Goal: Information Seeking & Learning: Learn about a topic

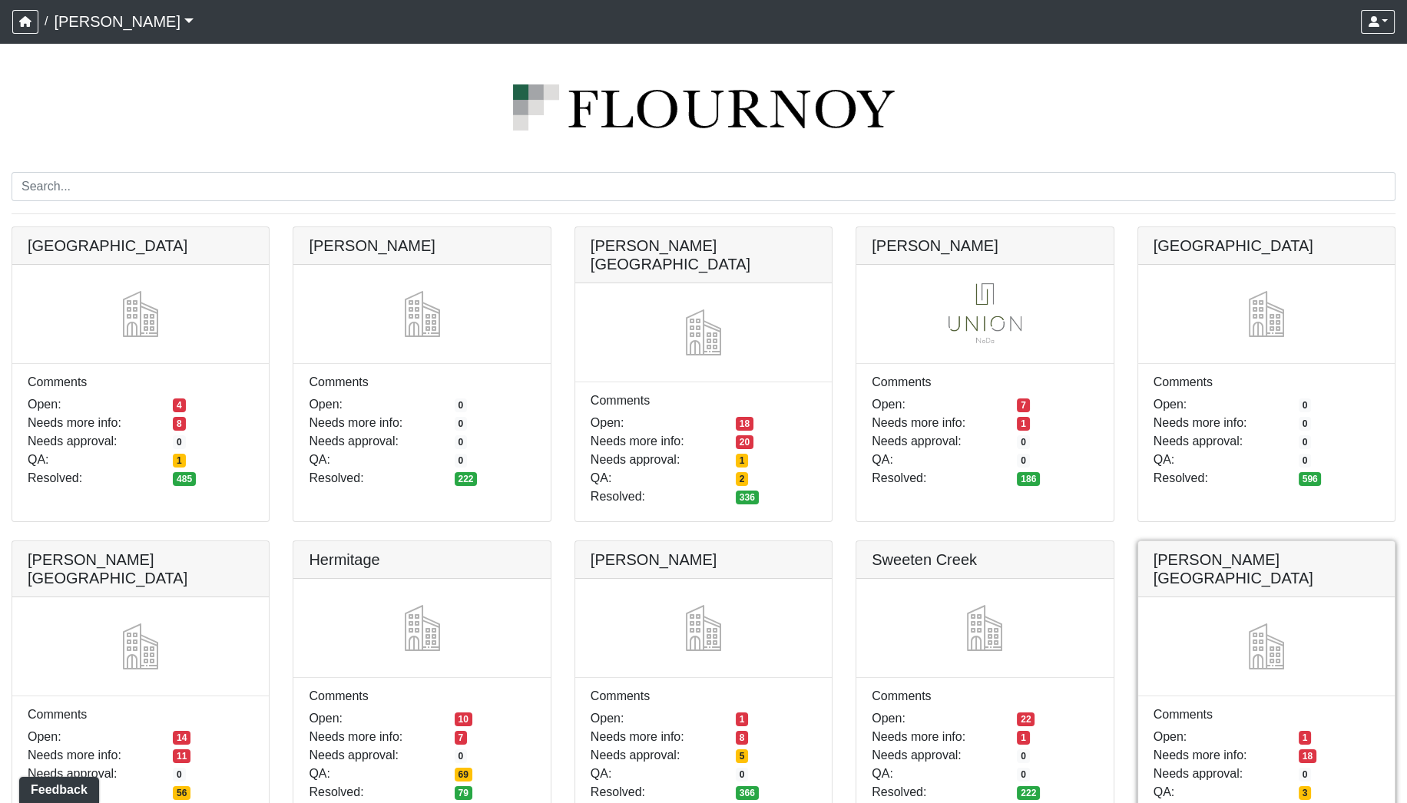
click at [1258, 541] on link at bounding box center [1266, 541] width 256 height 0
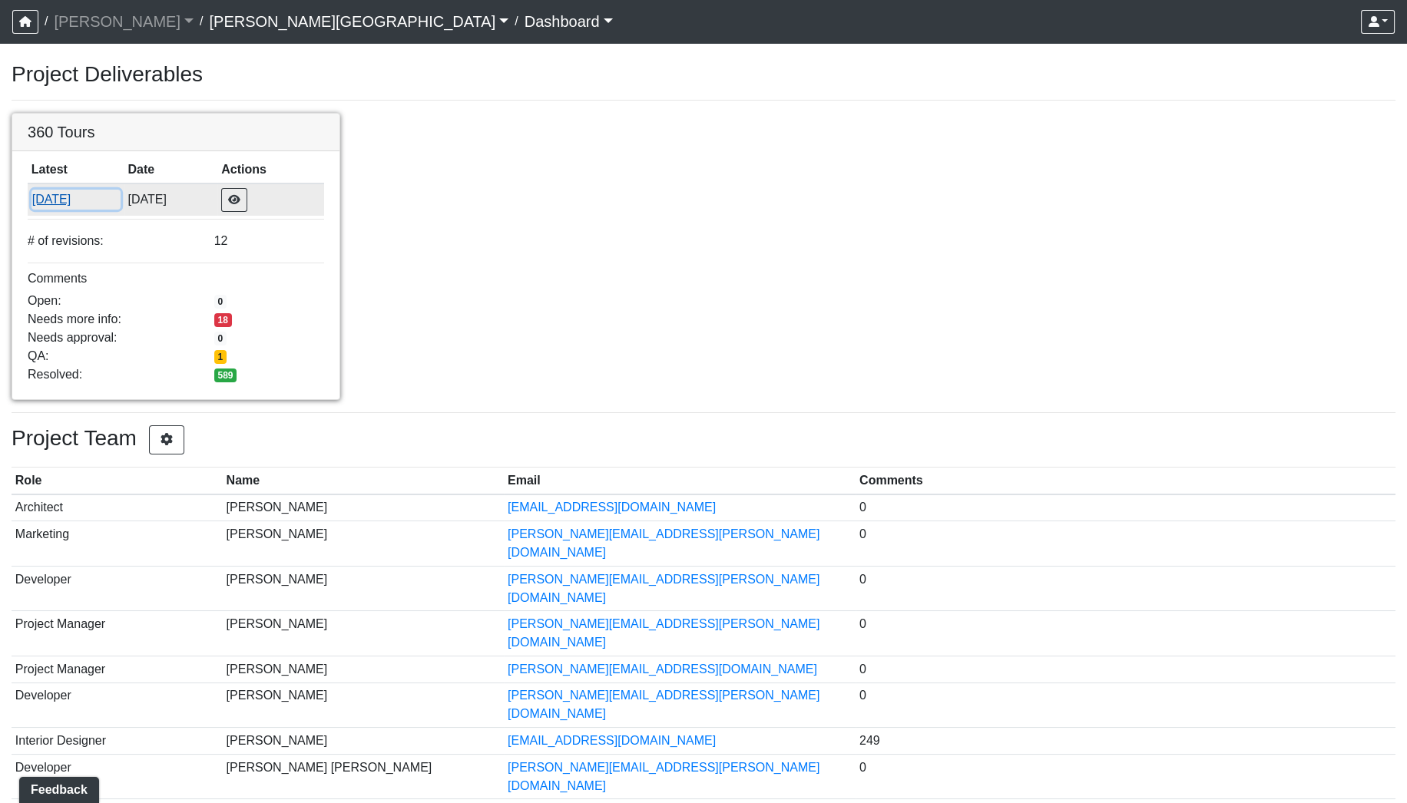
click at [66, 199] on button "[DATE]" at bounding box center [75, 200] width 89 height 20
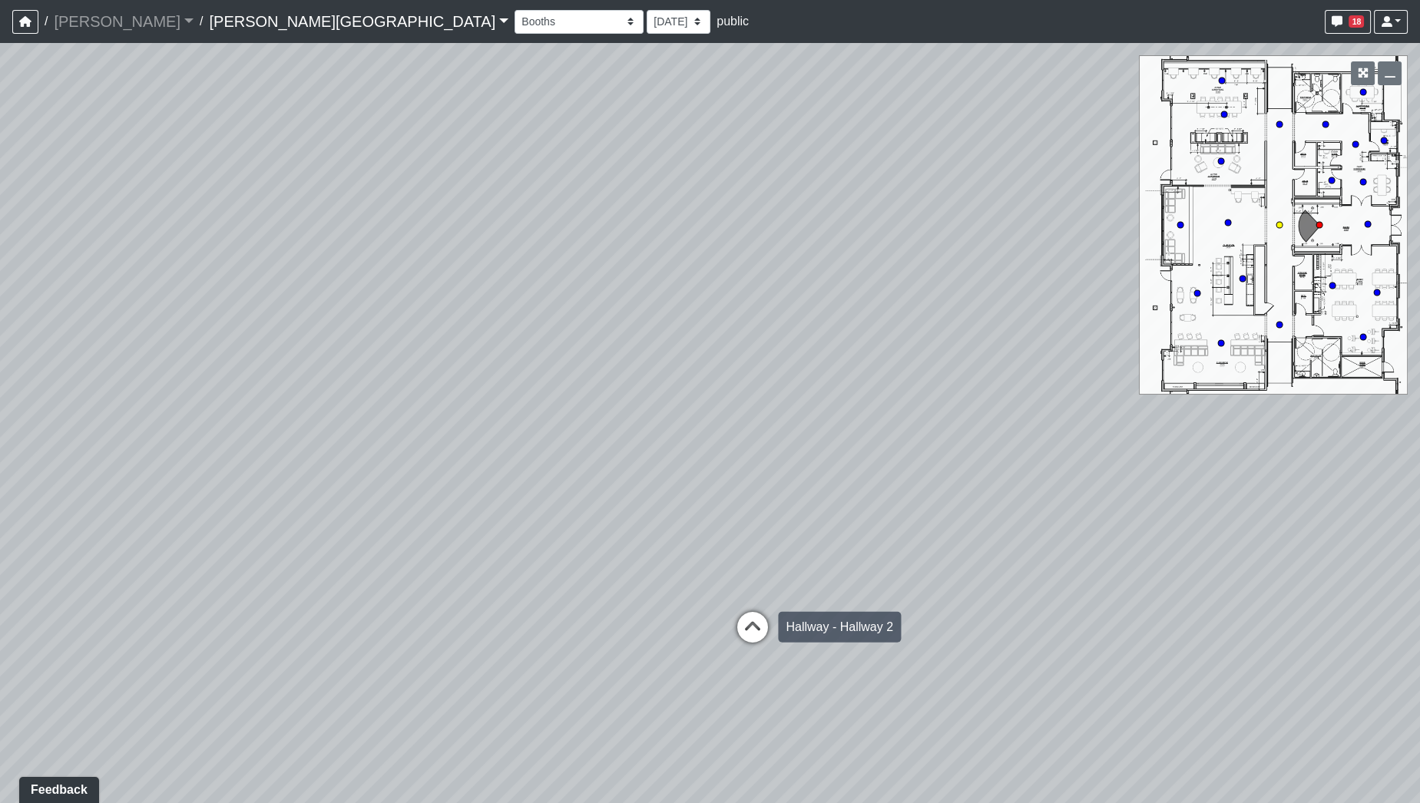
click at [753, 628] on icon at bounding box center [752, 635] width 46 height 46
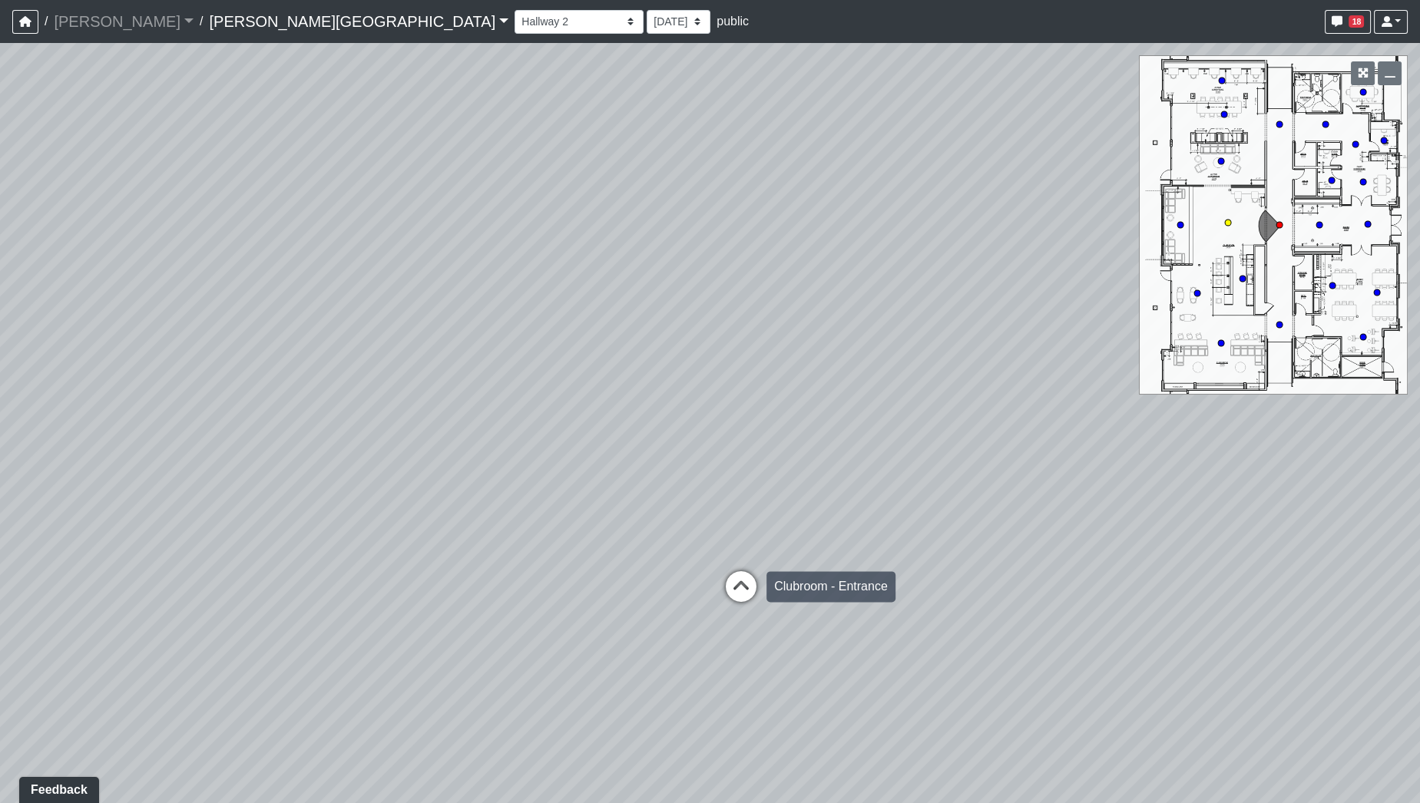
click at [735, 587] on icon at bounding box center [741, 594] width 46 height 46
drag, startPoint x: 419, startPoint y: 445, endPoint x: 193, endPoint y: 393, distance: 231.7
click at [193, 393] on div "Loading... Hallway - Hallway 2 Loading... Entry Loading... Clubroom - Entrance …" at bounding box center [710, 423] width 1420 height 760
drag, startPoint x: 237, startPoint y: 406, endPoint x: 802, endPoint y: 422, distance: 565.3
click at [802, 422] on div "Loading... Hallway - Hallway 2 Loading... Entry Loading... Clubroom - Entrance …" at bounding box center [710, 423] width 1420 height 760
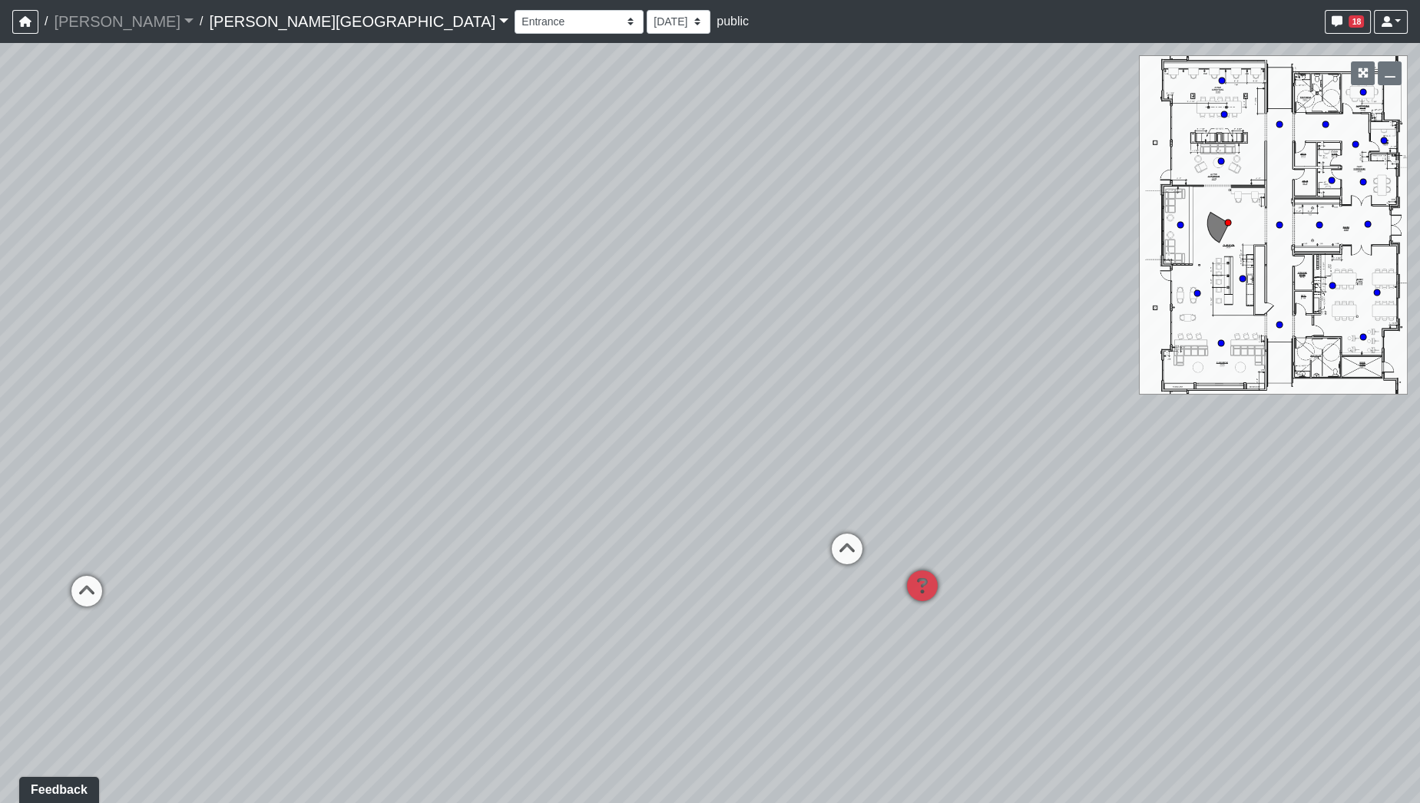
drag, startPoint x: 901, startPoint y: 336, endPoint x: 761, endPoint y: 336, distance: 140.5
click at [761, 336] on div "Loading... Hallway - Hallway 2 Loading... Entry Loading... Clubroom - Entrance …" at bounding box center [710, 423] width 1420 height 760
drag, startPoint x: 594, startPoint y: 450, endPoint x: 927, endPoint y: 425, distance: 334.2
click at [944, 425] on div "Loading... Hallway - Hallway 2 Loading... Entry Loading... Clubroom - Entrance …" at bounding box center [710, 423] width 1420 height 760
drag, startPoint x: 594, startPoint y: 431, endPoint x: 888, endPoint y: 431, distance: 294.1
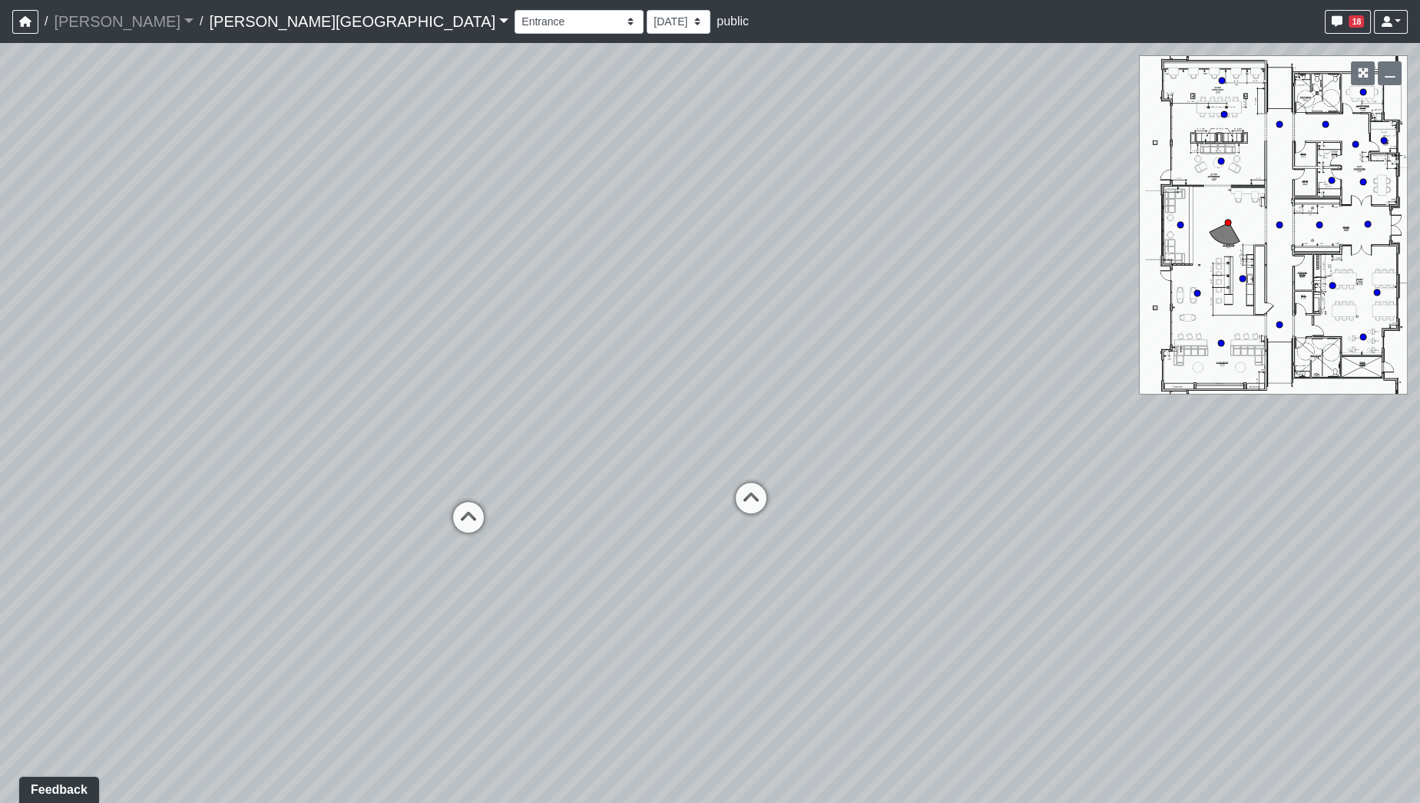
click at [888, 431] on div "Loading... Hallway - Hallway 2 Loading... Entry Loading... Clubroom - Entrance …" at bounding box center [710, 423] width 1420 height 760
drag, startPoint x: 415, startPoint y: 441, endPoint x: 898, endPoint y: 453, distance: 483.8
click at [979, 450] on div "Loading... Hallway - Hallway 2 Loading... Entry Loading... Clubroom - Entrance …" at bounding box center [710, 423] width 1420 height 760
drag, startPoint x: 714, startPoint y: 472, endPoint x: 879, endPoint y: 487, distance: 165.7
click at [879, 487] on div "Loading... Hallway - Hallway 2 Loading... Entry Loading... Clubroom - Entrance …" at bounding box center [710, 423] width 1420 height 760
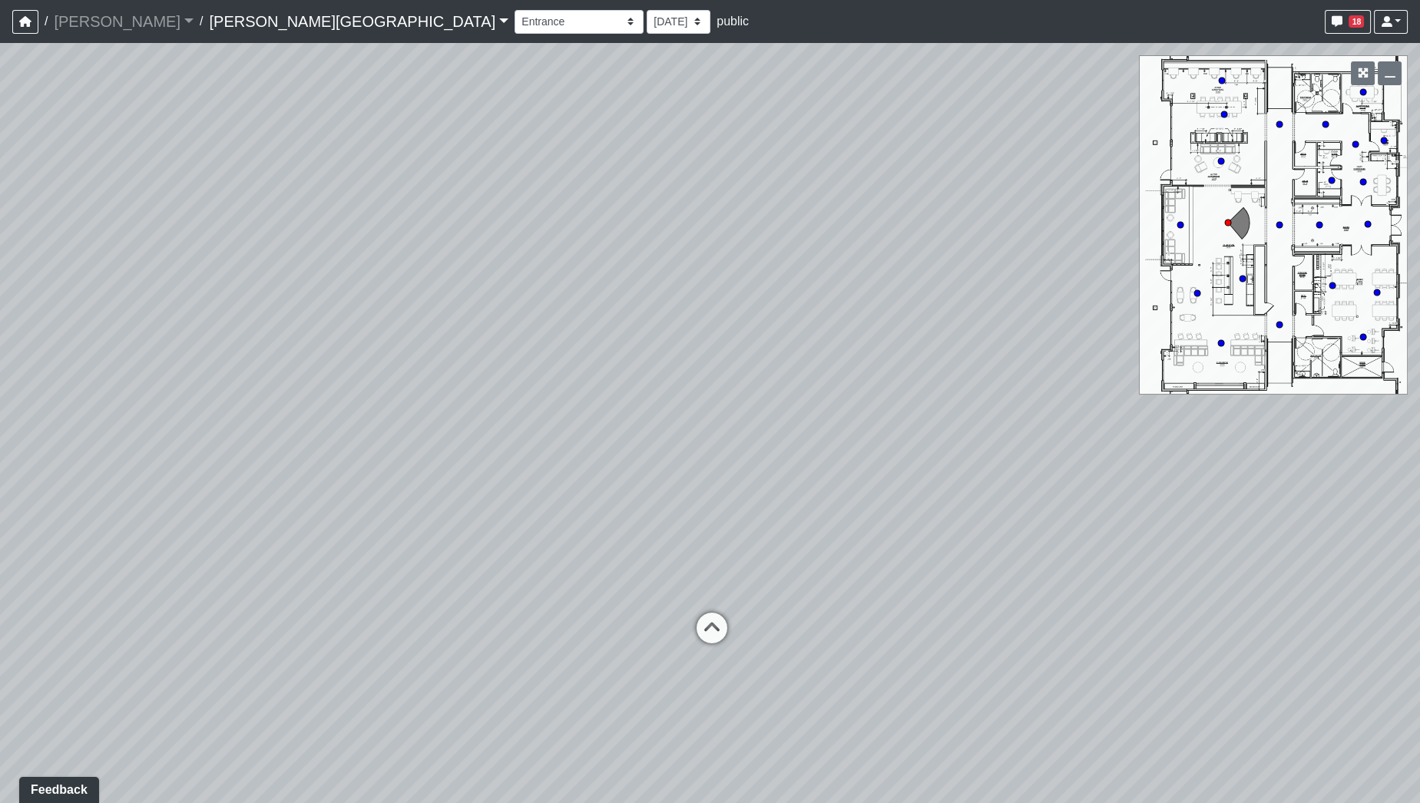
drag, startPoint x: 557, startPoint y: 500, endPoint x: 794, endPoint y: 534, distance: 239.7
click at [801, 534] on div "Loading... Hallway - Hallway 2 Loading... Entry Loading... Clubroom - Entrance …" at bounding box center [710, 423] width 1420 height 760
click at [718, 627] on icon at bounding box center [715, 636] width 46 height 46
drag, startPoint x: 524, startPoint y: 581, endPoint x: 1162, endPoint y: 537, distance: 640.3
click at [1160, 537] on div "Loading... Hallway - Hallway 2 Loading... Entry Loading... Clubroom - Entrance …" at bounding box center [710, 423] width 1420 height 760
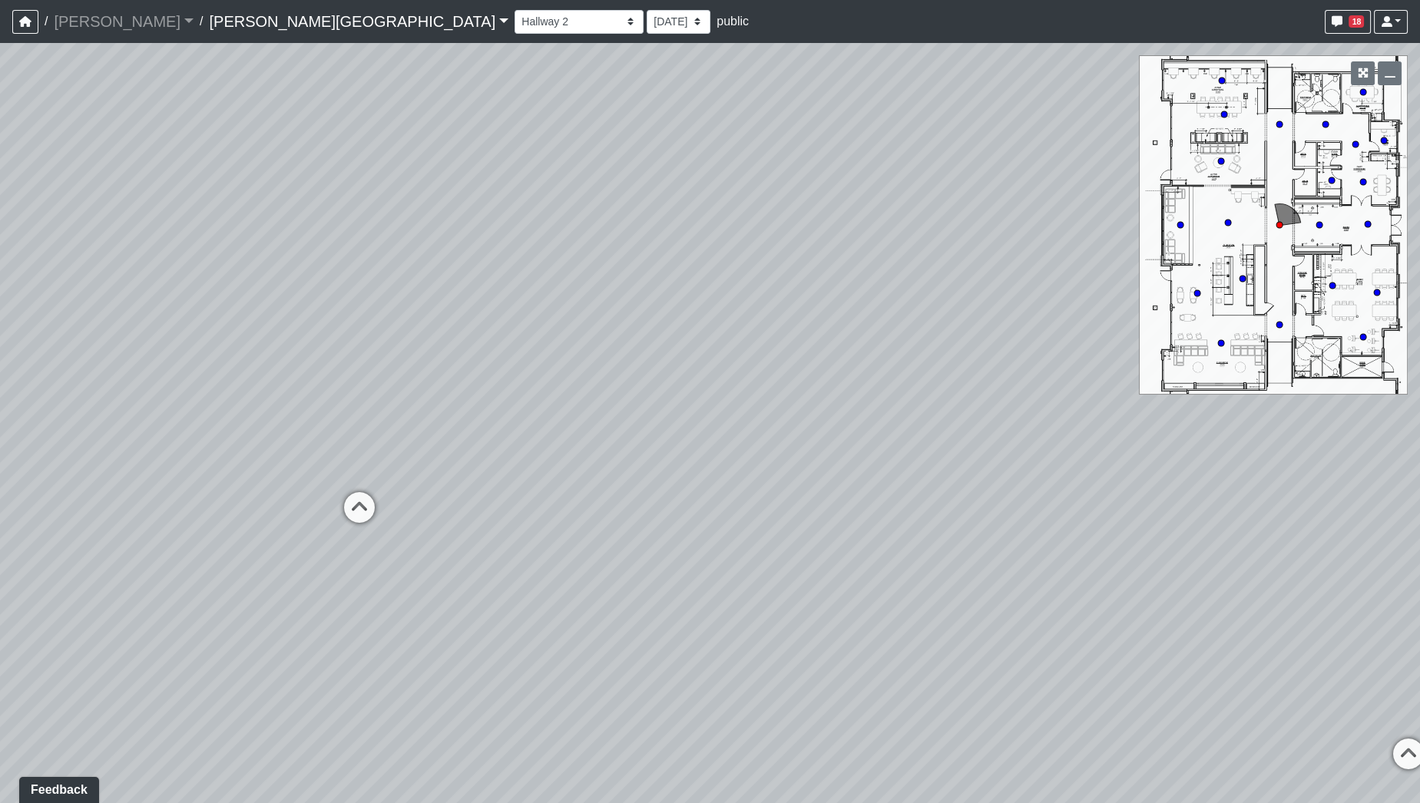
drag, startPoint x: 765, startPoint y: 512, endPoint x: 1293, endPoint y: 523, distance: 527.6
click at [1293, 523] on div "Loading... Hallway - Hallway 2 Loading... Entry Loading... Clubroom - Entrance …" at bounding box center [710, 423] width 1420 height 760
drag, startPoint x: 630, startPoint y: 482, endPoint x: 1365, endPoint y: 443, distance: 736.6
click at [1365, 443] on div "Loading... Hallway - Hallway 2 Loading... Entry Loading... Clubroom - Entrance …" at bounding box center [710, 423] width 1420 height 760
click at [810, 541] on icon at bounding box center [811, 544] width 46 height 46
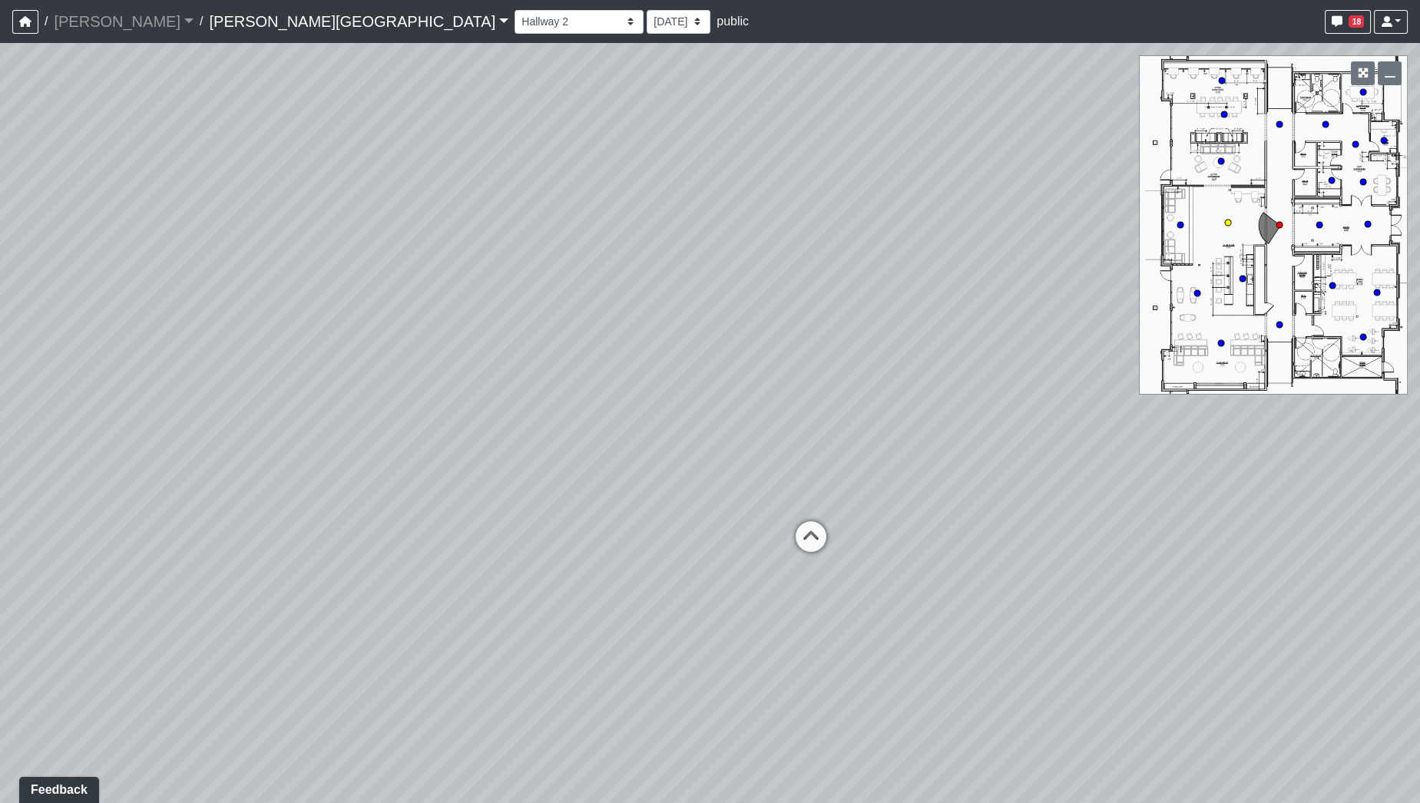
select select "2p1LcMW7A2doxWKe2HrzBw"
drag, startPoint x: 1087, startPoint y: 376, endPoint x: 390, endPoint y: 349, distance: 697.7
click at [413, 368] on div "Loading... Hallway - Hallway 2 Loading... Entry Loading... Clubroom - Entrance …" at bounding box center [710, 423] width 1420 height 760
drag, startPoint x: 431, startPoint y: 350, endPoint x: 416, endPoint y: 353, distance: 15.7
click at [416, 353] on div "Loading... Hallway - Hallway 2 Loading... Entry Loading... Clubroom - Entrance …" at bounding box center [710, 423] width 1420 height 760
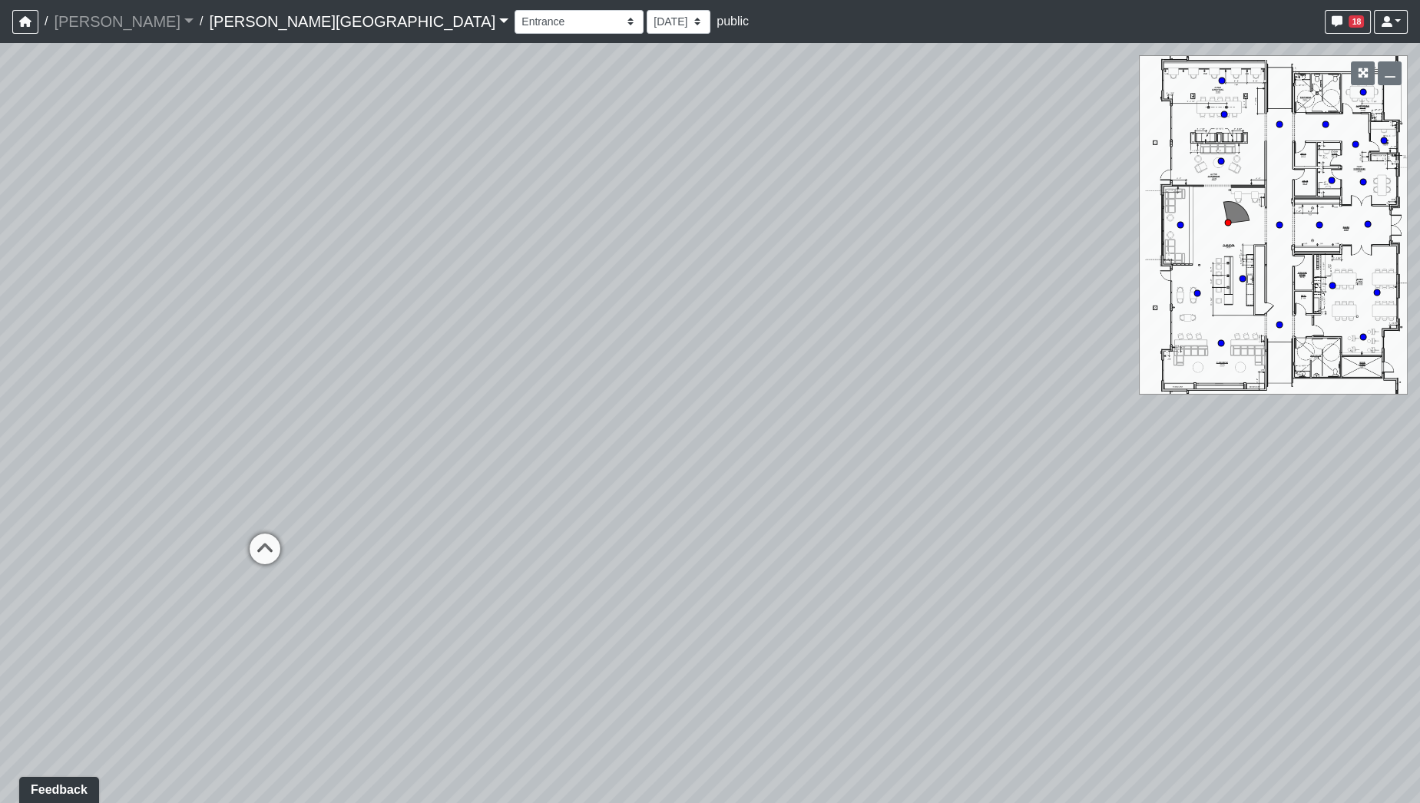
drag, startPoint x: 623, startPoint y: 318, endPoint x: 273, endPoint y: 357, distance: 351.5
click at [273, 357] on div "Loading... Hallway - Hallway 2 Loading... Entry Loading... Clubroom - Entrance …" at bounding box center [710, 423] width 1420 height 760
drag, startPoint x: 267, startPoint y: 393, endPoint x: 676, endPoint y: 395, distance: 408.5
click at [676, 395] on div "Loading... Hallway - Hallway 2 Loading... Entry Loading... Clubroom - Entrance …" at bounding box center [710, 423] width 1420 height 760
drag, startPoint x: 790, startPoint y: 399, endPoint x: 564, endPoint y: 405, distance: 225.8
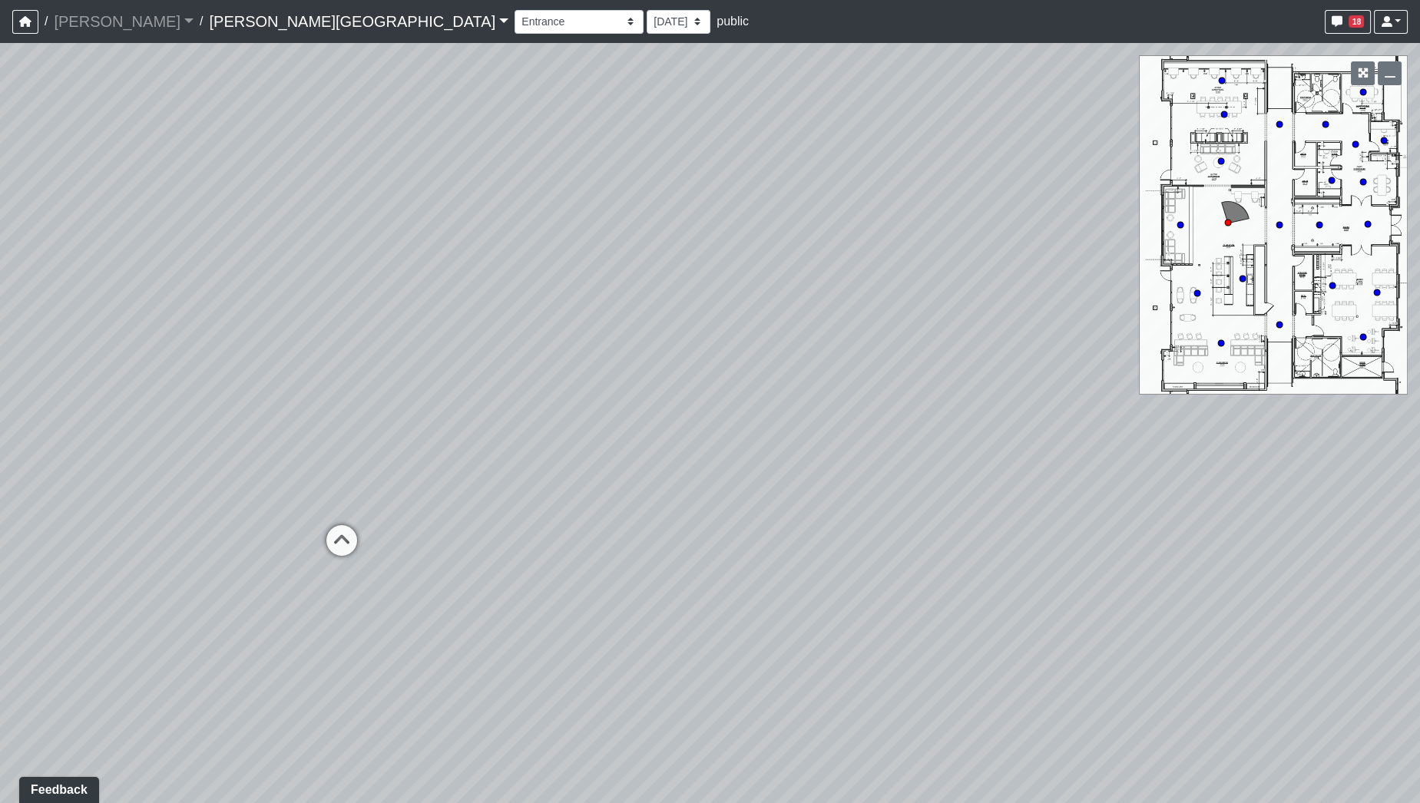
click at [564, 405] on div "Loading... Hallway - Hallway 2 Loading... Entry Loading... Clubroom - Entrance …" at bounding box center [710, 423] width 1420 height 760
click at [1354, 25] on span "18" at bounding box center [1355, 21] width 15 height 12
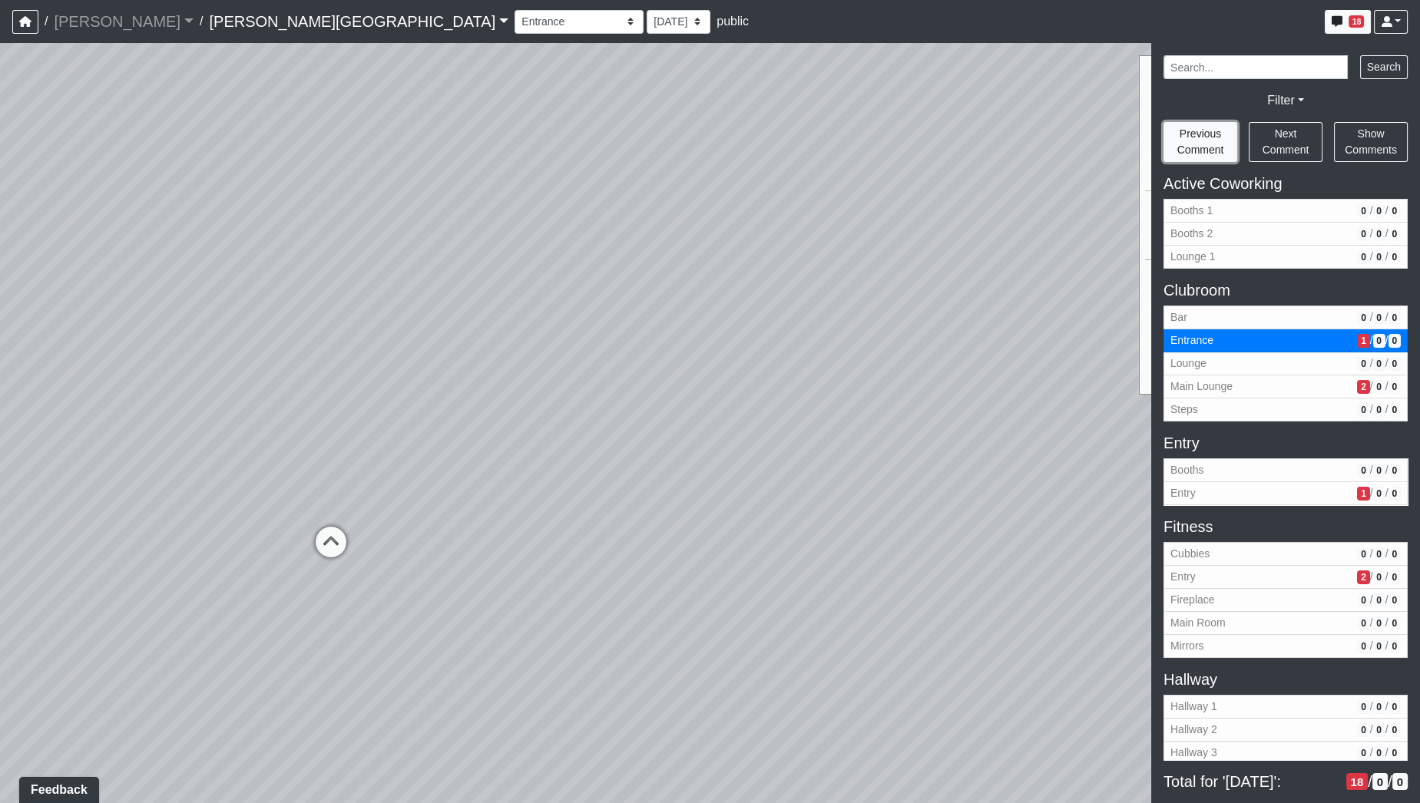
click at [1213, 141] on span "Previous Comment" at bounding box center [1200, 141] width 47 height 28
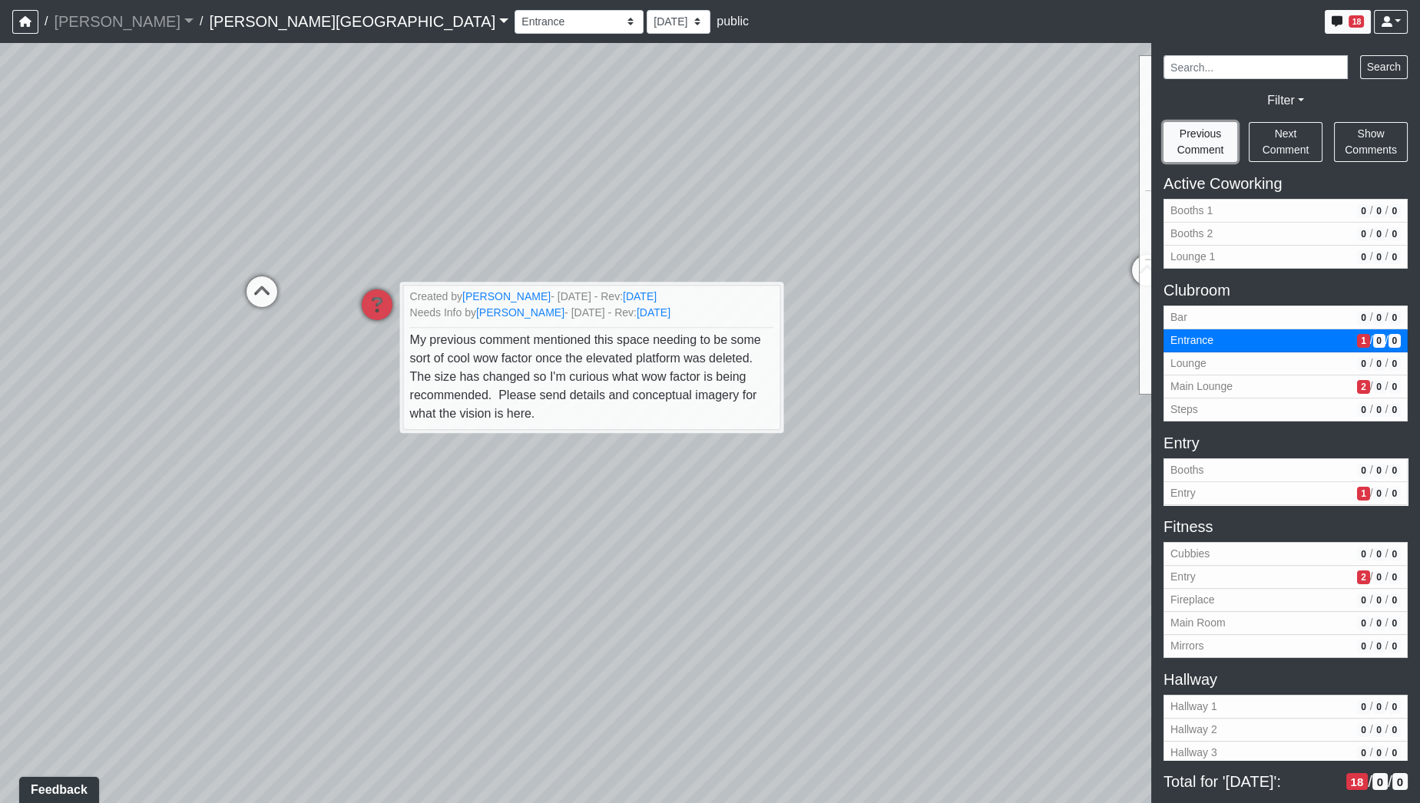
click at [1200, 144] on span "Previous Comment" at bounding box center [1200, 141] width 47 height 28
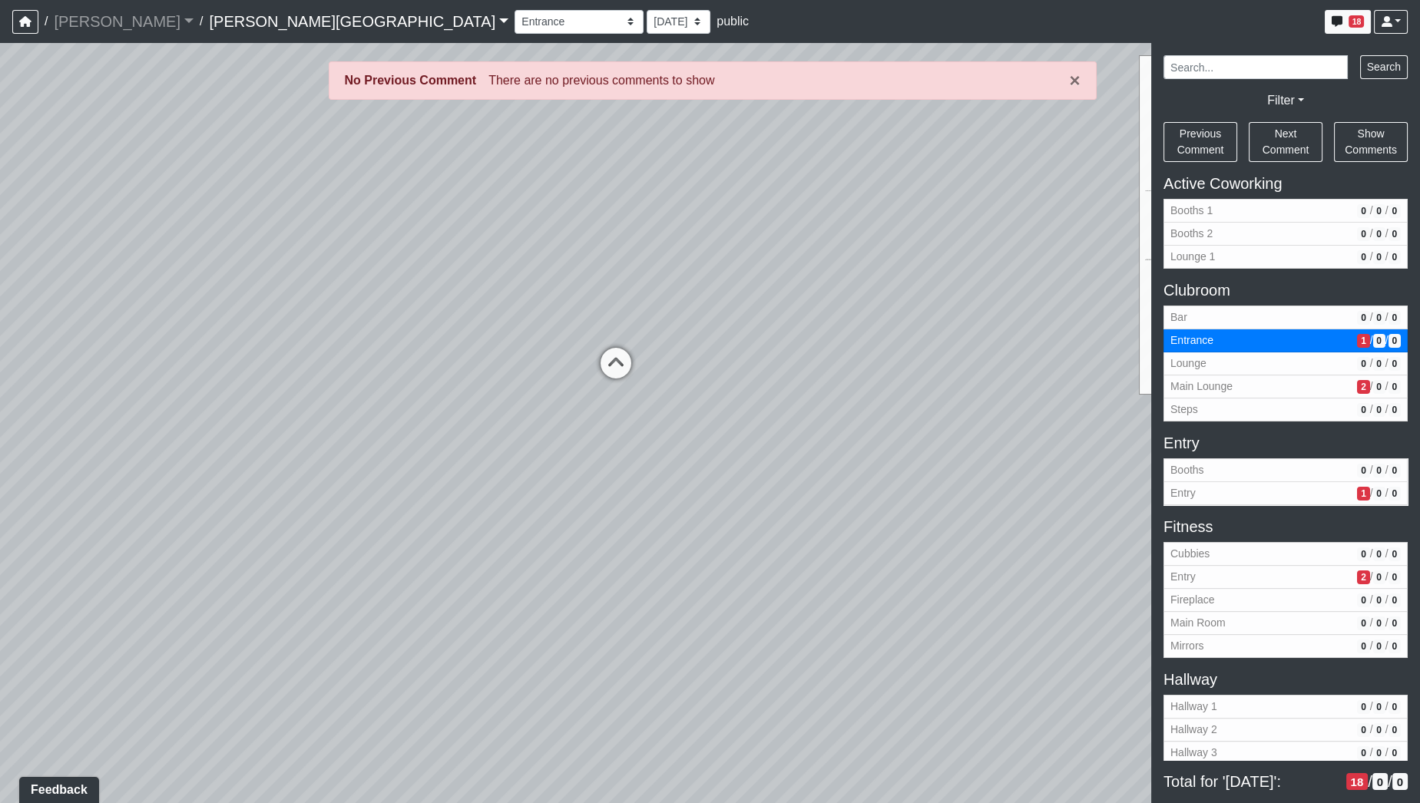
drag, startPoint x: 935, startPoint y: 306, endPoint x: 364, endPoint y: 444, distance: 587.5
click at [349, 448] on div "Loading... Hallway - Hallway 2 Loading... Entry Loading... Clubroom - Entrance …" at bounding box center [710, 423] width 1420 height 760
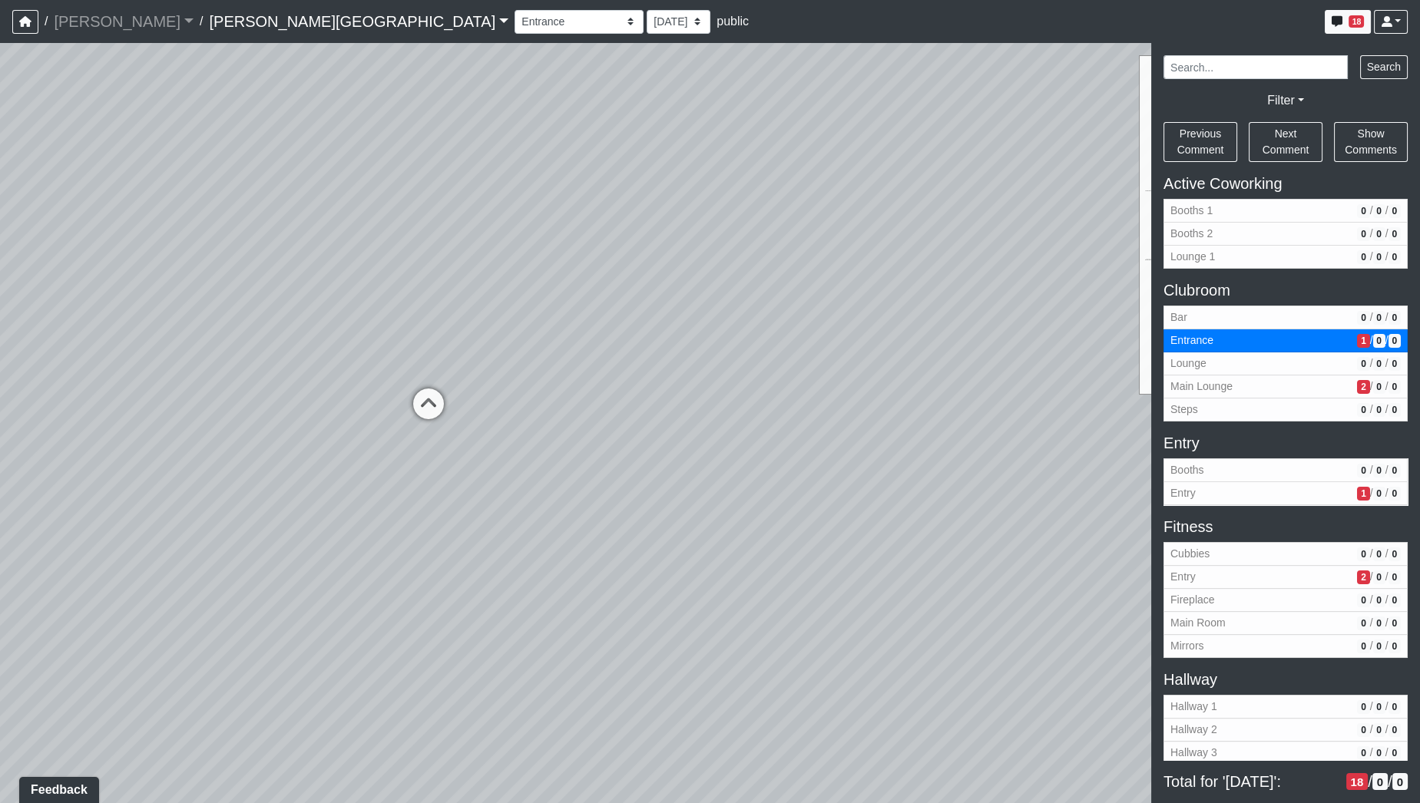
drag, startPoint x: 396, startPoint y: 440, endPoint x: 252, endPoint y: 462, distance: 146.0
click at [252, 462] on div "Loading... Hallway - Hallway 2 Loading... Entry Loading... Clubroom - Entrance …" at bounding box center [710, 423] width 1420 height 760
click at [765, 407] on div "Loading... Hallway - Hallway 2 Loading... Entry Loading... Clubroom - Entrance …" at bounding box center [710, 423] width 1420 height 760
drag, startPoint x: 817, startPoint y: 300, endPoint x: 742, endPoint y: 513, distance: 225.3
click at [742, 513] on div "Loading... Hallway - Hallway 2 Loading... Entry Loading... Clubroom - Entrance …" at bounding box center [710, 423] width 1420 height 760
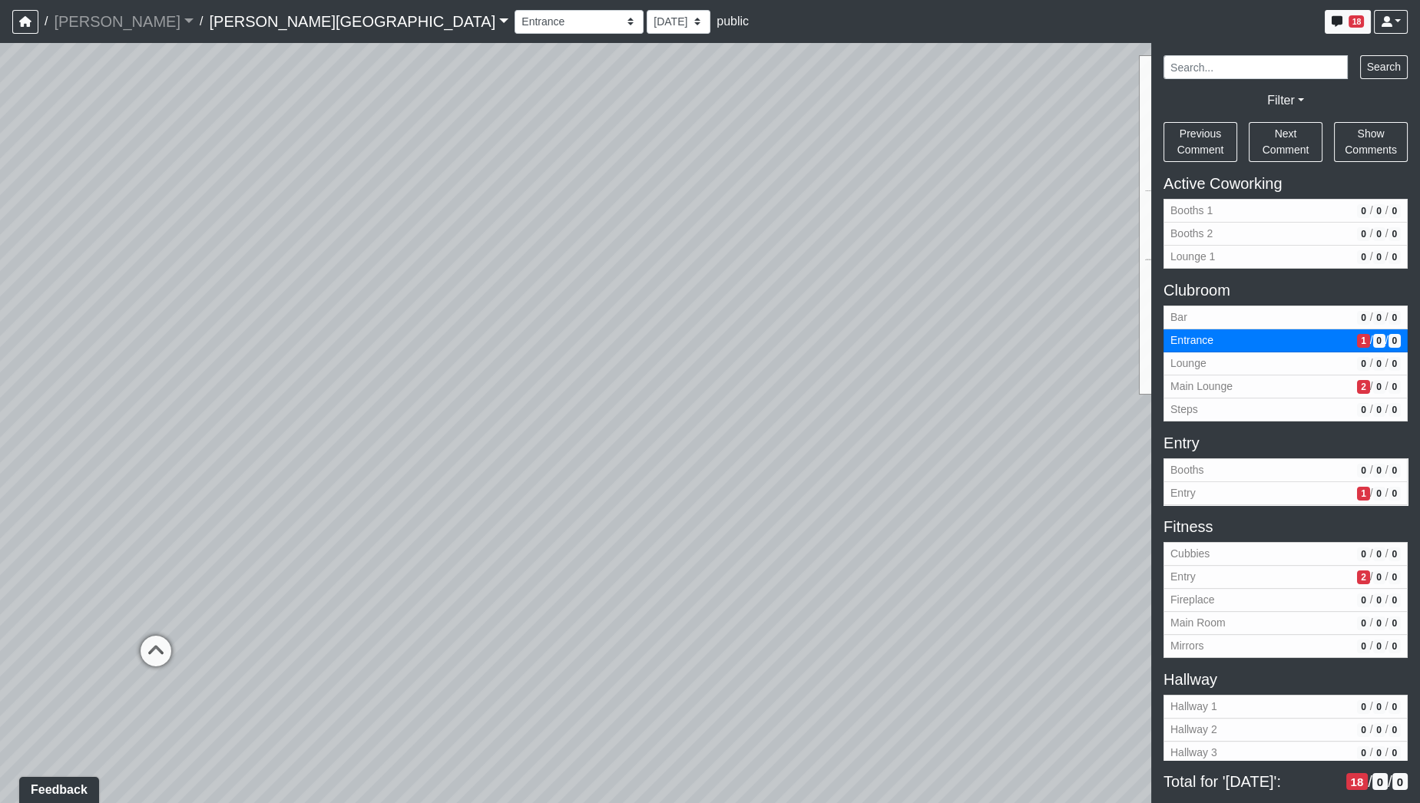
click at [687, 355] on div "Loading... Hallway - Hallway 2 Loading... Entry Loading... Clubroom - Entrance …" at bounding box center [710, 423] width 1420 height 760
drag, startPoint x: 702, startPoint y: 420, endPoint x: 691, endPoint y: 334, distance: 86.7
click at [691, 334] on div "Loading... Hallway - Hallway 2 Loading... Entry Loading... Clubroom - Entrance …" at bounding box center [710, 423] width 1420 height 760
click at [646, 20] on select "[DATE] [DATE] [DATE] [DATE] [DATE] [DATE] [DATE] [DATE] [DATE] [DATE] [DATE] [D…" at bounding box center [678, 22] width 64 height 24
select select "1c1sgYcMxGz6dqzz3dYjRN"
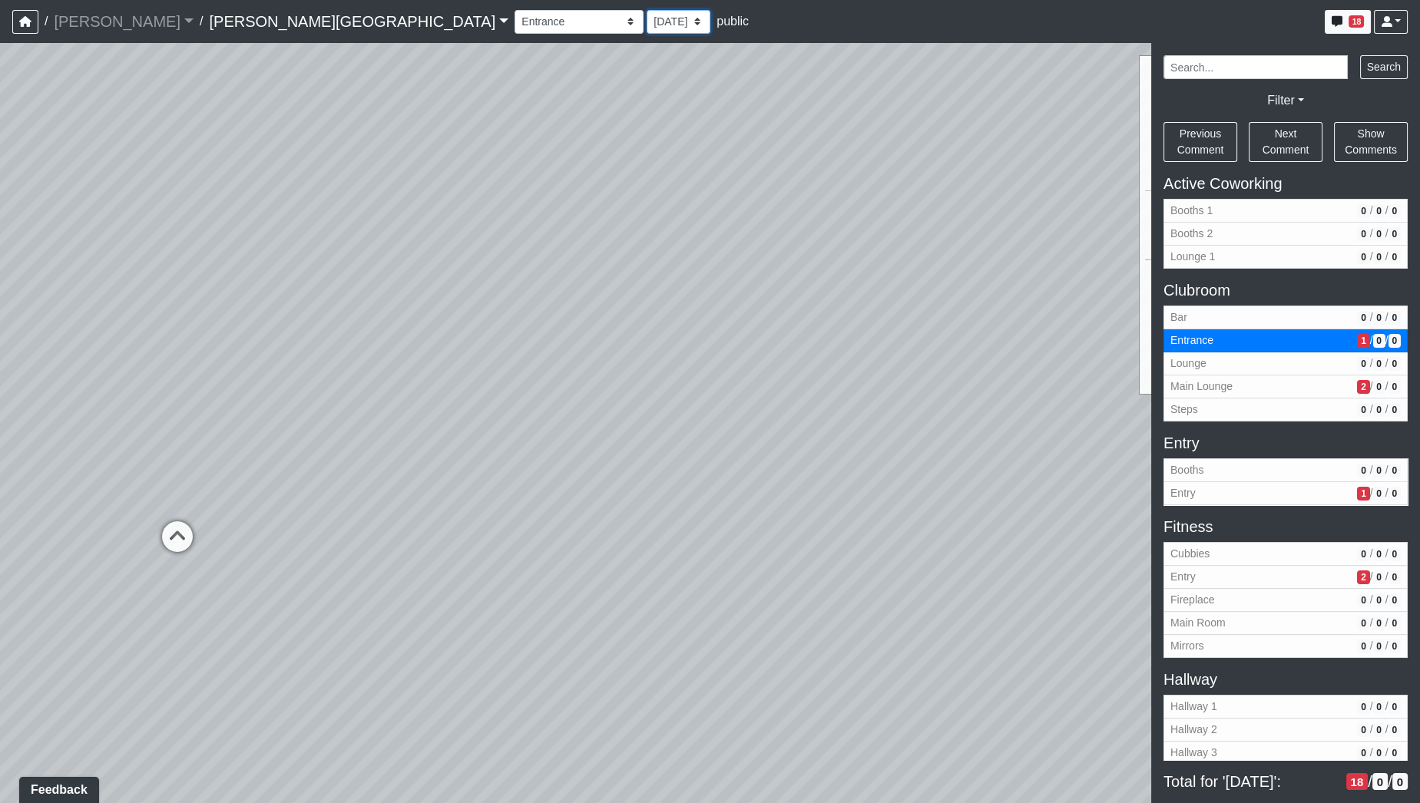
click at [646, 10] on select "[DATE] [DATE] [DATE] [DATE] [DATE] [DATE] [DATE] [DATE] [DATE] [DATE] [DATE] [D…" at bounding box center [678, 22] width 64 height 24
select select "2p1LcMW7A2doxWKe2HrzBw"
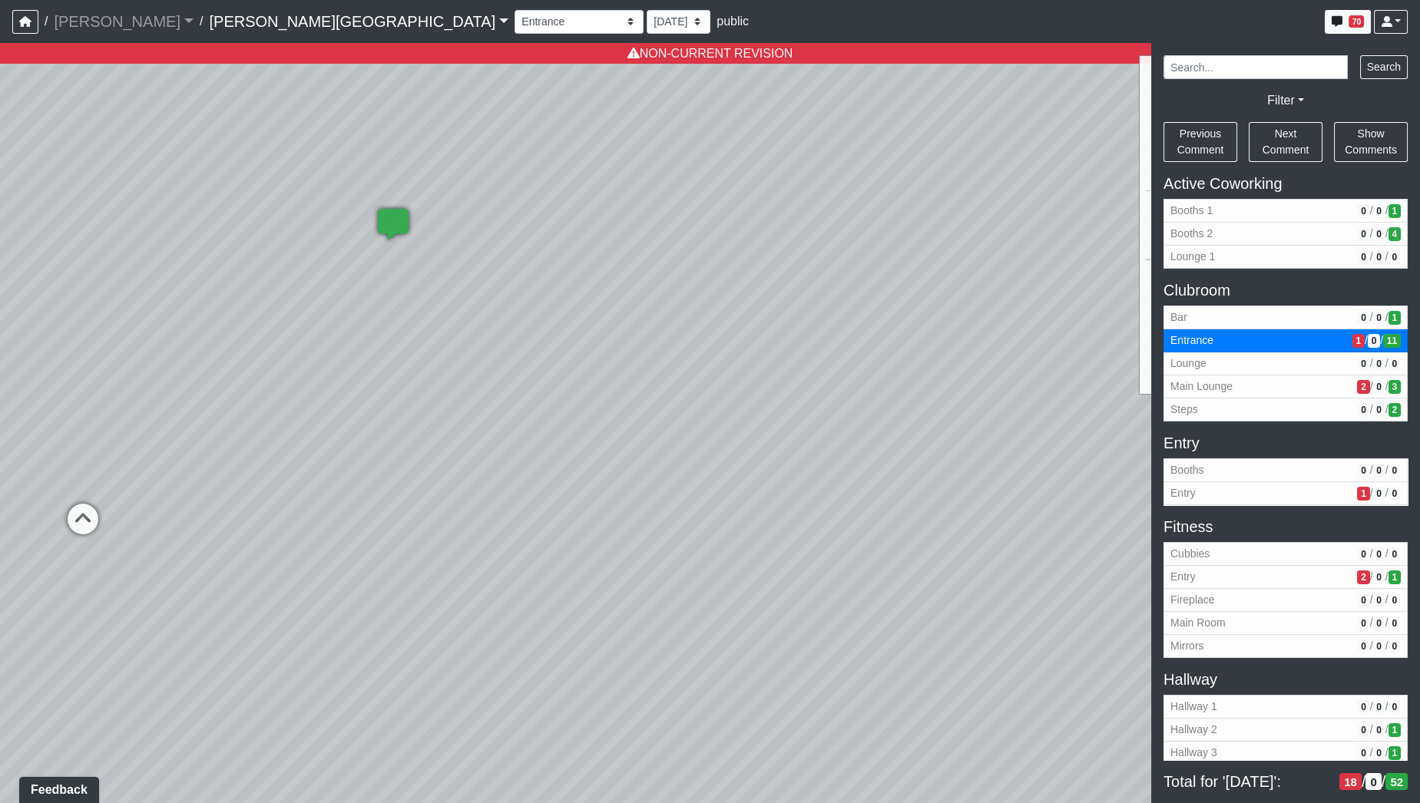
drag, startPoint x: 930, startPoint y: 439, endPoint x: 775, endPoint y: 352, distance: 177.4
click at [775, 349] on div "Loading... Hallway - Hallway 2 Loading... Entry Loading... Clubroom - Entrance …" at bounding box center [710, 423] width 1420 height 760
drag, startPoint x: 779, startPoint y: 488, endPoint x: 782, endPoint y: 576, distance: 88.3
click at [782, 576] on div "Loading... Hallway - Hallway 2 Loading... Entry Loading... Clubroom - Entrance …" at bounding box center [710, 423] width 1420 height 760
click at [719, 630] on div "Loading... Hallway - Hallway 2 Loading... Entry Loading... Clubroom - Entrance …" at bounding box center [710, 423] width 1420 height 760
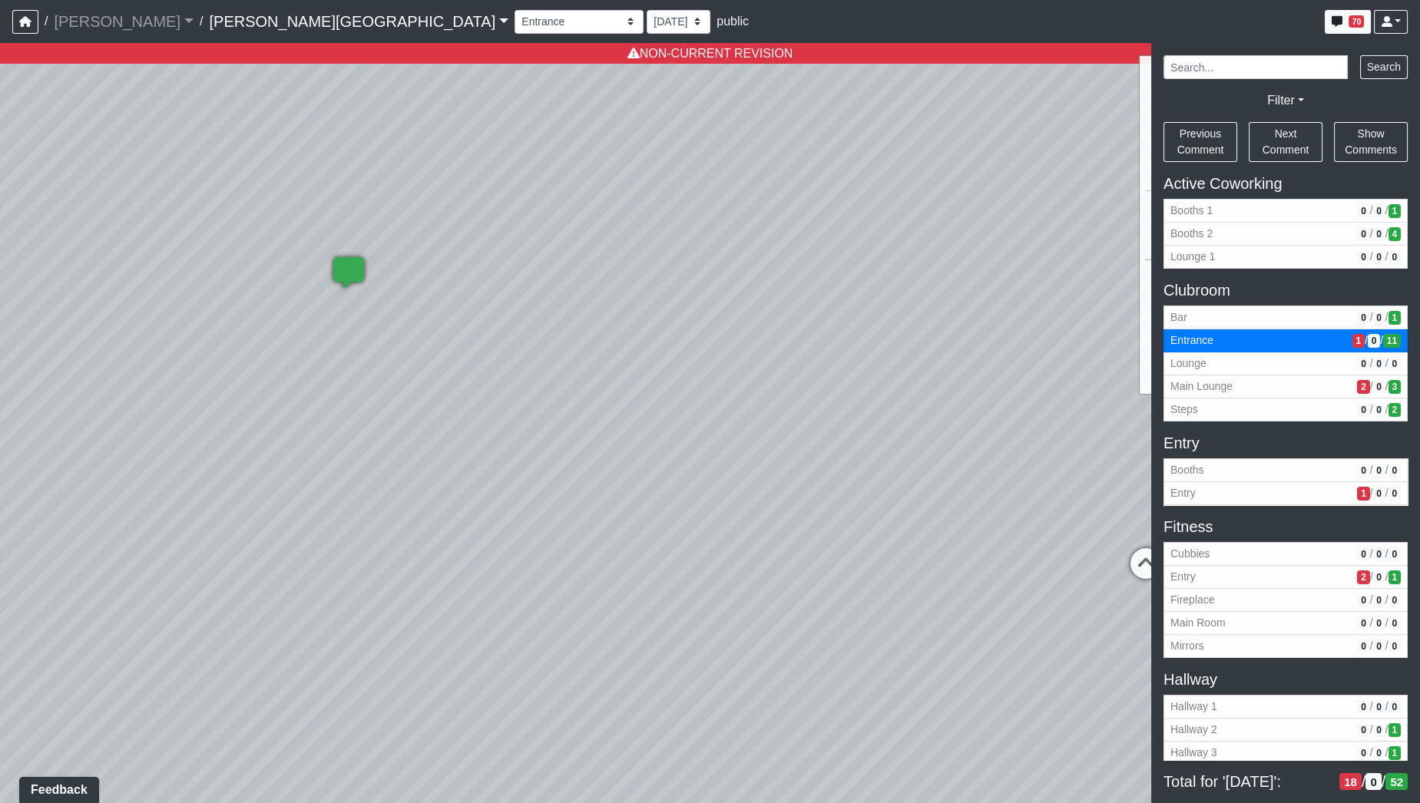
drag, startPoint x: 515, startPoint y: 458, endPoint x: 525, endPoint y: 429, distance: 30.8
click at [554, 473] on div "Loading... Hallway - Hallway 2 Loading... Entry Loading... Clubroom - Entrance …" at bounding box center [710, 423] width 1420 height 760
click at [646, 27] on select "[DATE] [DATE] [DATE] [DATE] [DATE] [DATE] [DATE] [DATE] [DATE] [DATE] [DATE] [D…" at bounding box center [678, 22] width 64 height 24
select select "qr8oiGhzySXma3nsKDMaqd"
click at [646, 10] on select "[DATE] [DATE] [DATE] [DATE] [DATE] [DATE] [DATE] [DATE] [DATE] [DATE] [DATE] [D…" at bounding box center [678, 22] width 64 height 24
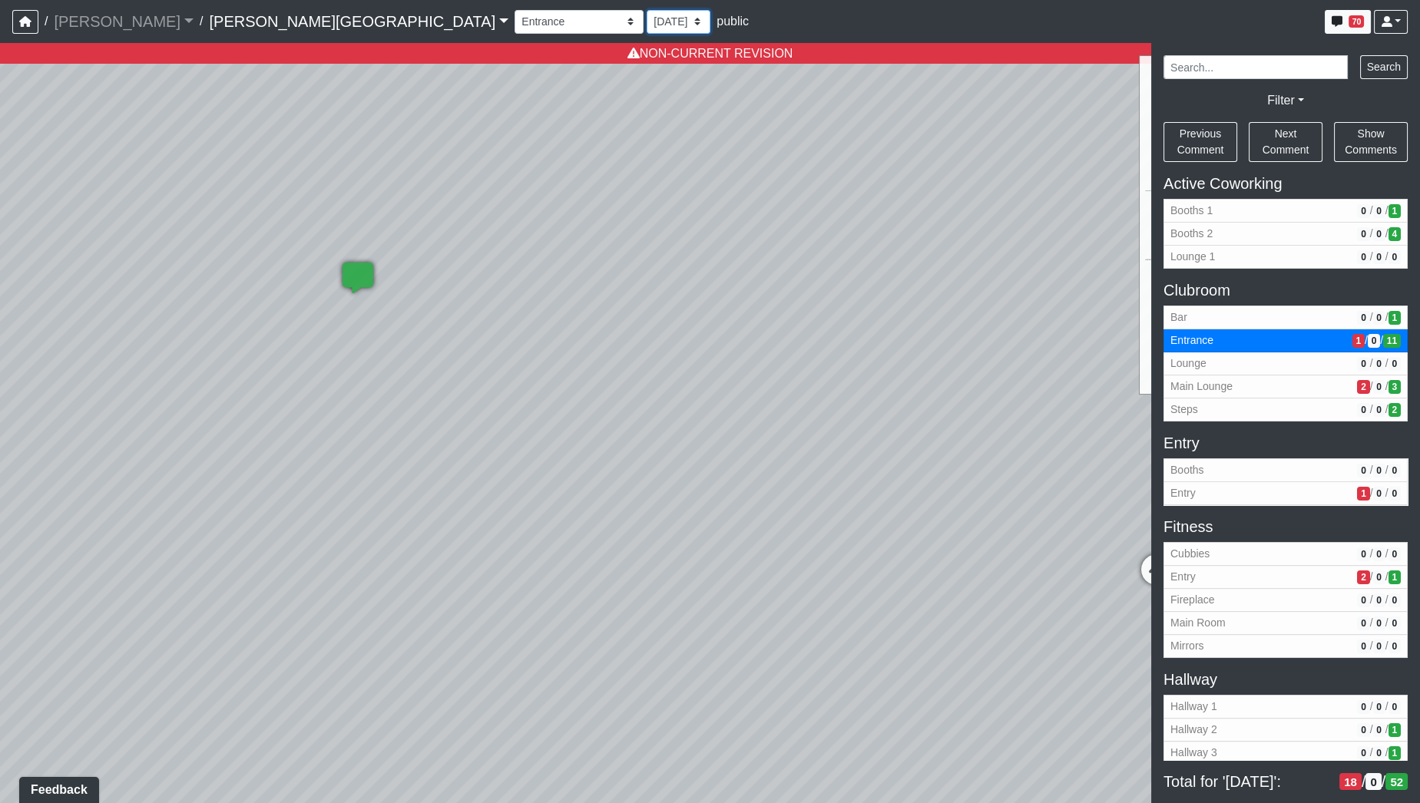
select select "2p1LcMW7A2doxWKe2HrzBw"
click at [646, 19] on select "[DATE] [DATE] [DATE] [DATE] [DATE] [DATE] [DATE] [DATE] [DATE] [DATE] [DATE] [D…" at bounding box center [678, 22] width 64 height 24
select select "rqkEVXgxnPpMDdcxVT5SYo"
click at [646, 10] on select "[DATE] [DATE] [DATE] [DATE] [DATE] [DATE] [DATE] [DATE] [DATE] [DATE] [DATE] [D…" at bounding box center [678, 22] width 64 height 24
select select "2p1LcMW7A2doxWKe2HrzBw"
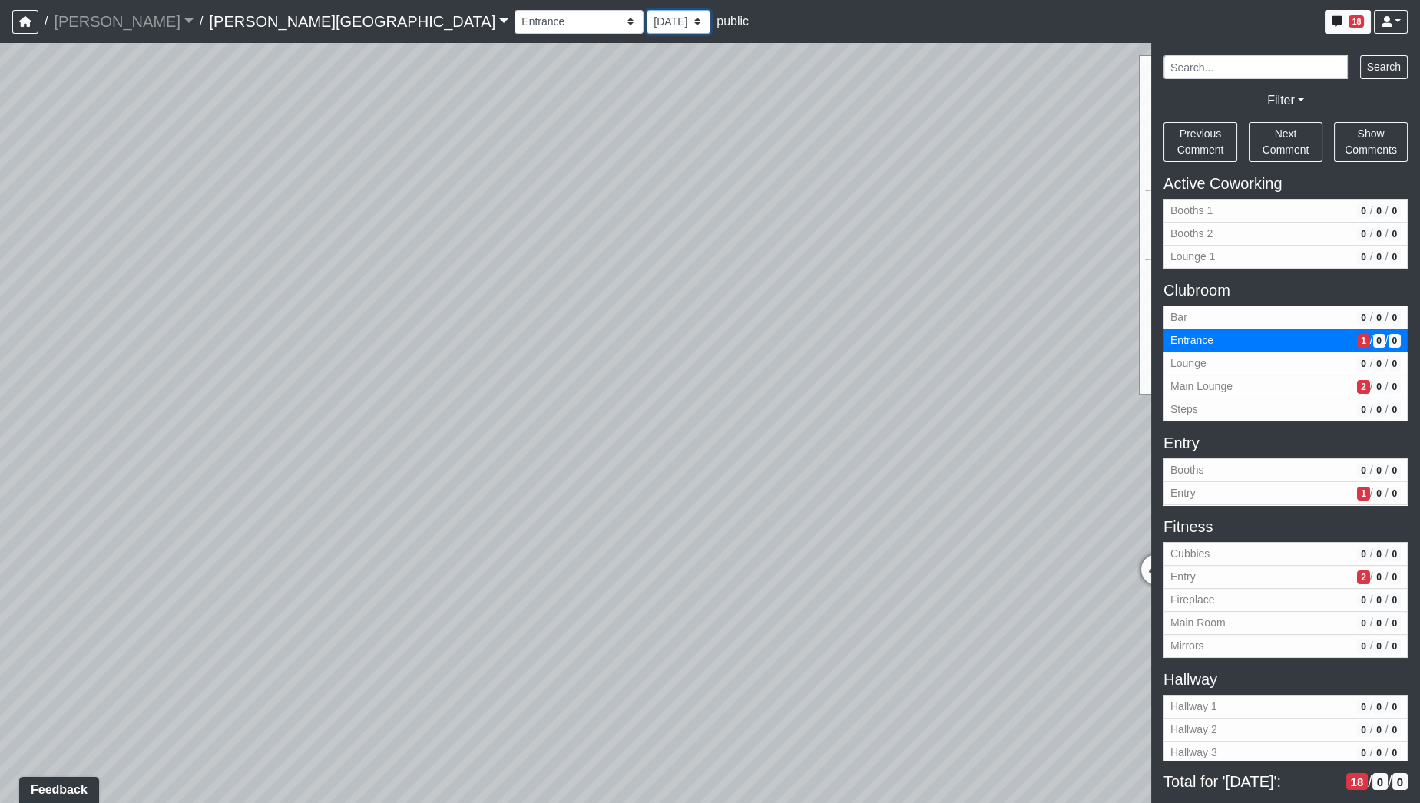
click at [646, 25] on select "[DATE] [DATE] [DATE] [DATE] [DATE] [DATE] [DATE] [DATE] [DATE] [DATE] [DATE] [D…" at bounding box center [678, 22] width 64 height 24
select select "e2VumNiHeA4NxHG8nsH9Uk"
click at [646, 10] on select "[DATE] [DATE] [DATE] [DATE] [DATE] [DATE] [DATE] [DATE] [DATE] [DATE] [DATE] [D…" at bounding box center [678, 22] width 64 height 24
select select "2p1LcMW7A2doxWKe2HrzBw"
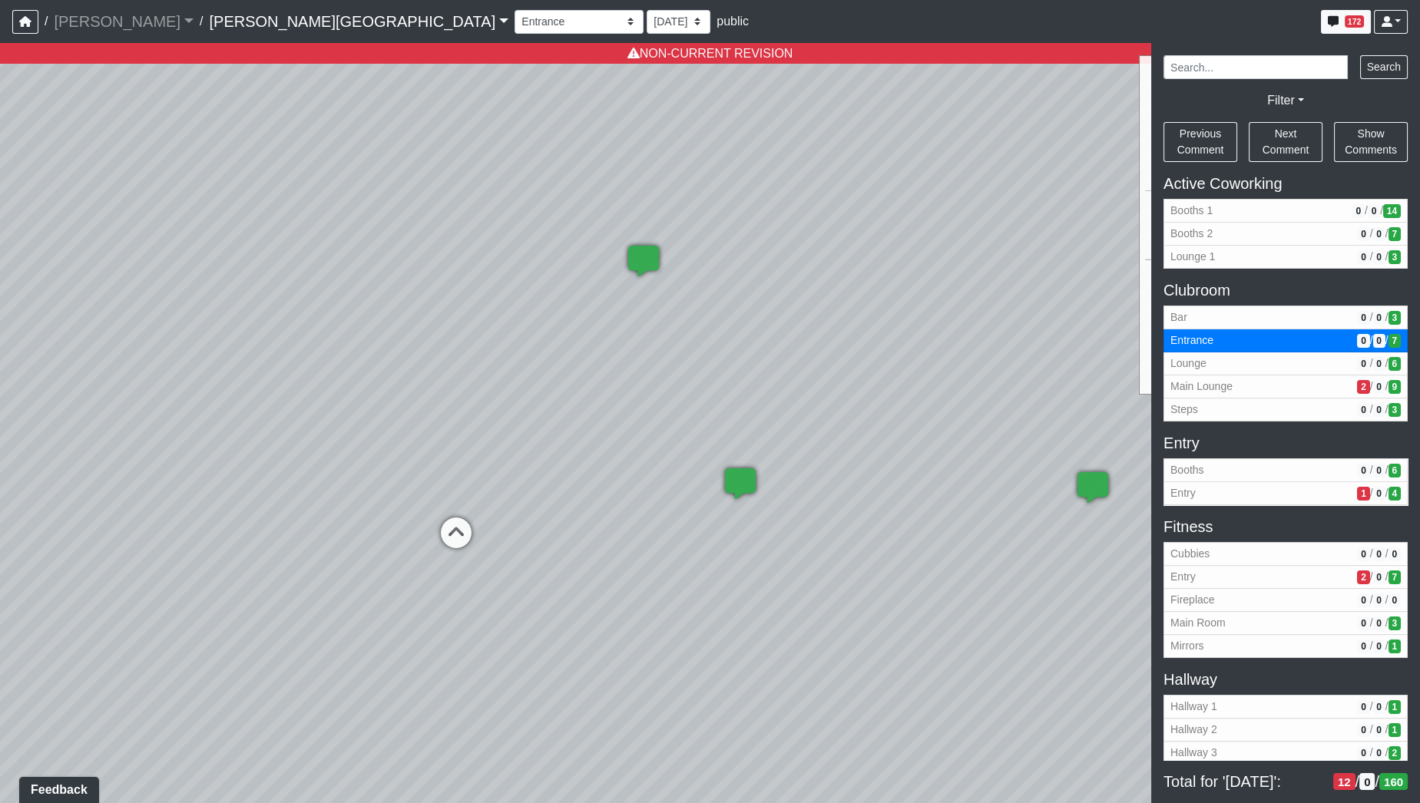
drag, startPoint x: 341, startPoint y: 303, endPoint x: 723, endPoint y: 329, distance: 383.2
click at [723, 329] on div "Loading... Hallway - Hallway 2 Loading... Entry Loading... Clubroom - Entrance …" at bounding box center [710, 423] width 1420 height 760
drag, startPoint x: 412, startPoint y: 345, endPoint x: 824, endPoint y: 326, distance: 412.7
click at [823, 326] on div "Loading... Hallway - Hallway 2 Loading... Entry Loading... Clubroom - Entrance …" at bounding box center [710, 423] width 1420 height 760
drag, startPoint x: 522, startPoint y: 329, endPoint x: 841, endPoint y: 325, distance: 319.4
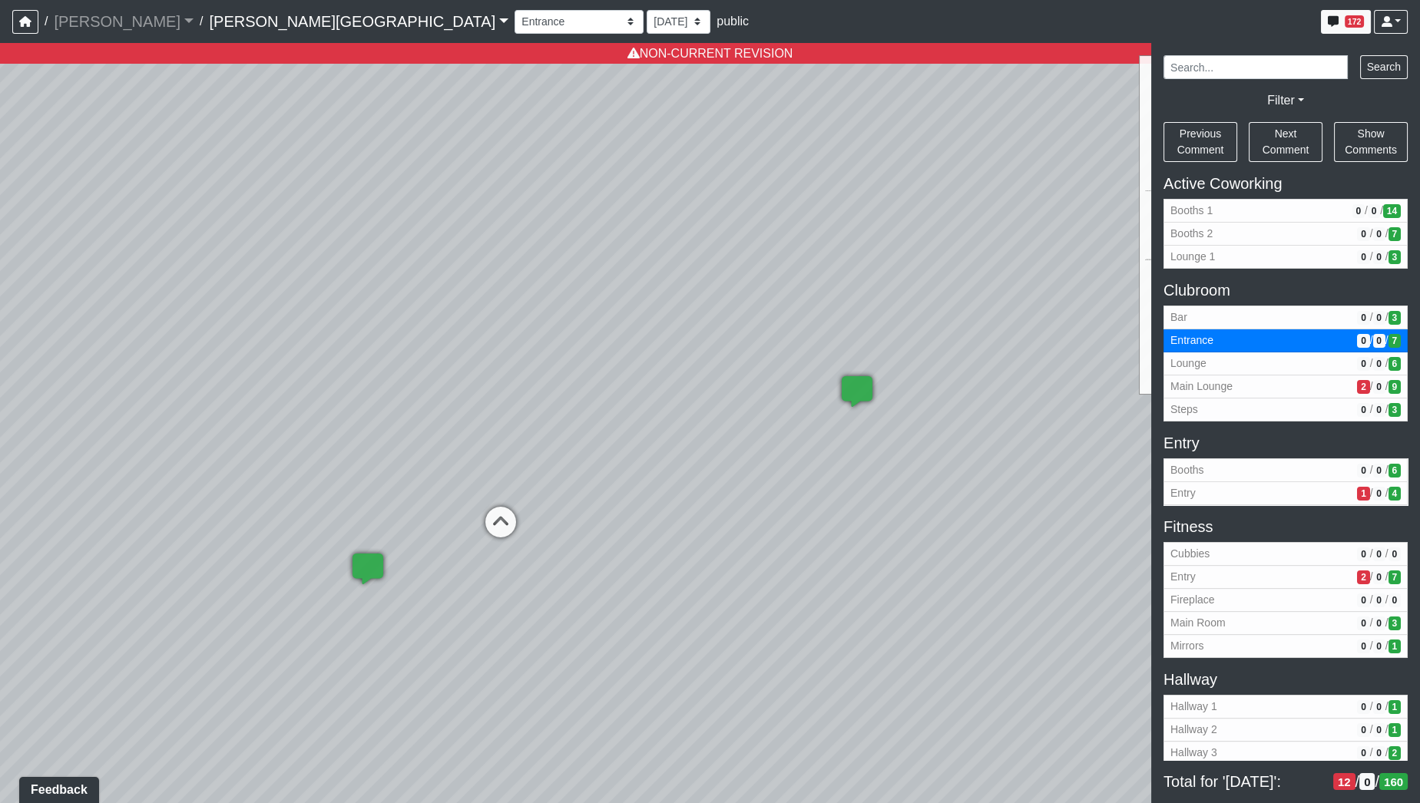
click at [841, 325] on div "Loading... Hallway - Hallway 2 Loading... Entry Loading... Clubroom - Entrance …" at bounding box center [710, 423] width 1420 height 760
drag, startPoint x: 544, startPoint y: 319, endPoint x: 982, endPoint y: 372, distance: 441.6
click at [982, 370] on div "Loading... Hallway - Hallway 2 Loading... Entry Loading... Clubroom - Entrance …" at bounding box center [710, 423] width 1420 height 760
drag, startPoint x: 809, startPoint y: 362, endPoint x: 797, endPoint y: 318, distance: 46.2
click at [797, 318] on div "Loading... Hallway - Hallway 2 Loading... Entry Loading... Clubroom - Entrance …" at bounding box center [710, 423] width 1420 height 760
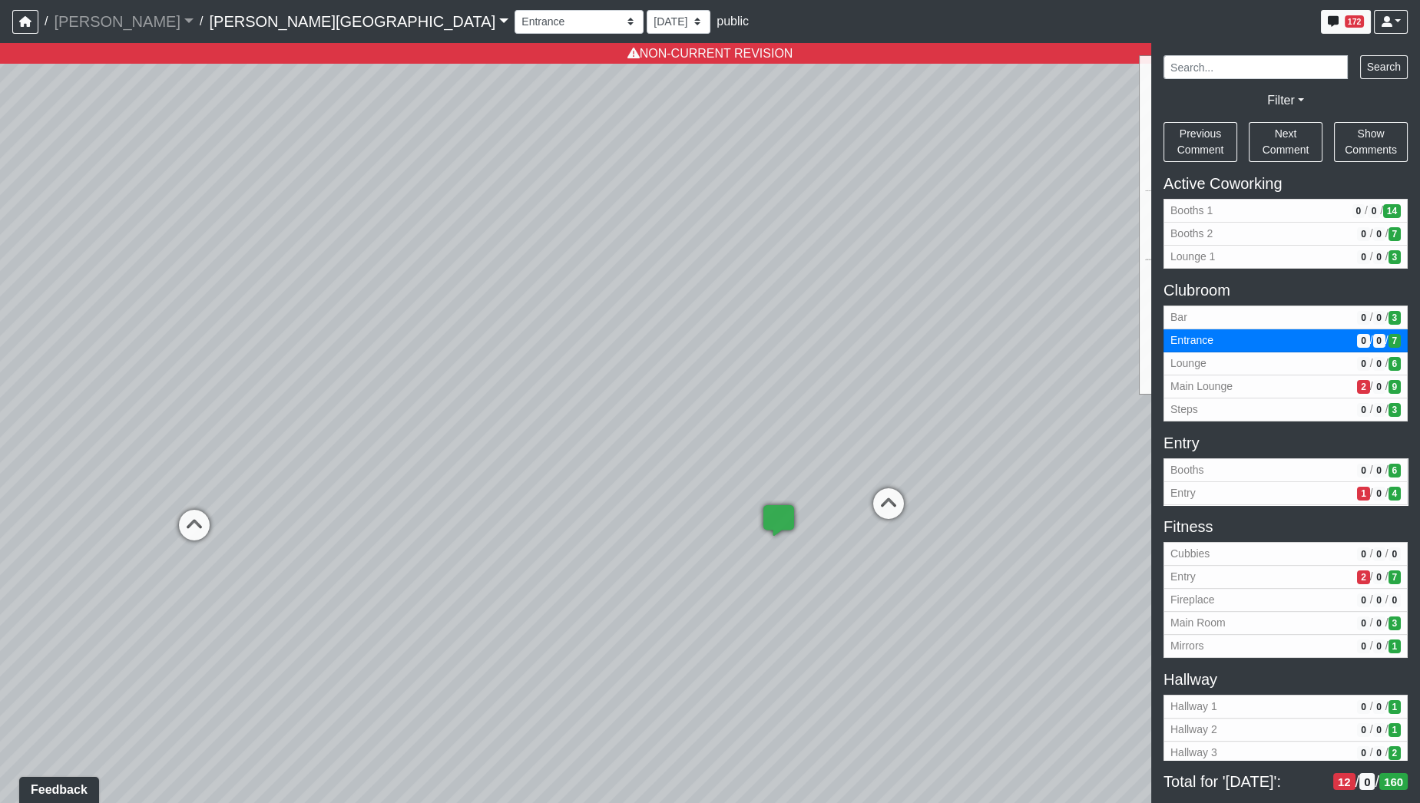
drag, startPoint x: 742, startPoint y: 368, endPoint x: 927, endPoint y: 352, distance: 185.7
click at [927, 352] on div "Loading... Hallway - Hallway 2 Loading... Entry Loading... Clubroom - Entrance …" at bounding box center [710, 423] width 1420 height 760
drag, startPoint x: 656, startPoint y: 411, endPoint x: 763, endPoint y: 518, distance: 151.5
click at [763, 518] on div "Loading... Hallway - Hallway 2 Loading... Entry Loading... Clubroom - Entrance …" at bounding box center [710, 423] width 1420 height 760
drag, startPoint x: 977, startPoint y: 438, endPoint x: 645, endPoint y: 482, distance: 335.4
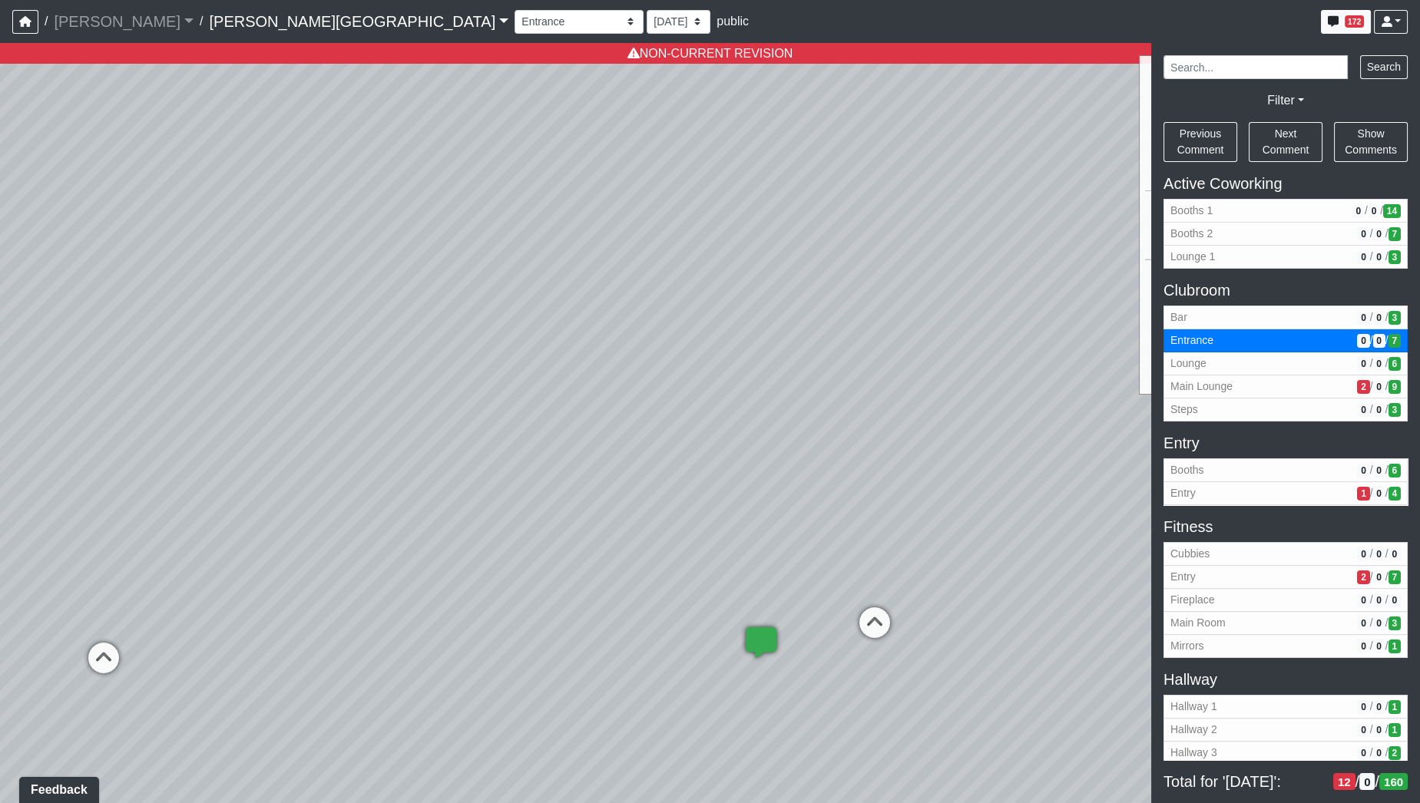
click at [645, 482] on div "Loading... Hallway - Hallway 2 Loading... Entry Loading... Clubroom - Entrance …" at bounding box center [710, 423] width 1420 height 760
drag, startPoint x: 990, startPoint y: 281, endPoint x: 431, endPoint y: 279, distance: 558.2
click at [431, 279] on div "Loading... Hallway - Hallway 2 Loading... Entry Loading... Clubroom - Entrance …" at bounding box center [710, 423] width 1420 height 760
drag, startPoint x: 883, startPoint y: 219, endPoint x: 313, endPoint y: 242, distance: 570.2
click at [313, 239] on div "Loading... Hallway - Hallway 2 Loading... Entry Loading... Clubroom - Entrance …" at bounding box center [710, 423] width 1420 height 760
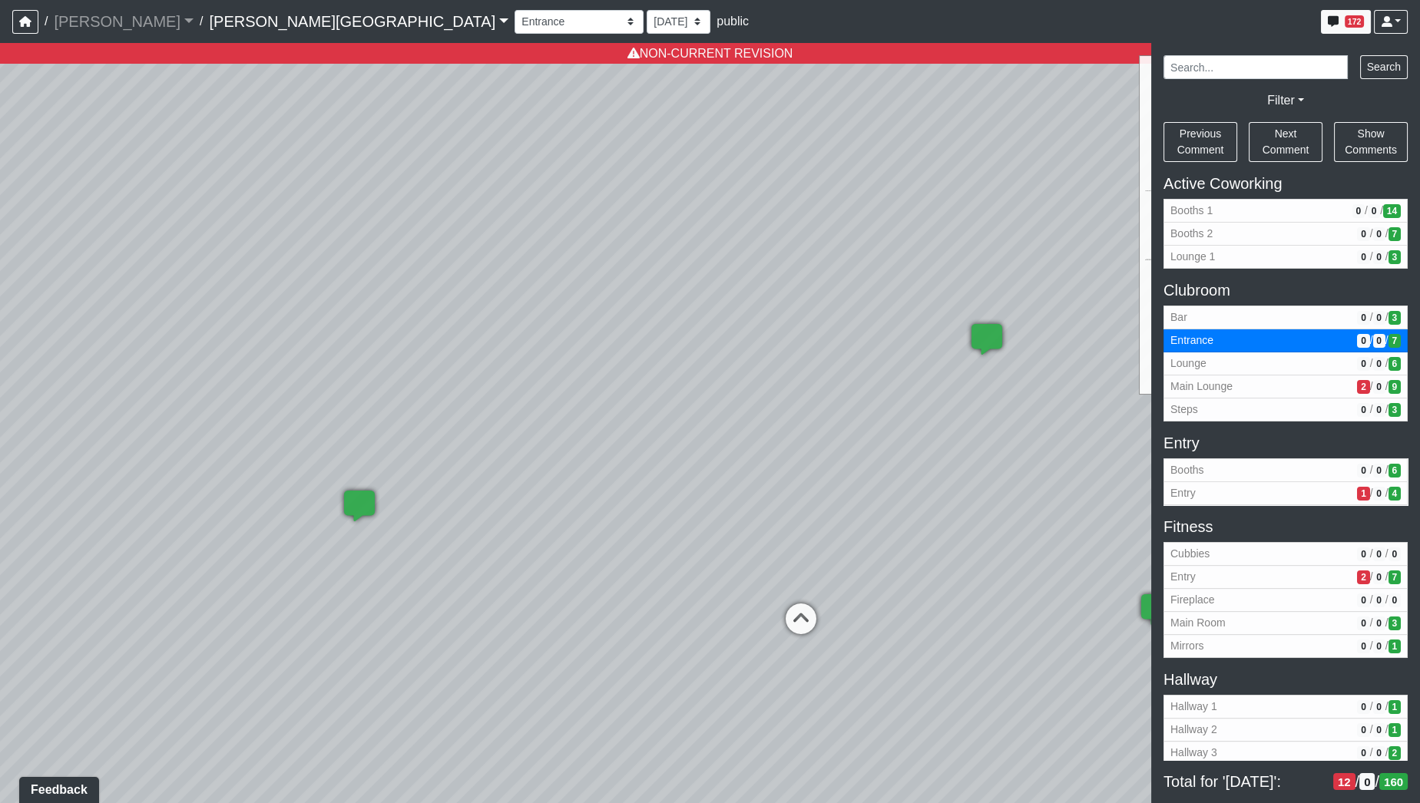
drag, startPoint x: 617, startPoint y: 283, endPoint x: 342, endPoint y: 286, distance: 274.1
click at [342, 286] on div "Loading... Hallway - Hallway 2 Loading... Entry Loading... Clubroom - Entrance …" at bounding box center [710, 423] width 1420 height 760
drag, startPoint x: 808, startPoint y: 220, endPoint x: 904, endPoint y: 203, distance: 96.6
click at [904, 205] on div "Loading... Hallway - Hallway 2 Loading... Entry Loading... Clubroom - Entrance …" at bounding box center [710, 423] width 1420 height 760
click at [646, 25] on select "[DATE] [DATE] [DATE] [DATE] [DATE] [DATE] [DATE] [DATE] [DATE] [DATE] [DATE] [D…" at bounding box center [678, 22] width 64 height 24
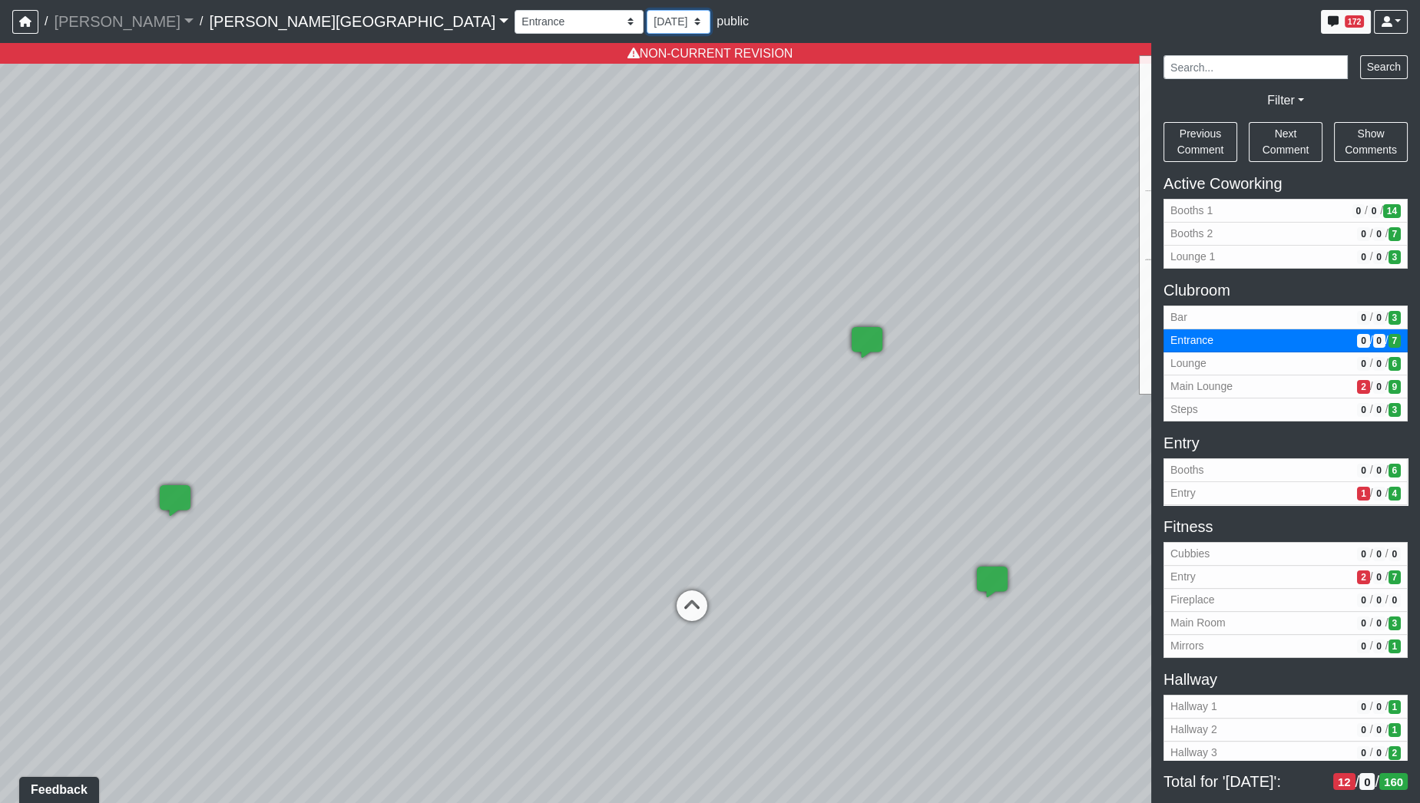
select select "rqkEVXgxnPpMDdcxVT5SYo"
click at [646, 10] on select "[DATE] [DATE] [DATE] [DATE] [DATE] [DATE] [DATE] [DATE] [DATE] [DATE] [DATE] [D…" at bounding box center [678, 22] width 64 height 24
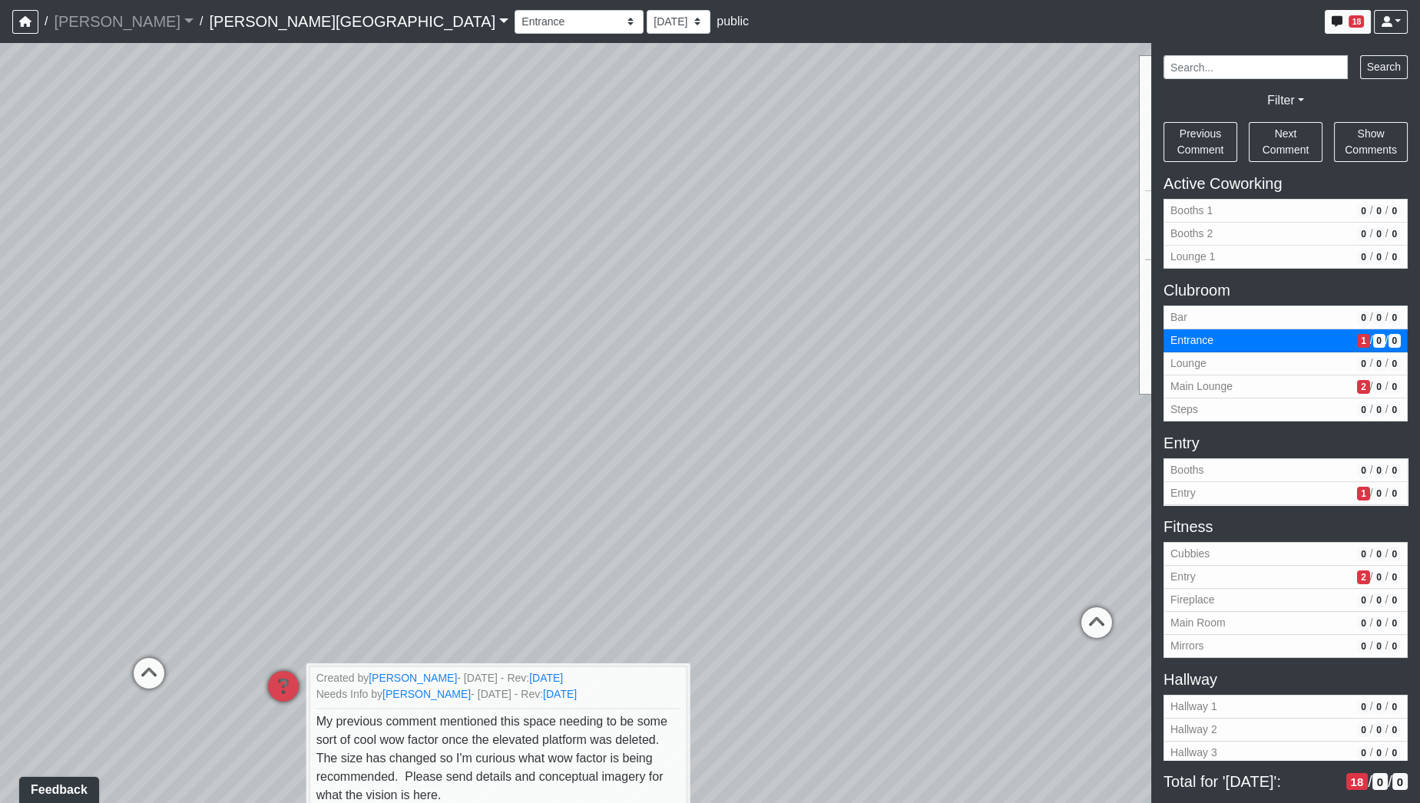
drag, startPoint x: 418, startPoint y: 521, endPoint x: 927, endPoint y: 505, distance: 510.1
click at [927, 505] on div "Loading... Hallway - Hallway 2 Loading... Entry Loading... Clubroom - Entrance …" at bounding box center [710, 423] width 1420 height 760
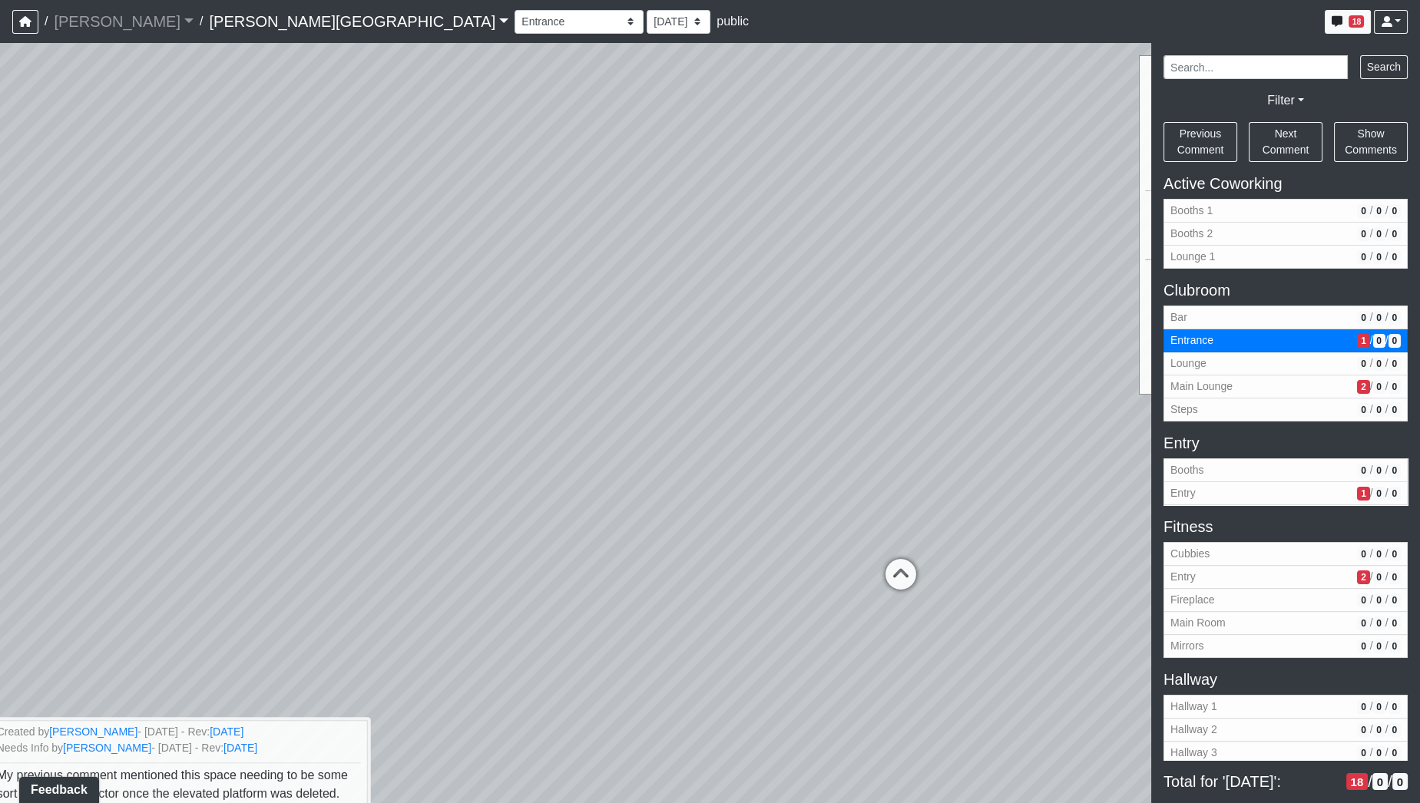
drag, startPoint x: 925, startPoint y: 496, endPoint x: 322, endPoint y: 434, distance: 605.9
click at [322, 434] on div "Loading... Hallway - Hallway 2 Loading... Entry Loading... Clubroom - Entrance …" at bounding box center [710, 423] width 1420 height 760
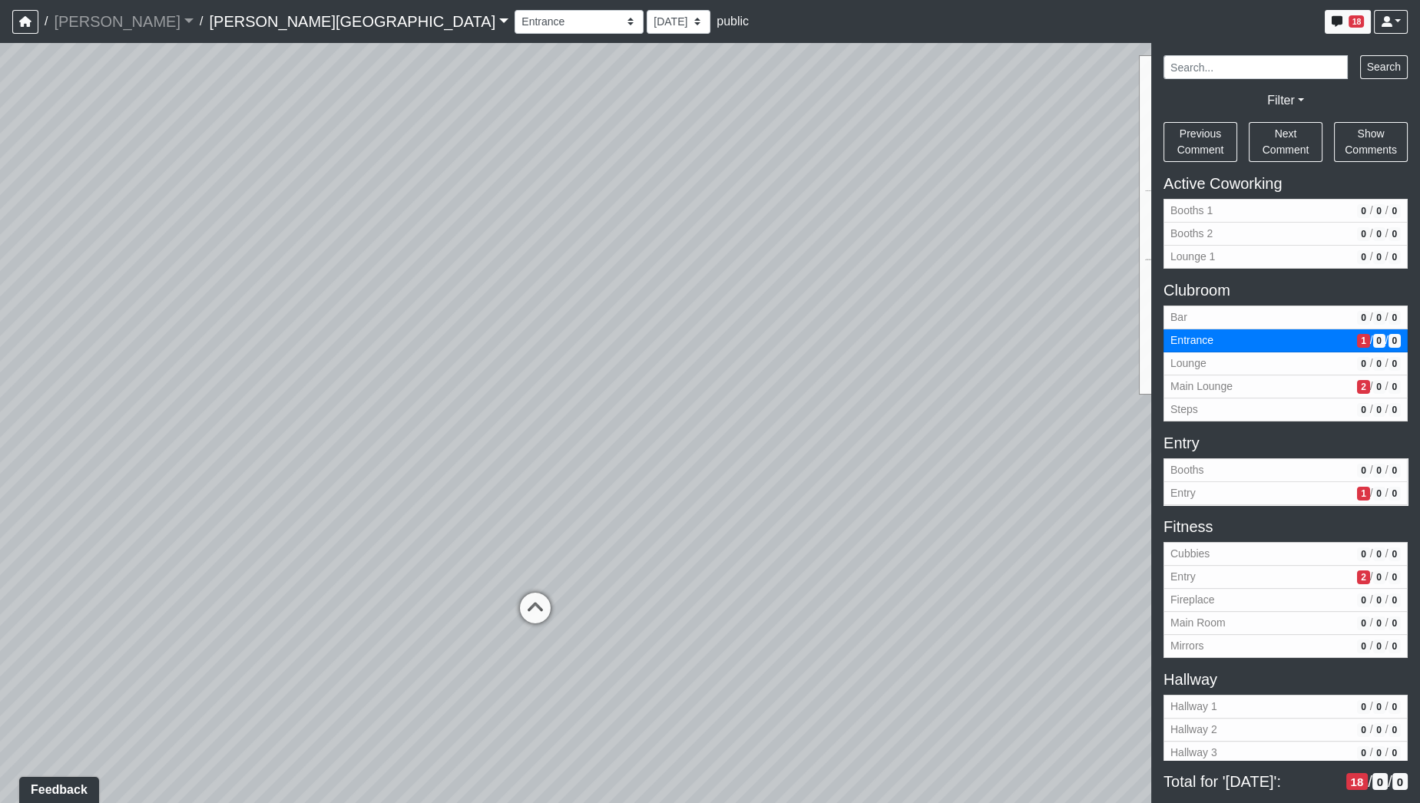
drag, startPoint x: 567, startPoint y: 444, endPoint x: 491, endPoint y: 484, distance: 85.5
click at [491, 484] on div "Loading... Hallway - Hallway 2 Loading... Entry Loading... Clubroom - Entrance …" at bounding box center [710, 423] width 1420 height 760
drag, startPoint x: 450, startPoint y: 530, endPoint x: 631, endPoint y: 430, distance: 206.9
click at [631, 430] on div "Loading... Hallway - Hallway 2 Loading... Entry Loading... Clubroom - Entrance …" at bounding box center [710, 423] width 1420 height 760
drag, startPoint x: 623, startPoint y: 488, endPoint x: 220, endPoint y: 444, distance: 405.5
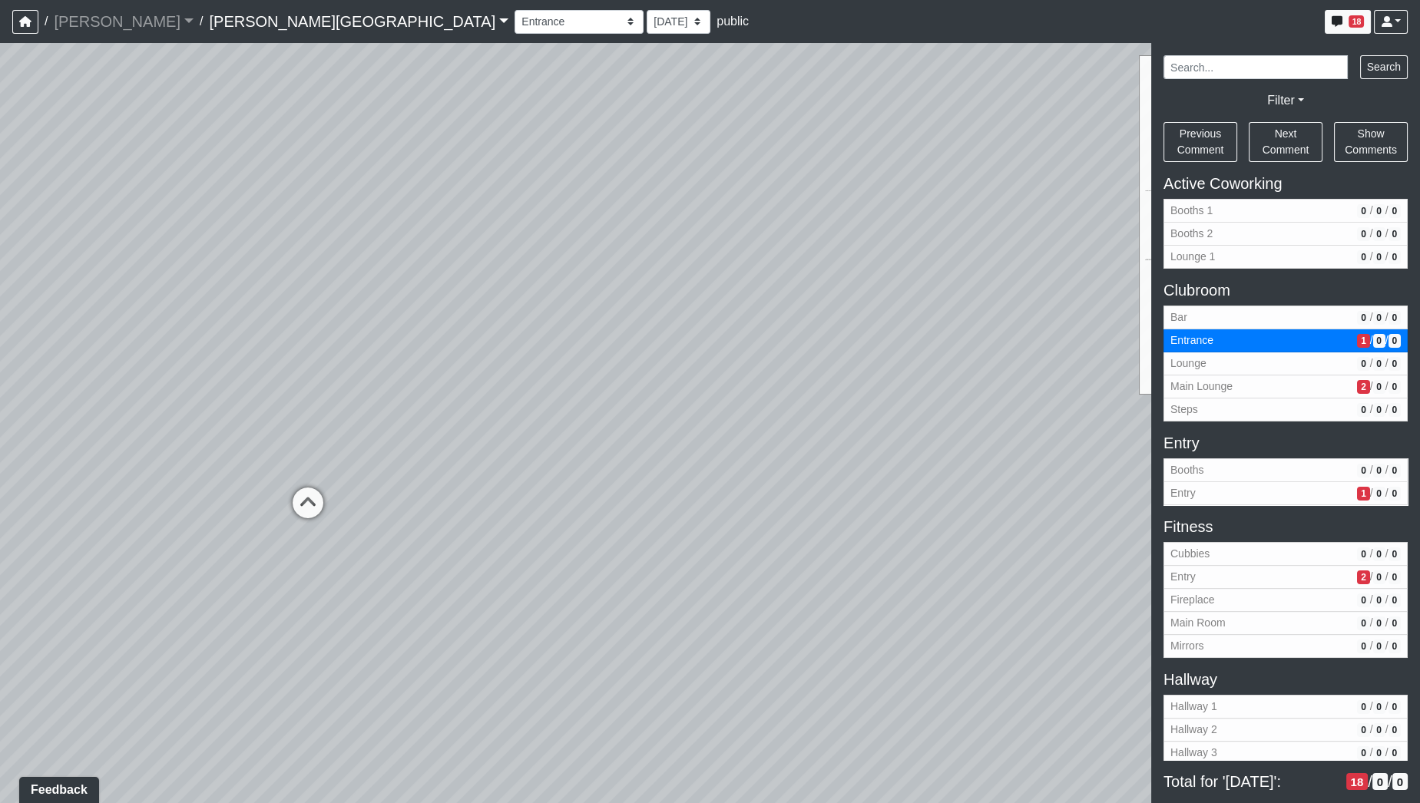
click at [220, 444] on div "Loading... Hallway - Hallway 2 Loading... Entry Loading... Clubroom - Entrance …" at bounding box center [710, 423] width 1420 height 760
drag, startPoint x: 438, startPoint y: 436, endPoint x: 1131, endPoint y: 465, distance: 693.1
click at [1139, 459] on div "Loading... Hallway - Hallway 2 Loading... Entry Loading... Clubroom - Entrance …" at bounding box center [710, 423] width 1420 height 760
drag, startPoint x: 1017, startPoint y: 488, endPoint x: 168, endPoint y: 501, distance: 848.5
click at [168, 501] on div "Loading... Hallway - Hallway 2 Loading... Entry Loading... Clubroom - Entrance …" at bounding box center [710, 423] width 1420 height 760
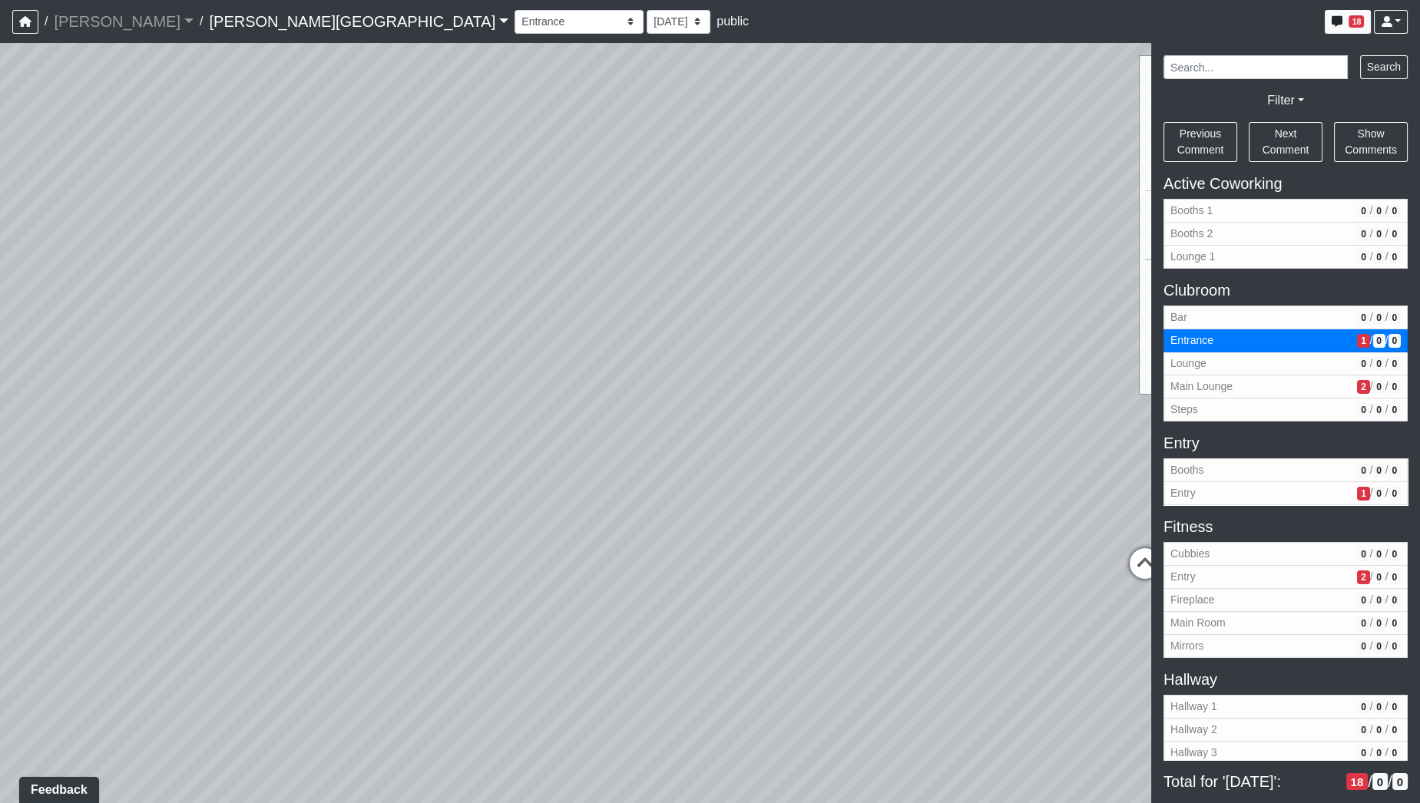
click at [1131, 567] on icon at bounding box center [1145, 571] width 46 height 46
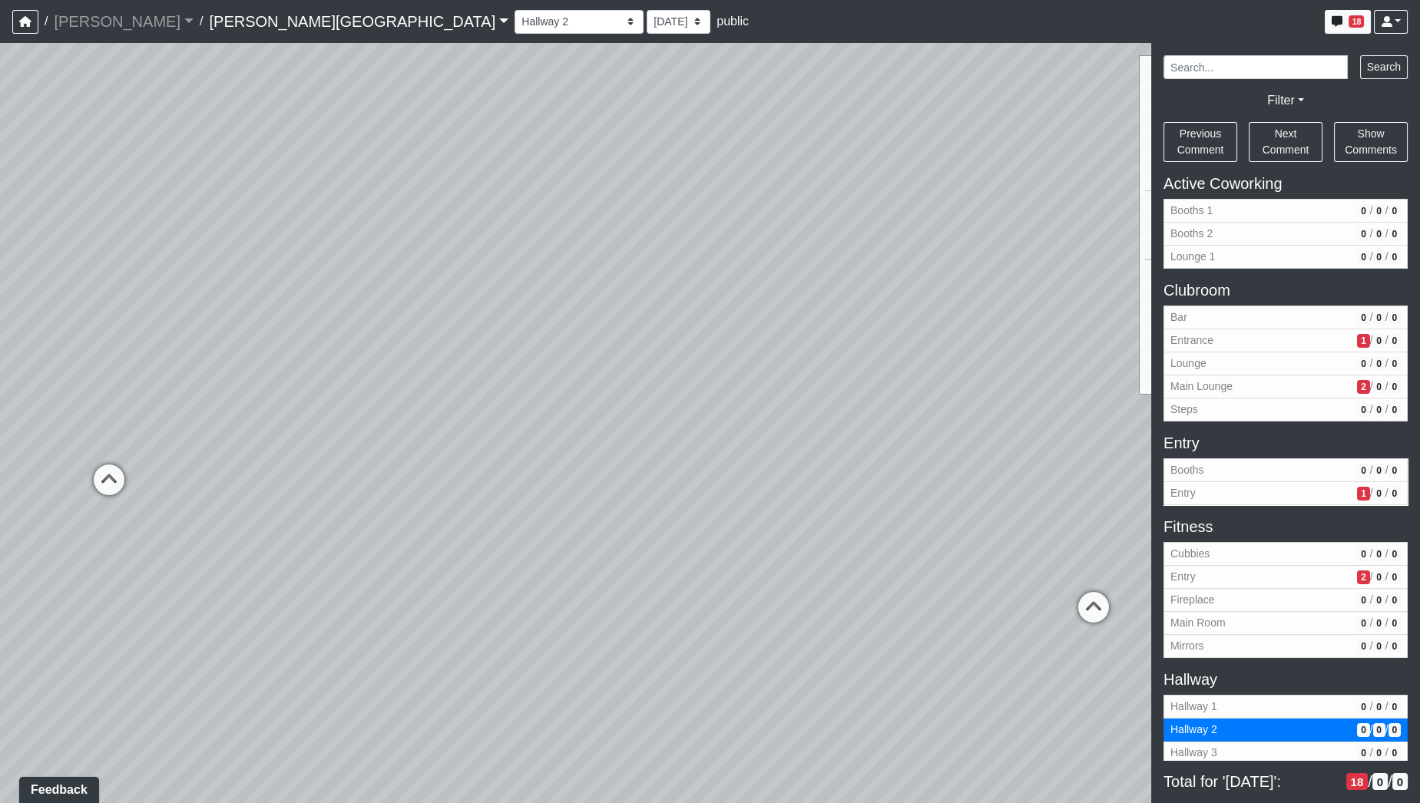
drag, startPoint x: 373, startPoint y: 522, endPoint x: 1073, endPoint y: 530, distance: 699.5
click at [1069, 530] on div "Loading... Hallway - Hallway 2 Loading... Entry Loading... Clubroom - Entrance …" at bounding box center [710, 423] width 1420 height 760
drag, startPoint x: 443, startPoint y: 468, endPoint x: 557, endPoint y: 470, distance: 114.4
click at [557, 470] on div "Loading... Hallway - Hallway 2 Loading... Entry Loading... Clubroom - Entrance …" at bounding box center [710, 423] width 1420 height 760
drag, startPoint x: 466, startPoint y: 499, endPoint x: 759, endPoint y: 488, distance: 292.8
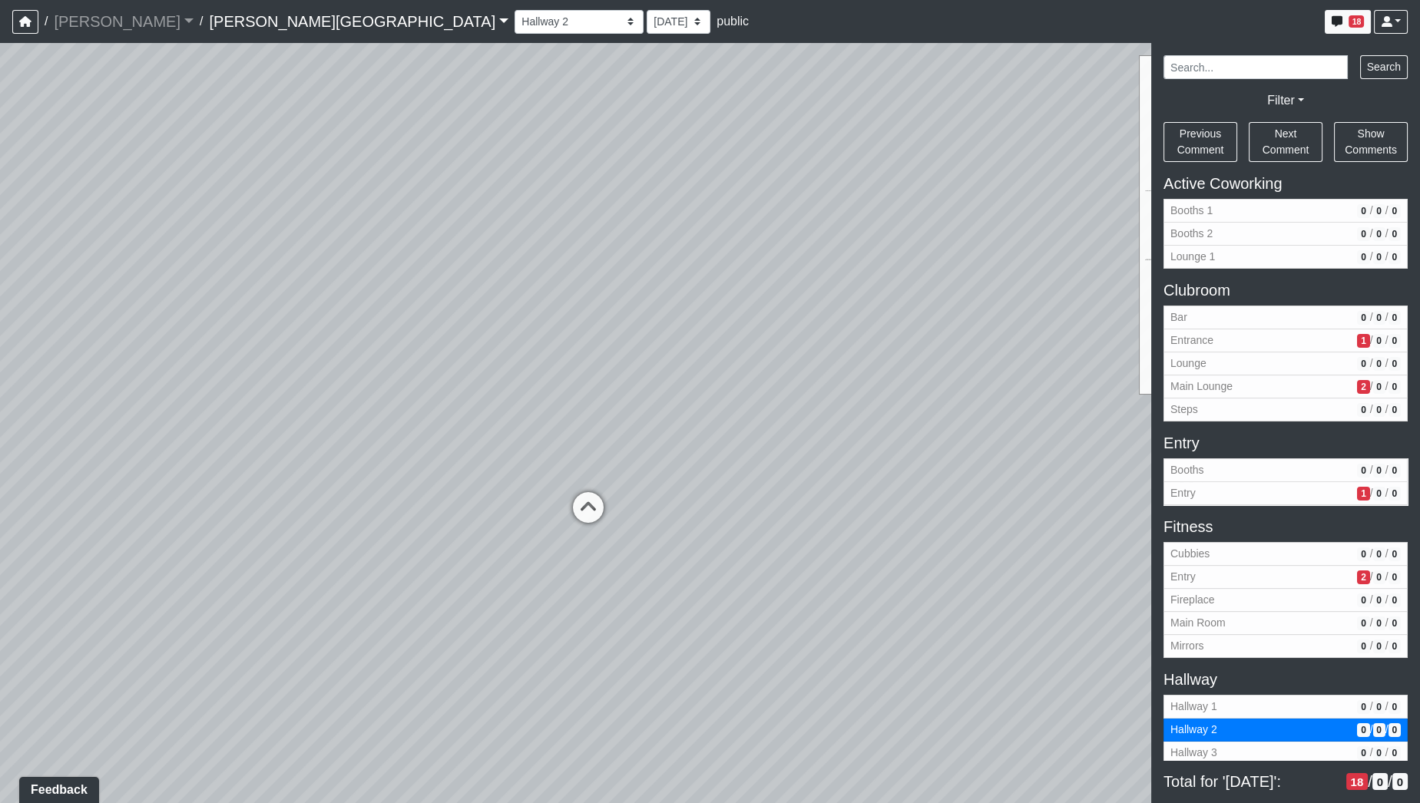
click at [759, 488] on div "Loading... Hallway - Hallway 2 Loading... Entry Loading... Clubroom - Entrance …" at bounding box center [710, 423] width 1420 height 760
drag, startPoint x: 743, startPoint y: 408, endPoint x: 283, endPoint y: 428, distance: 461.1
click at [197, 425] on div "Loading... Hallway - Hallway 2 Loading... Entry Loading... Clubroom - Entrance …" at bounding box center [710, 423] width 1420 height 760
drag, startPoint x: 603, startPoint y: 448, endPoint x: 232, endPoint y: 465, distance: 372.0
click at [232, 465] on div "Loading... Hallway - Hallway 2 Loading... Entry Loading... Clubroom - Entrance …" at bounding box center [710, 423] width 1420 height 760
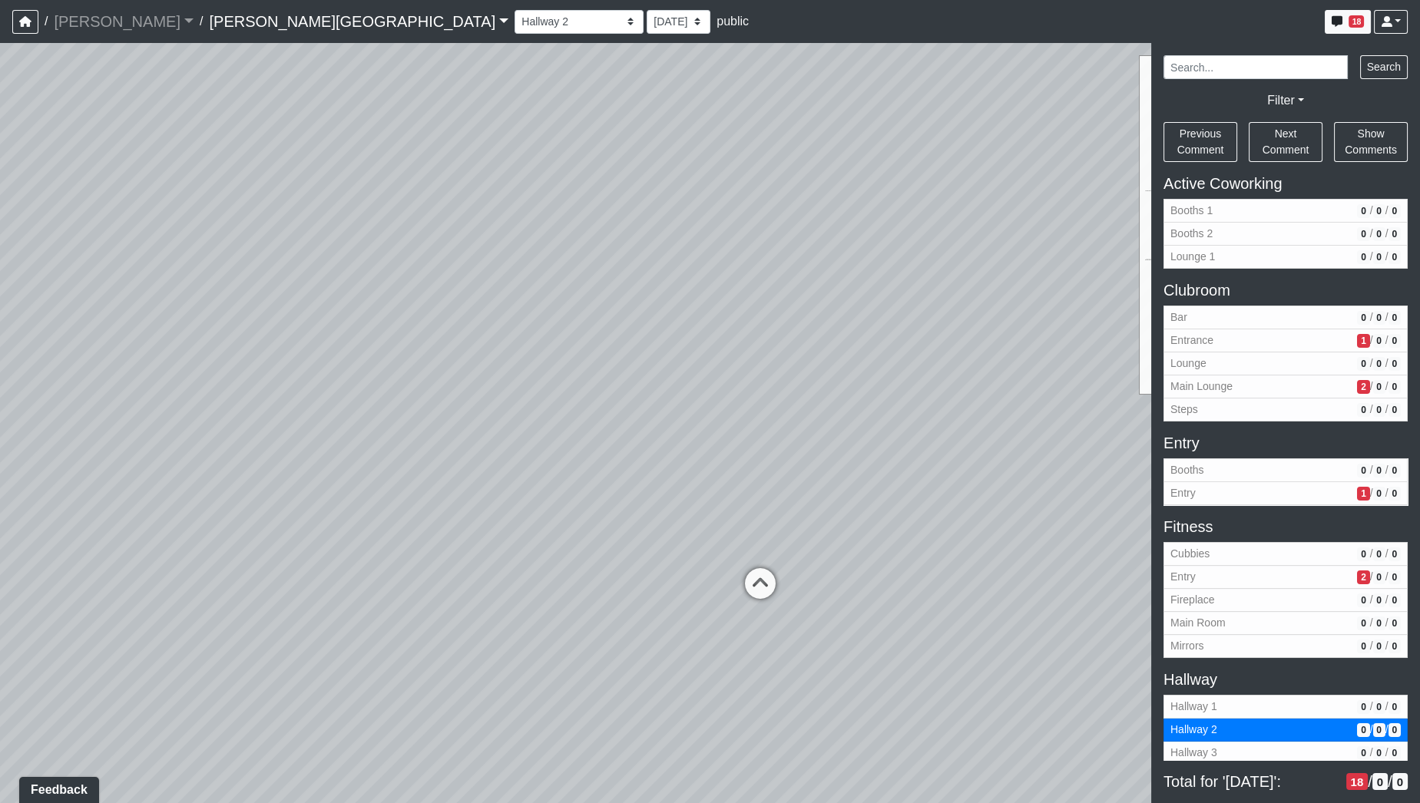
drag, startPoint x: 208, startPoint y: 485, endPoint x: 55, endPoint y: 481, distance: 152.9
click at [55, 481] on div "Loading... Hallway - Hallway 2 Loading... Entry Loading... Clubroom - Entrance …" at bounding box center [710, 423] width 1420 height 760
drag, startPoint x: 456, startPoint y: 478, endPoint x: 270, endPoint y: 477, distance: 185.8
click at [270, 477] on div "Loading... Hallway - Hallway 2 Loading... Entry Loading... Clubroom - Entrance …" at bounding box center [710, 423] width 1420 height 760
click at [559, 587] on icon at bounding box center [564, 596] width 46 height 46
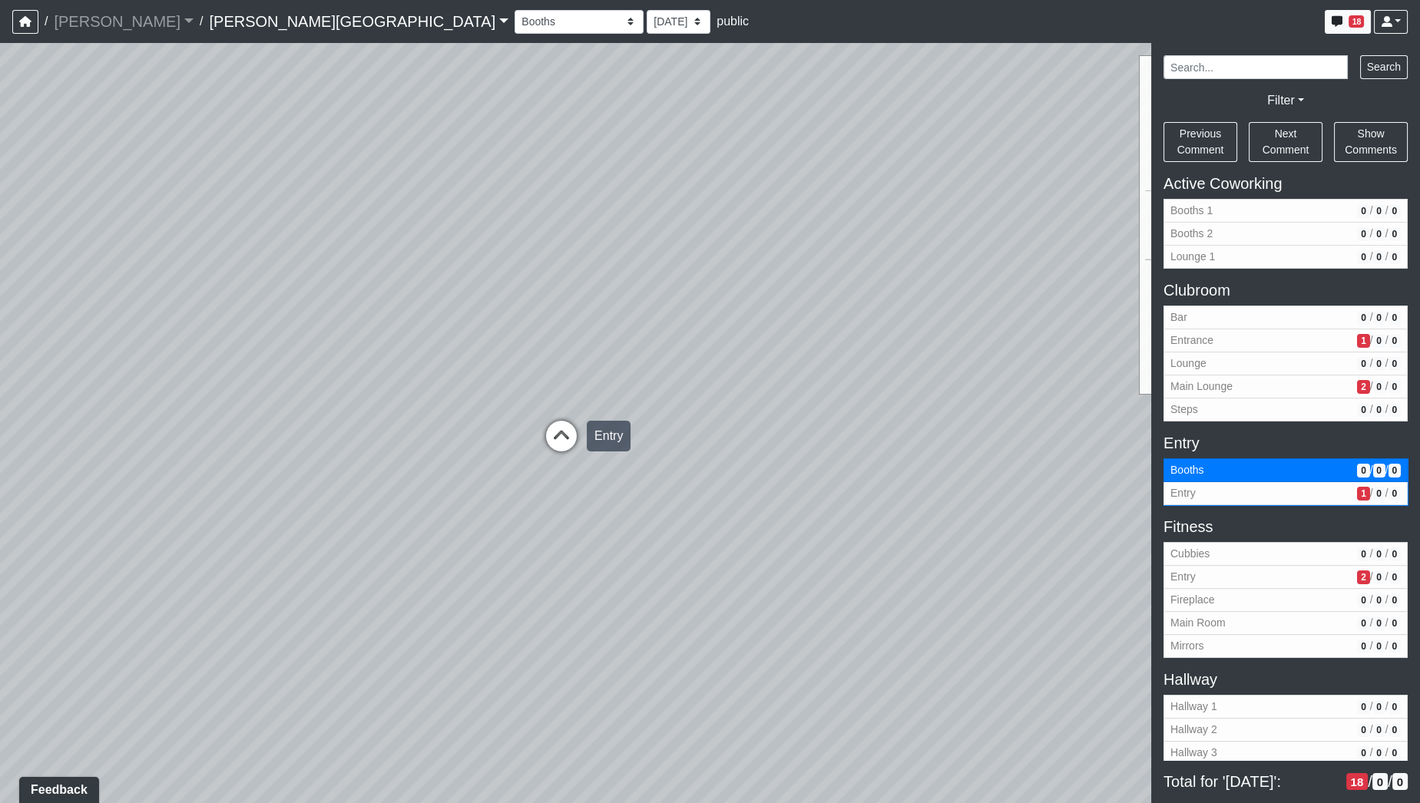
click at [560, 441] on icon at bounding box center [561, 444] width 46 height 46
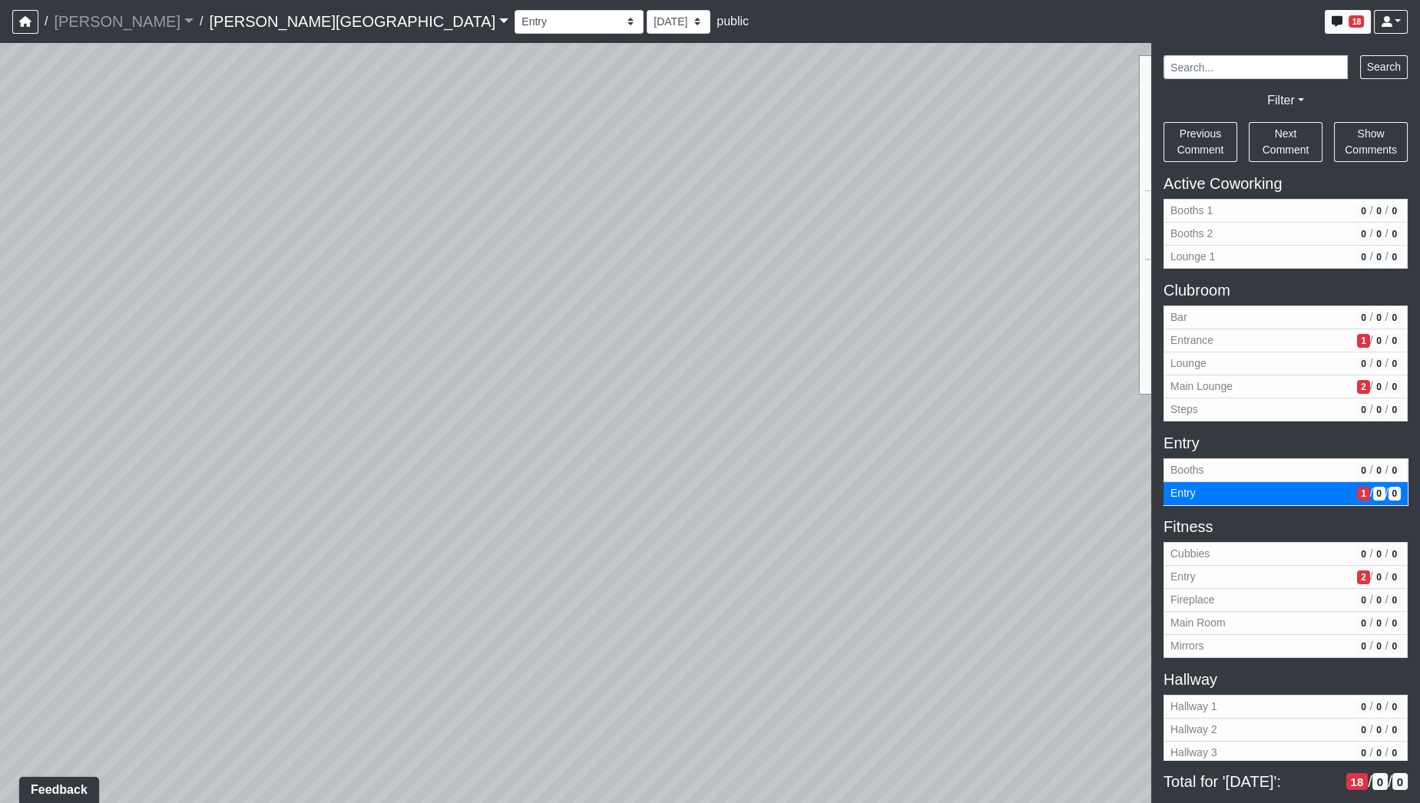
drag, startPoint x: 796, startPoint y: 446, endPoint x: 282, endPoint y: 537, distance: 522.3
click at [5, 655] on div "Loading... Hallway - Hallway 2 Loading... Entry Loading... Clubroom - Entrance …" at bounding box center [710, 423] width 1420 height 760
drag, startPoint x: 468, startPoint y: 493, endPoint x: 233, endPoint y: 550, distance: 241.7
click at [246, 542] on div "Loading... Hallway - Hallway 2 Loading... Entry Loading... Clubroom - Entrance …" at bounding box center [710, 423] width 1420 height 760
drag, startPoint x: 630, startPoint y: 478, endPoint x: 520, endPoint y: 393, distance: 138.5
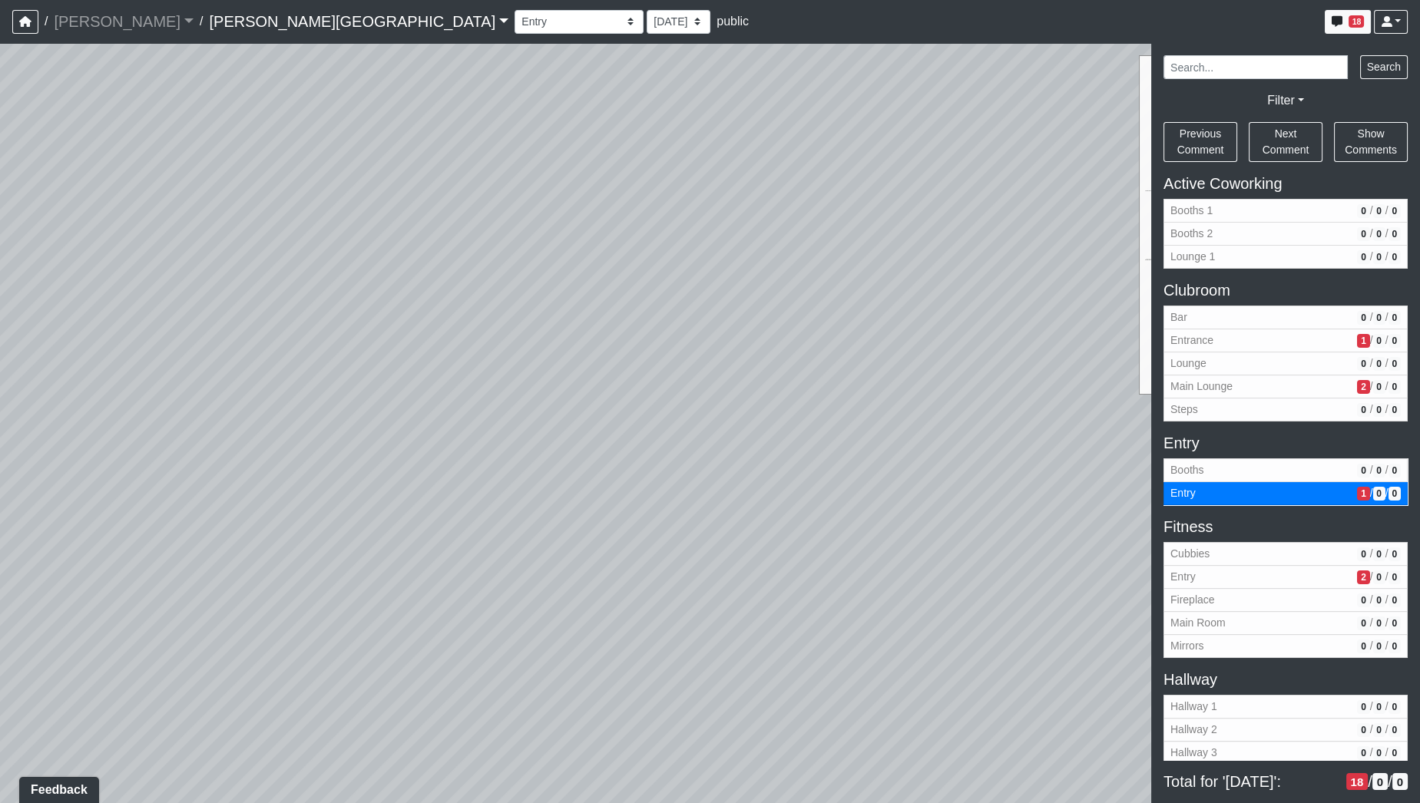
click at [521, 393] on div "Loading... Hallway - Hallway 2 Loading... Entry Loading... Clubroom - Entrance …" at bounding box center [710, 423] width 1420 height 760
drag, startPoint x: 563, startPoint y: 393, endPoint x: 566, endPoint y: 325, distance: 68.4
click at [566, 325] on div "Loading... Hallway - Hallway 2 Loading... Entry Loading... Clubroom - Entrance …" at bounding box center [710, 423] width 1420 height 760
drag
click at [838, 453] on div "Loading... Hallway - Hallway 2 Loading... Entry Loading... Clubroom - Entrance …" at bounding box center [710, 423] width 1420 height 760
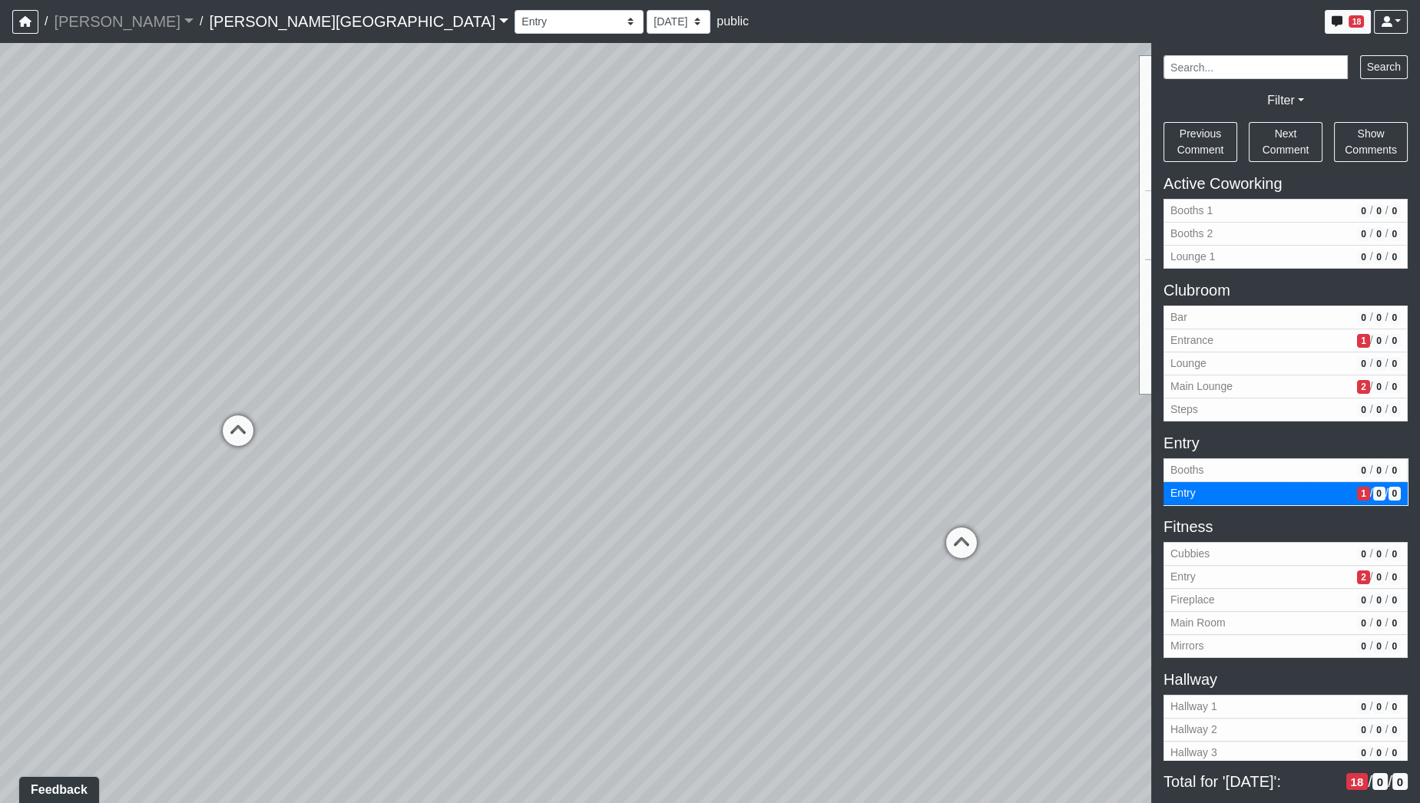
click at [956, 473] on div "Loading... Hallway - Hallway 2 Loading... Entry Loading... Clubroom - Entrance …" at bounding box center [710, 423] width 1420 height 760
click at [561, 433] on icon at bounding box center [540, 433] width 46 height 46
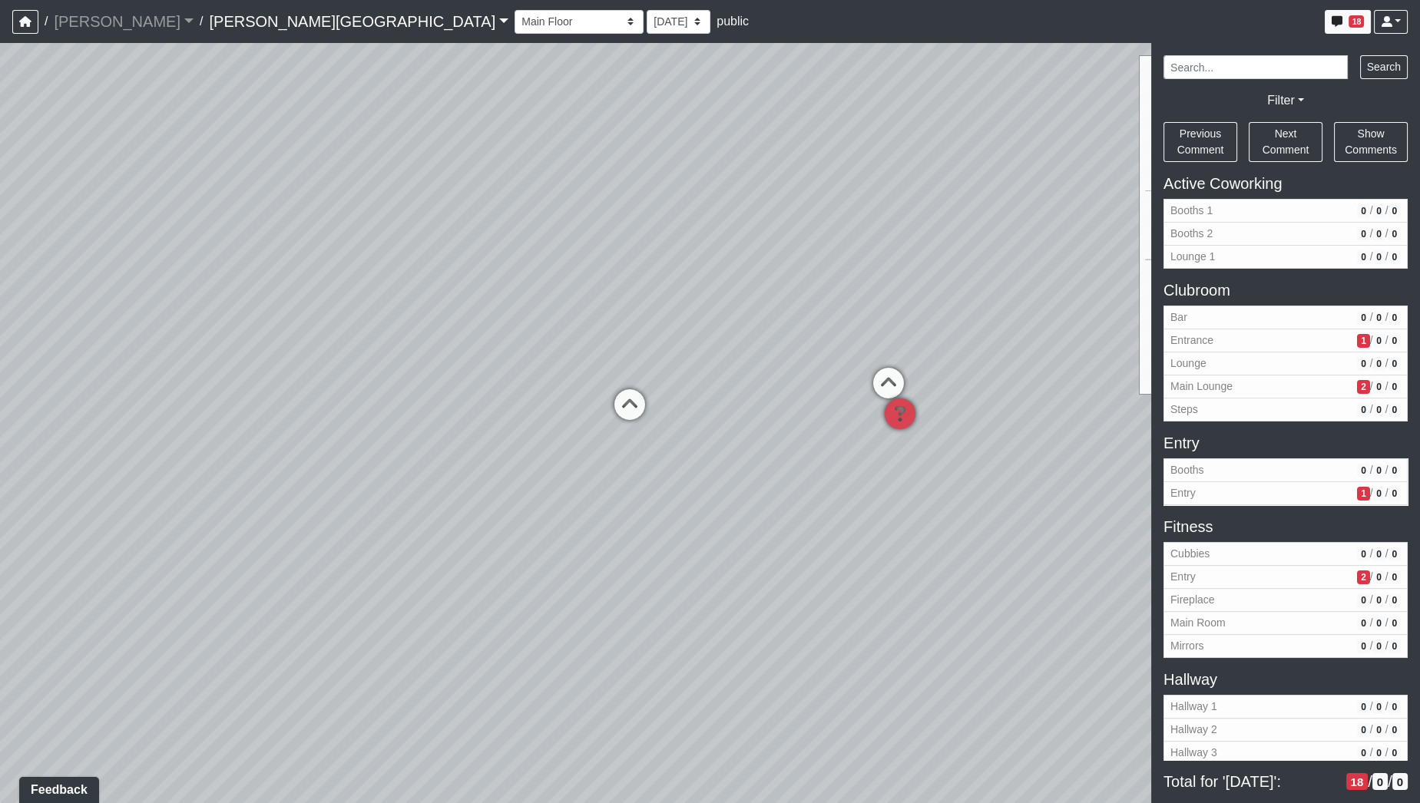
click at [443, 467] on div "Loading... Hallway - Hallway 2 Loading... Entry Loading... Clubroom - Entrance …" at bounding box center [710, 423] width 1420 height 760
click at [508, 494] on div "Loading... Hallway - Hallway 2 Loading... Entry Loading... Clubroom - Entrance …" at bounding box center [710, 423] width 1420 height 760
click at [523, 504] on div "Loading... Hallway - Hallway 2 Loading... Entry Loading... Clubroom - Entrance …" at bounding box center [710, 423] width 1420 height 760
click at [711, 619] on div "Loading... Hallway - Hallway 2 Loading... Entry Loading... Clubroom - Entrance …" at bounding box center [710, 423] width 1420 height 760
click at [603, 608] on div "Loading... Hallway - Hallway 2 Loading... Entry Loading... Clubroom - Entrance …" at bounding box center [710, 423] width 1420 height 760
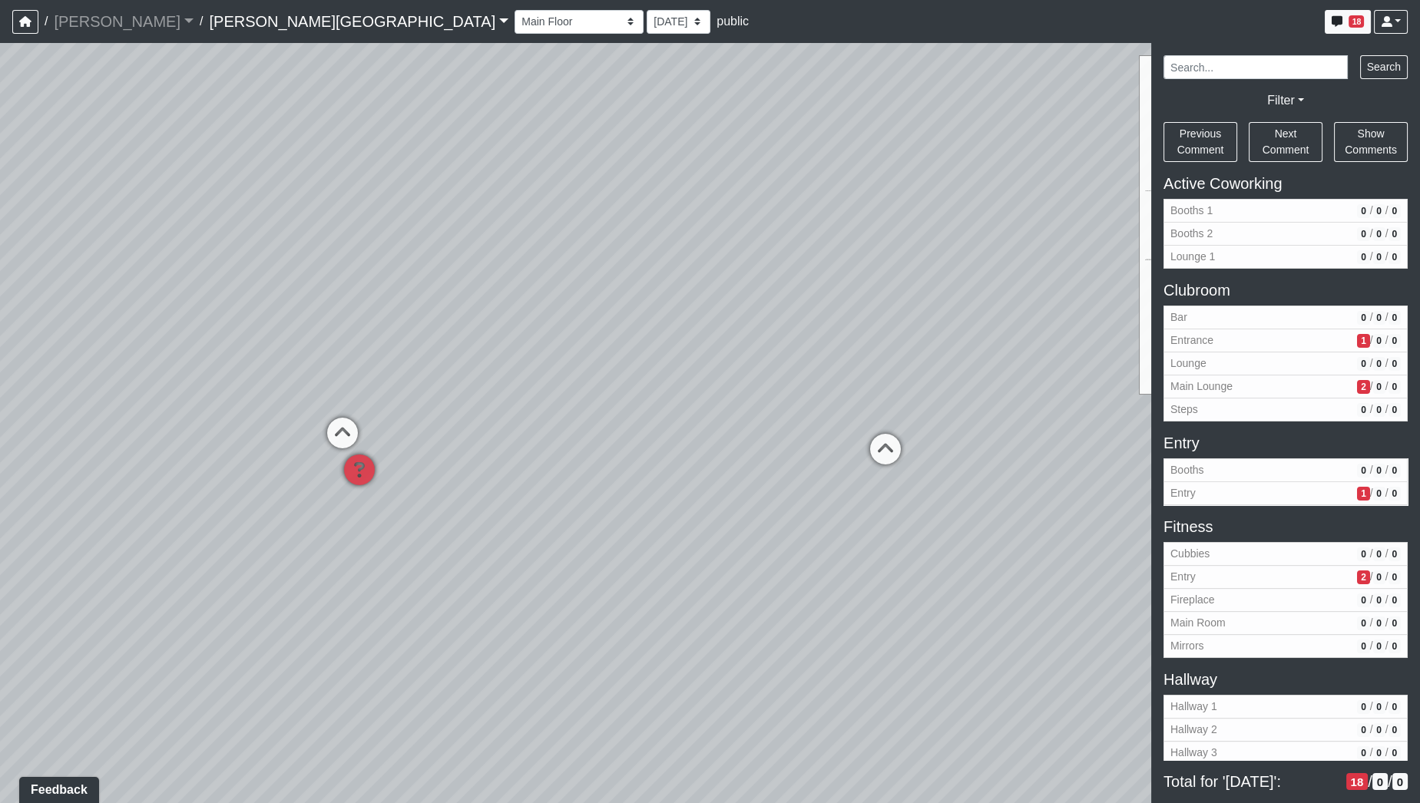
click at [849, 722] on div "Loading... Hallway - Hallway 2 Loading... Entry Loading... Clubroom - Entrance …" at bounding box center [710, 423] width 1420 height 760
click at [1007, 573] on div "Loading... Hallway - Hallway 2 Loading... Entry Loading... Clubroom - Entrance …" at bounding box center [710, 423] width 1420 height 760
click at [0, 497] on div "Loading... Hallway - Hallway 2 Loading... Entry Loading... Clubroom - Entrance …" at bounding box center [710, 423] width 1420 height 760
click at [250, 517] on div "Loading... Hallway - Hallway 2 Loading... Entry Loading... Clubroom - Entrance …" at bounding box center [710, 423] width 1420 height 760
click at [285, 539] on div "Loading... Hallway - Hallway 2 Loading... Entry Loading... Clubroom - Entrance …" at bounding box center [710, 423] width 1420 height 760
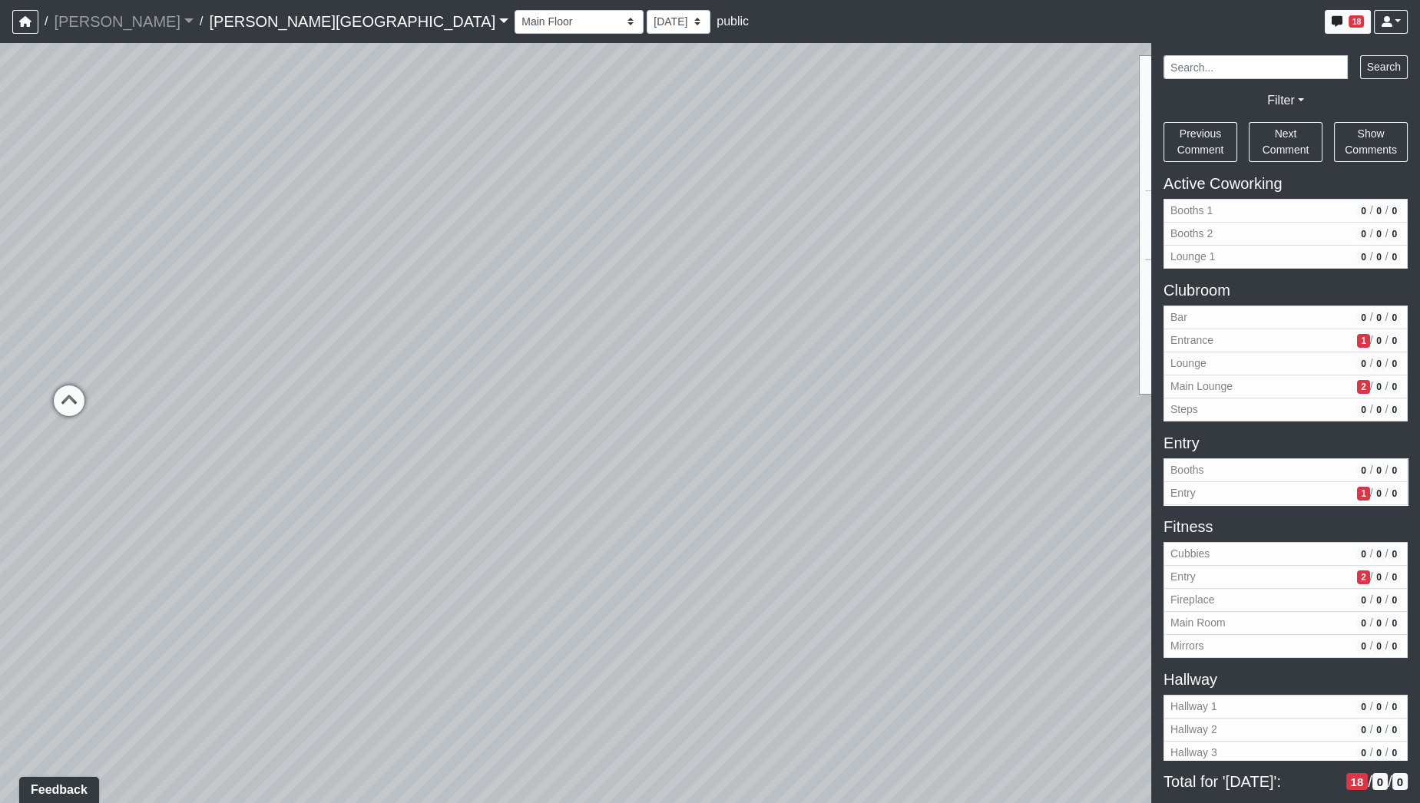
click at [534, 407] on div "Loading... Hallway - Hallway 2 Loading... Entry Loading... Clubroom - Entrance …" at bounding box center [710, 423] width 1420 height 760
click at [496, 415] on icon at bounding box center [485, 422] width 46 height 46
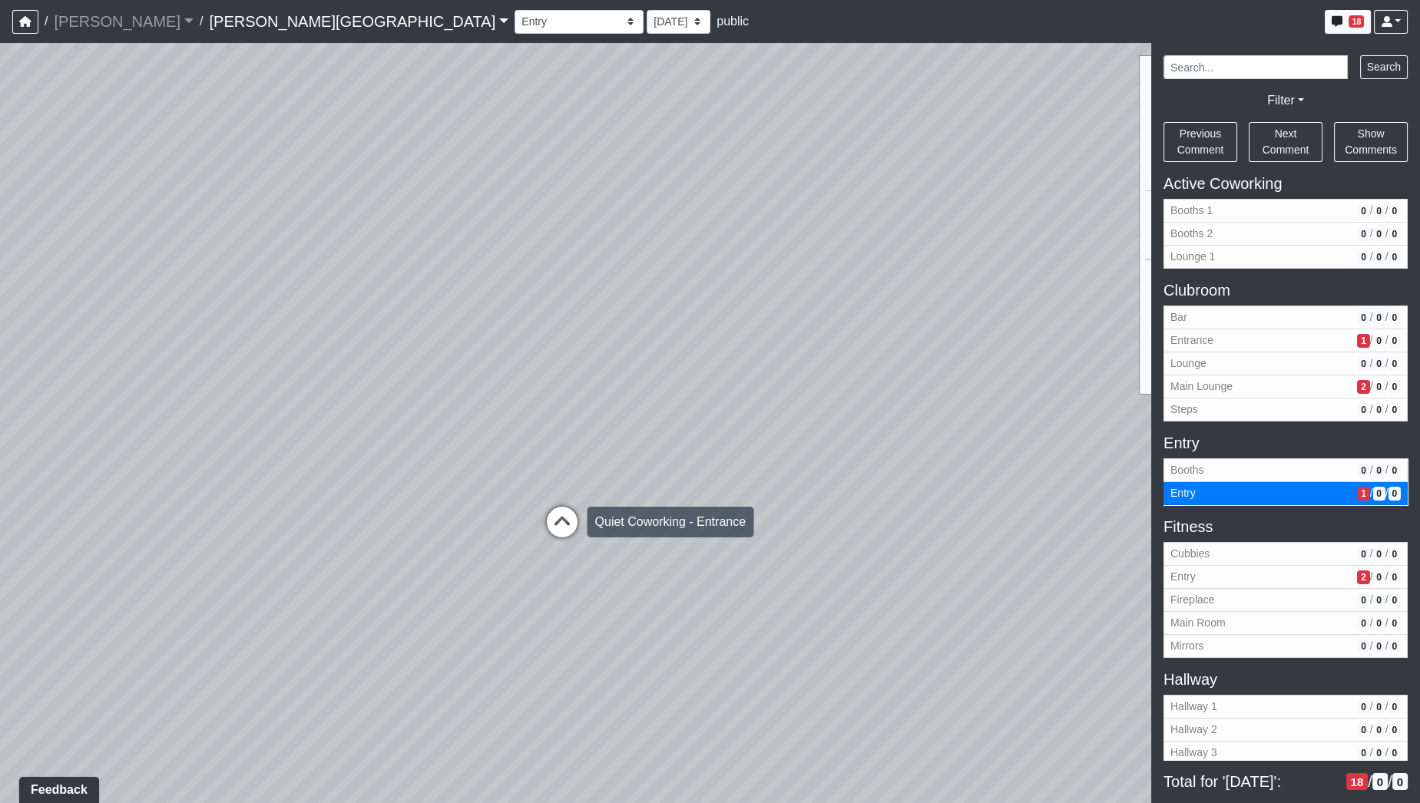
click at [565, 532] on icon at bounding box center [562, 530] width 46 height 46
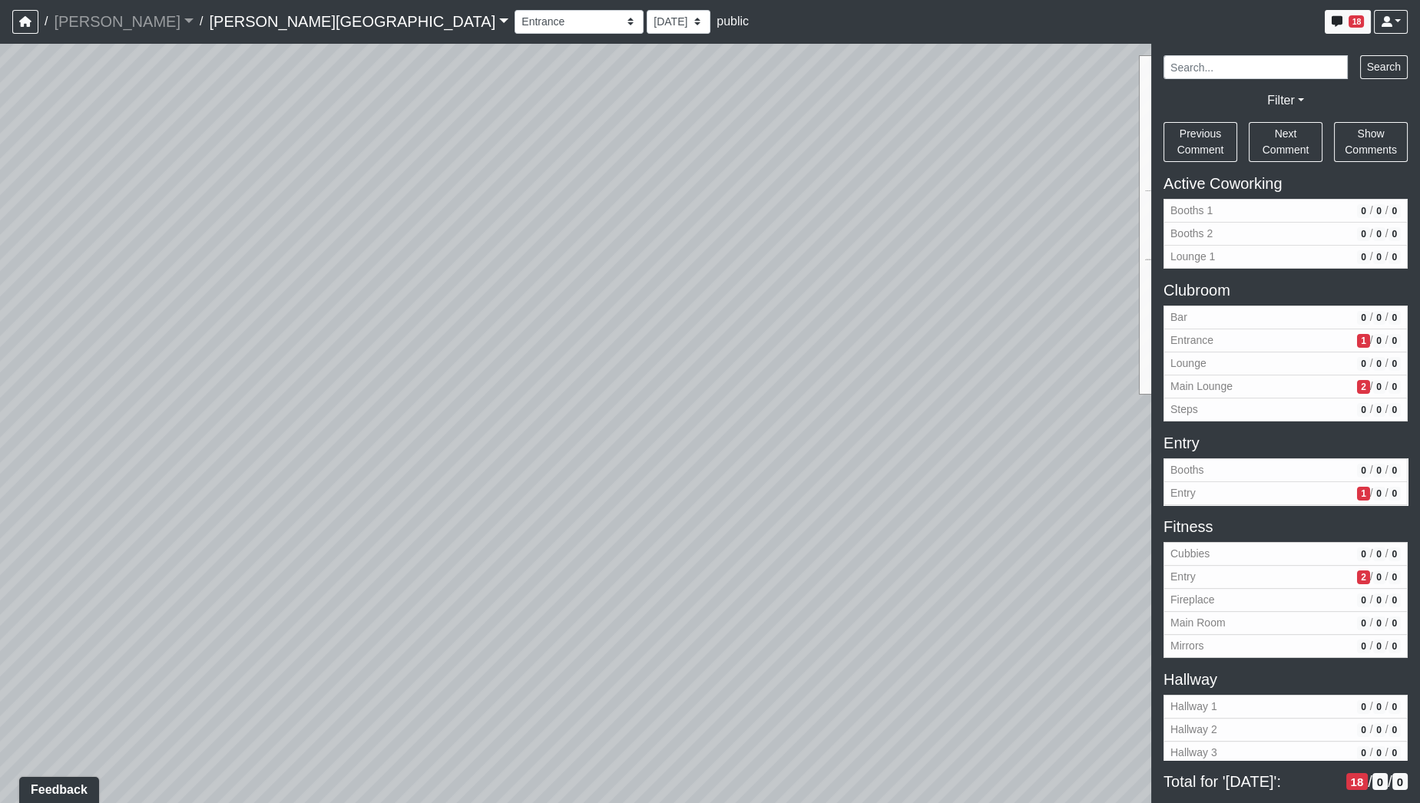
click at [160, 483] on div "Loading... Hallway - Hallway 2 Loading... Entry Loading... Clubroom - Entrance …" at bounding box center [710, 423] width 1420 height 760
click at [84, 426] on div "Loading... Hallway - Hallway 2 Loading... Entry Loading... Clubroom - Entrance …" at bounding box center [710, 423] width 1420 height 760
click at [0, 444] on div "Loading... Hallway - Hallway 2 Loading... Entry Loading... Clubroom - Entrance …" at bounding box center [710, 423] width 1420 height 760
click at [0, 412] on div "Loading... Hallway - Hallway 2 Loading... Entry Loading... Clubroom - Entrance …" at bounding box center [710, 423] width 1420 height 760
click at [63, 366] on div "Loading... Hallway - Hallway 2 Loading... Entry Loading... Clubroom - Entrance …" at bounding box center [710, 423] width 1420 height 760
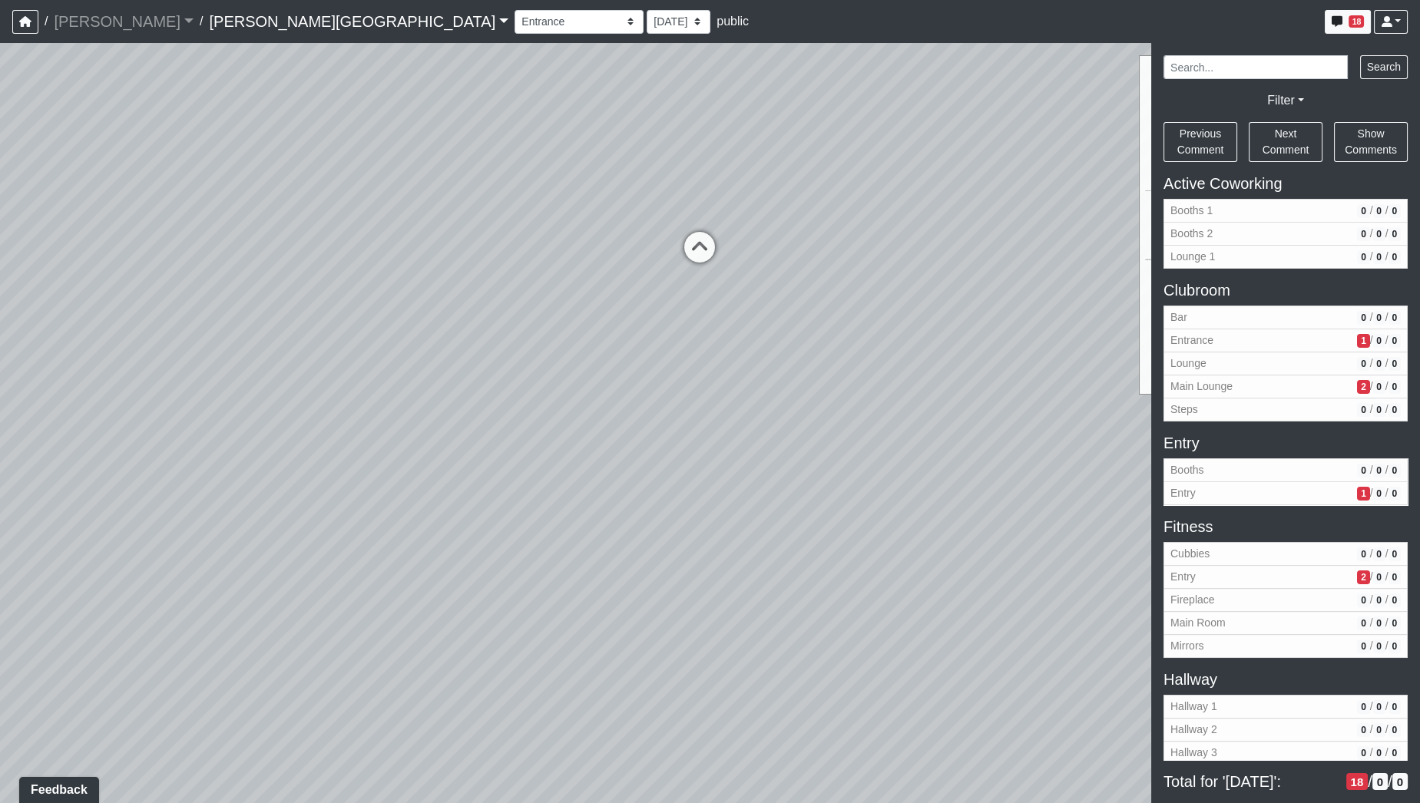
click at [241, 459] on div "Loading... Hallway - Hallway 2 Loading... Entry Loading... Clubroom - Entrance …" at bounding box center [710, 423] width 1420 height 760
click at [405, 590] on div "Loading... Hallway - Hallway 2 Loading... Entry Loading... Clubroom - Entrance …" at bounding box center [710, 423] width 1420 height 760
click at [557, 439] on icon at bounding box center [563, 447] width 46 height 46
click at [652, 448] on div "Loading... Hallway - Hallway 2 Loading... Entry Loading... Clubroom - Entrance …" at bounding box center [710, 423] width 1420 height 760
click at [492, 414] on icon at bounding box center [488, 428] width 46 height 46
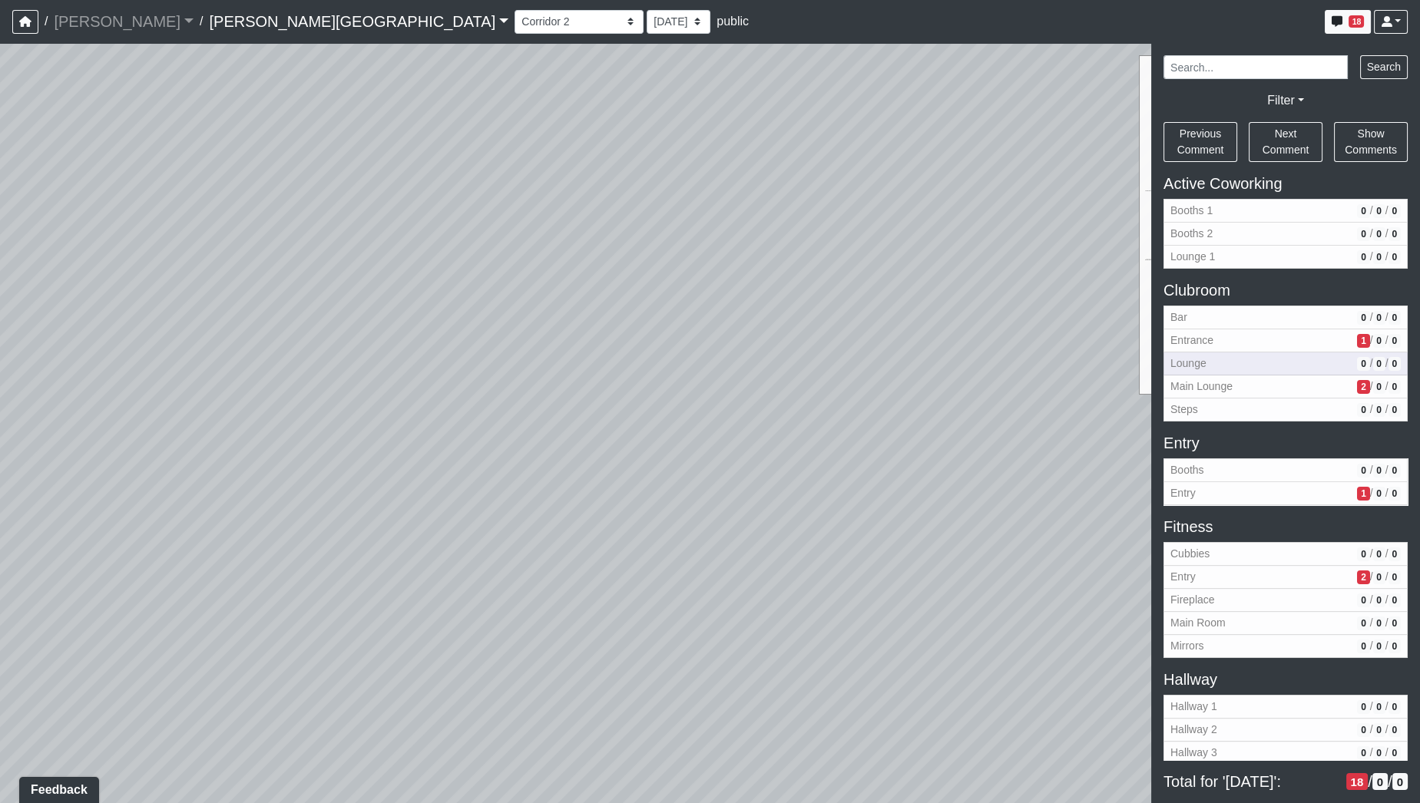
click at [861, 372] on div "Loading... Hallway - Hallway 2 Loading... Entry Loading... Clubroom - Entrance …" at bounding box center [710, 423] width 1420 height 760
click at [947, 353] on div "Loading... Hallway - Hallway 2 Loading... Entry Loading... Clubroom - Entrance …" at bounding box center [710, 423] width 1420 height 760
click at [504, 367] on div "Loading... Hallway - Hallway 2 Loading... Entry Loading... Clubroom - Entrance …" at bounding box center [710, 423] width 1420 height 760
click at [594, 330] on icon at bounding box center [591, 349] width 46 height 46
click at [253, 459] on div "Loading... Hallway - Hallway 2 Loading... Entry Loading... Clubroom - Entrance …" at bounding box center [710, 423] width 1420 height 760
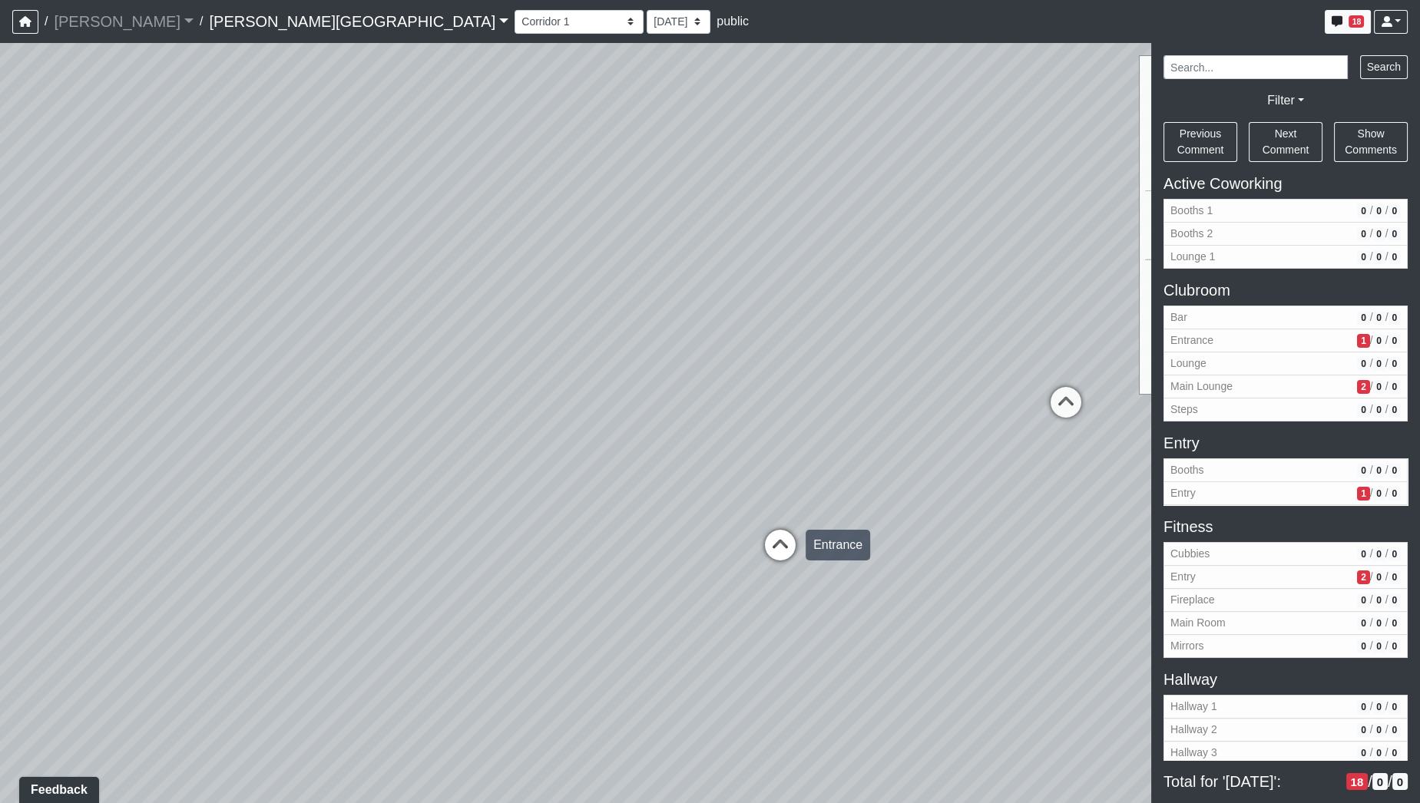
click at [774, 541] on icon at bounding box center [780, 553] width 46 height 46
select select "udnqoLBp13wZWW3XLCUmeJ"
click at [1063, 461] on div "Loading... Hallway - Hallway 2 Loading... Entry Loading... Clubroom - Entrance …" at bounding box center [710, 423] width 1420 height 760
click at [238, 424] on div "Loading... Hallway - Hallway 2 Loading... Entry Loading... Clubroom - Entrance …" at bounding box center [710, 423] width 1420 height 760
click at [524, 582] on div "Loading... Hallway - Hallway 2 Loading... Entry Loading... Clubroom - Entrance …" at bounding box center [710, 423] width 1420 height 760
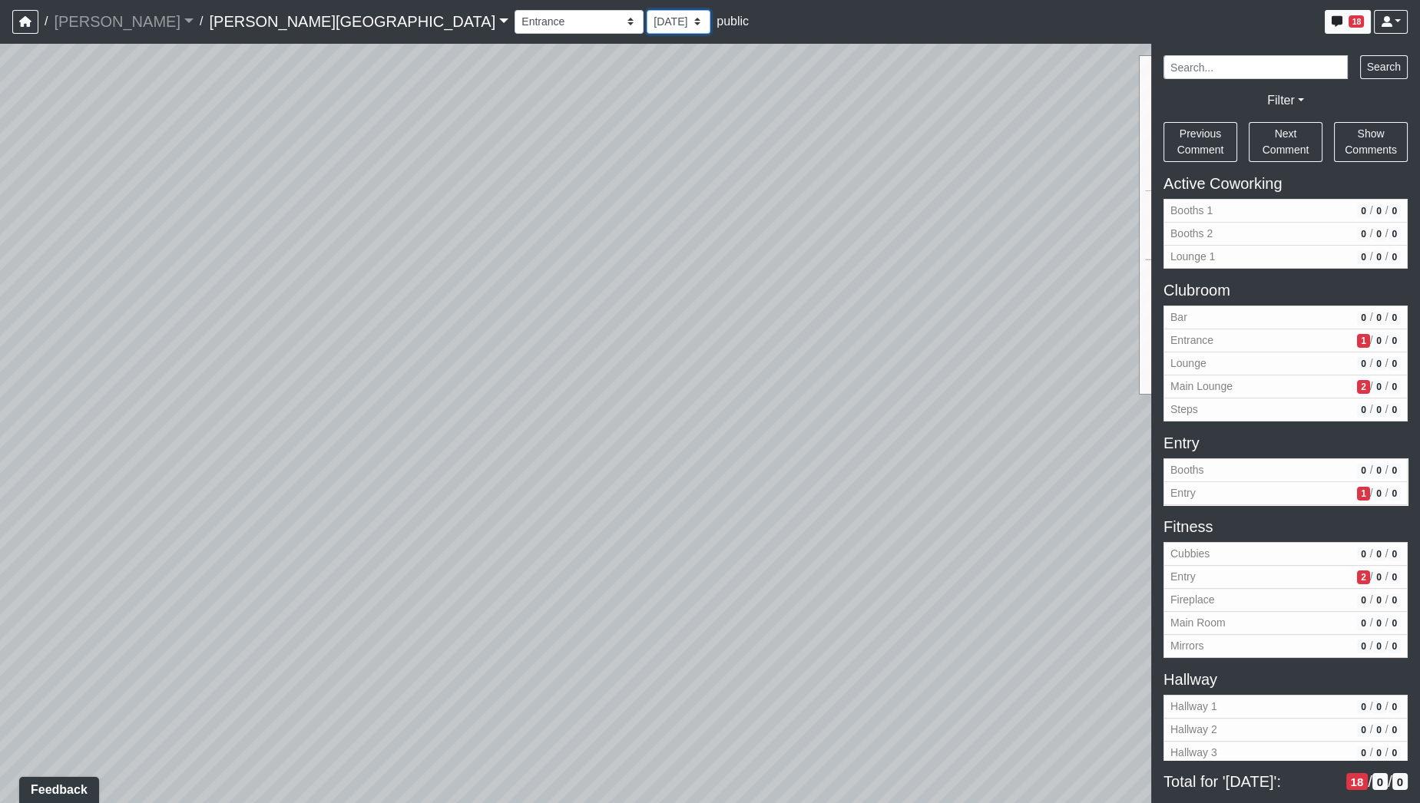
click at [646, 21] on select "[DATE] [DATE] [DATE] [DATE] [DATE] [DATE] [DATE] [DATE] [DATE] [DATE] [DATE] [D…" at bounding box center [678, 22] width 64 height 24
select select "gQUA1pRSuh1TPN42wbNcuY"
click at [646, 10] on select "[DATE] [DATE] [DATE] [DATE] [DATE] [DATE] [DATE] [DATE] [DATE] [DATE] [DATE] [D…" at bounding box center [678, 22] width 64 height 24
select select "udnqoLBp13wZWW3XLCUmeJ"
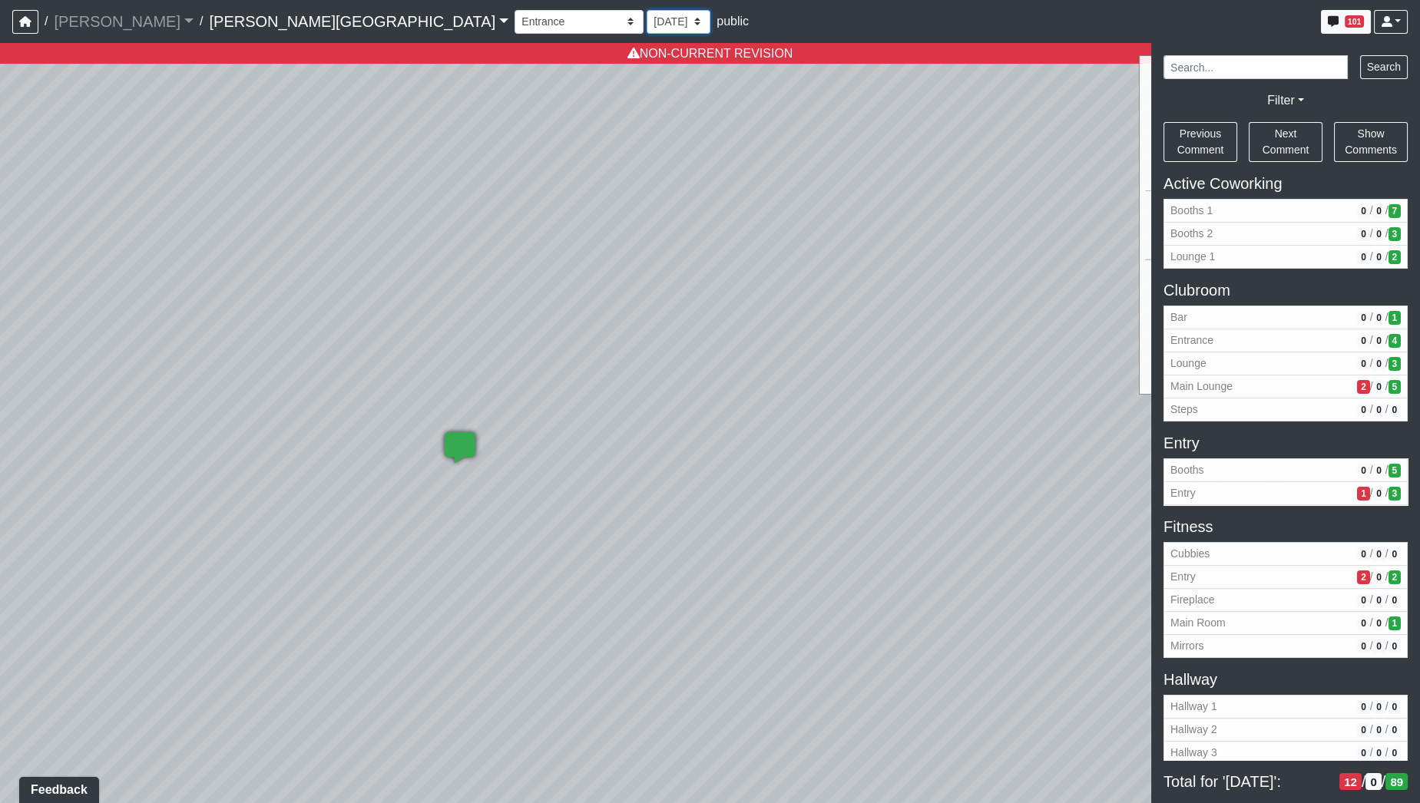
click at [646, 27] on select "[DATE] [DATE] [DATE] [DATE] [DATE] [DATE] [DATE] [DATE] [DATE] [DATE] [DATE] [D…" at bounding box center [678, 22] width 64 height 24
select select "e2VumNiHeA4NxHG8nsH9Uk"
click at [646, 10] on select "[DATE] [DATE] [DATE] [DATE] [DATE] [DATE] [DATE] [DATE] [DATE] [DATE] [DATE] [D…" at bounding box center [678, 22] width 64 height 24
select select "udnqoLBp13wZWW3XLCUmeJ"
click at [646, 15] on select "[DATE] [DATE] [DATE] [DATE] [DATE] [DATE] [DATE] [DATE] [DATE] [DATE] [DATE] [D…" at bounding box center [678, 22] width 64 height 24
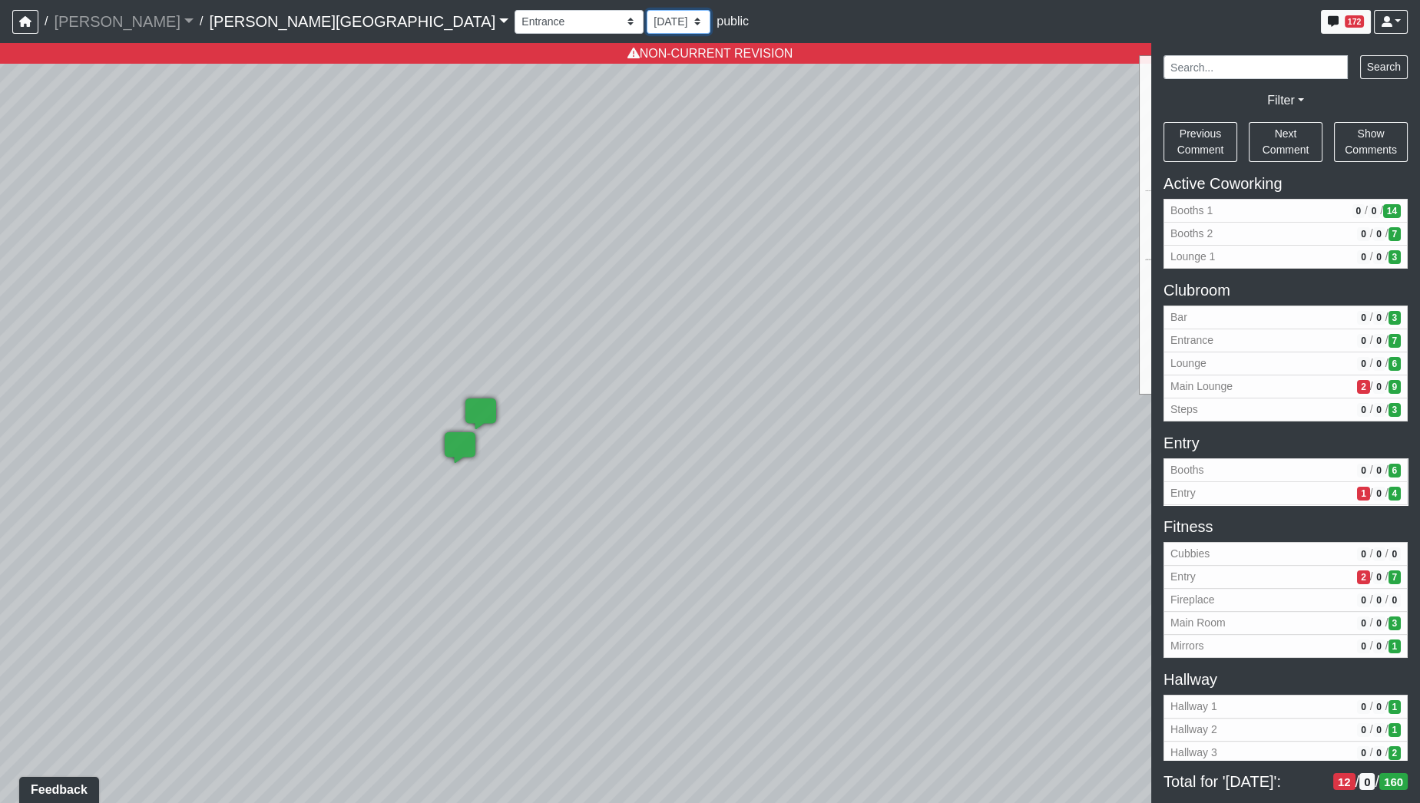
select select "uFs6euBHNmPeGf5nPHiJmm"
click at [646, 10] on select "[DATE] [DATE] [DATE] [DATE] [DATE] [DATE] [DATE] [DATE] [DATE] [DATE] [DATE] [D…" at bounding box center [678, 22] width 64 height 24
select select "udnqoLBp13wZWW3XLCUmeJ"
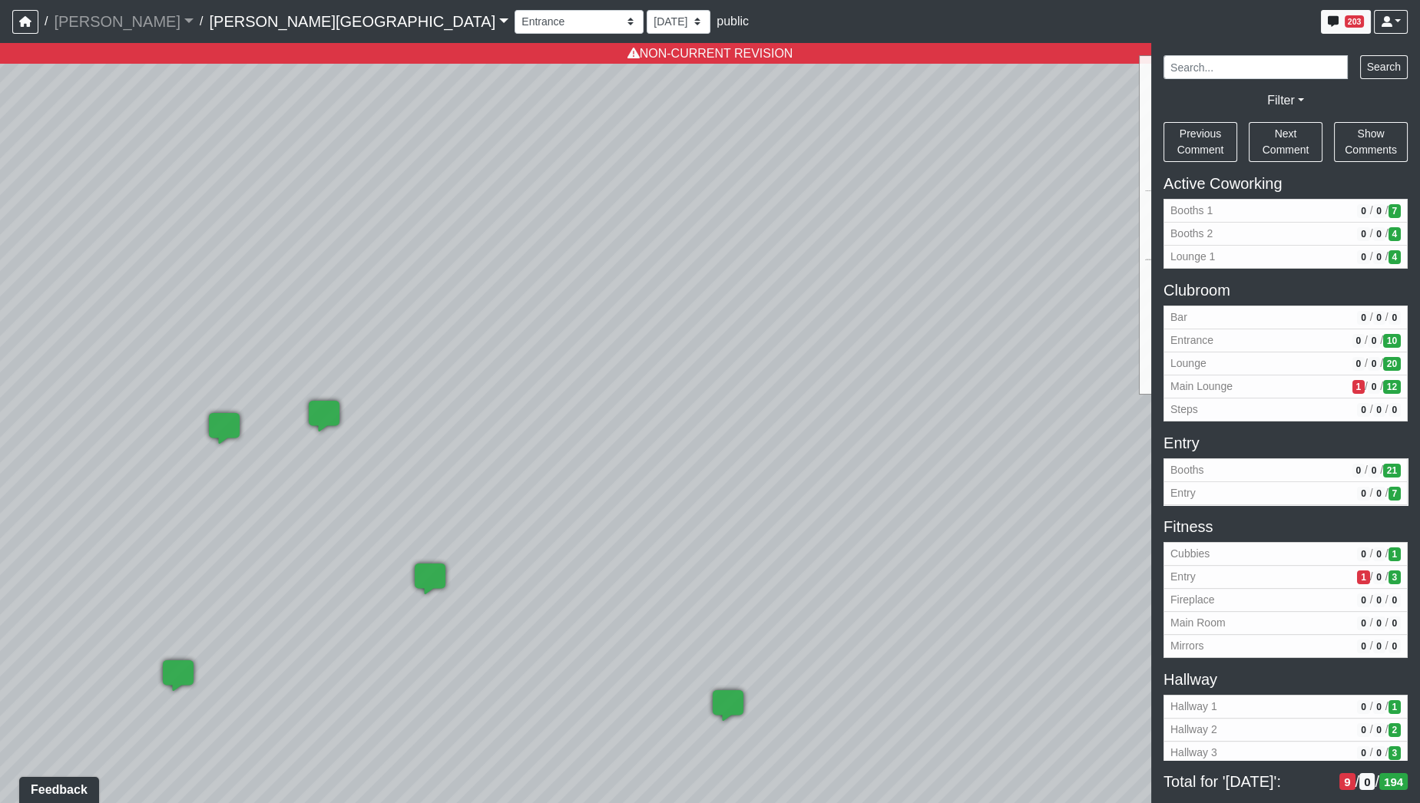
drag, startPoint x: 740, startPoint y: 399, endPoint x: 518, endPoint y: 371, distance: 223.7
click at [518, 371] on div "Loading... Hallway - Hallway 2 Loading... Entry Loading... Clubroom - Entrance …" at bounding box center [710, 423] width 1420 height 760
click at [514, 23] on select "Booths 1 Booths 2 Lounge 1 Bar Entrance Lounge Main Lounge Steps Booths Entry C…" at bounding box center [578, 22] width 129 height 24
click at [646, 21] on select "[DATE] [DATE] [DATE] [DATE] [DATE] [DATE] [DATE] [DATE] [DATE] [DATE] [DATE] [D…" at bounding box center [678, 22] width 64 height 24
select select "gQUA1pRSuh1TPN42wbNcuY"
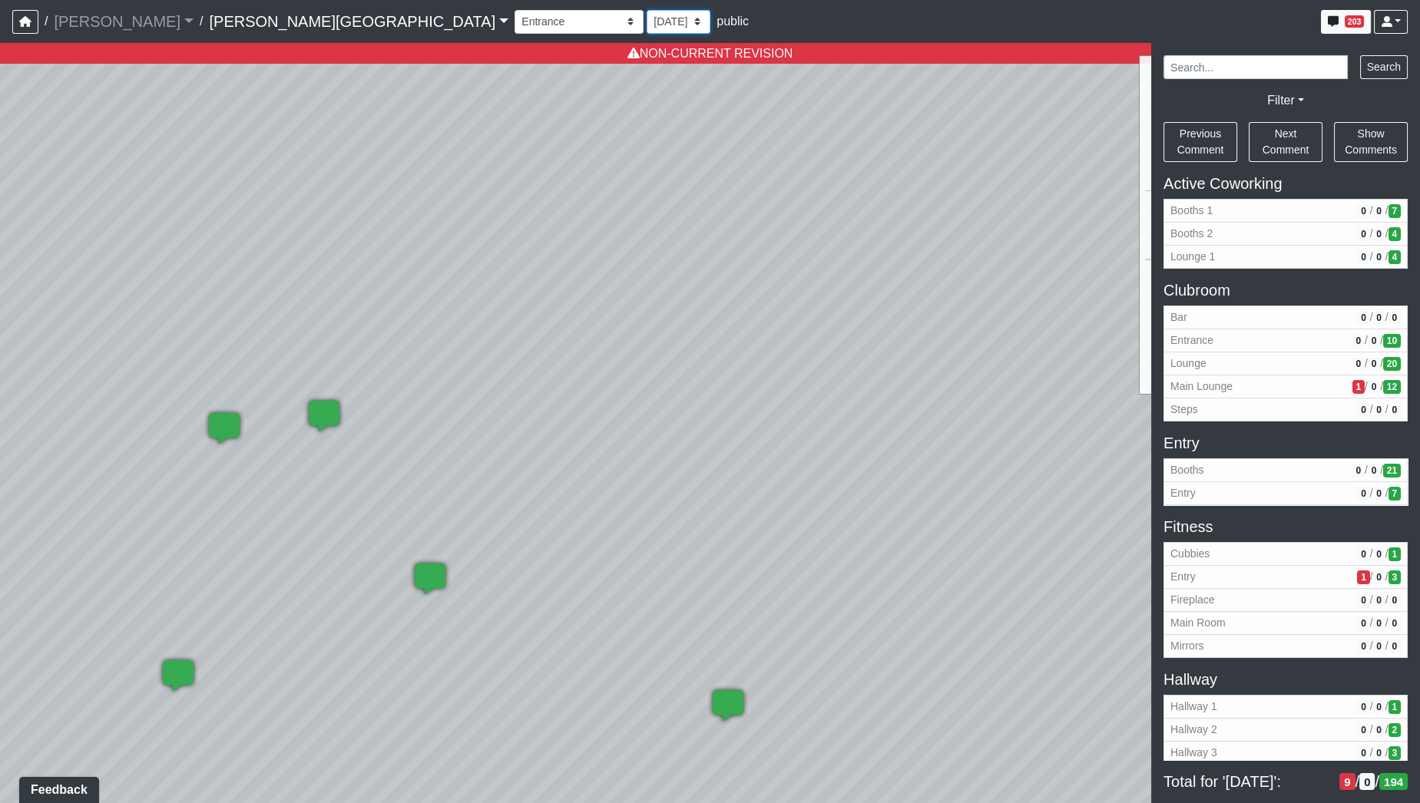
click at [646, 10] on select "[DATE] [DATE] [DATE] [DATE] [DATE] [DATE] [DATE] [DATE] [DATE] [DATE] [DATE] [D…" at bounding box center [678, 22] width 64 height 24
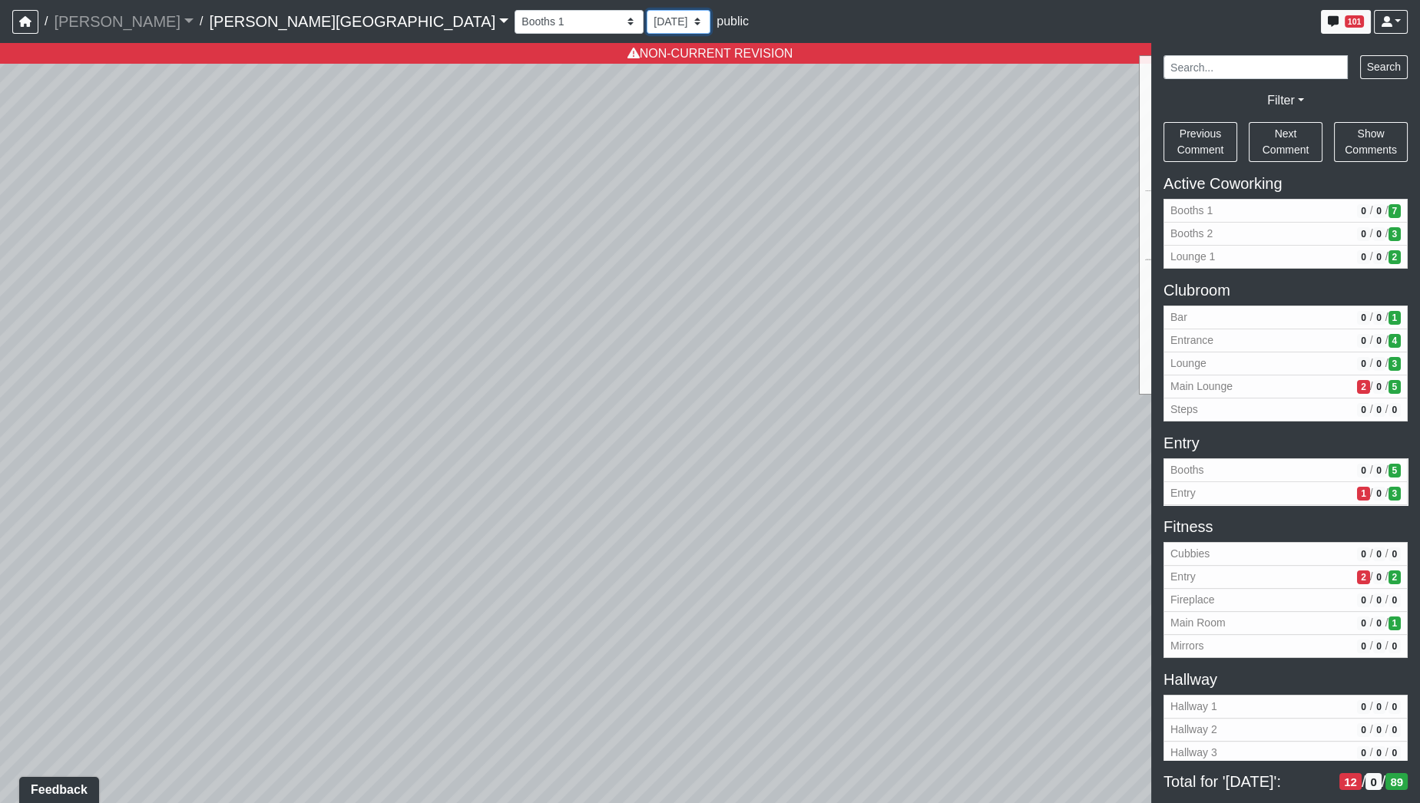
select select "udnqoLBp13wZWW3XLCUmeJ"
drag, startPoint x: 484, startPoint y: 385, endPoint x: 924, endPoint y: 367, distance: 439.5
click at [925, 372] on div "Loading... Hallway - Hallway 2 Loading... Entry Loading... Clubroom - Entrance …" at bounding box center [710, 423] width 1420 height 760
drag, startPoint x: 382, startPoint y: 410, endPoint x: 526, endPoint y: 428, distance: 145.4
click at [526, 428] on div "Loading... Hallway - Hallway 2 Loading... Entry Loading... Clubroom - Entrance …" at bounding box center [710, 423] width 1420 height 760
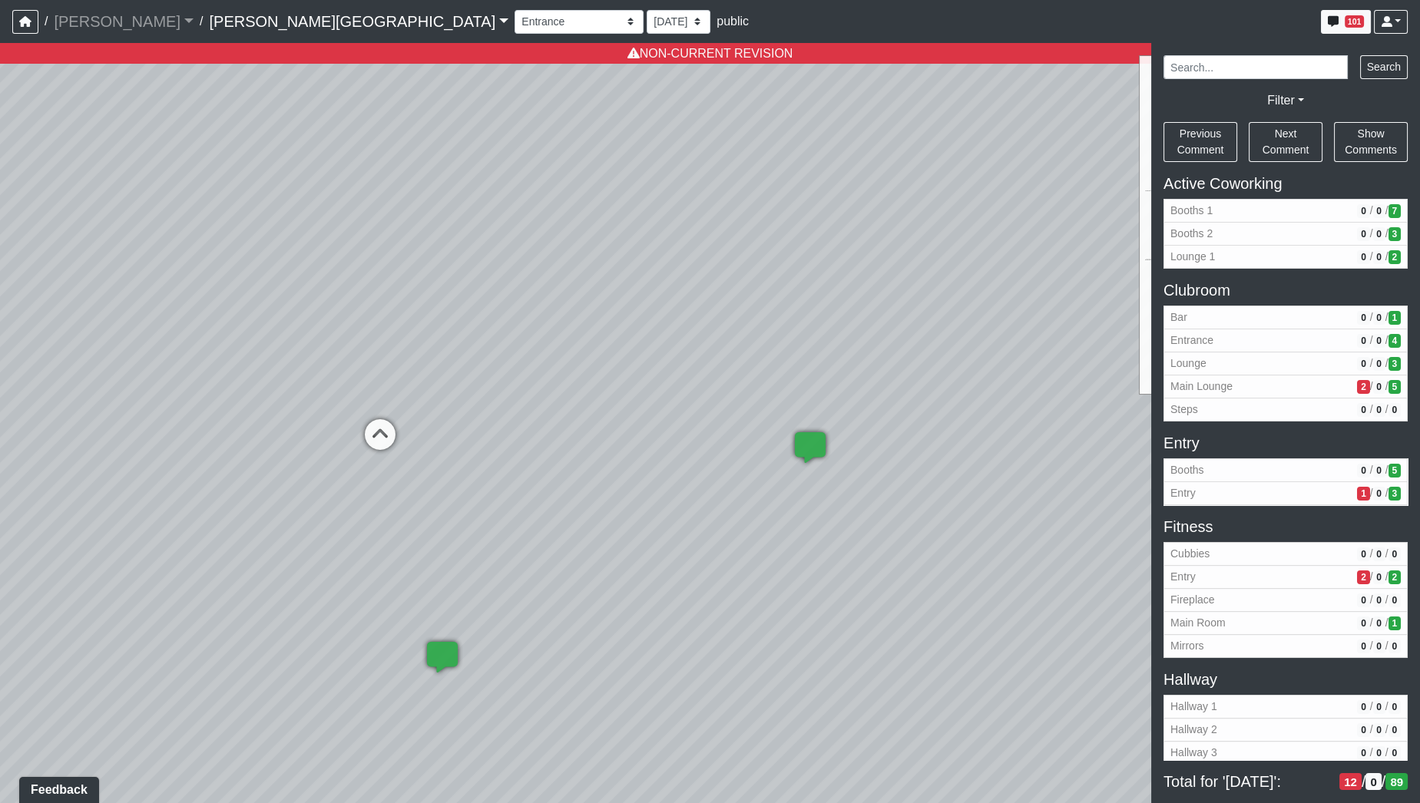
drag, startPoint x: 425, startPoint y: 441, endPoint x: 504, endPoint y: 461, distance: 81.6
click at [504, 461] on div "Loading... Hallway - Hallway 2 Loading... Entry Loading... Clubroom - Entrance …" at bounding box center [710, 423] width 1420 height 760
click at [646, 23] on select "[DATE] [DATE] [DATE] [DATE] [DATE] [DATE] [DATE] [DATE] [DATE] [DATE] [DATE] [D…" at bounding box center [678, 22] width 64 height 24
select select "rqkEVXgxnPpMDdcxVT5SYo"
click at [646, 10] on select "[DATE] [DATE] [DATE] [DATE] [DATE] [DATE] [DATE] [DATE] [DATE] [DATE] [DATE] [D…" at bounding box center [678, 22] width 64 height 24
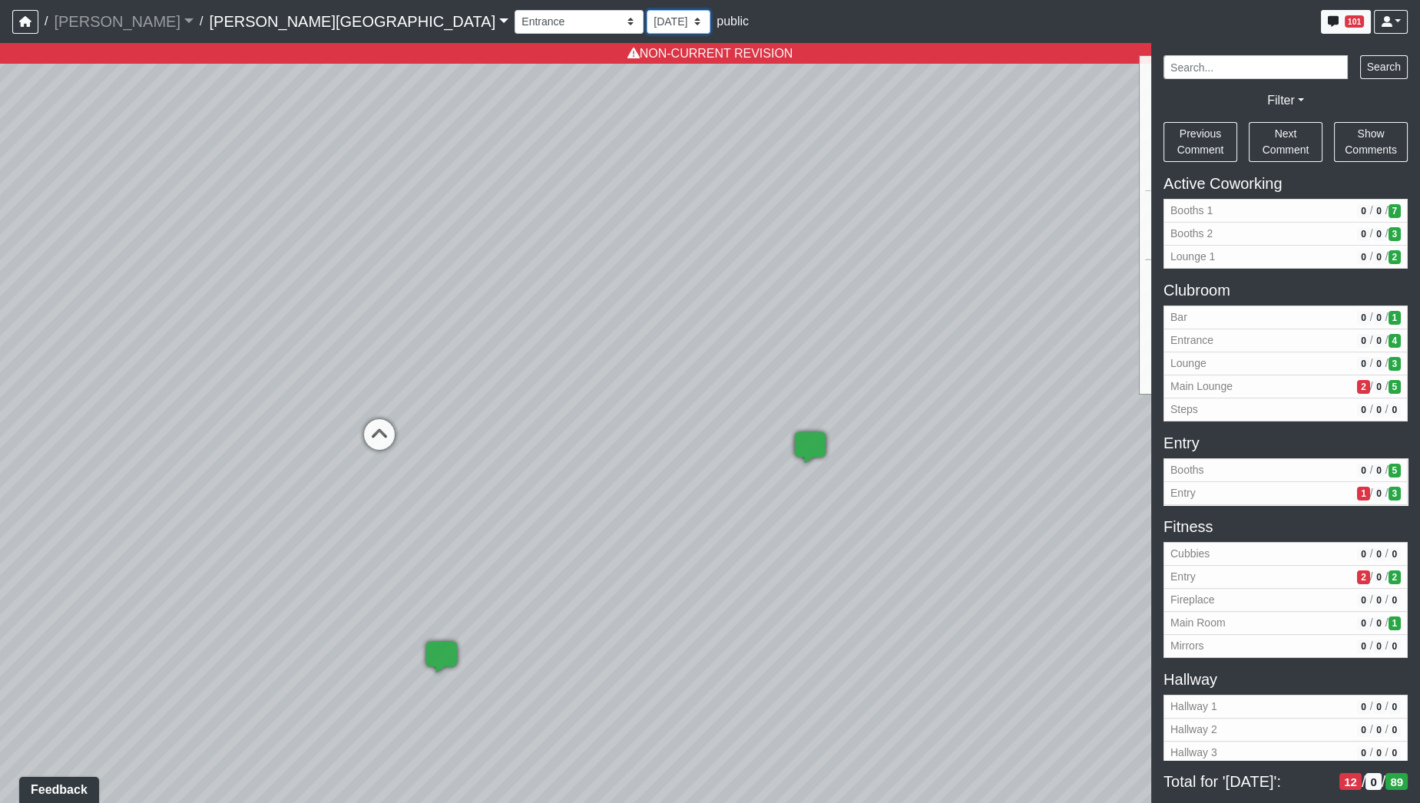
select select "udnqoLBp13wZWW3XLCUmeJ"
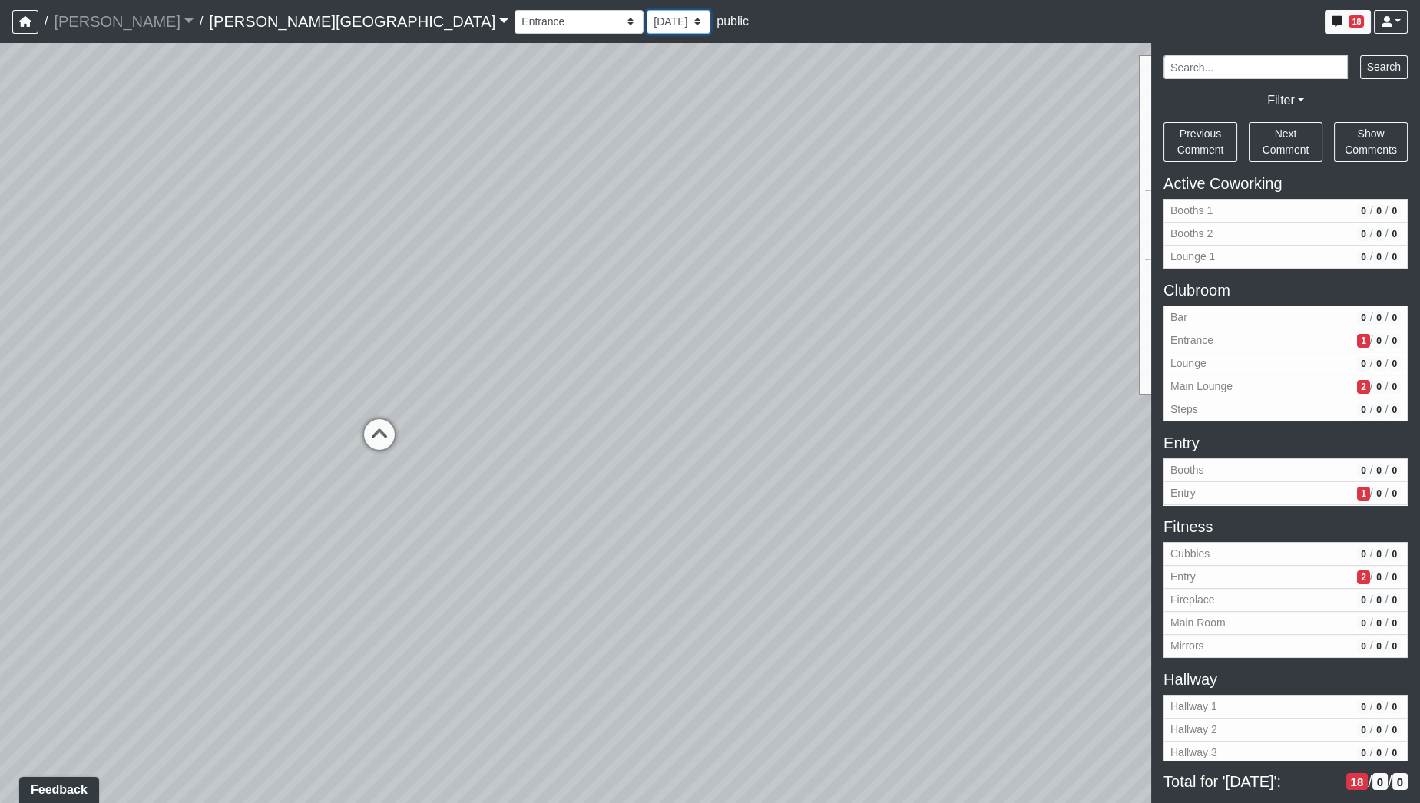
click at [646, 23] on select "[DATE] [DATE] [DATE] [DATE] [DATE] [DATE] [DATE] [DATE] [DATE] [DATE] [DATE] [D…" at bounding box center [678, 22] width 64 height 24
select select "gQUA1pRSuh1TPN42wbNcuY"
click at [646, 10] on select "[DATE] [DATE] [DATE] [DATE] [DATE] [DATE] [DATE] [DATE] [DATE] [DATE] [DATE] [D…" at bounding box center [678, 22] width 64 height 24
select select "udnqoLBp13wZWW3XLCUmeJ"
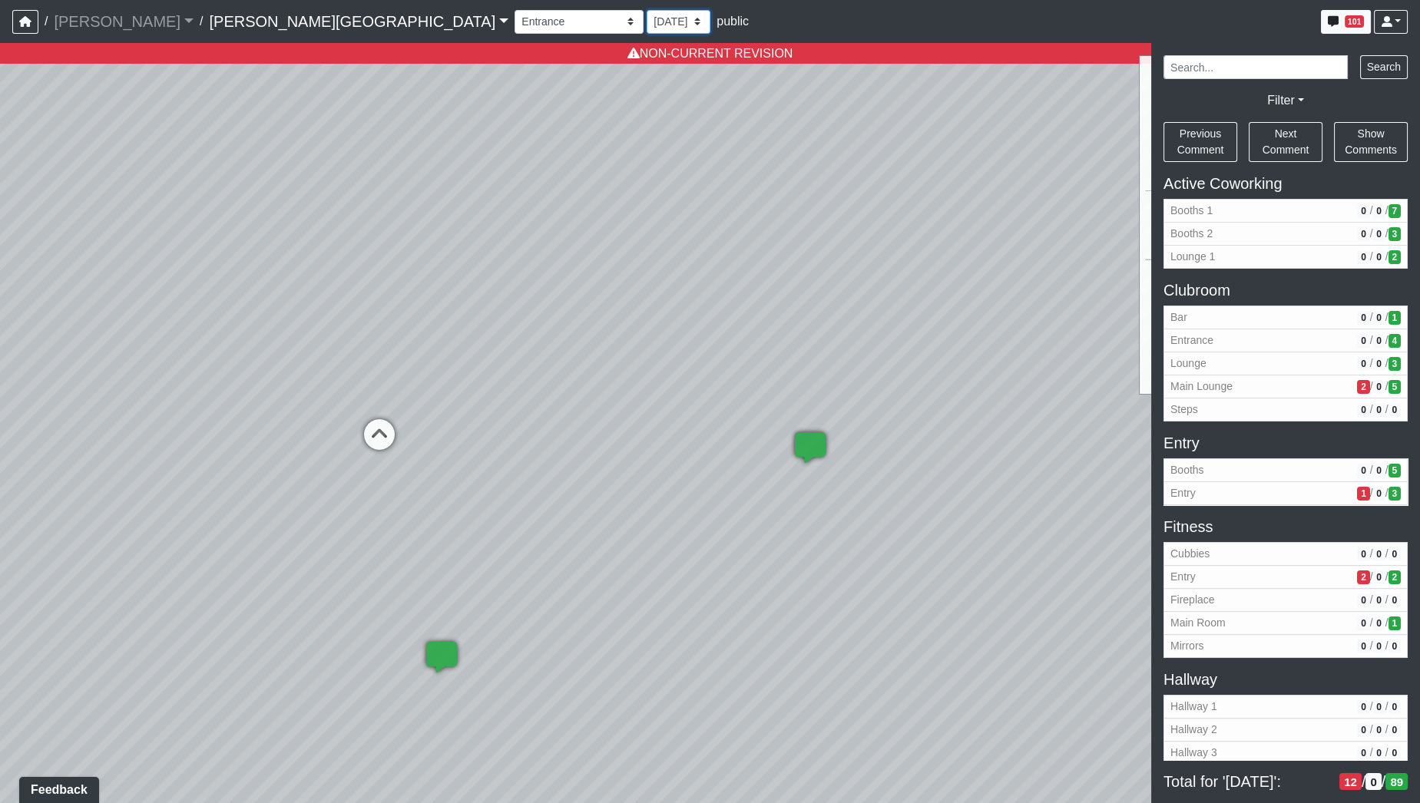
click at [646, 31] on select "[DATE] [DATE] [DATE] [DATE] [DATE] [DATE] [DATE] [DATE] [DATE] [DATE] [DATE] [D…" at bounding box center [678, 22] width 64 height 24
select select "rqkEVXgxnPpMDdcxVT5SYo"
click at [646, 10] on select "[DATE] [DATE] [DATE] [DATE] [DATE] [DATE] [DATE] [DATE] [DATE] [DATE] [DATE] [D…" at bounding box center [678, 22] width 64 height 24
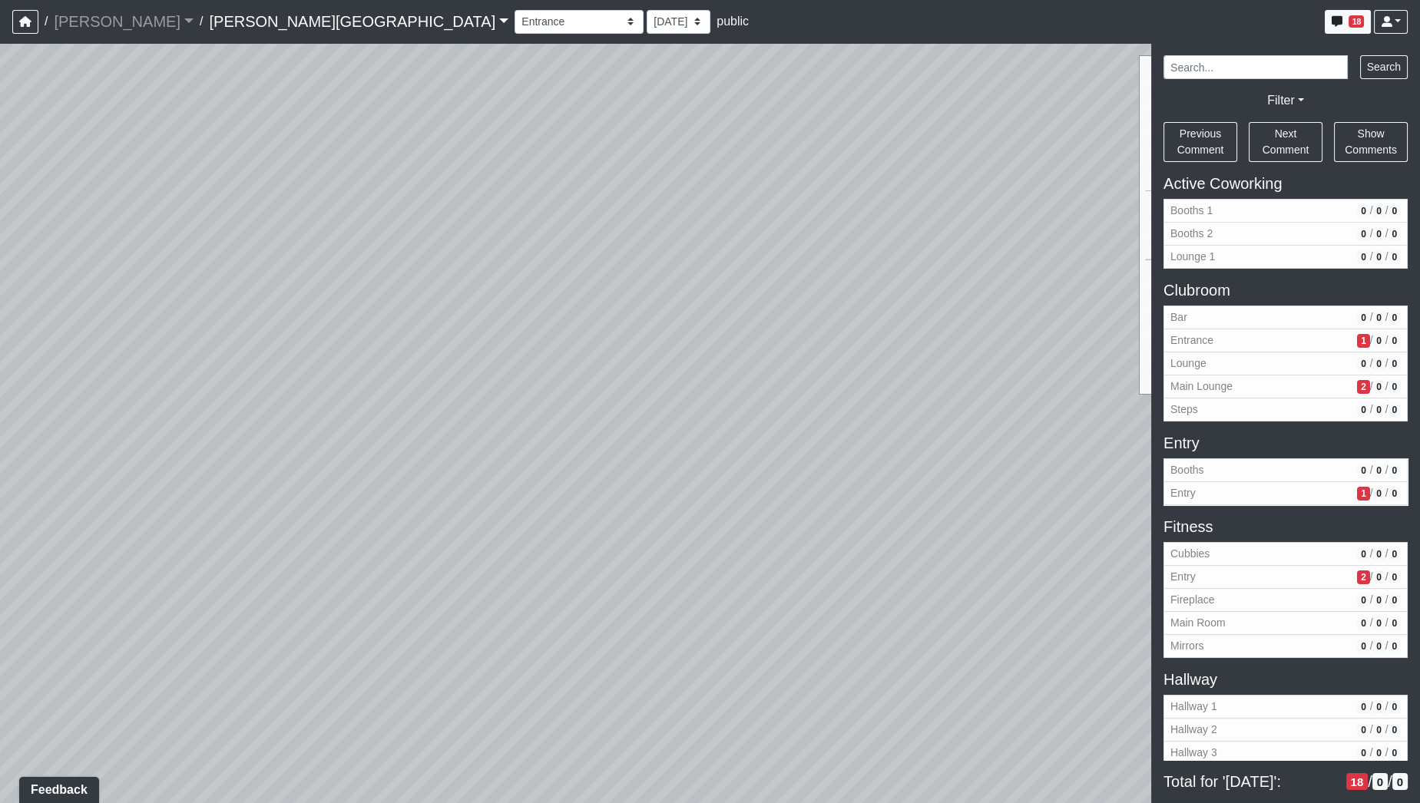
drag, startPoint x: 649, startPoint y: 348, endPoint x: 286, endPoint y: 302, distance: 366.1
click at [286, 302] on div "Loading... Hallway - Hallway 2 Loading... Entry Loading... Clubroom - Entrance …" at bounding box center [710, 423] width 1420 height 760
drag, startPoint x: 293, startPoint y: 216, endPoint x: 123, endPoint y: 224, distance: 170.7
click at [134, 221] on div "Loading... Hallway - Hallway 2 Loading... Entry Loading... Clubroom - Entrance …" at bounding box center [710, 423] width 1420 height 760
drag, startPoint x: 165, startPoint y: 291, endPoint x: 0, endPoint y: 275, distance: 165.9
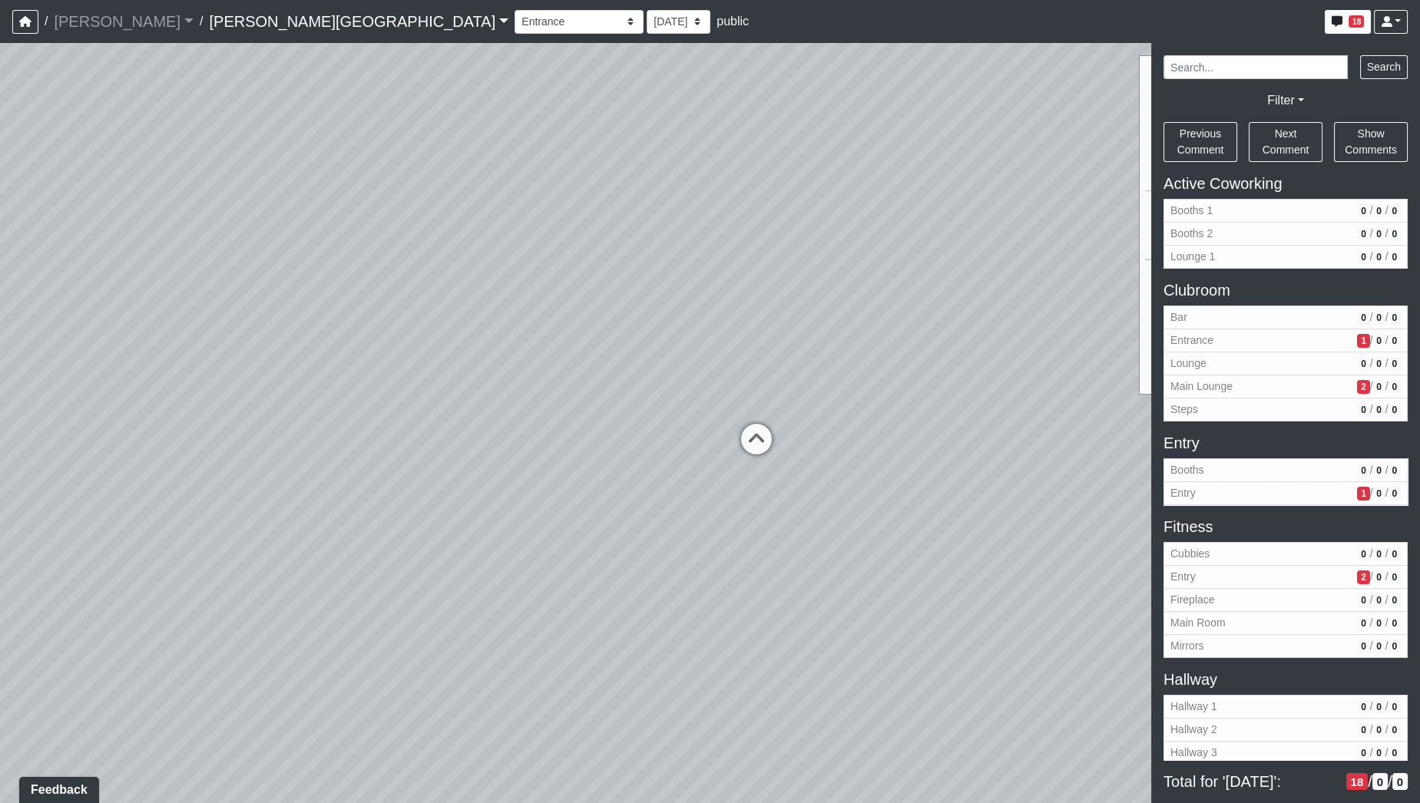
click at [0, 275] on div "Loading... Hallway - Hallway 2 Loading... Entry Loading... Clubroom - Entrance …" at bounding box center [710, 423] width 1420 height 760
drag, startPoint x: 644, startPoint y: 426, endPoint x: 1095, endPoint y: 464, distance: 452.3
click at [1095, 464] on div "Loading... Hallway - Hallway 2 Loading... Entry Loading... Clubroom - Entrance …" at bounding box center [710, 423] width 1420 height 760
drag, startPoint x: 824, startPoint y: 480, endPoint x: 434, endPoint y: 481, distance: 390.0
click at [434, 481] on div "Loading... Hallway - Hallway 2 Loading... Entry Loading... Clubroom - Entrance …" at bounding box center [710, 423] width 1420 height 760
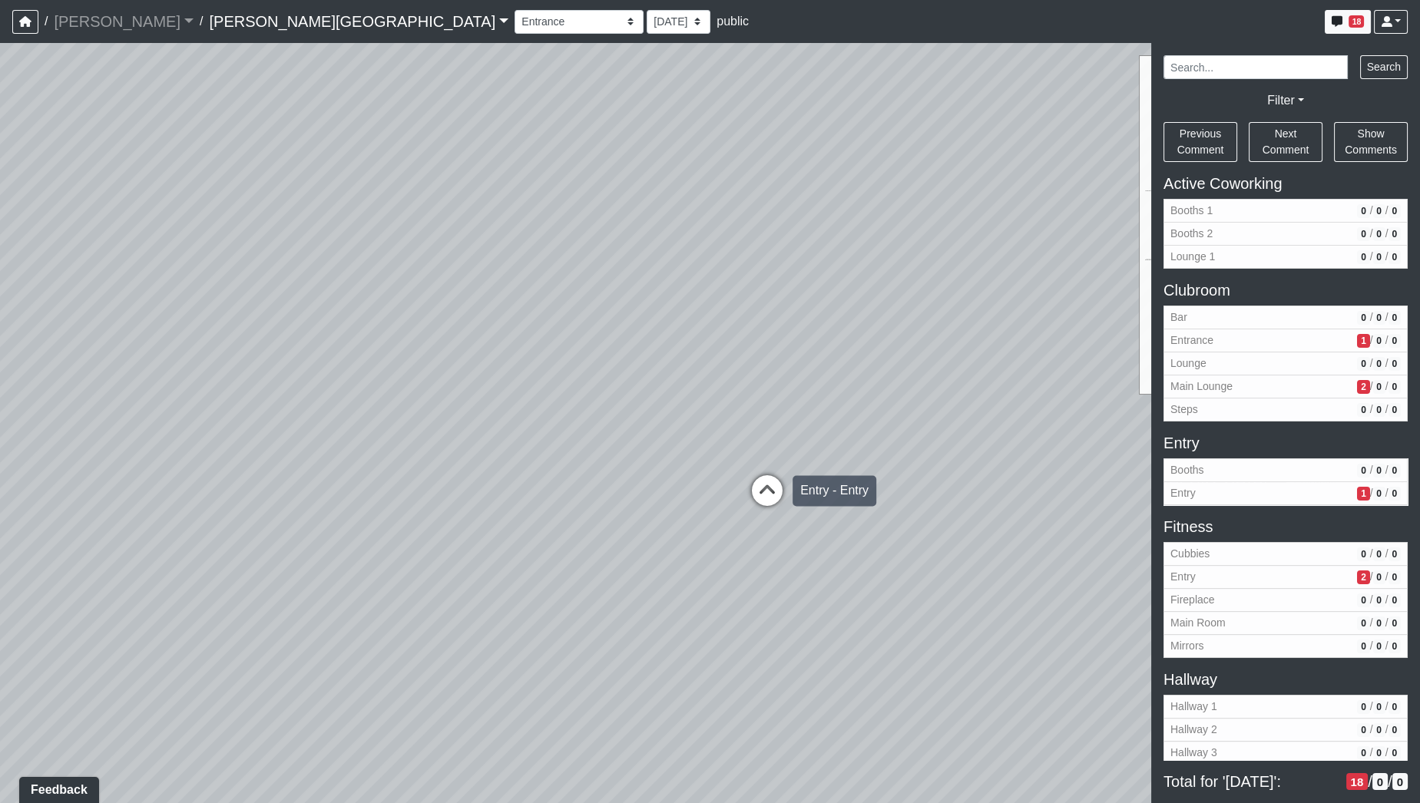
click at [765, 498] on icon at bounding box center [767, 498] width 46 height 46
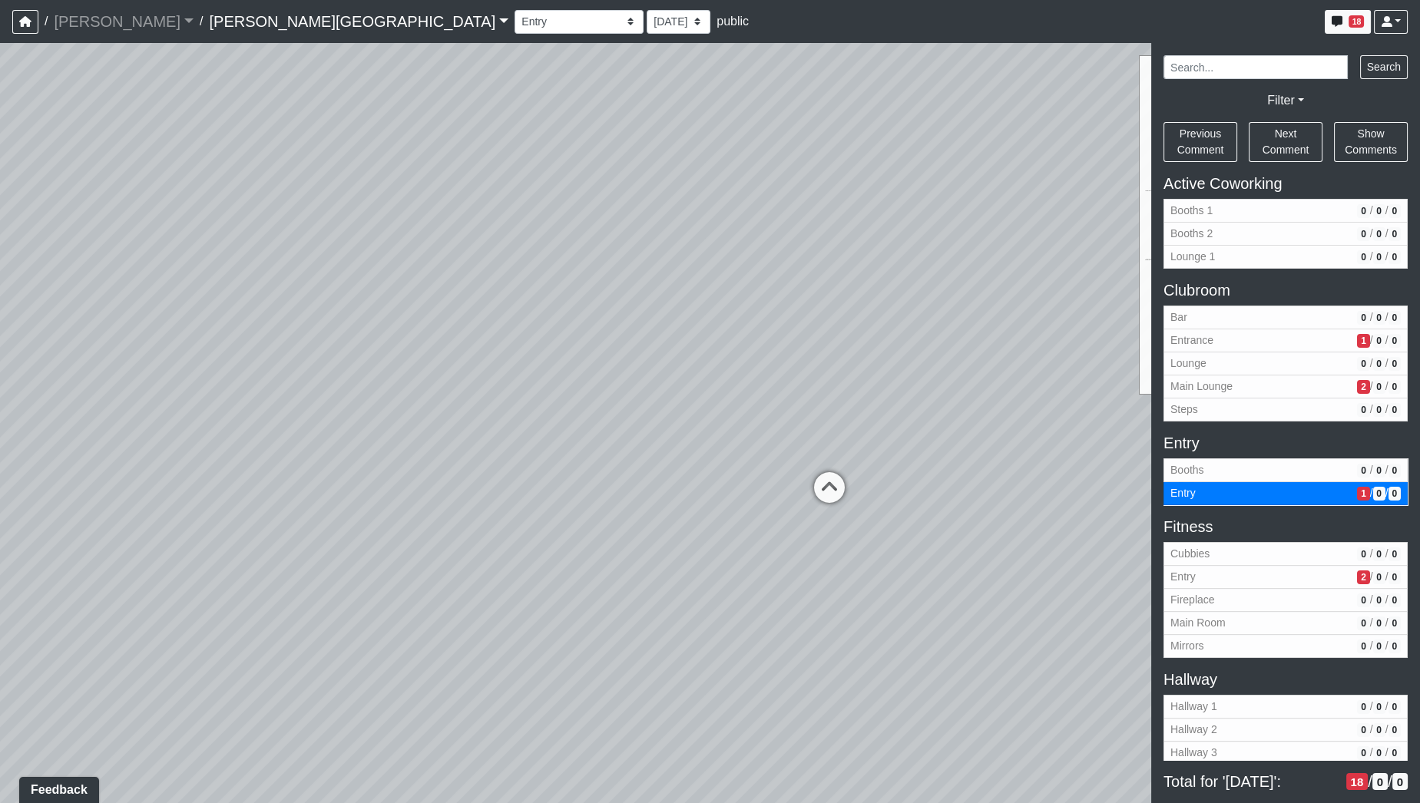
drag, startPoint x: 866, startPoint y: 488, endPoint x: 372, endPoint y: 501, distance: 494.6
click at [380, 500] on div "Loading... Hallway - Hallway 2 Loading... Entry Loading... Clubroom - Entrance …" at bounding box center [710, 423] width 1420 height 760
drag, startPoint x: 392, startPoint y: 481, endPoint x: 197, endPoint y: 477, distance: 195.1
click at [199, 477] on div "Loading... Hallway - Hallway 2 Loading... Entry Loading... Clubroom - Entrance …" at bounding box center [710, 423] width 1420 height 760
drag, startPoint x: 721, startPoint y: 334, endPoint x: 129, endPoint y: 421, distance: 598.3
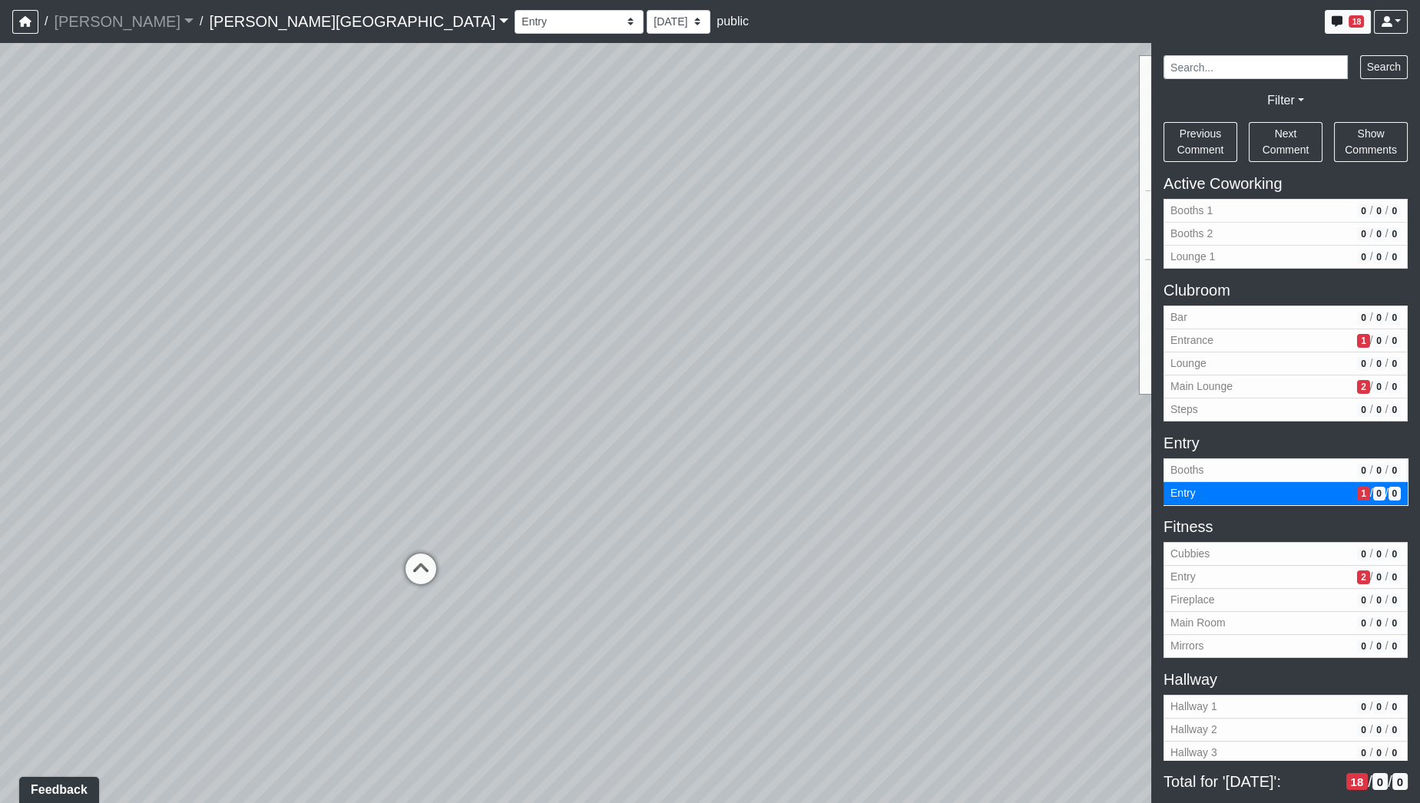
click at [129, 421] on div "Loading... Hallway - Hallway 2 Loading... Entry Loading... Clubroom - Entrance …" at bounding box center [710, 423] width 1420 height 760
drag, startPoint x: 553, startPoint y: 405, endPoint x: 141, endPoint y: 348, distance: 416.3
click at [133, 337] on div "Loading... Hallway - Hallway 2 Loading... Entry Loading... Clubroom - Entrance …" at bounding box center [710, 423] width 1420 height 760
drag, startPoint x: 703, startPoint y: 428, endPoint x: 67, endPoint y: 316, distance: 646.3
click at [0, 303] on div "Loading... Hallway - Hallway 2 Loading... Entry Loading... Clubroom - Entrance …" at bounding box center [710, 423] width 1420 height 760
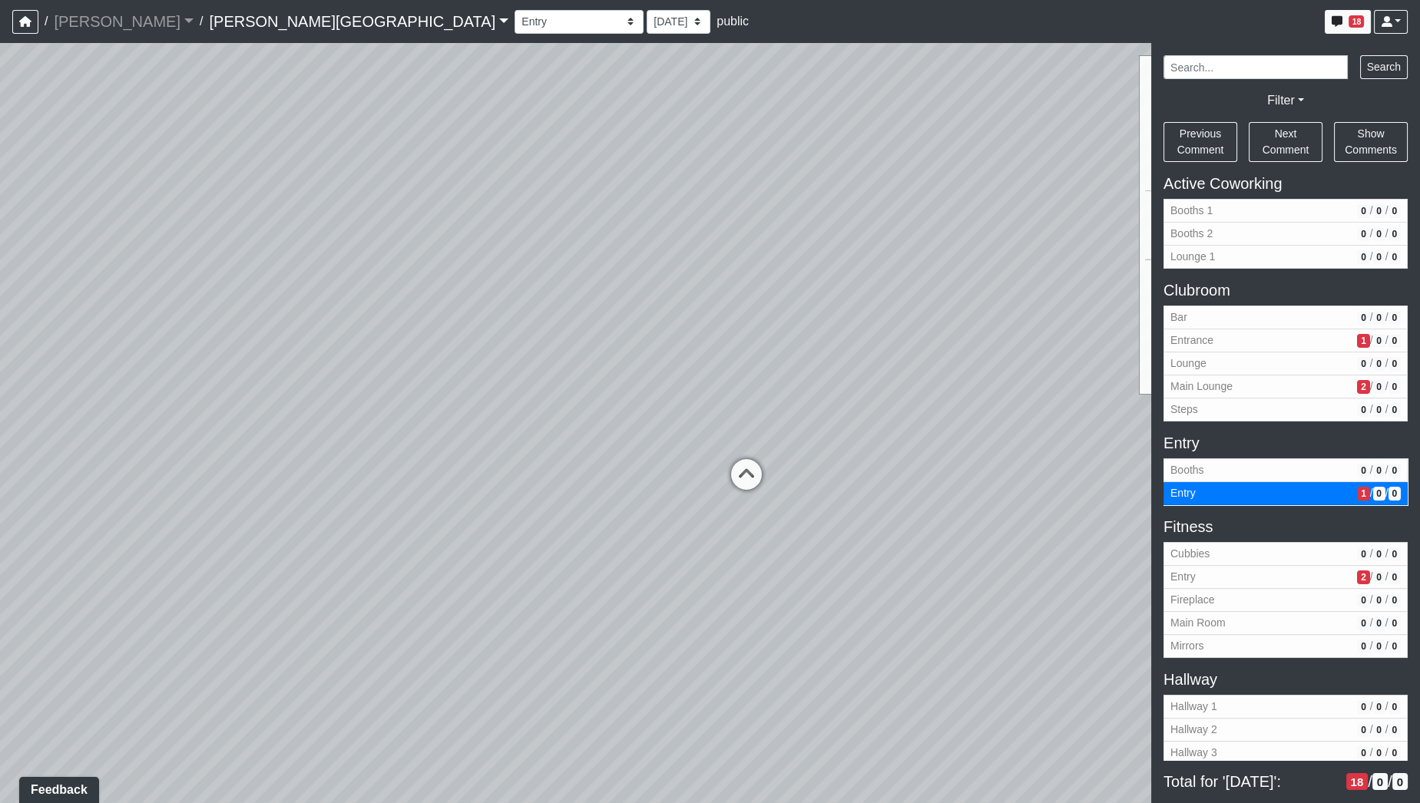
drag, startPoint x: 151, startPoint y: 392, endPoint x: 5, endPoint y: 392, distance: 145.9
click at [5, 392] on div "Loading... Hallway - Hallway 2 Loading... Entry Loading... Clubroom - Entrance …" at bounding box center [710, 423] width 1420 height 760
drag, startPoint x: 392, startPoint y: 373, endPoint x: 359, endPoint y: 179, distance: 197.0
click at [359, 179] on div "Loading... Hallway - Hallway 2 Loading... Entry Loading... Clubroom - Entrance …" at bounding box center [710, 423] width 1420 height 760
drag, startPoint x: 621, startPoint y: 672, endPoint x: 600, endPoint y: 531, distance: 142.0
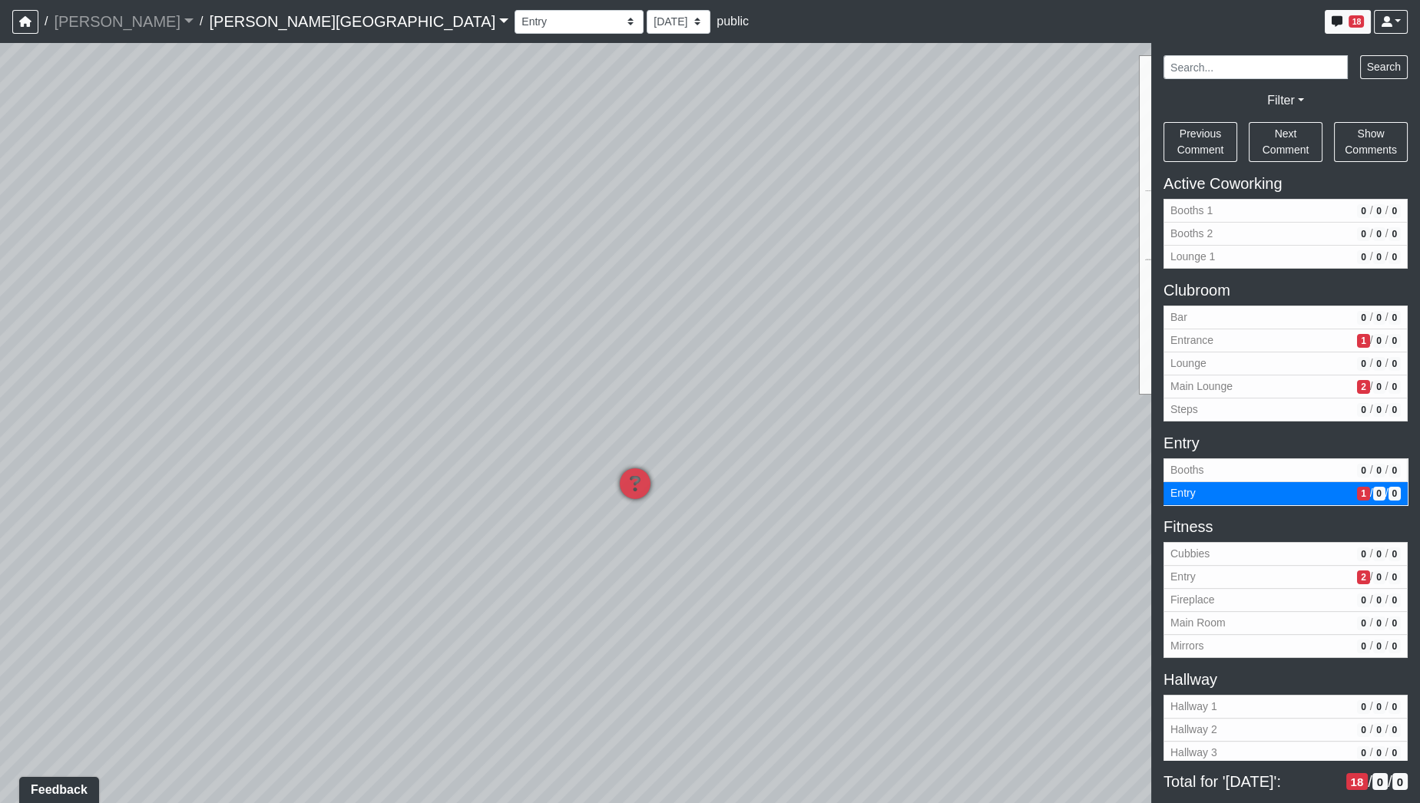
click at [600, 531] on div "Loading... Hallway - Hallway 2 Loading... Entry Loading... Clubroom - Entrance …" at bounding box center [710, 423] width 1420 height 760
drag, startPoint x: 781, startPoint y: 297, endPoint x: 214, endPoint y: 294, distance: 566.6
click at [220, 294] on div "Loading... Hallway - Hallway 2 Loading... Entry Loading... Clubroom - Entrance …" at bounding box center [710, 423] width 1420 height 760
drag, startPoint x: 371, startPoint y: 350, endPoint x: 465, endPoint y: 383, distance: 100.0
click at [276, 381] on div "Loading... Hallway - Hallway 2 Loading... Entry Loading... Clubroom - Entrance …" at bounding box center [710, 423] width 1420 height 760
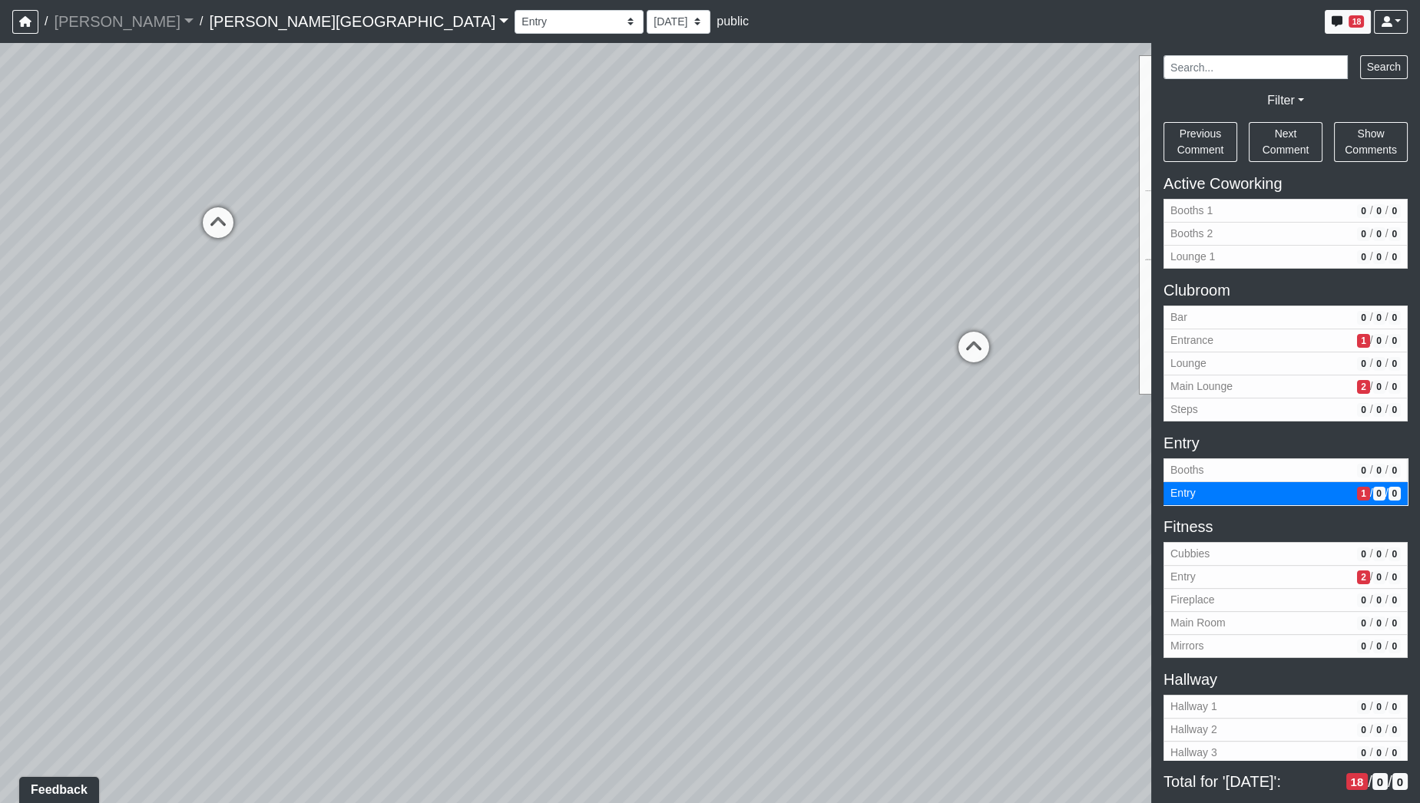
drag, startPoint x: 797, startPoint y: 347, endPoint x: 287, endPoint y: 455, distance: 521.0
click at [287, 455] on div "Loading... Hallway - Hallway 2 Loading... Entry Loading... Clubroom - Entrance …" at bounding box center [710, 423] width 1420 height 760
drag, startPoint x: 533, startPoint y: 445, endPoint x: 692, endPoint y: 422, distance: 160.7
click at [734, 408] on div "Loading... Hallway - Hallway 2 Loading... Entry Loading... Clubroom - Entrance …" at bounding box center [710, 423] width 1420 height 760
click at [606, 441] on icon at bounding box center [597, 448] width 46 height 46
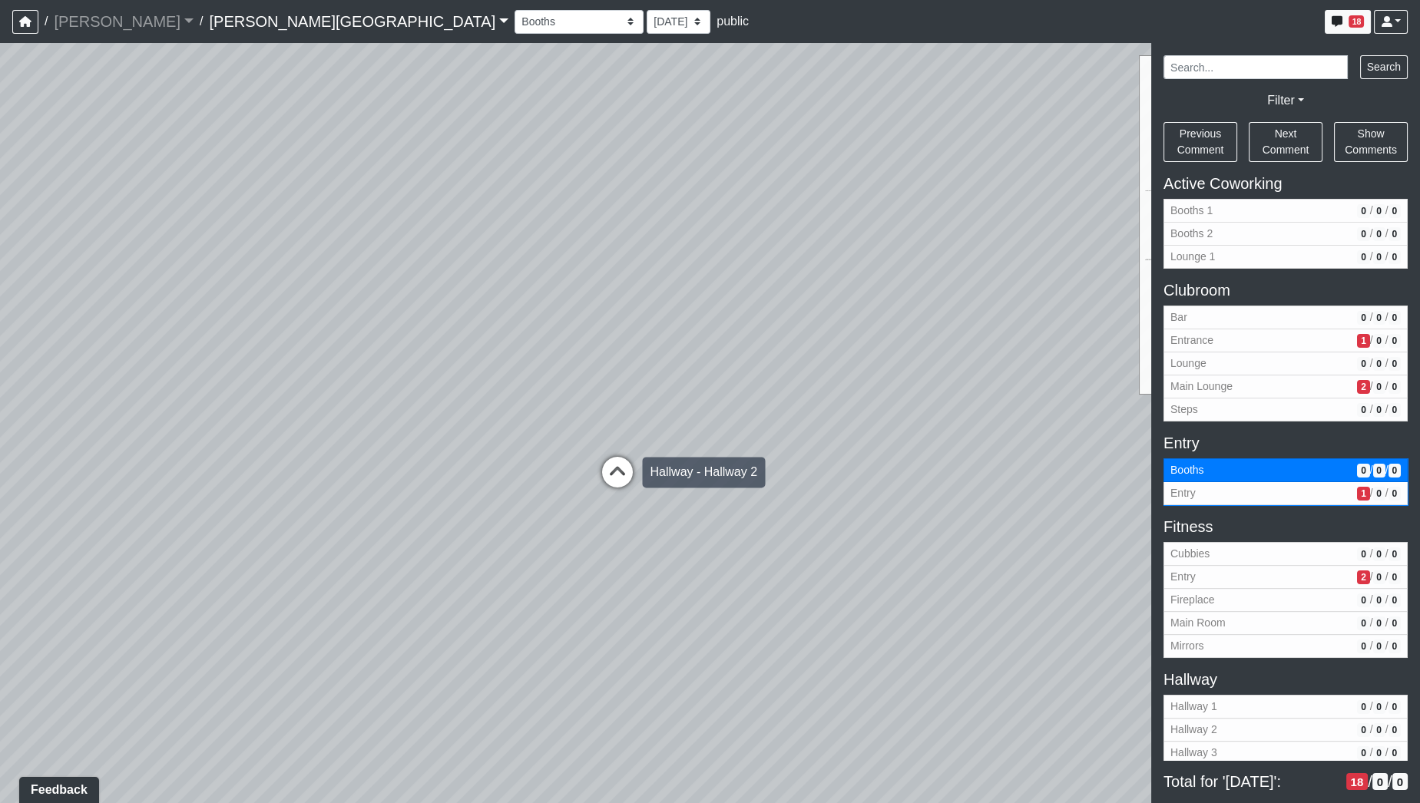
click at [609, 468] on icon at bounding box center [616, 480] width 46 height 46
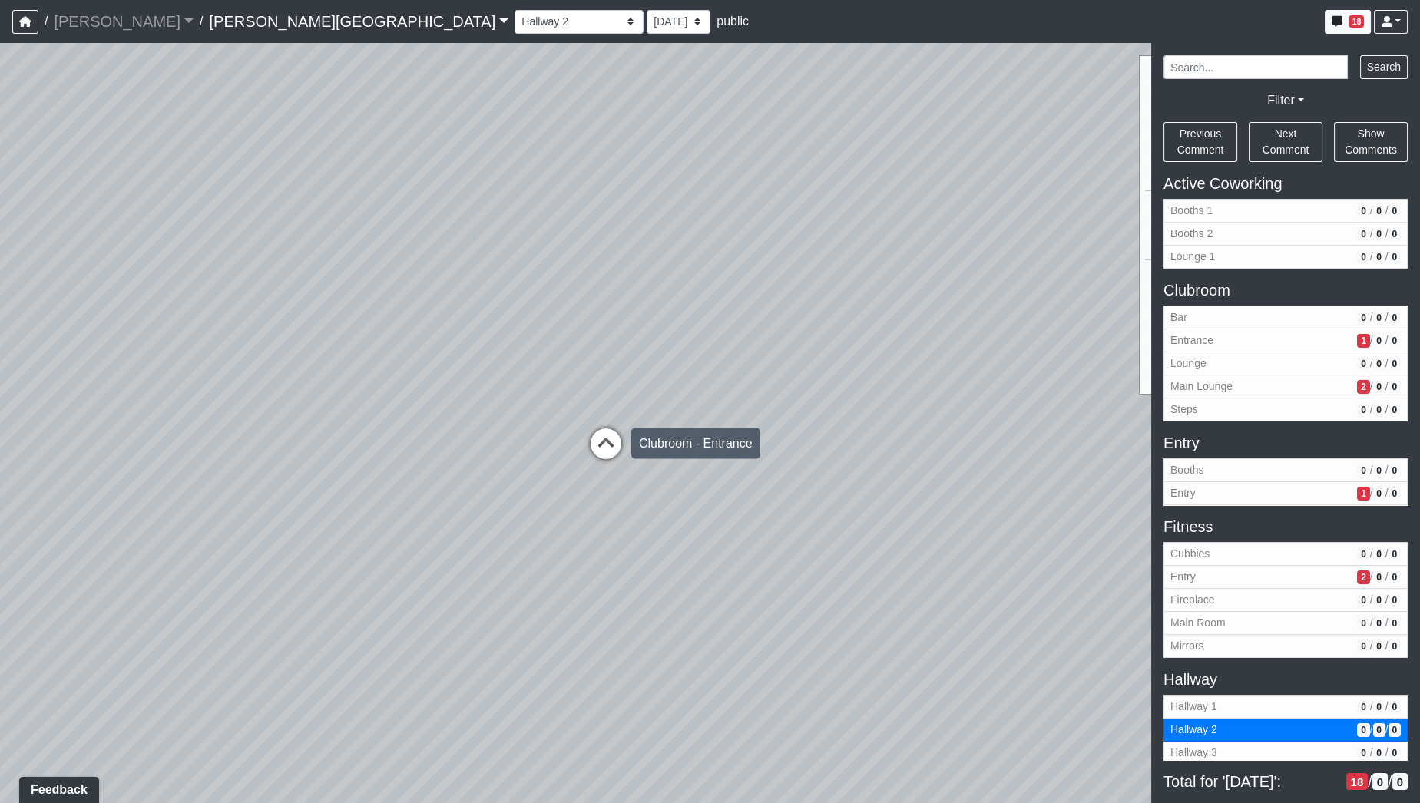
click at [607, 451] on icon at bounding box center [606, 451] width 46 height 46
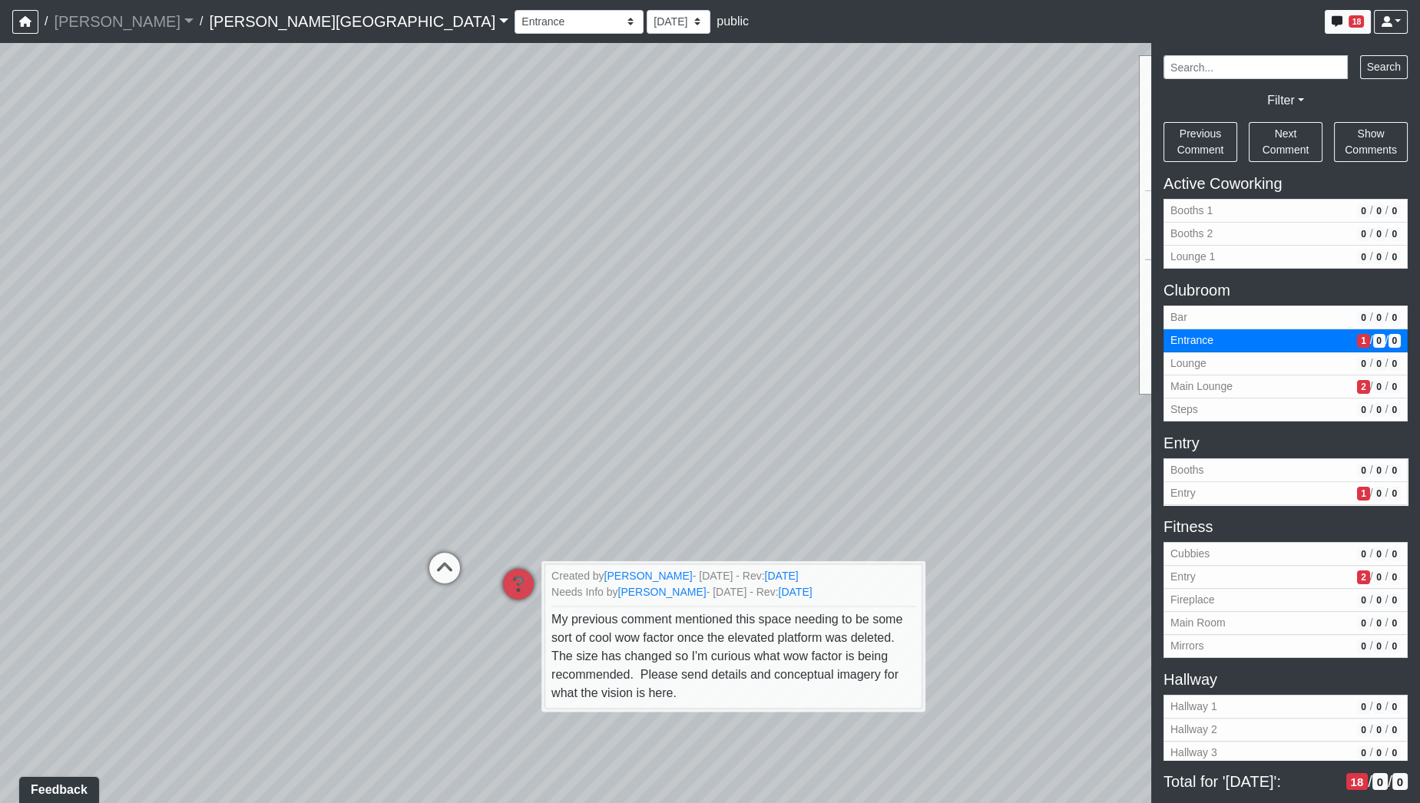
drag, startPoint x: 862, startPoint y: 343, endPoint x: 269, endPoint y: 402, distance: 595.7
click at [279, 405] on div "Loading... Hallway - Hallway 2 Loading... Entry Loading... Clubroom - Entrance …" at bounding box center [710, 423] width 1420 height 760
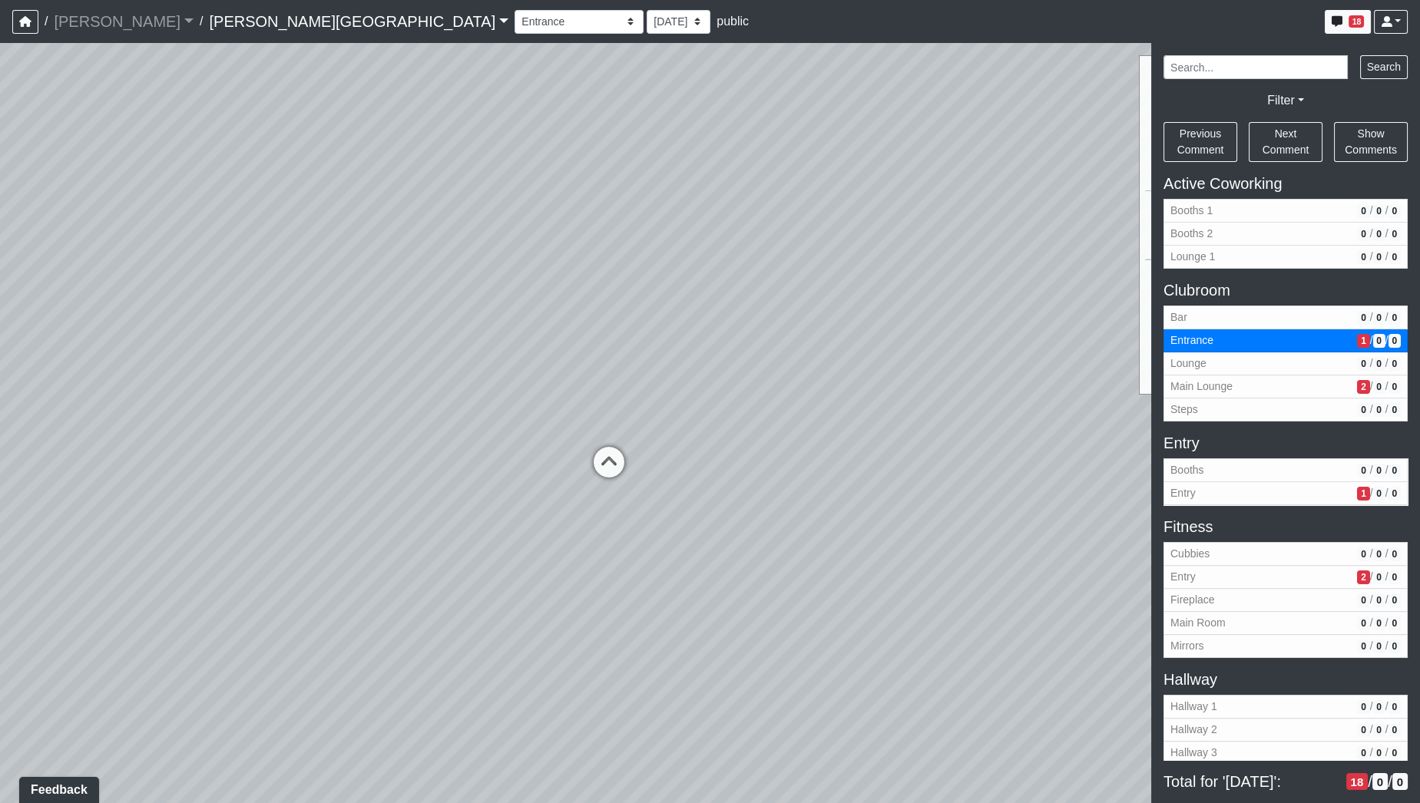
drag, startPoint x: 664, startPoint y: 338, endPoint x: 190, endPoint y: 332, distance: 474.5
click at [185, 332] on div "Loading... Hallway - Hallway 2 Loading... Entry Loading... Clubroom - Entrance …" at bounding box center [710, 423] width 1420 height 760
drag, startPoint x: 762, startPoint y: 392, endPoint x: 422, endPoint y: 334, distance: 345.0
click at [175, 335] on div "Loading... Hallway - Hallway 2 Loading... Entry Loading... Clubroom - Entrance …" at bounding box center [710, 423] width 1420 height 760
drag, startPoint x: 607, startPoint y: 334, endPoint x: 339, endPoint y: 349, distance: 268.4
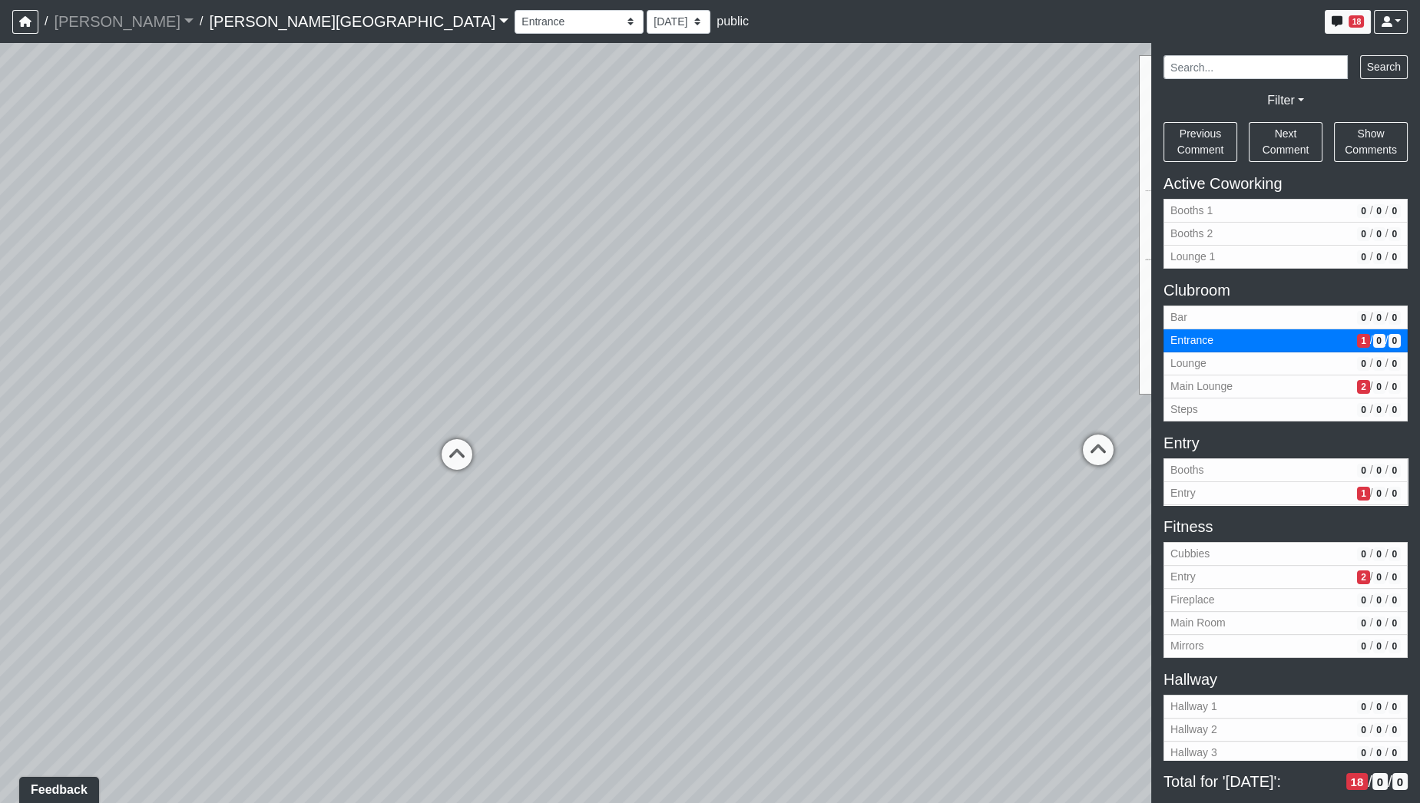
click at [322, 348] on div "Loading... Hallway - Hallway 2 Loading... Entry Loading... Clubroom - Entrance …" at bounding box center [710, 423] width 1420 height 760
drag, startPoint x: 666, startPoint y: 336, endPoint x: 311, endPoint y: 357, distance: 355.4
click at [306, 357] on div "Loading... Hallway - Hallway 2 Loading... Entry Loading... Clubroom - Entrance …" at bounding box center [710, 423] width 1420 height 760
drag, startPoint x: 648, startPoint y: 369, endPoint x: 399, endPoint y: 372, distance: 248.8
click at [399, 372] on div "Loading... Hallway - Hallway 2 Loading... Entry Loading... Clubroom - Entrance …" at bounding box center [710, 423] width 1420 height 760
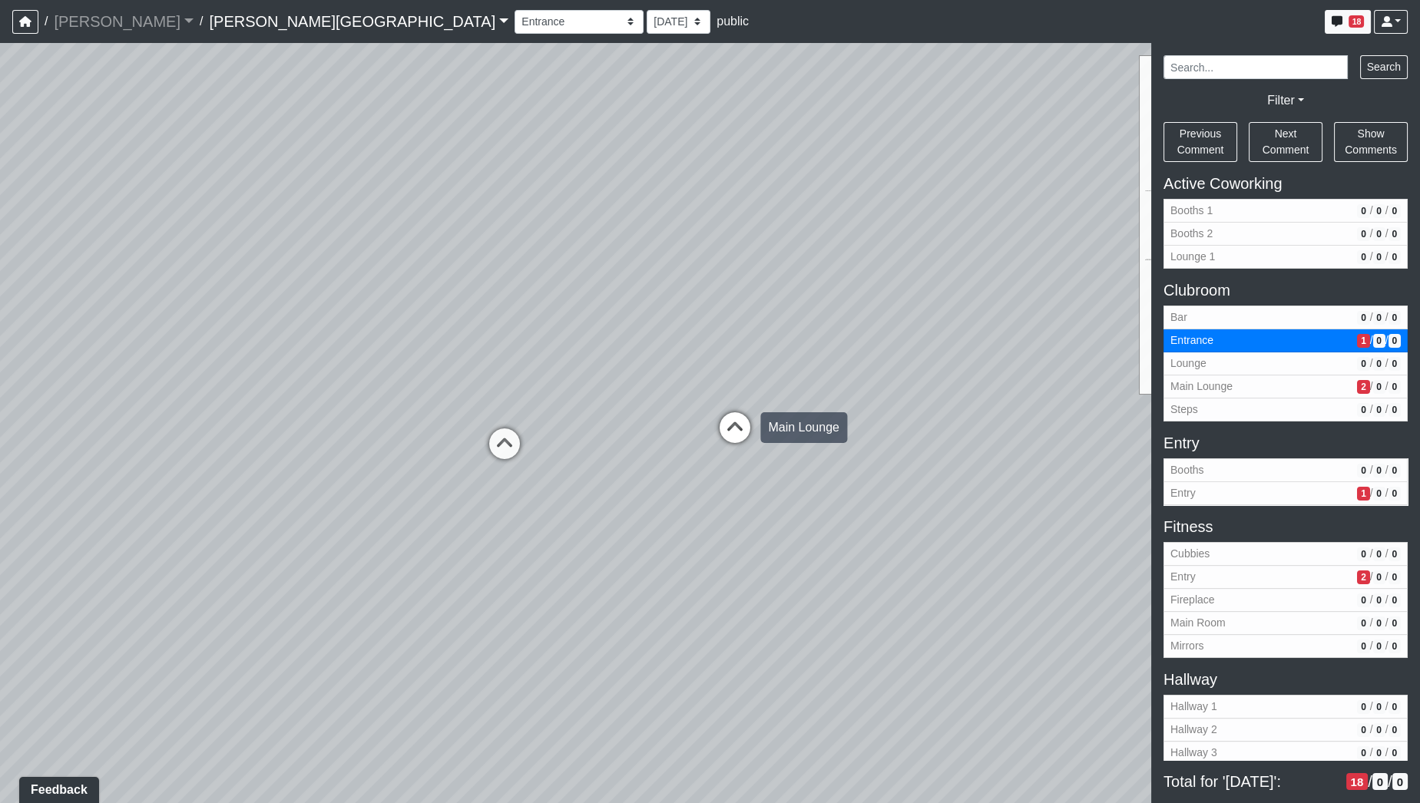
click at [727, 430] on icon at bounding box center [735, 435] width 46 height 46
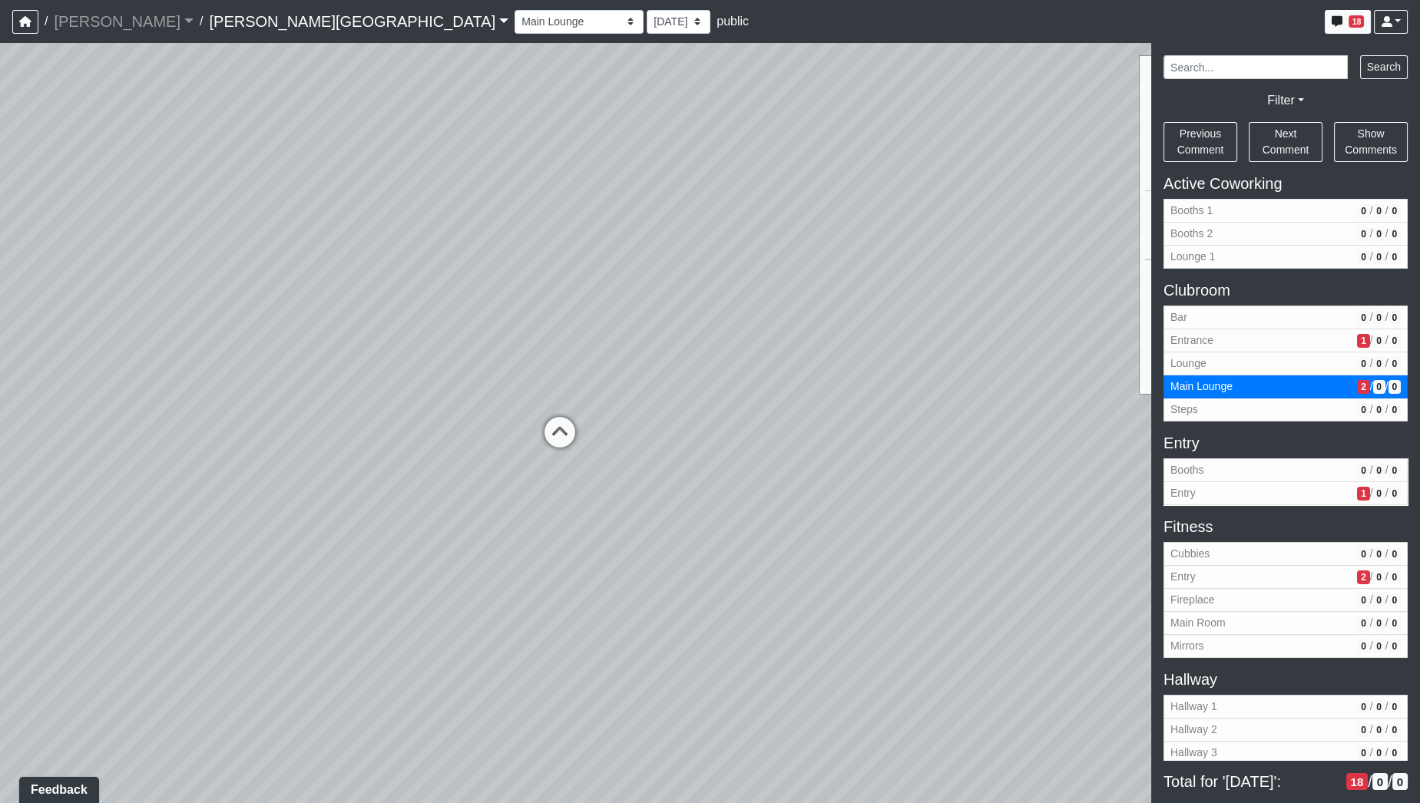
drag, startPoint x: 473, startPoint y: 440, endPoint x: 898, endPoint y: 433, distance: 424.6
click at [912, 435] on div "Loading... Hallway - Hallway 2 Loading... Entry Loading... Clubroom - Entrance …" at bounding box center [710, 423] width 1420 height 760
drag, startPoint x: 581, startPoint y: 399, endPoint x: 957, endPoint y: 408, distance: 375.6
click at [957, 408] on div "Loading... Hallway - Hallway 2 Loading... Entry Loading... Clubroom - Entrance …" at bounding box center [710, 423] width 1420 height 760
drag, startPoint x: 659, startPoint y: 373, endPoint x: 859, endPoint y: 376, distance: 200.4
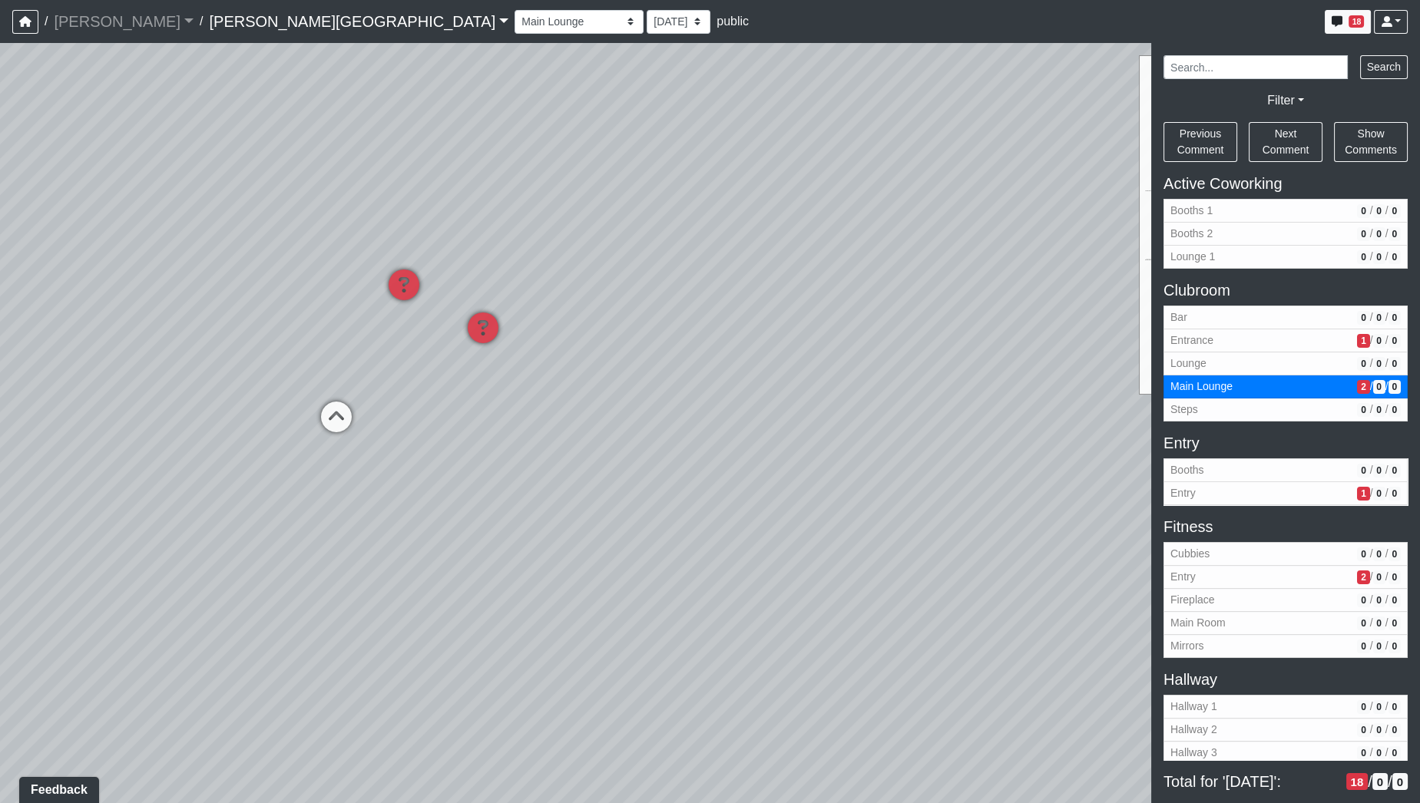
click at [859, 376] on div "Loading... Hallway - Hallway 2 Loading... Entry Loading... Clubroom - Entrance …" at bounding box center [710, 423] width 1420 height 760
drag, startPoint x: 970, startPoint y: 429, endPoint x: 303, endPoint y: 500, distance: 670.9
click at [298, 499] on div "Loading... Hallway - Hallway 2 Loading... Entry Loading... Clubroom - Entrance …" at bounding box center [710, 423] width 1420 height 760
drag, startPoint x: 693, startPoint y: 573, endPoint x: 352, endPoint y: 547, distance: 341.9
click at [342, 547] on div "Loading... Hallway - Hallway 2 Loading... Entry Loading... Clubroom - Entrance …" at bounding box center [710, 423] width 1420 height 760
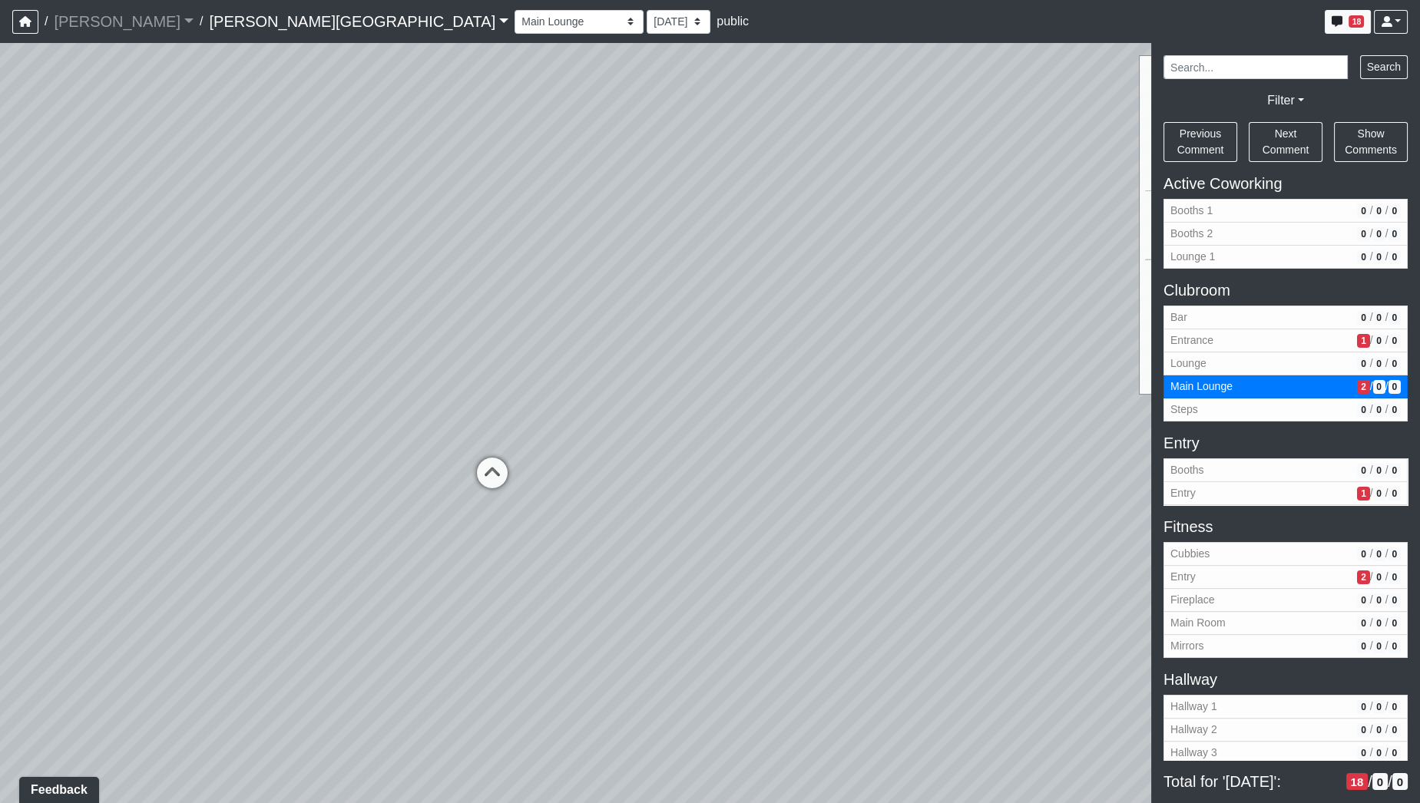
drag, startPoint x: 482, startPoint y: 486, endPoint x: 952, endPoint y: 486, distance: 469.9
click at [952, 486] on div "Loading... Hallway - Hallway 2 Loading... Entry Loading... Clubroom - Entrance …" at bounding box center [710, 423] width 1420 height 760
drag, startPoint x: 731, startPoint y: 556, endPoint x: 902, endPoint y: 518, distance: 175.3
click at [902, 518] on div "Loading... Hallway - Hallway 2 Loading... Entry Loading... Clubroom - Entrance …" at bounding box center [710, 423] width 1420 height 760
click at [719, 403] on icon at bounding box center [713, 412] width 46 height 46
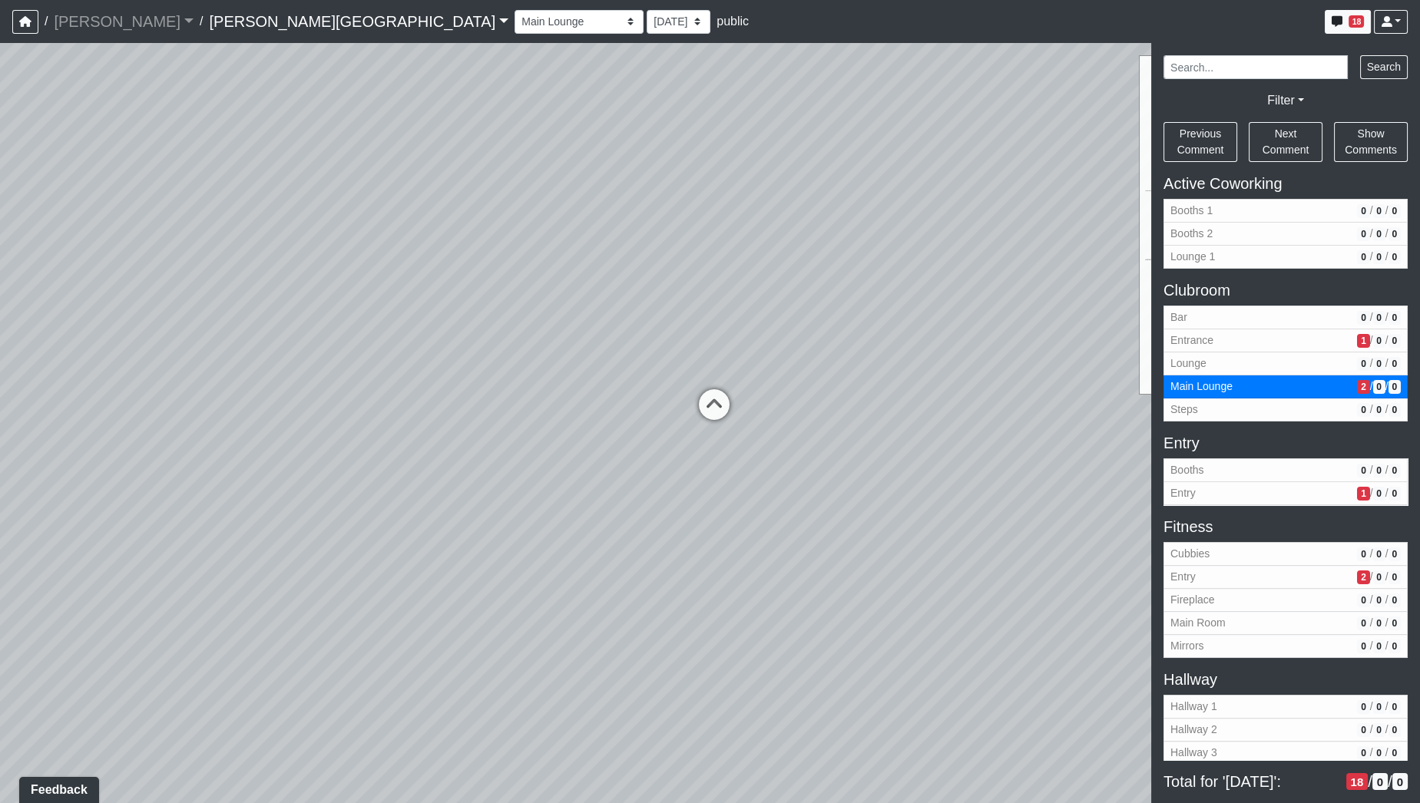
select select "fAUJUhKquEknhtgdbmRCdS"
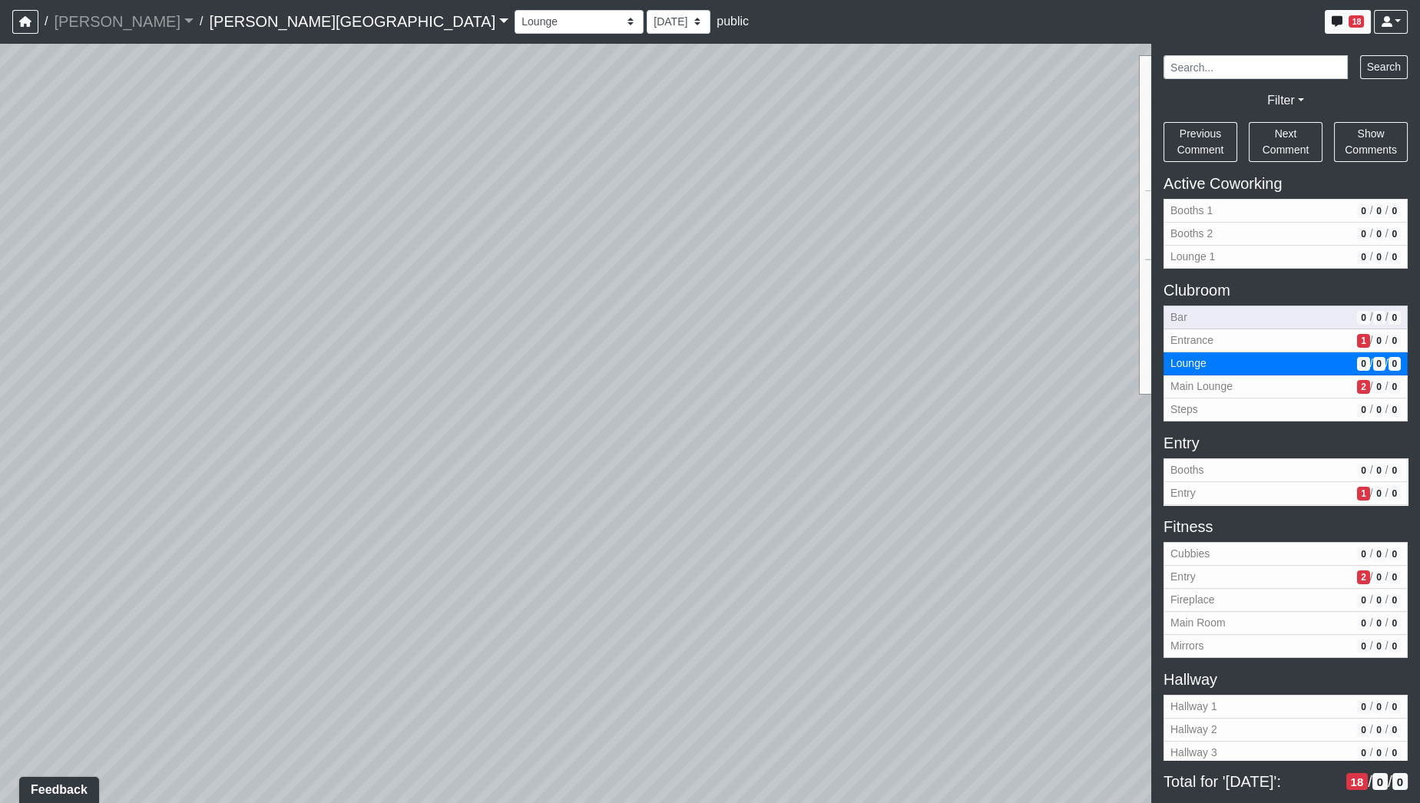
drag, startPoint x: 904, startPoint y: 336, endPoint x: 1311, endPoint y: 321, distance: 407.2
click at [1311, 321] on div "NON-CURRENT REVISION Loading... Hallway - Hallway 2 Loading... Entry Loading...…" at bounding box center [710, 423] width 1420 height 760
drag, startPoint x: 1022, startPoint y: 359, endPoint x: 635, endPoint y: 312, distance: 389.8
click at [631, 312] on div "Loading... Hallway - Hallway 2 Loading... Entry Loading... Clubroom - Entrance …" at bounding box center [710, 423] width 1420 height 760
drag, startPoint x: 676, startPoint y: 269, endPoint x: 752, endPoint y: 512, distance: 254.2
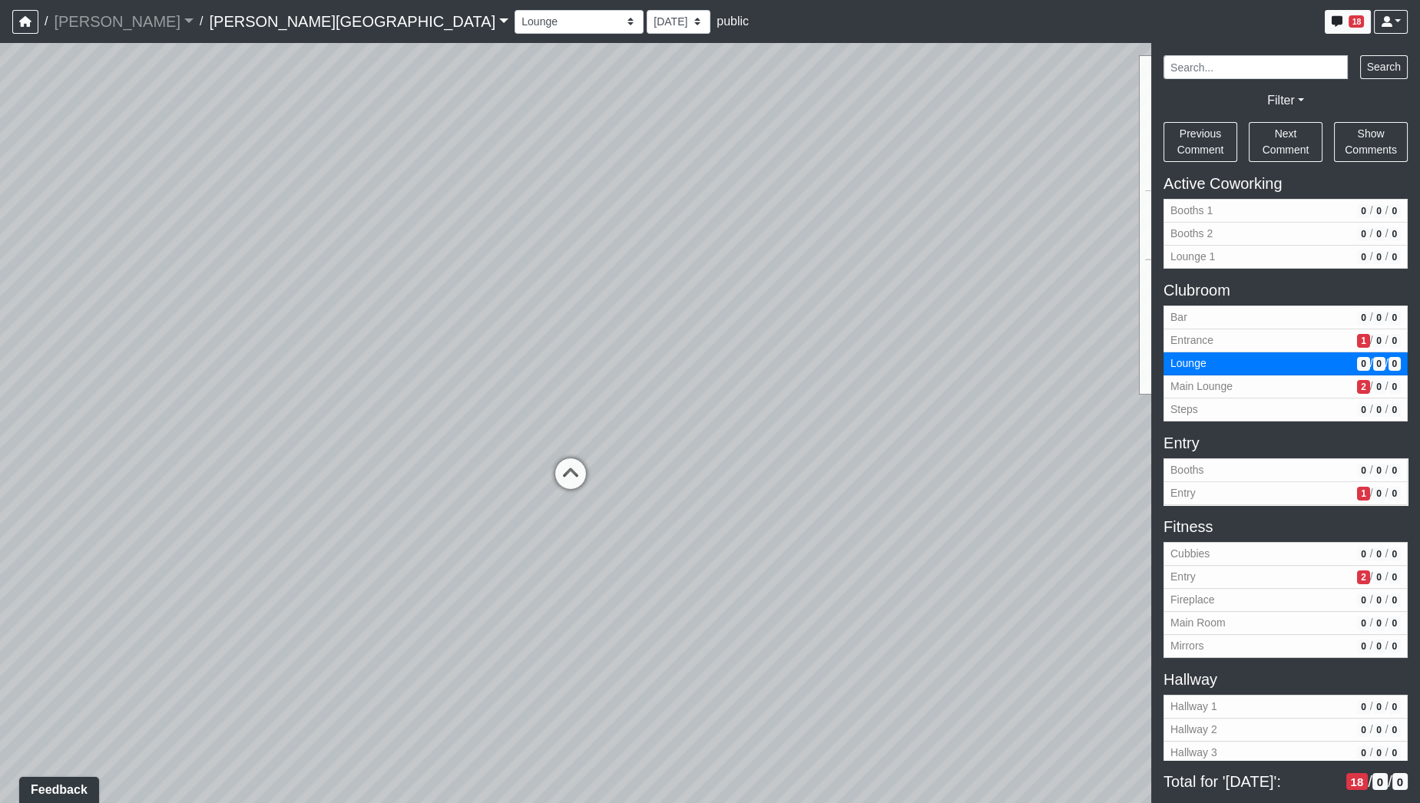
click at [752, 512] on div "Loading... Hallway - Hallway 2 Loading... Entry Loading... Clubroom - Entrance …" at bounding box center [710, 423] width 1420 height 760
drag, startPoint x: 754, startPoint y: 450, endPoint x: 482, endPoint y: 462, distance: 272.1
click at [483, 463] on div "Loading... Hallway - Hallway 2 Loading... Entry Loading... Clubroom - Entrance …" at bounding box center [710, 423] width 1420 height 760
drag, startPoint x: 843, startPoint y: 431, endPoint x: 524, endPoint y: 453, distance: 319.4
click at [521, 455] on div "Loading... Hallway - Hallway 2 Loading... Entry Loading... Clubroom - Entrance …" at bounding box center [710, 423] width 1420 height 760
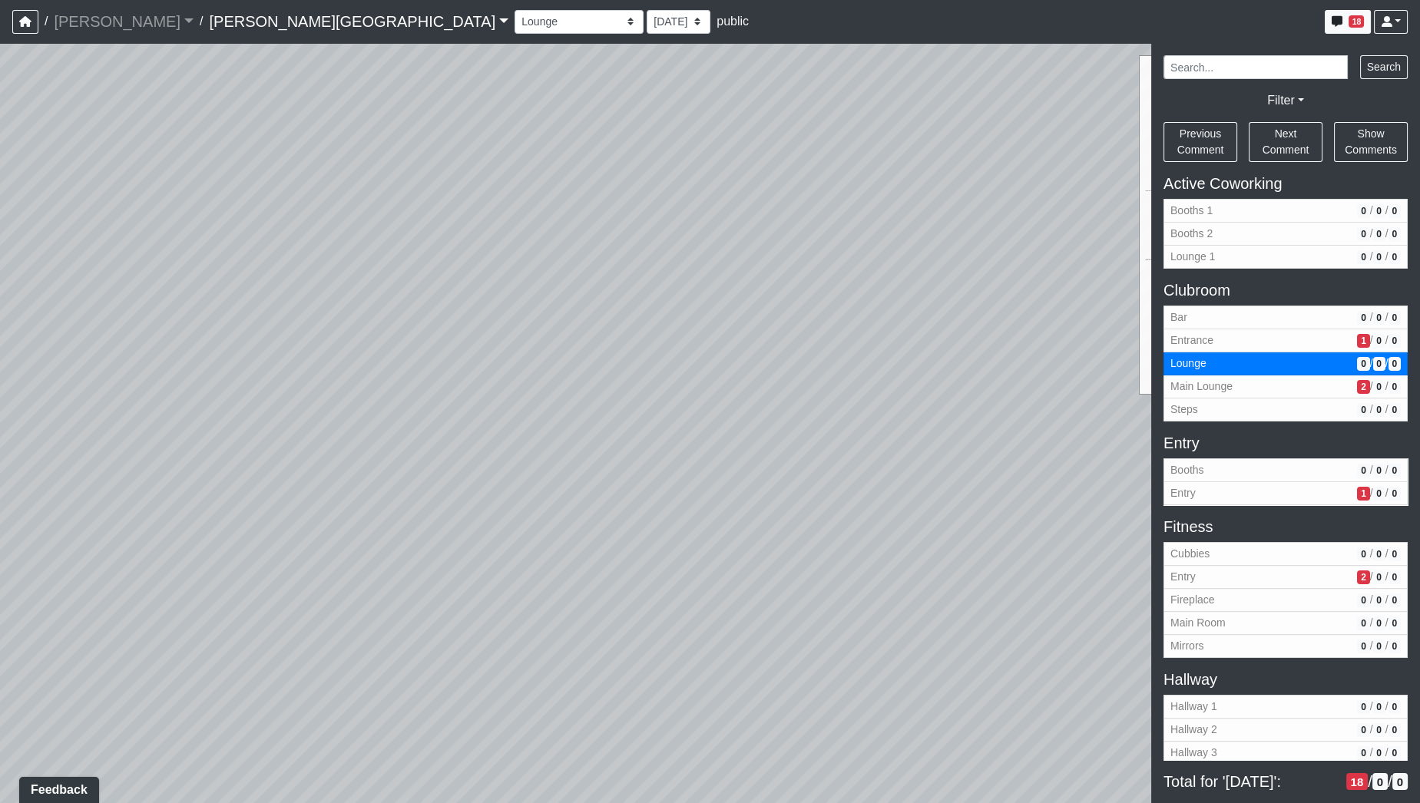
drag, startPoint x: 875, startPoint y: 447, endPoint x: 577, endPoint y: 488, distance: 300.8
click at [555, 494] on div "Loading... Hallway - Hallway 2 Loading... Entry Loading... Clubroom - Entrance …" at bounding box center [710, 423] width 1420 height 760
drag, startPoint x: 732, startPoint y: 425, endPoint x: 602, endPoint y: 513, distance: 157.6
click at [502, 554] on div "Loading... Hallway - Hallway 2 Loading... Entry Loading... Clubroom - Entrance …" at bounding box center [710, 423] width 1420 height 760
drag, startPoint x: 768, startPoint y: 481, endPoint x: 259, endPoint y: 395, distance: 516.2
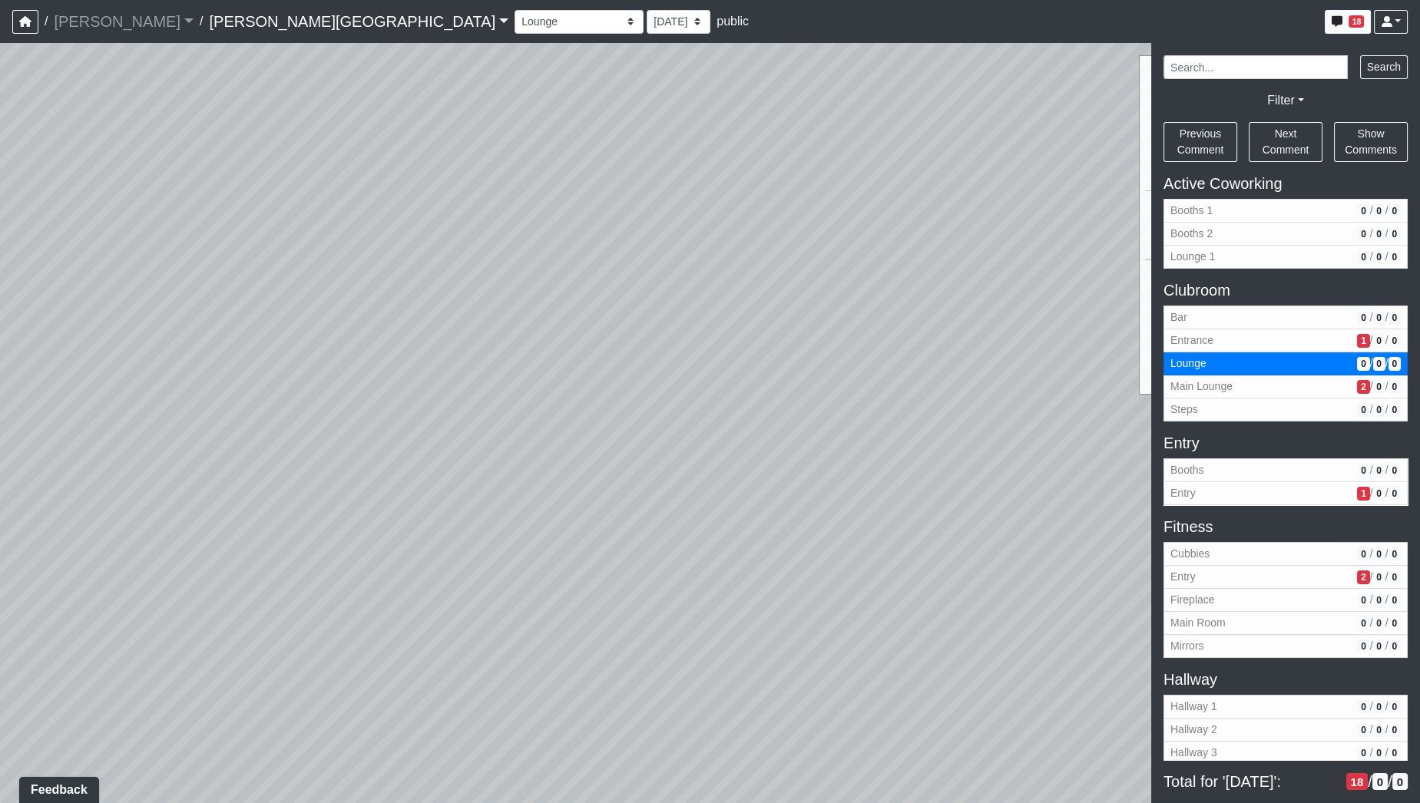
click at [259, 395] on div "Loading... Hallway - Hallway 2 Loading... Entry Loading... Clubroom - Entrance …" at bounding box center [710, 423] width 1420 height 760
drag, startPoint x: 792, startPoint y: 359, endPoint x: 322, endPoint y: 294, distance: 473.5
click at [318, 298] on div "Loading... Hallway - Hallway 2 Loading... Entry Loading... Clubroom - Entrance …" at bounding box center [710, 423] width 1420 height 760
drag, startPoint x: 677, startPoint y: 424, endPoint x: 421, endPoint y: 353, distance: 266.0
click at [414, 355] on div "Loading... Hallway - Hallway 2 Loading... Entry Loading... Clubroom - Entrance …" at bounding box center [710, 423] width 1420 height 760
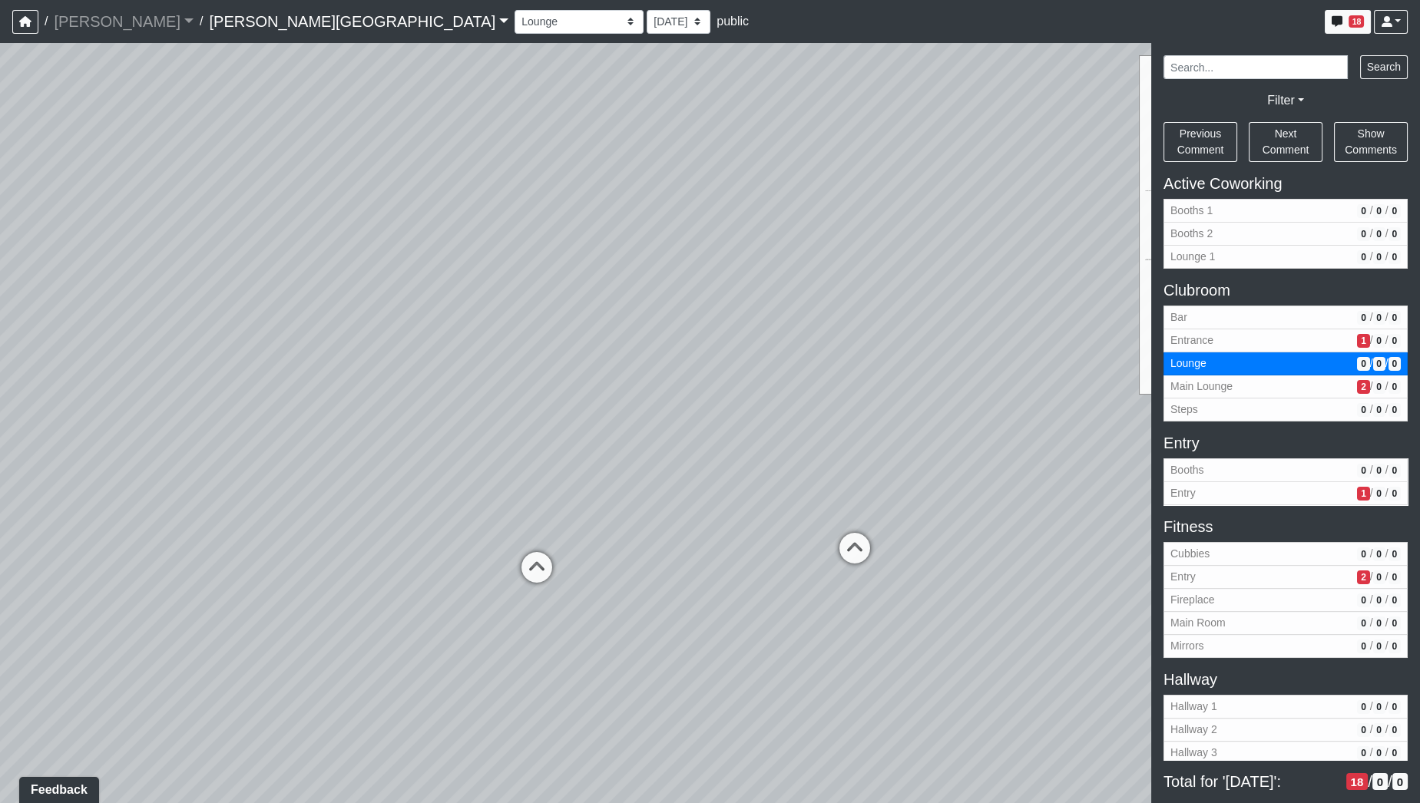
drag, startPoint x: 707, startPoint y: 476, endPoint x: 662, endPoint y: 143, distance: 336.3
click at [650, 162] on div "Loading... Hallway - Hallway 2 Loading... Entry Loading... Clubroom - Entrance …" at bounding box center [710, 423] width 1420 height 760
drag, startPoint x: 585, startPoint y: 296, endPoint x: 88, endPoint y: 387, distance: 505.7
click at [90, 387] on div "Loading... Hallway - Hallway 2 Loading... Entry Loading... Clubroom - Entrance …" at bounding box center [710, 423] width 1420 height 760
click at [930, 494] on div "Loading... Hallway - Hallway 2 Loading... Entry Loading... Clubroom - Entrance …" at bounding box center [710, 423] width 1420 height 760
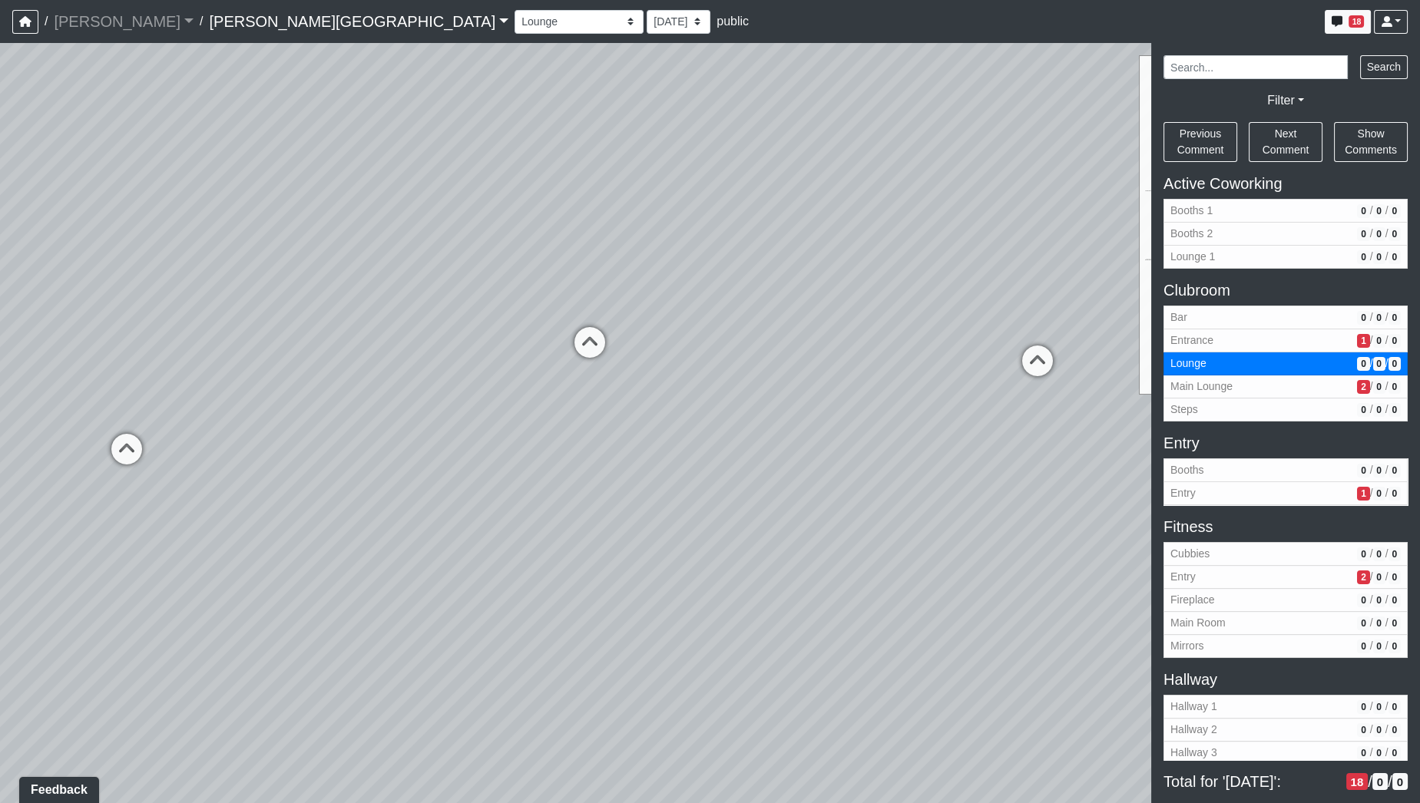
click at [1056, 512] on div "Loading... Hallway - Hallway 2 Loading... Entry Loading... Clubroom - Entrance …" at bounding box center [710, 423] width 1420 height 760
click at [884, 494] on div "Loading... Hallway - Hallway 2 Loading... Entry Loading... Clubroom - Entrance …" at bounding box center [710, 423] width 1420 height 760
click at [469, 468] on div "Loading... Hallway - Hallway 2 Loading... Entry Loading... Clubroom - Entrance …" at bounding box center [710, 423] width 1420 height 760
drag, startPoint x: 960, startPoint y: 577, endPoint x: 811, endPoint y: 577, distance: 149.7
click at [811, 577] on div "Loading... Hallway - Hallway 2 Loading... Entry Loading... Clubroom - Entrance …" at bounding box center [710, 423] width 1420 height 760
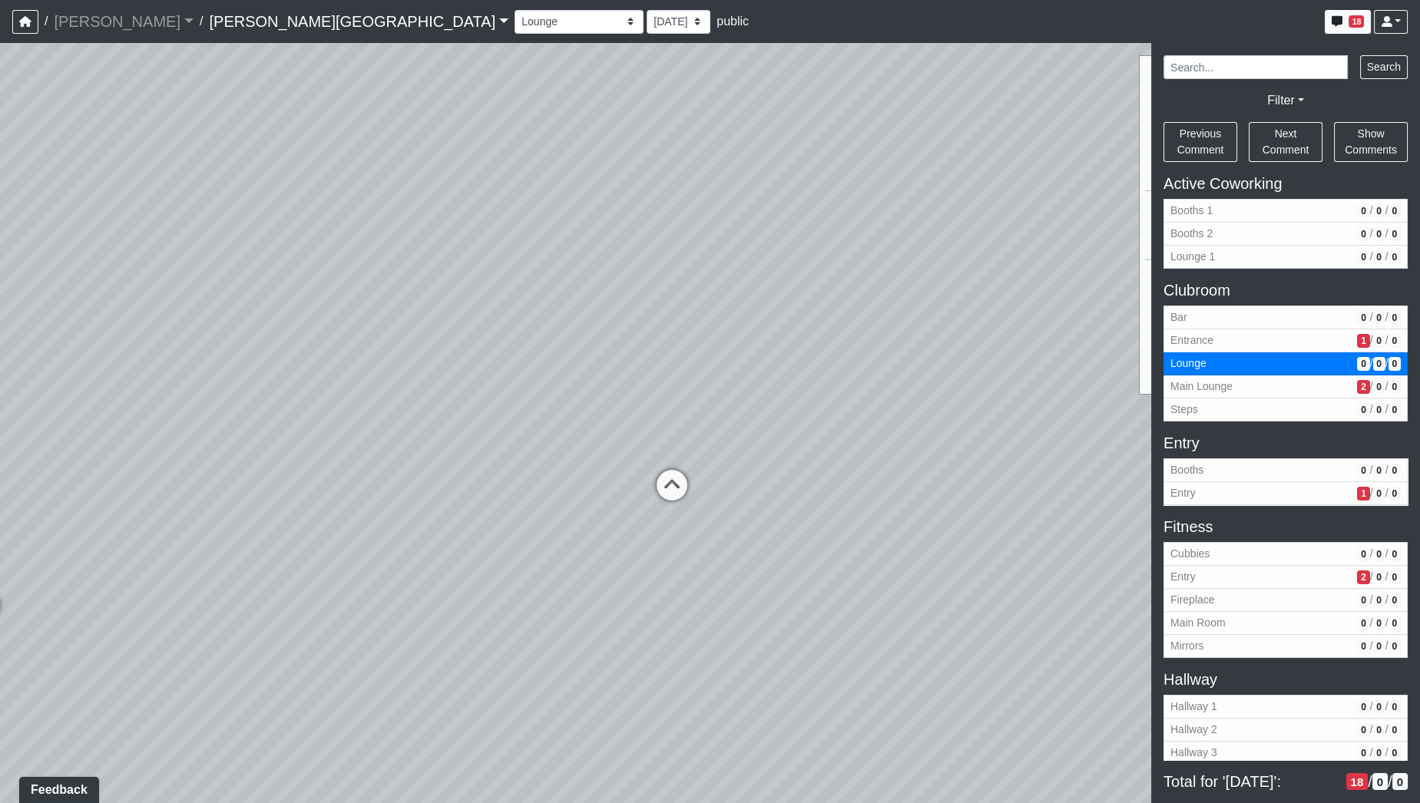
click at [131, 466] on div "Loading... Hallway - Hallway 2 Loading... Entry Loading... Clubroom - Entrance …" at bounding box center [710, 423] width 1420 height 760
click at [702, 576] on div "Loading... Hallway - Hallway 2 Loading... Entry Loading... Clubroom - Entrance …" at bounding box center [710, 423] width 1420 height 760
click at [630, 584] on div "Loading... Hallway - Hallway 2 Loading... Entry Loading... Clubroom - Entrance …" at bounding box center [710, 423] width 1420 height 760
click at [196, 508] on div "Loading... Hallway - Hallway 2 Loading... Entry Loading... Clubroom - Entrance …" at bounding box center [710, 423] width 1420 height 760
click at [455, 267] on div "Loading... Hallway - Hallway 2 Loading... Entry Loading... Clubroom - Entrance …" at bounding box center [710, 423] width 1420 height 760
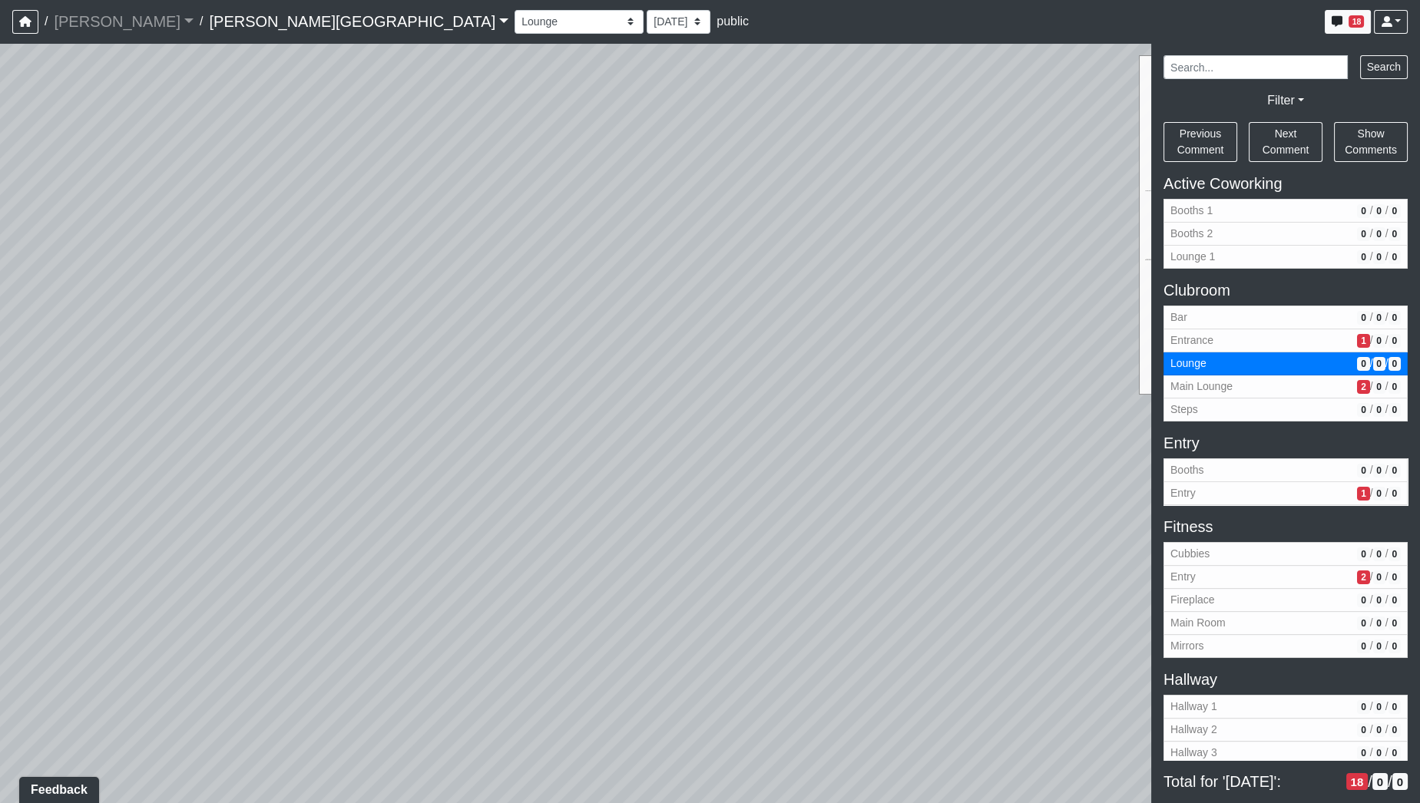
click at [263, 405] on div "Loading... Hallway - Hallway 2 Loading... Entry Loading... Clubroom - Entrance …" at bounding box center [710, 423] width 1420 height 760
click at [866, 509] on div "Loading... Hallway - Hallway 2 Loading... Entry Loading... Clubroom - Entrance …" at bounding box center [710, 423] width 1420 height 760
click at [845, 321] on div "Loading... Hallway - Hallway 2 Loading... Entry Loading... Clubroom - Entrance …" at bounding box center [710, 423] width 1420 height 760
click at [265, 415] on div "Loading... Hallway - Hallway 2 Loading... Entry Loading... Clubroom - Entrance …" at bounding box center [710, 423] width 1420 height 760
click at [532, 547] on div "Loading... Hallway - Hallway 2 Loading... Entry Loading... Clubroom - Entrance …" at bounding box center [710, 423] width 1420 height 760
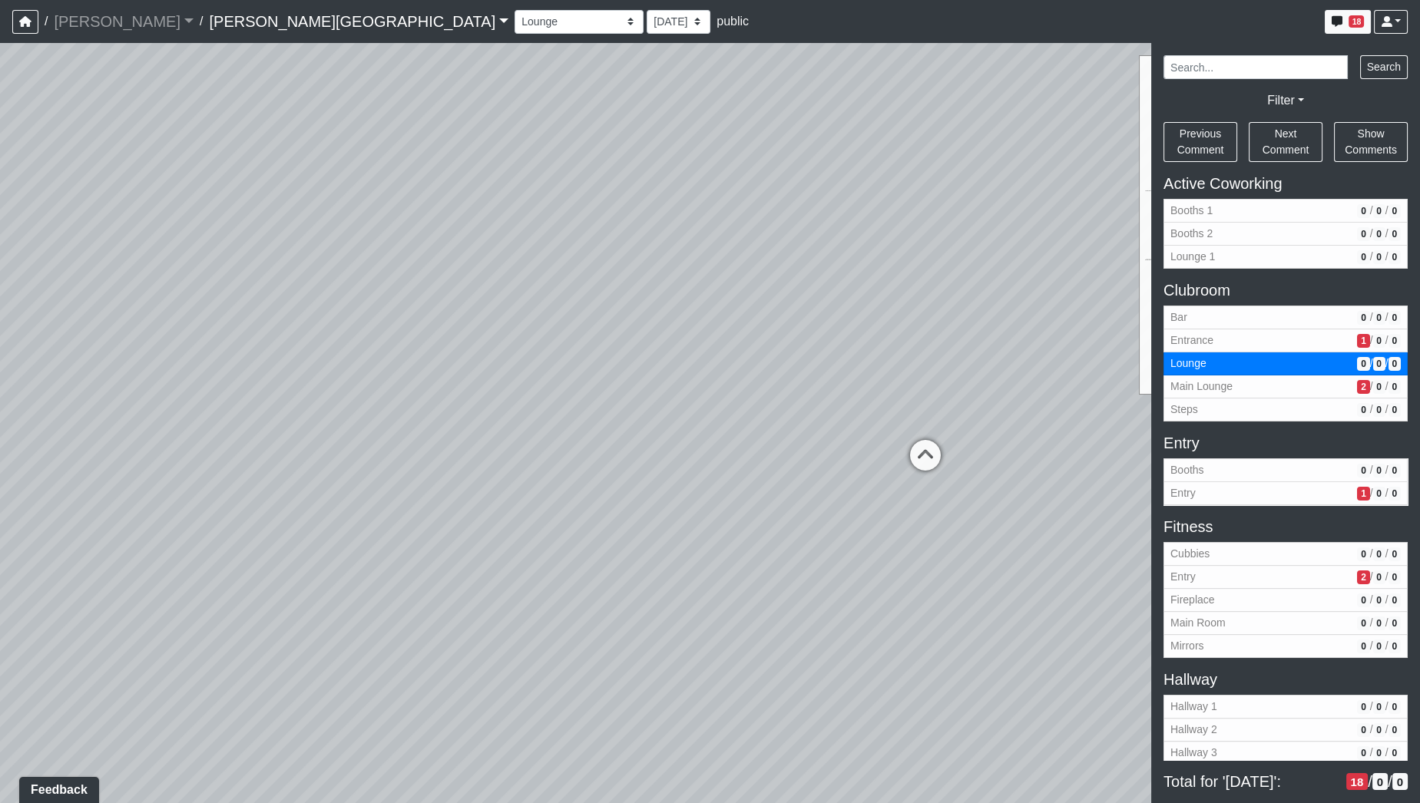
click at [493, 279] on div "Loading... Hallway - Hallway 2 Loading... Entry Loading... Clubroom - Entrance …" at bounding box center [710, 423] width 1420 height 760
click at [627, 247] on div "Loading... Hallway - Hallway 2 Loading... Entry Loading... Clubroom - Entrance …" at bounding box center [710, 423] width 1420 height 760
click at [666, 415] on div "Loading... Hallway - Hallway 2 Loading... Entry Loading... Clubroom - Entrance …" at bounding box center [710, 423] width 1420 height 760
click at [586, 360] on div "Loading... Hallway - Hallway 2 Loading... Entry Loading... Clubroom - Entrance …" at bounding box center [710, 423] width 1420 height 760
click at [514, 23] on select "Booths 1 Booths 2 Lounge 1 Bar Entrance Lounge Main Lounge Steps Booths Entry C…" at bounding box center [578, 22] width 129 height 24
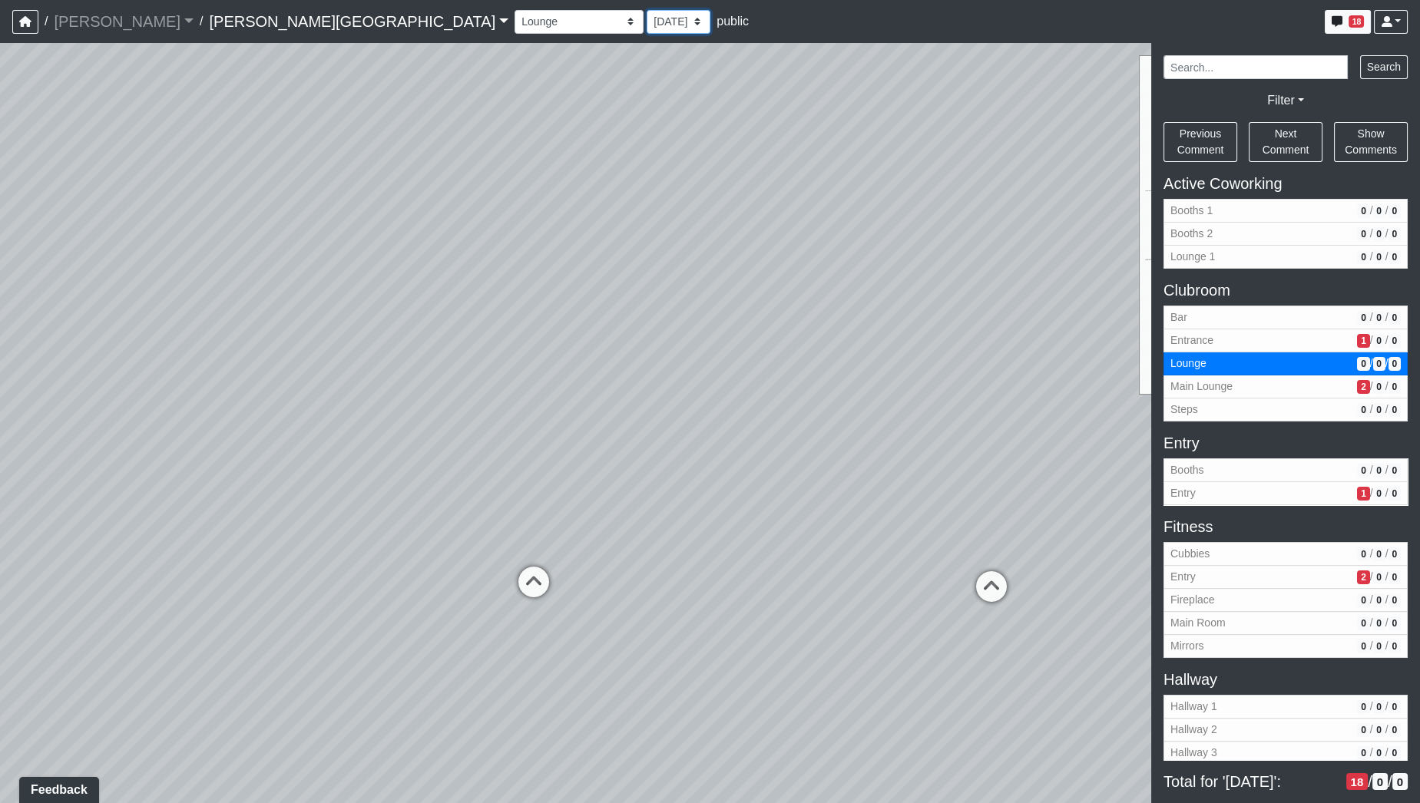
click at [646, 20] on select "[DATE] [DATE] [DATE] [DATE] [DATE] [DATE] [DATE] [DATE] [DATE] [DATE] [DATE] [D…" at bounding box center [678, 22] width 64 height 24
select select "gQUA1pRSuh1TPN42wbNcuY"
click at [646, 10] on select "[DATE] [DATE] [DATE] [DATE] [DATE] [DATE] [DATE] [DATE] [DATE] [DATE] [DATE] [D…" at bounding box center [678, 22] width 64 height 24
select select "fAUJUhKquEknhtgdbmRCdS"
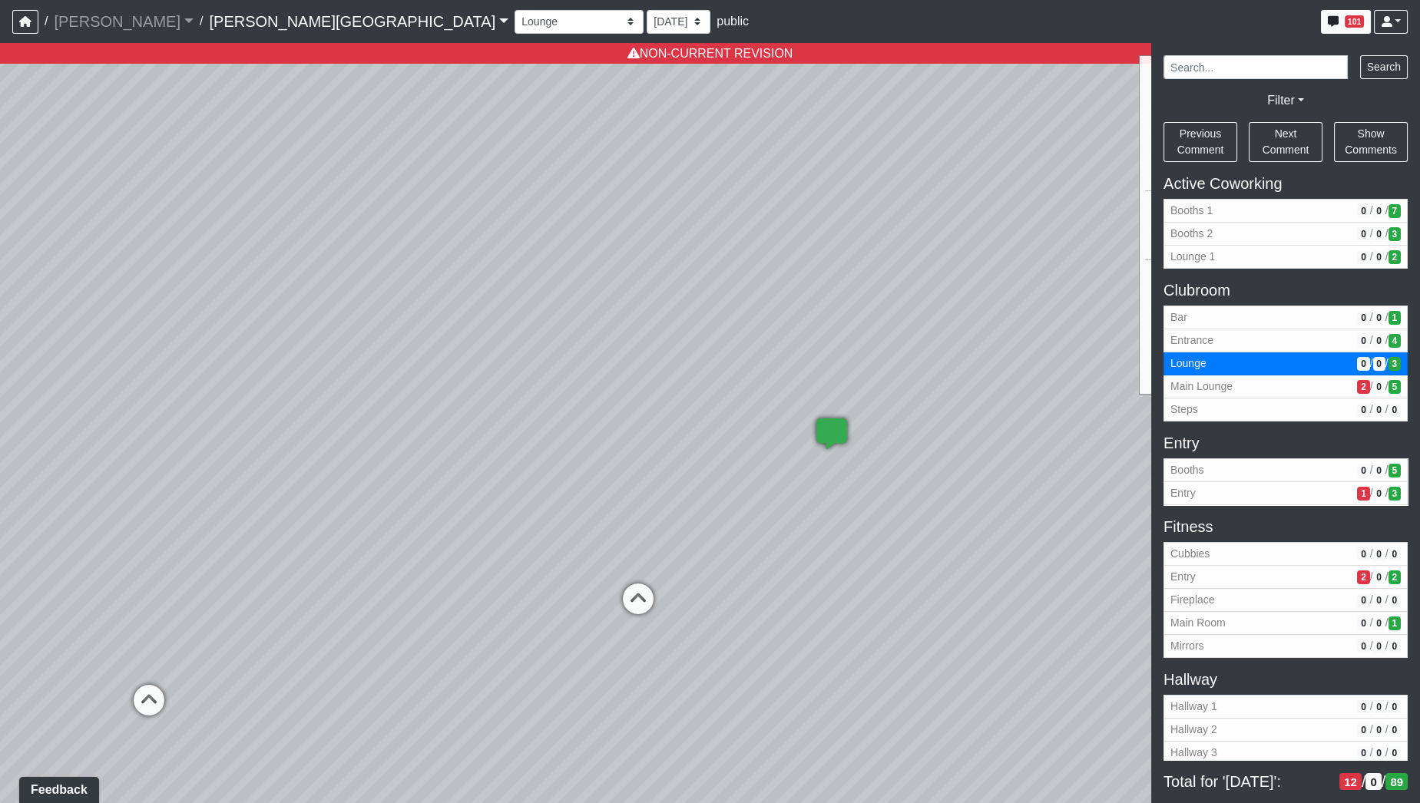
click at [455, 405] on div "Loading... Hallway - Hallway 2 Loading... Entry Loading... Clubroom - Entrance …" at bounding box center [710, 423] width 1420 height 760
click at [646, 15] on select "[DATE] [DATE] [DATE] [DATE] [DATE] [DATE] [DATE] [DATE] [DATE] [DATE] [DATE] [D…" at bounding box center [678, 22] width 64 height 24
select select "rqkEVXgxnPpMDdcxVT5SYo"
click at [646, 10] on select "[DATE] [DATE] [DATE] [DATE] [DATE] [DATE] [DATE] [DATE] [DATE] [DATE] [DATE] [D…" at bounding box center [678, 22] width 64 height 24
select select "fAUJUhKquEknhtgdbmRCdS"
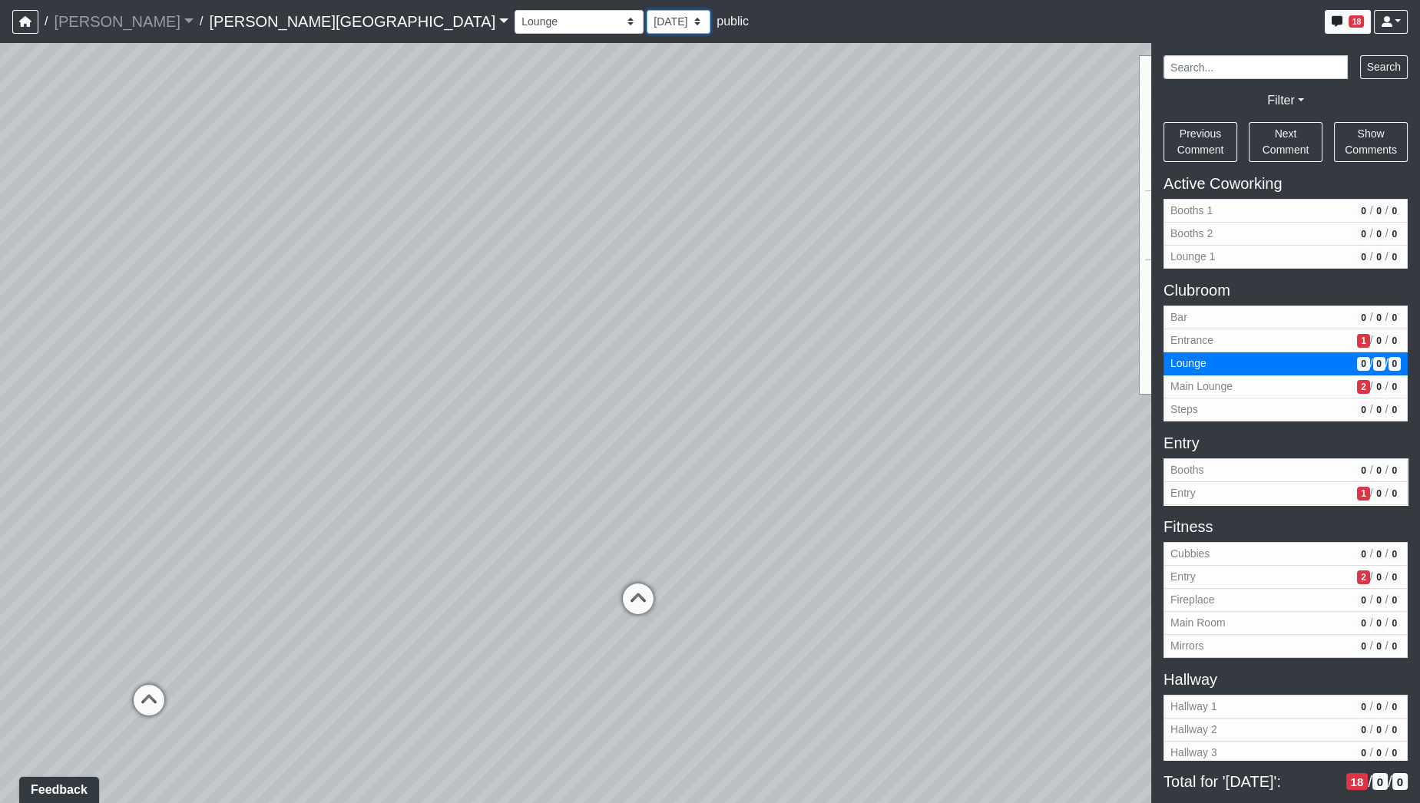
click at [646, 23] on select "[DATE] [DATE] [DATE] [DATE] [DATE] [DATE] [DATE] [DATE] [DATE] [DATE] [DATE] [D…" at bounding box center [678, 22] width 64 height 24
select select "gQUA1pRSuh1TPN42wbNcuY"
click at [646, 10] on select "[DATE] [DATE] [DATE] [DATE] [DATE] [DATE] [DATE] [DATE] [DATE] [DATE] [DATE] [D…" at bounding box center [678, 22] width 64 height 24
select select "fAUJUhKquEknhtgdbmRCdS"
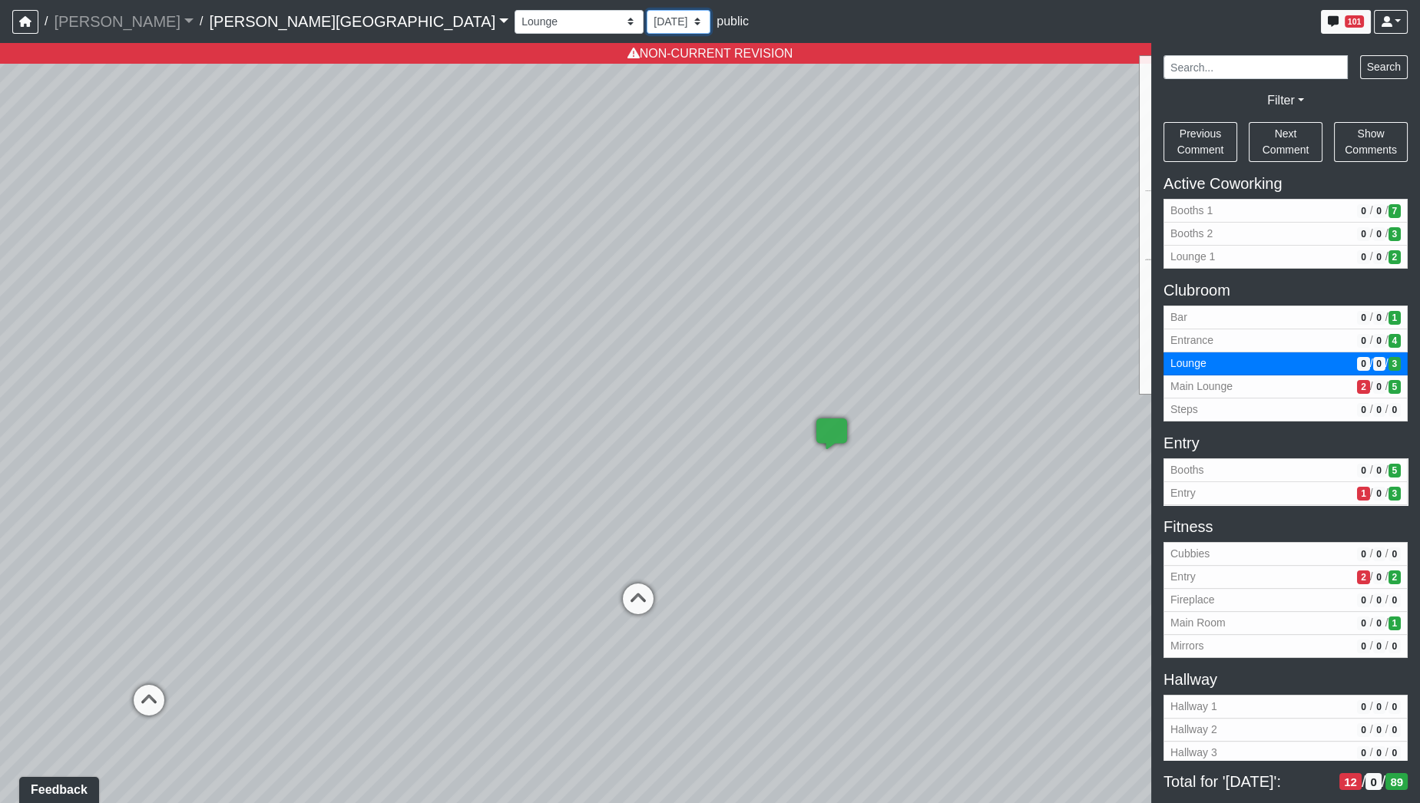
click at [646, 21] on select "[DATE] [DATE] [DATE] [DATE] [DATE] [DATE] [DATE] [DATE] [DATE] [DATE] [DATE] [D…" at bounding box center [678, 22] width 64 height 24
select select "rqkEVXgxnPpMDdcxVT5SYo"
click at [646, 10] on select "[DATE] [DATE] [DATE] [DATE] [DATE] [DATE] [DATE] [DATE] [DATE] [DATE] [DATE] [D…" at bounding box center [678, 22] width 64 height 24
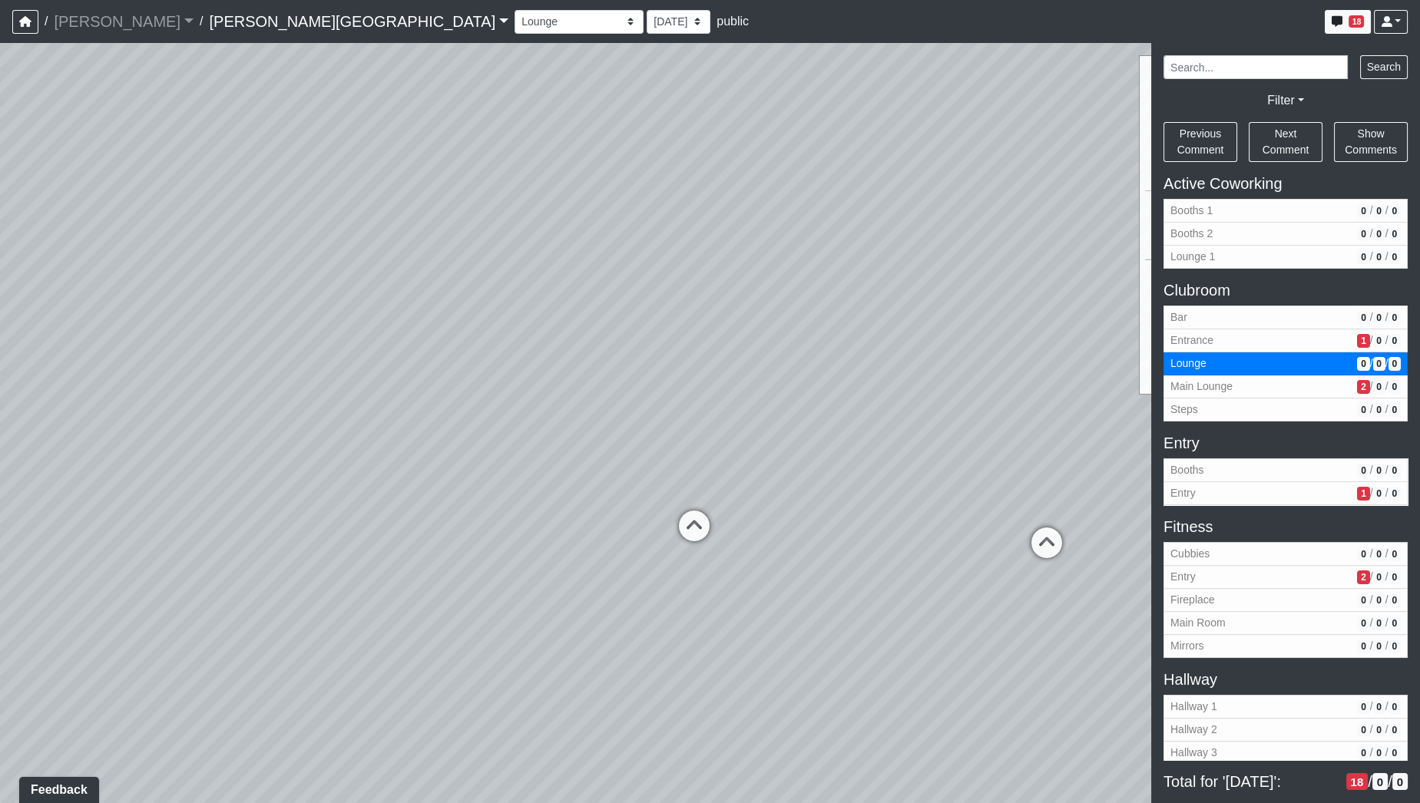
drag, startPoint x: 271, startPoint y: 296, endPoint x: 827, endPoint y: 194, distance: 565.0
click at [827, 194] on div "Loading... Hallway - Hallway 2 Loading... Entry Loading... Clubroom - Entrance …" at bounding box center [710, 423] width 1420 height 760
drag, startPoint x: 789, startPoint y: 393, endPoint x: 686, endPoint y: 384, distance: 102.5
click at [686, 384] on div "Loading... Hallway - Hallway 2 Loading... Entry Loading... Clubroom - Entrance …" at bounding box center [710, 423] width 1420 height 760
drag, startPoint x: 634, startPoint y: 376, endPoint x: 399, endPoint y: 369, distance: 235.1
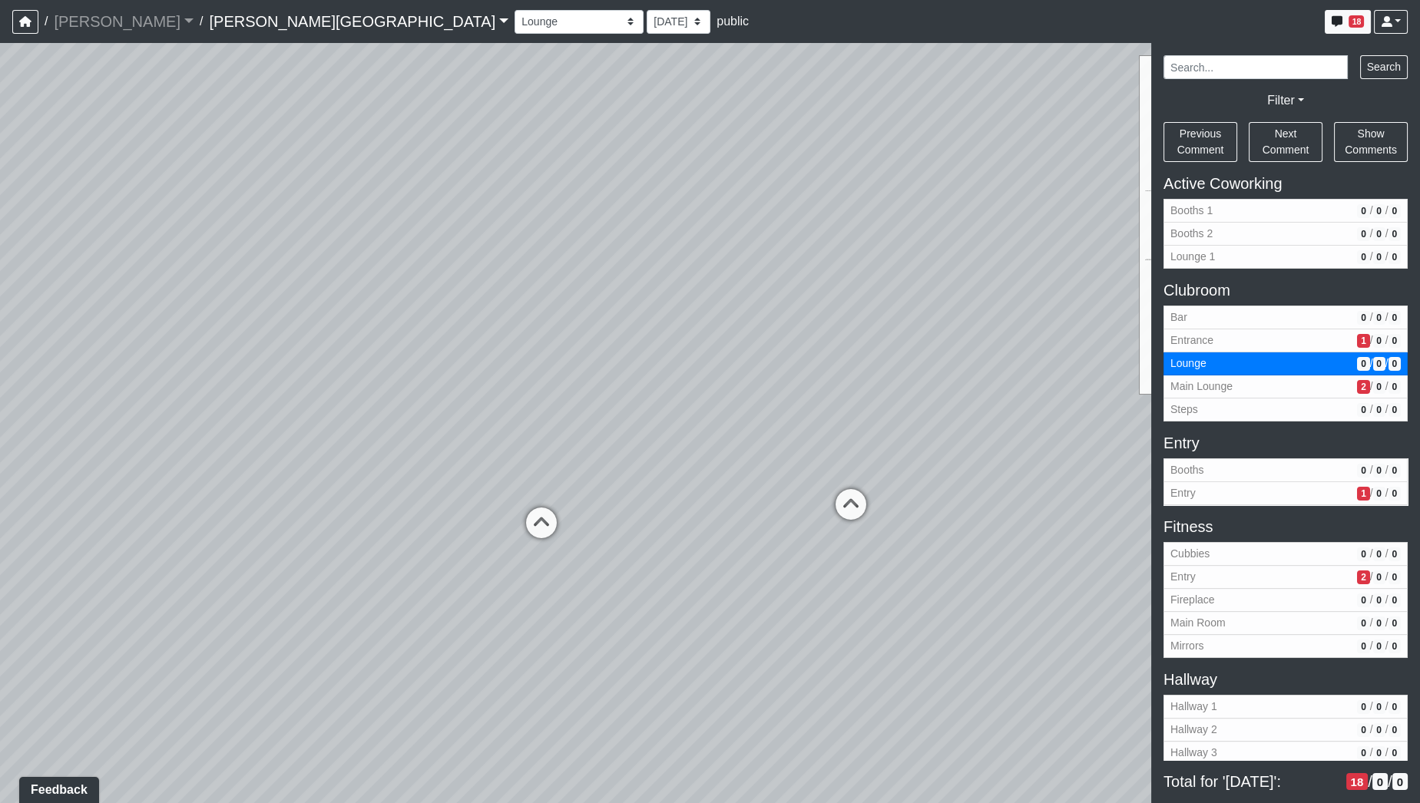
click at [411, 372] on div "Loading... Hallway - Hallway 2 Loading... Entry Loading... Clubroom - Entrance …" at bounding box center [710, 423] width 1420 height 760
drag, startPoint x: 726, startPoint y: 352, endPoint x: 415, endPoint y: 374, distance: 311.7
click at [422, 376] on div "Loading... Hallway - Hallway 2 Loading... Entry Loading... Clubroom - Entrance …" at bounding box center [710, 423] width 1420 height 760
drag, startPoint x: 567, startPoint y: 359, endPoint x: 393, endPoint y: 378, distance: 175.3
click at [393, 378] on div "Loading... Hallway - Hallway 2 Loading... Entry Loading... Clubroom - Entrance …" at bounding box center [710, 423] width 1420 height 760
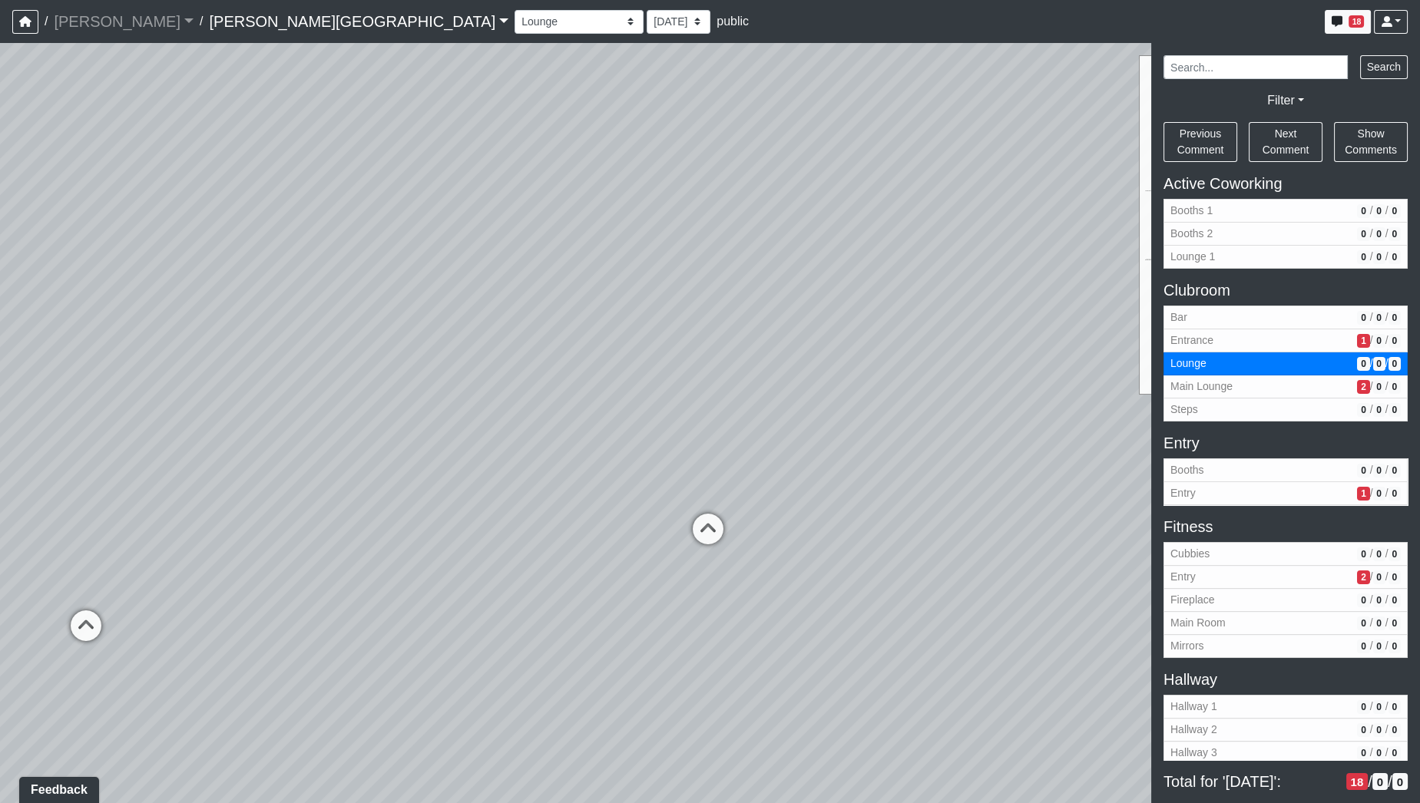
drag, startPoint x: 649, startPoint y: 400, endPoint x: 507, endPoint y: 352, distance: 149.8
click at [507, 352] on div "Loading... Hallway - Hallway 2 Loading... Entry Loading... Clubroom - Entrance …" at bounding box center [710, 423] width 1420 height 760
click at [624, 497] on icon at bounding box center [622, 500] width 46 height 46
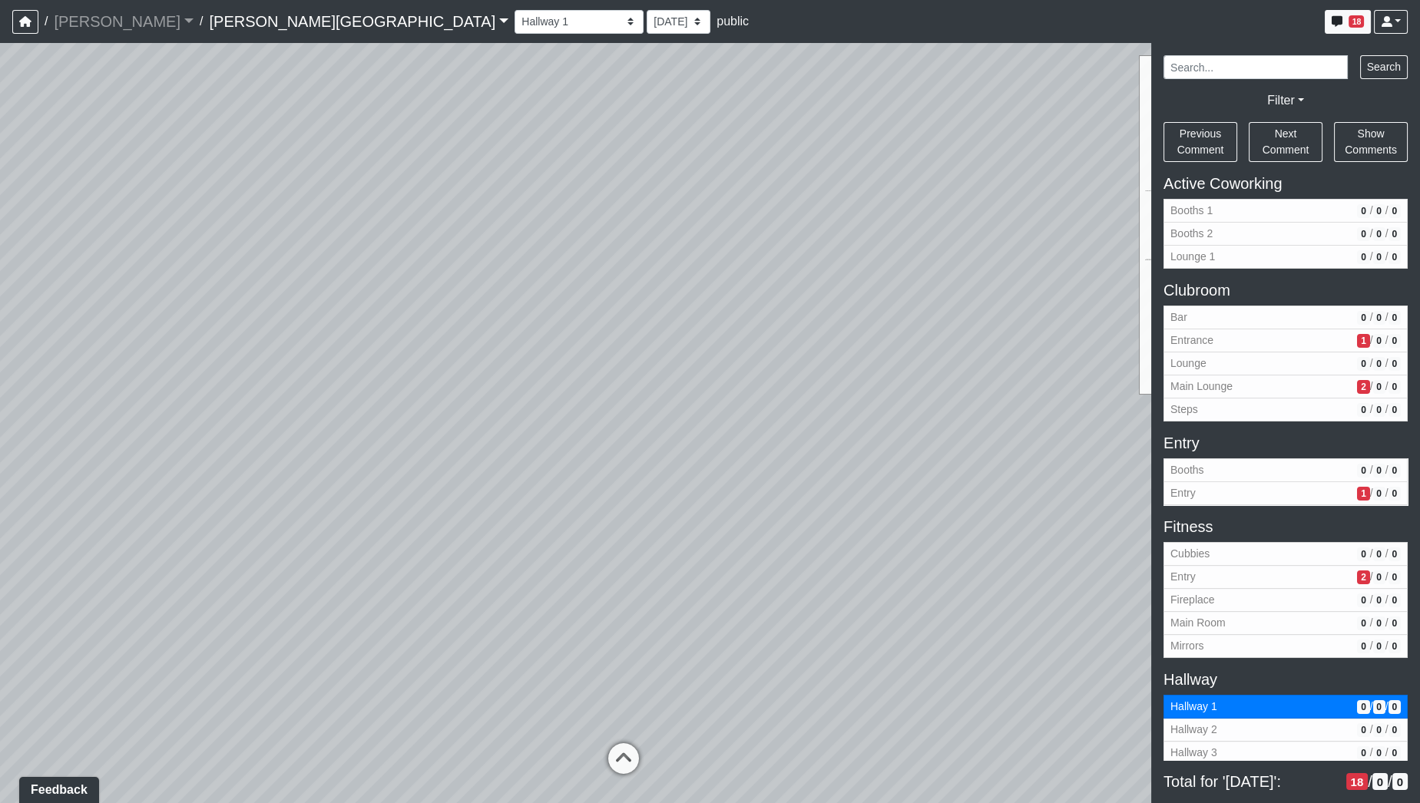
drag, startPoint x: 730, startPoint y: 277, endPoint x: 474, endPoint y: 647, distance: 450.2
click at [474, 647] on div "Loading... Hallway - Hallway 2 Loading... Entry Loading... Clubroom - Entrance …" at bounding box center [710, 423] width 1420 height 760
drag, startPoint x: 545, startPoint y: 644, endPoint x: 138, endPoint y: 695, distance: 410.1
click at [143, 694] on div "Loading... Hallway - Hallway 2 Loading... Entry Loading... Clubroom - Entrance …" at bounding box center [710, 423] width 1420 height 760
drag, startPoint x: 659, startPoint y: 504, endPoint x: 587, endPoint y: 783, distance: 288.6
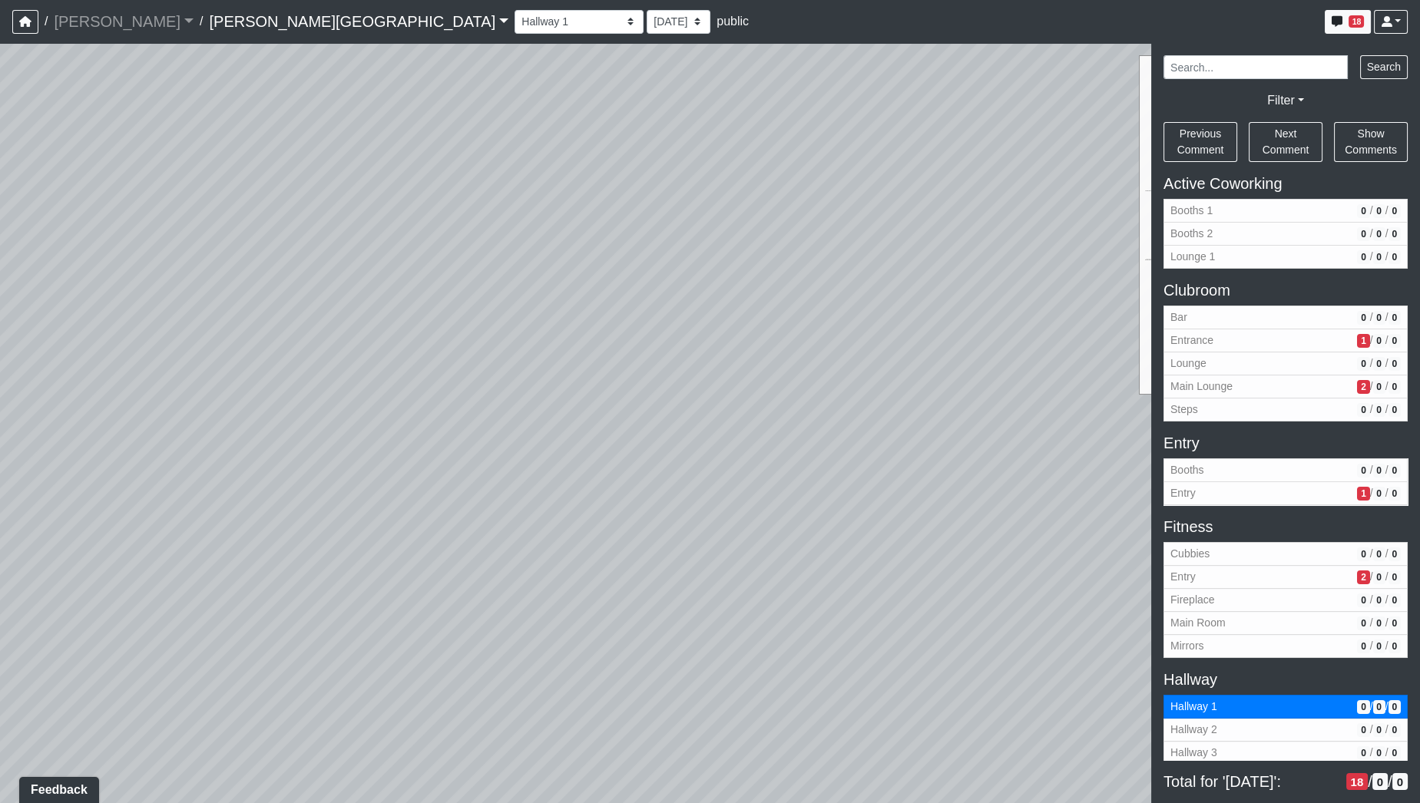
click at [591, 783] on div "Loading... Hallway - Hallway 2 Loading... Entry Loading... Clubroom - Entrance …" at bounding box center [710, 423] width 1420 height 760
drag, startPoint x: 614, startPoint y: 527, endPoint x: 802, endPoint y: 209, distance: 369.6
click at [806, 233] on div "Loading... Hallway - Hallway 2 Loading... Entry Loading... Clubroom - Entrance …" at bounding box center [710, 423] width 1420 height 760
drag, startPoint x: 851, startPoint y: 218, endPoint x: 987, endPoint y: 121, distance: 166.8
click at [987, 123] on div "Loading... Hallway - Hallway 2 Loading... Entry Loading... Clubroom - Entrance …" at bounding box center [710, 423] width 1420 height 760
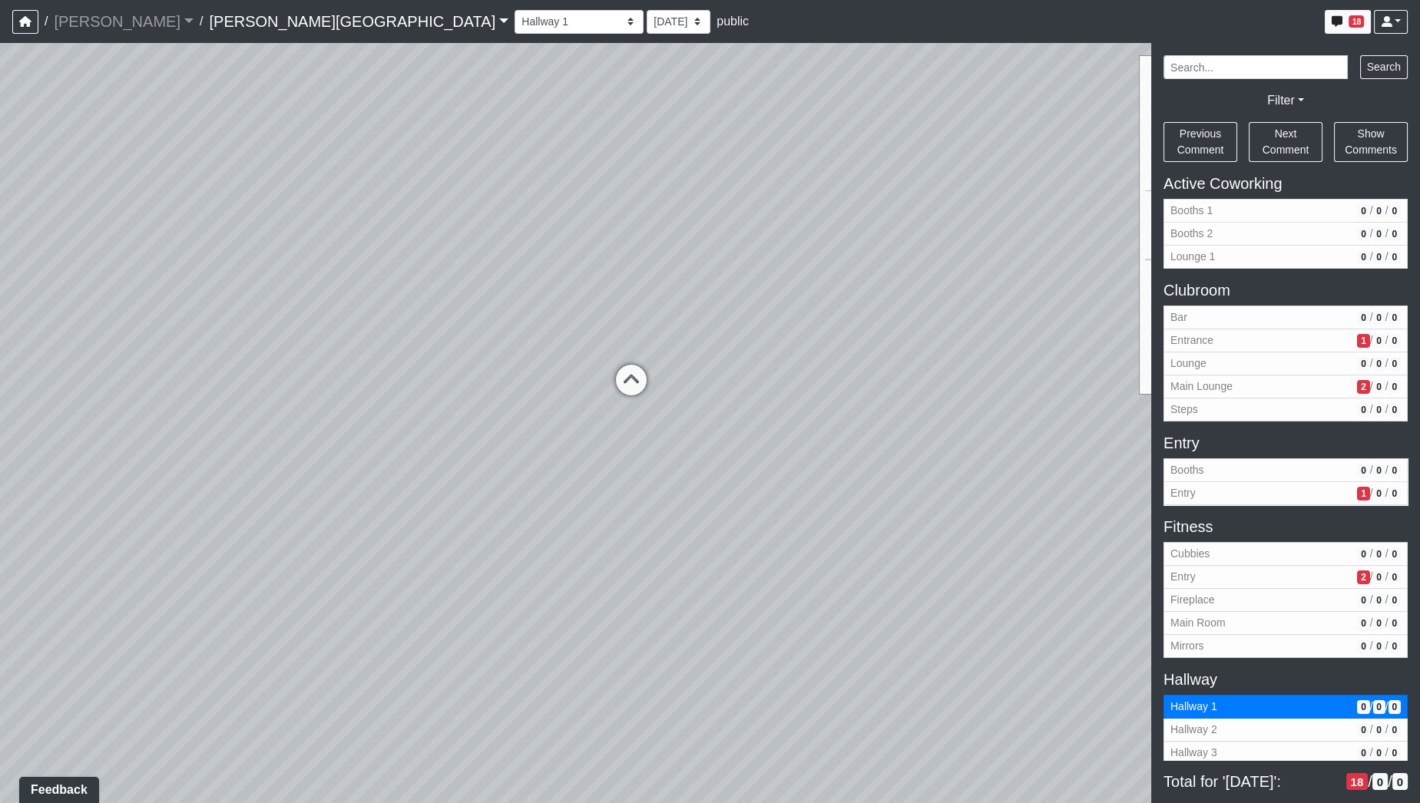
drag, startPoint x: 805, startPoint y: 303, endPoint x: 1037, endPoint y: 207, distance: 250.9
click at [1037, 207] on div "Loading... Hallway - Hallway 2 Loading... Entry Loading... Clubroom - Entrance …" at bounding box center [710, 423] width 1420 height 760
drag, startPoint x: 547, startPoint y: 308, endPoint x: 1122, endPoint y: 309, distance: 575.1
click at [1122, 309] on div "Loading... Hallway - Hallway 2 Loading... Entry Loading... Clubroom - Entrance …" at bounding box center [710, 423] width 1420 height 760
drag, startPoint x: 941, startPoint y: 273, endPoint x: 208, endPoint y: 380, distance: 740.3
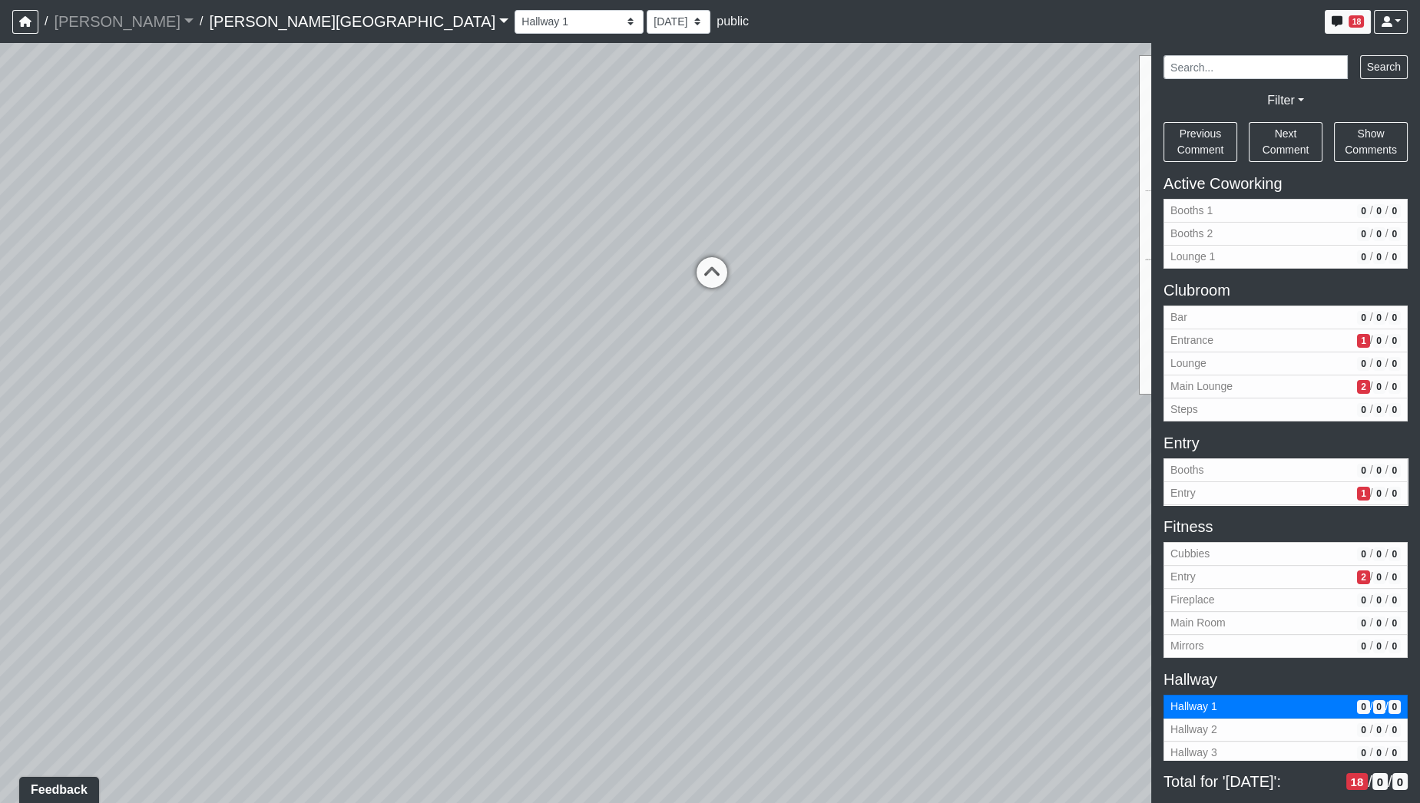
click at [230, 389] on div "Loading... Hallway - Hallway 2 Loading... Entry Loading... Clubroom - Entrance …" at bounding box center [710, 423] width 1420 height 760
drag, startPoint x: 551, startPoint y: 321, endPoint x: 492, endPoint y: 330, distance: 59.8
click at [492, 330] on div "Loading... Hallway - Hallway 2 Loading... Entry Loading... Clubroom - Entrance …" at bounding box center [710, 423] width 1420 height 760
drag, startPoint x: 809, startPoint y: 328, endPoint x: 339, endPoint y: 286, distance: 471.7
click at [340, 286] on div "Loading... Hallway - Hallway 2 Loading... Entry Loading... Clubroom - Entrance …" at bounding box center [710, 423] width 1420 height 760
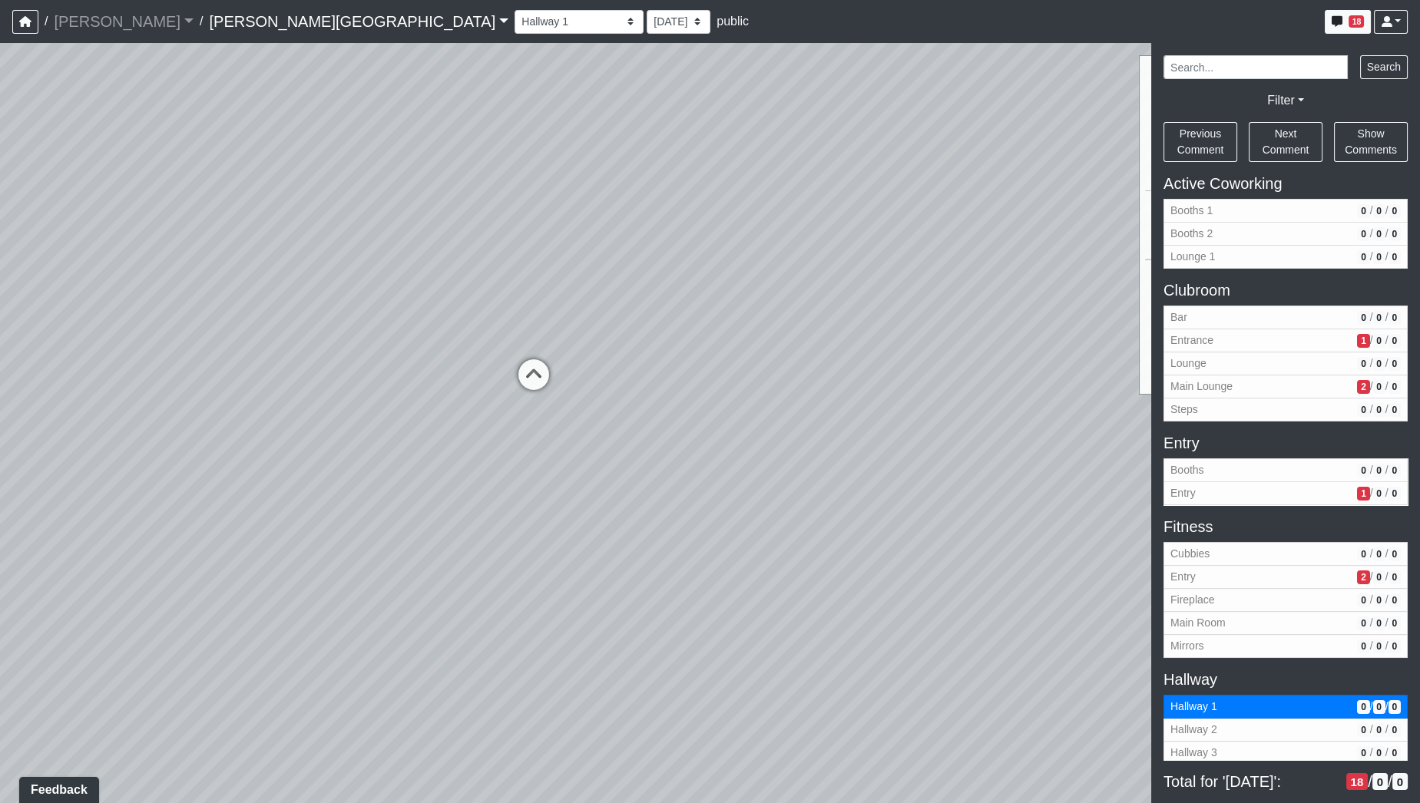
drag, startPoint x: 376, startPoint y: 304, endPoint x: 868, endPoint y: 276, distance: 492.9
click at [899, 273] on div "Loading... Hallway - Hallway 2 Loading... Entry Loading... Clubroom - Entrance …" at bounding box center [710, 423] width 1420 height 760
drag, startPoint x: 653, startPoint y: 312, endPoint x: 676, endPoint y: 306, distance: 23.1
click at [676, 306] on div "Loading... Hallway - Hallway 2 Loading... Entry Loading... Clubroom - Entrance …" at bounding box center [710, 423] width 1420 height 760
click at [588, 362] on icon at bounding box center [583, 375] width 46 height 46
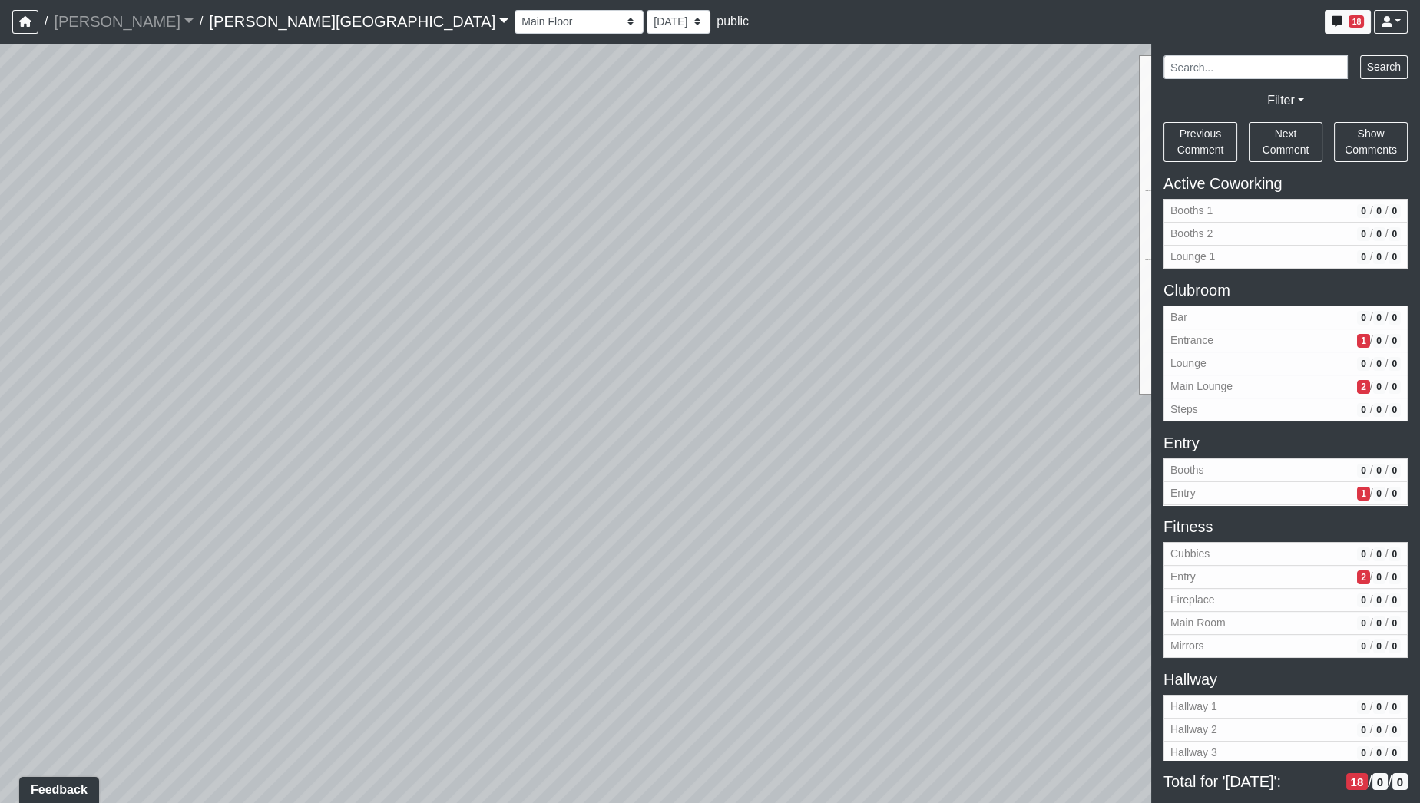
drag, startPoint x: 811, startPoint y: 364, endPoint x: 111, endPoint y: 387, distance: 699.8
click at [94, 395] on div "Loading... Hallway - Hallway 2 Loading... Entry Loading... Clubroom - Entrance …" at bounding box center [710, 423] width 1420 height 760
drag, startPoint x: 565, startPoint y: 379, endPoint x: 455, endPoint y: 400, distance: 111.9
click at [455, 400] on div "Loading... Hallway - Hallway 2 Loading... Entry Loading... Clubroom - Entrance …" at bounding box center [710, 423] width 1420 height 760
click at [708, 451] on icon at bounding box center [706, 451] width 46 height 46
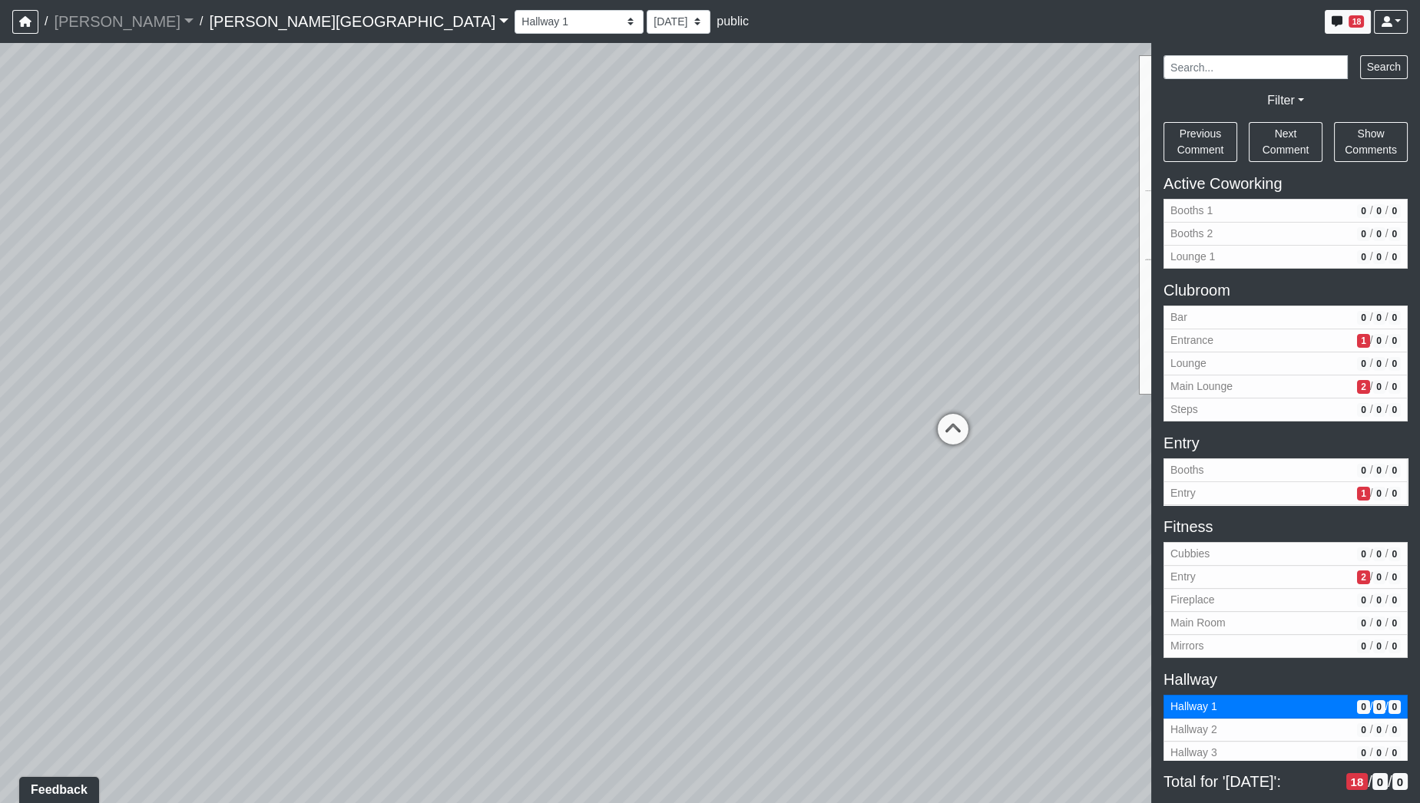
drag, startPoint x: 278, startPoint y: 385, endPoint x: 646, endPoint y: 378, distance: 367.8
click at [646, 378] on div "Loading... Hallway - Hallway 2 Loading... Entry Loading... Clubroom - Entrance …" at bounding box center [710, 423] width 1420 height 760
drag, startPoint x: 418, startPoint y: 453, endPoint x: 805, endPoint y: 450, distance: 387.7
click at [743, 450] on div "Loading... Hallway - Hallway 2 Loading... Entry Loading... Clubroom - Entrance …" at bounding box center [710, 423] width 1420 height 760
drag, startPoint x: 385, startPoint y: 454, endPoint x: 1007, endPoint y: 377, distance: 626.6
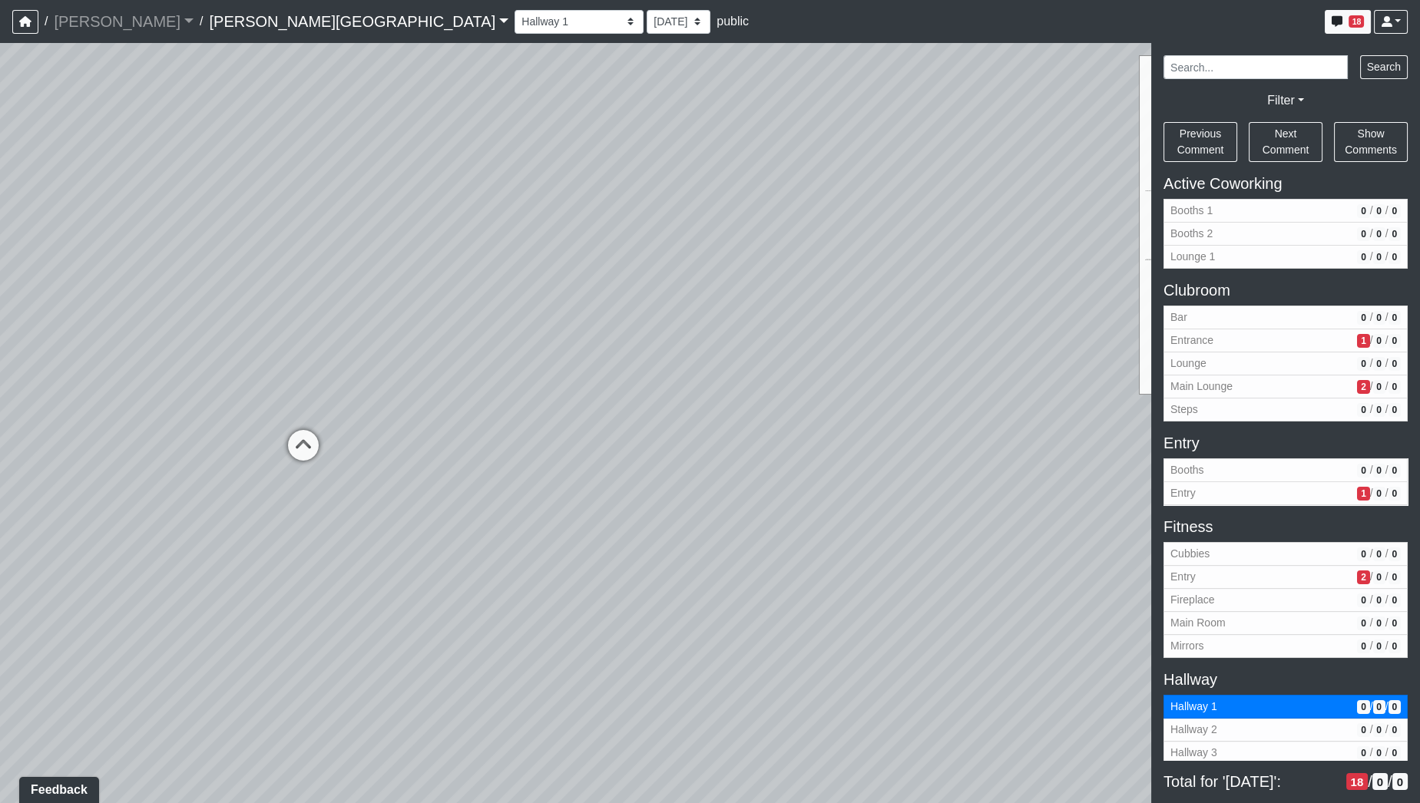
click at [881, 390] on div "Loading... Hallway - Hallway 2 Loading... Entry Loading... Clubroom - Entrance …" at bounding box center [710, 423] width 1420 height 760
drag, startPoint x: 482, startPoint y: 387, endPoint x: 757, endPoint y: 444, distance: 280.7
click at [709, 461] on div "Loading... Hallway - Hallway 2 Loading... Entry Loading... Clubroom - Entrance …" at bounding box center [710, 423] width 1420 height 760
drag, startPoint x: 584, startPoint y: 426, endPoint x: 875, endPoint y: 451, distance: 292.9
click at [875, 451] on div "Loading... Hallway - Hallway 2 Loading... Entry Loading... Clubroom - Entrance …" at bounding box center [710, 423] width 1420 height 760
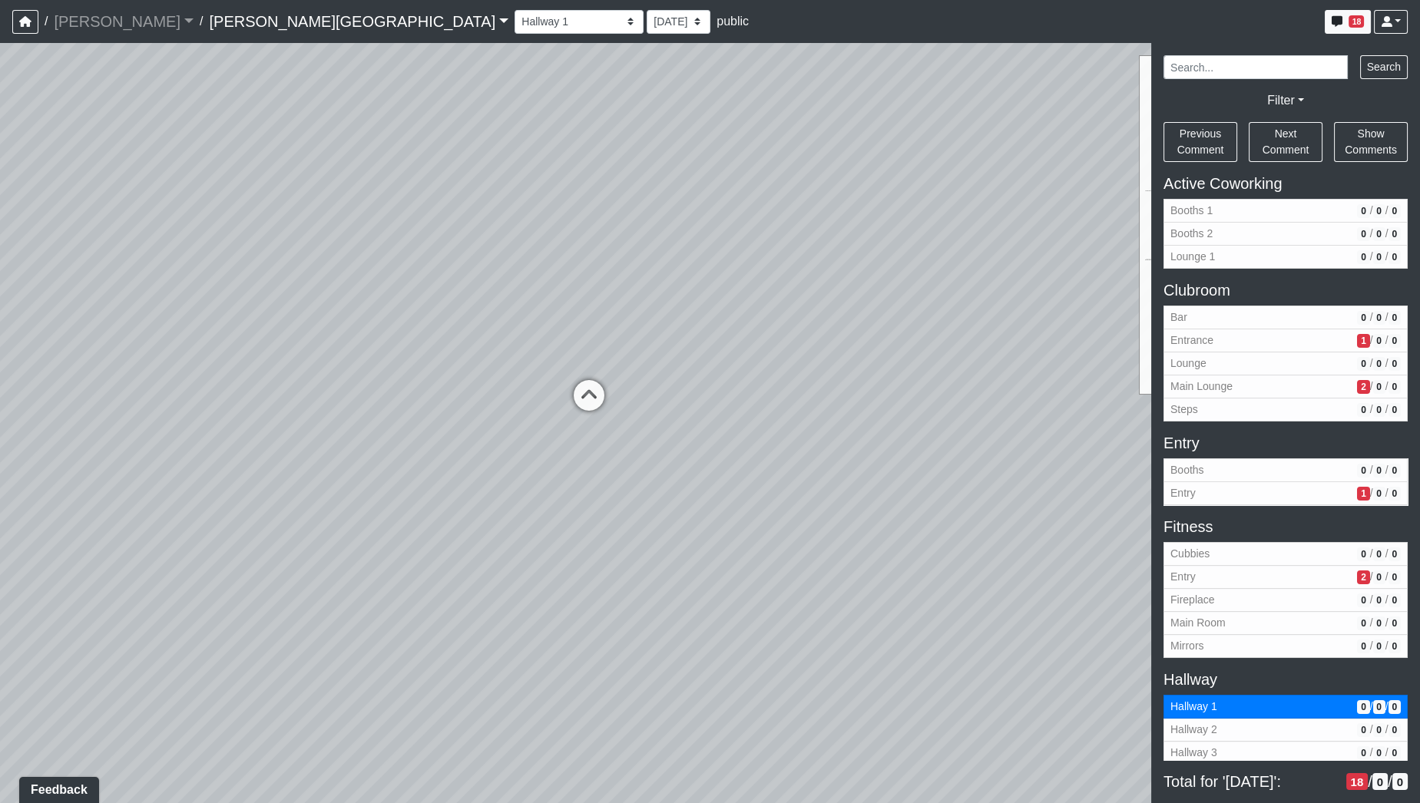
drag, startPoint x: 828, startPoint y: 441, endPoint x: 577, endPoint y: 441, distance: 251.1
click at [577, 441] on div "Loading... Hallway - Hallway 2 Loading... Entry Loading... Clubroom - Entrance …" at bounding box center [710, 423] width 1420 height 760
drag, startPoint x: 834, startPoint y: 424, endPoint x: 487, endPoint y: 444, distance: 347.6
click at [455, 446] on div "Loading... Hallway - Hallway 2 Loading... Entry Loading... Clubroom - Entrance …" at bounding box center [710, 423] width 1420 height 760
drag, startPoint x: 770, startPoint y: 446, endPoint x: 415, endPoint y: 470, distance: 355.5
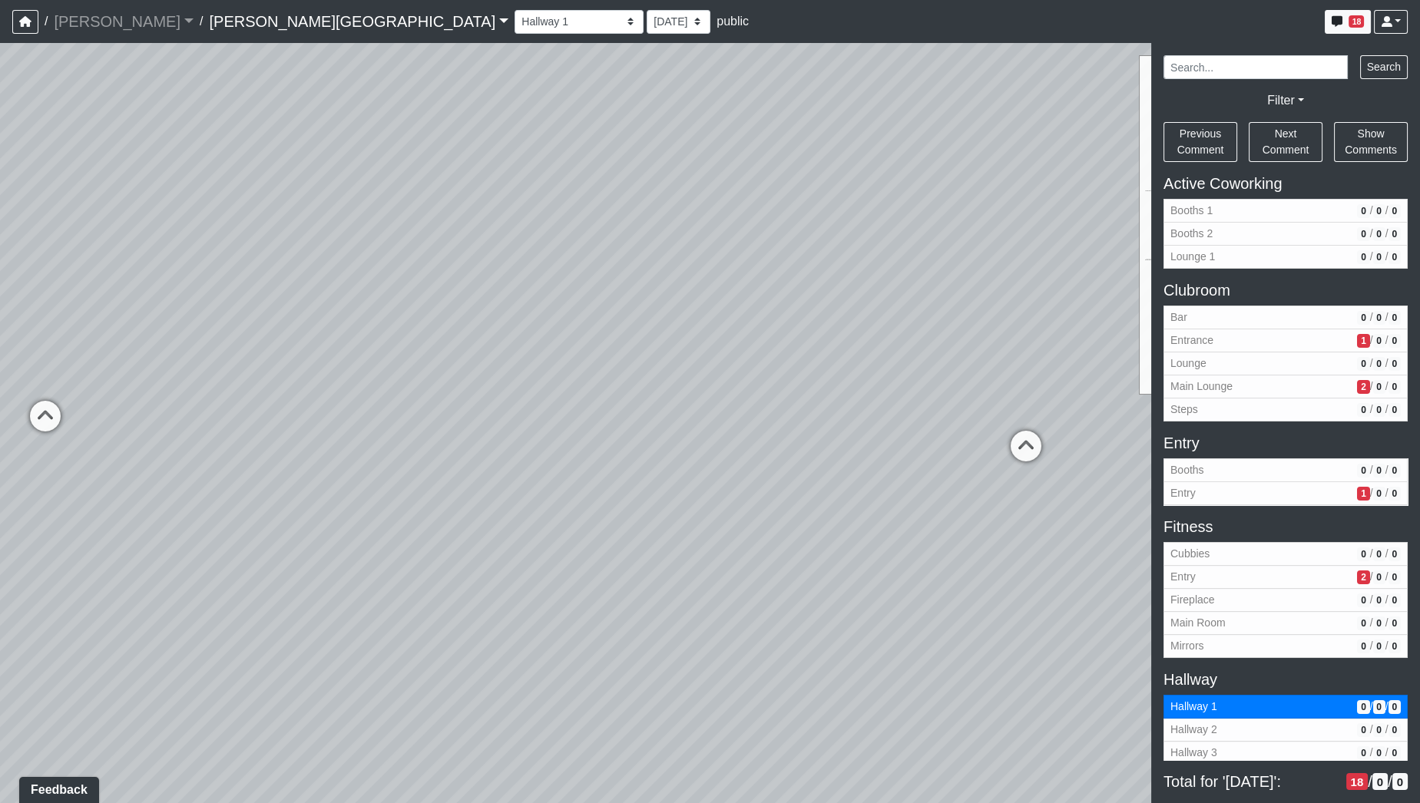
click at [415, 470] on div "Loading... Hallway - Hallway 2 Loading... Entry Loading... Clubroom - Entrance …" at bounding box center [710, 423] width 1420 height 760
drag, startPoint x: 1053, startPoint y: 362, endPoint x: 421, endPoint y: 355, distance: 631.9
click at [421, 355] on div "Loading... Hallway - Hallway 2 Loading... Entry Loading... Clubroom - Entrance …" at bounding box center [710, 423] width 1420 height 760
click at [412, 385] on div "Loading... Hallway - Hallway 2 Loading... Entry Loading... Clubroom - Entrance …" at bounding box center [710, 423] width 1420 height 760
click at [743, 650] on div "Loading... Hallway - Hallway 2 Loading... Entry Loading... Clubroom - Entrance …" at bounding box center [710, 423] width 1420 height 760
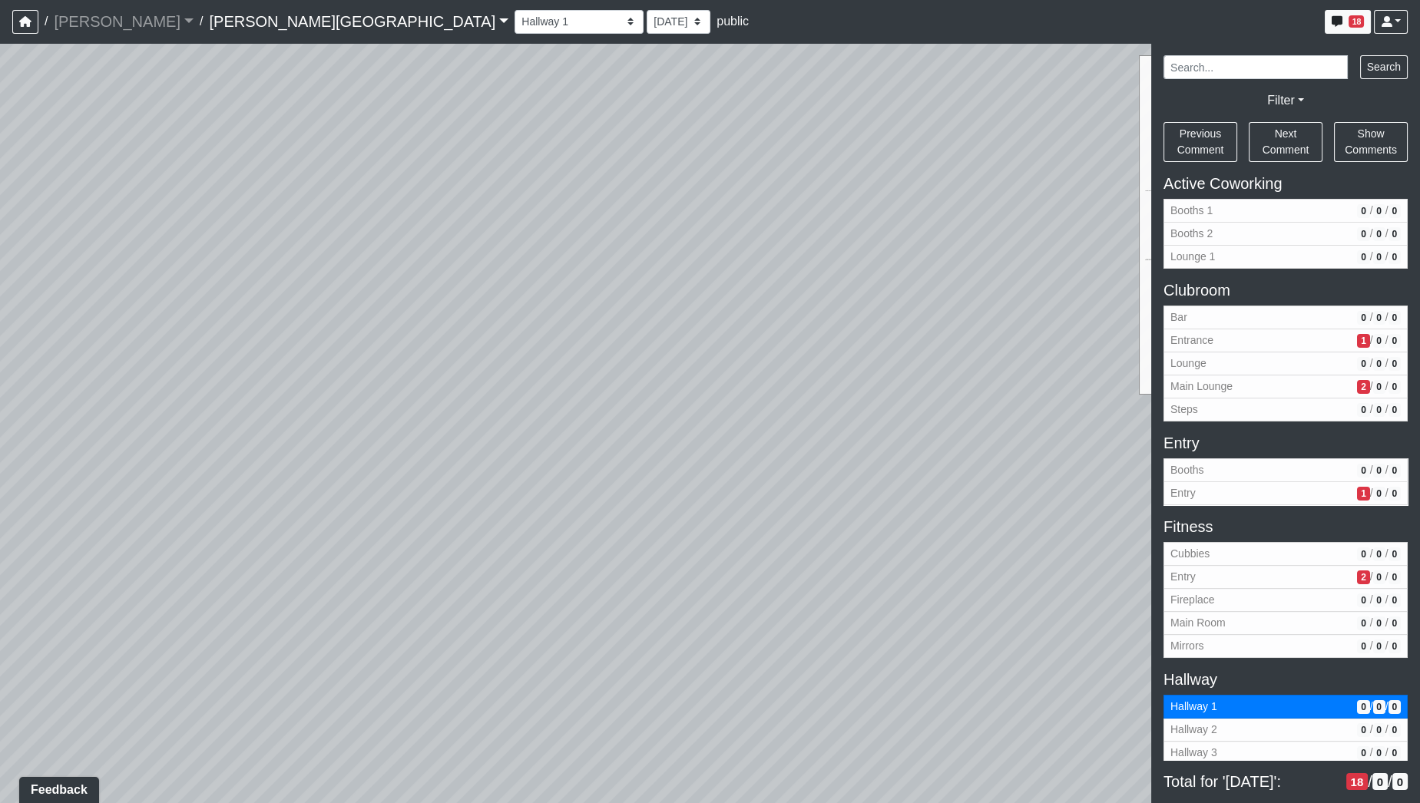
click at [528, 466] on div "Loading... Hallway - Hallway 2 Loading... Entry Loading... Clubroom - Entrance …" at bounding box center [710, 423] width 1420 height 760
click at [210, 0] on html "/ [PERSON_NAME] Loading... / [PERSON_NAME][GEOGRAPHIC_DATA][PERSON_NAME] Loadin…" at bounding box center [710, 401] width 1420 height 803
click at [747, 206] on div "Loading... Hallway - Hallway 2 Loading... Entry Loading... Clubroom - Entrance …" at bounding box center [710, 423] width 1420 height 760
click at [736, 369] on div "Loading... Hallway - Hallway 2 Loading... Entry Loading... Clubroom - Entrance …" at bounding box center [710, 423] width 1420 height 760
click at [798, 355] on div "Loading... Hallway - Hallway 2 Loading... Entry Loading... Clubroom - Entrance …" at bounding box center [710, 423] width 1420 height 760
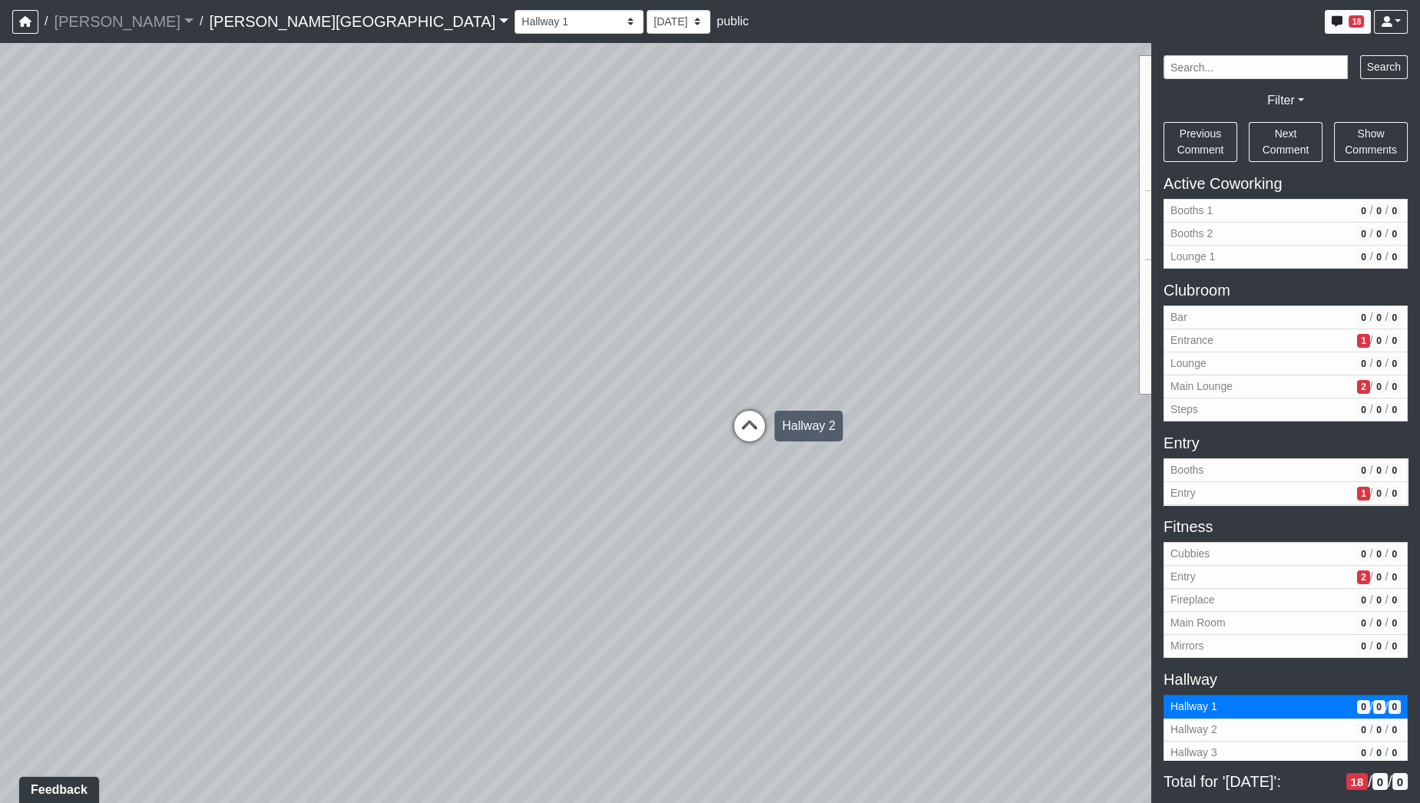
click at [752, 432] on icon at bounding box center [749, 434] width 46 height 46
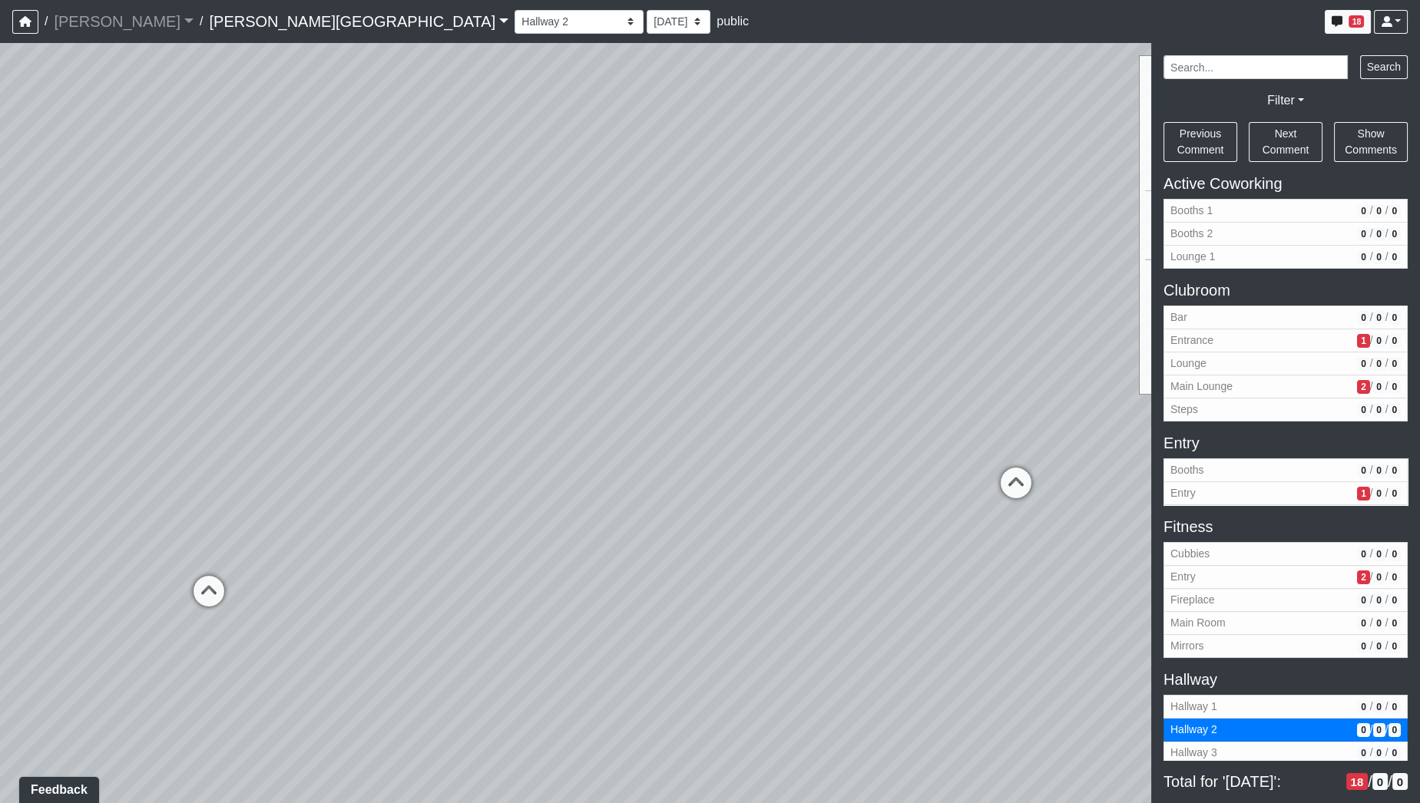
click at [966, 446] on div "Loading... Hallway - Hallway 2 Loading... Entry Loading... Clubroom - Entrance …" at bounding box center [710, 423] width 1420 height 760
click at [337, 422] on div "Loading... Hallway - Hallway 2 Loading... Entry Loading... Clubroom - Entrance …" at bounding box center [710, 423] width 1420 height 760
click at [333, 433] on div "Loading... Hallway - Hallway 2 Loading... Entry Loading... Clubroom - Entrance …" at bounding box center [710, 423] width 1420 height 760
click at [378, 469] on div "Loading... Hallway - Hallway 2 Loading... Entry Loading... Clubroom - Entrance …" at bounding box center [710, 423] width 1420 height 760
click at [947, 426] on div "Loading... Hallway - Hallway 2 Loading... Entry Loading... Clubroom - Entrance …" at bounding box center [710, 423] width 1420 height 760
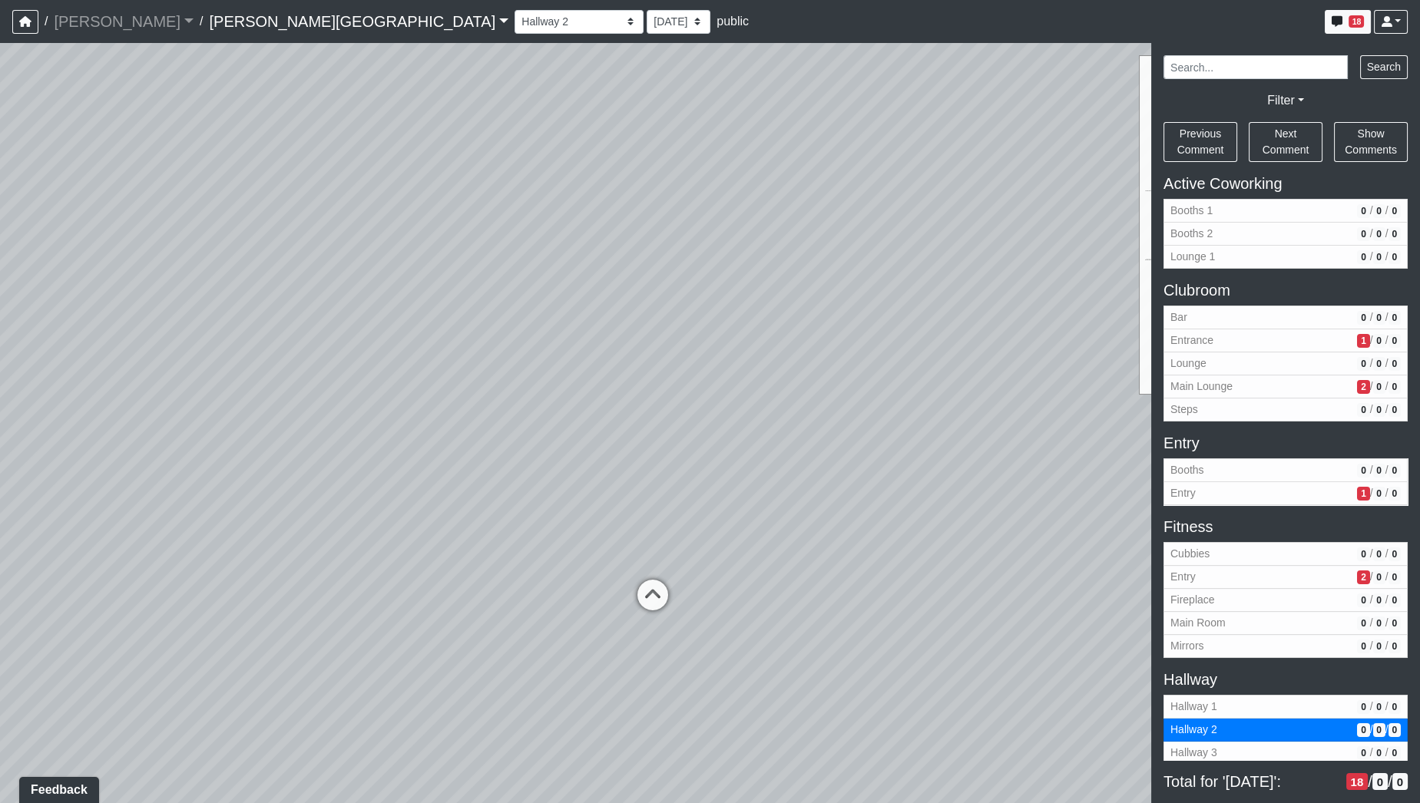
click at [607, 494] on div "Loading... Hallway - Hallway 2 Loading... Entry Loading... Clubroom - Entrance …" at bounding box center [710, 423] width 1420 height 760
click at [185, 538] on div "Loading... Hallway - Hallway 2 Loading... Entry Loading... Clubroom - Entrance …" at bounding box center [710, 423] width 1420 height 760
click at [630, 411] on div "Loading... Hallway - Hallway 2 Loading... Entry Loading... Clubroom - Entrance …" at bounding box center [710, 423] width 1420 height 760
click at [326, 457] on div "Loading... Hallway - Hallway 2 Loading... Entry Loading... Clubroom - Entrance …" at bounding box center [710, 423] width 1420 height 760
click at [517, 448] on div "Loading... Hallway - Hallway 2 Loading... Entry Loading... Clubroom - Entrance …" at bounding box center [710, 423] width 1420 height 760
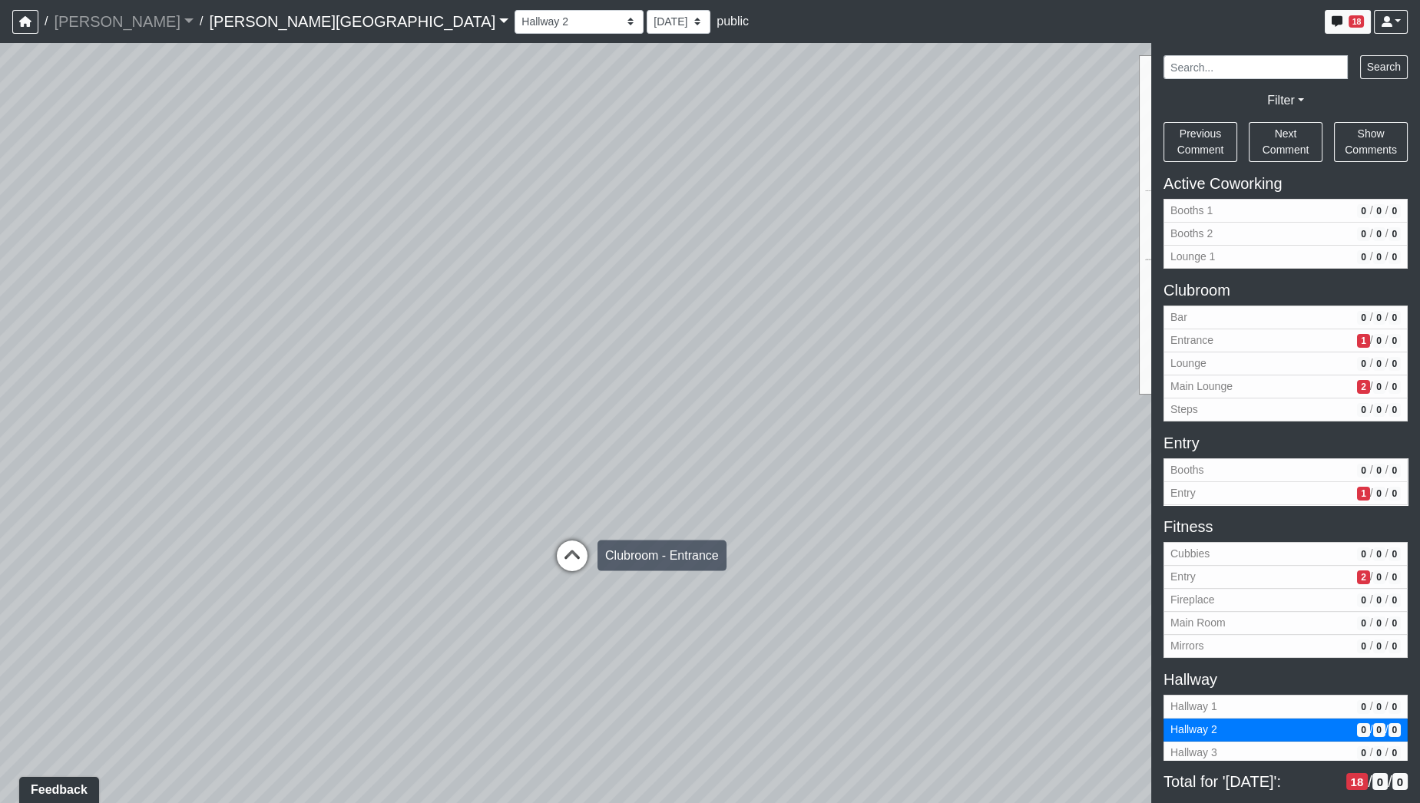
click at [581, 550] on icon at bounding box center [572, 564] width 46 height 46
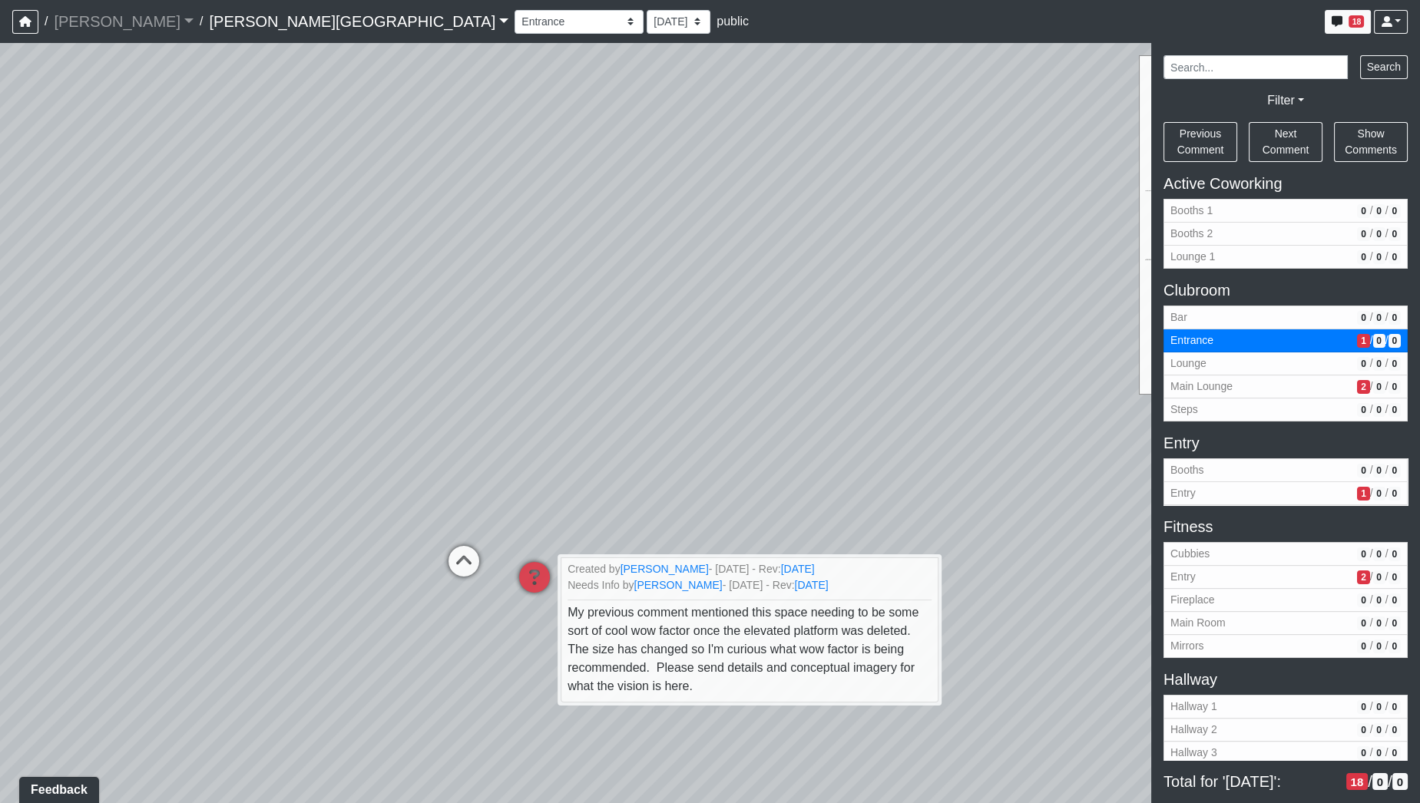
click at [476, 521] on div "Loading... Hallway - Hallway 2 Loading... Entry Loading... Clubroom - Entrance …" at bounding box center [710, 423] width 1420 height 760
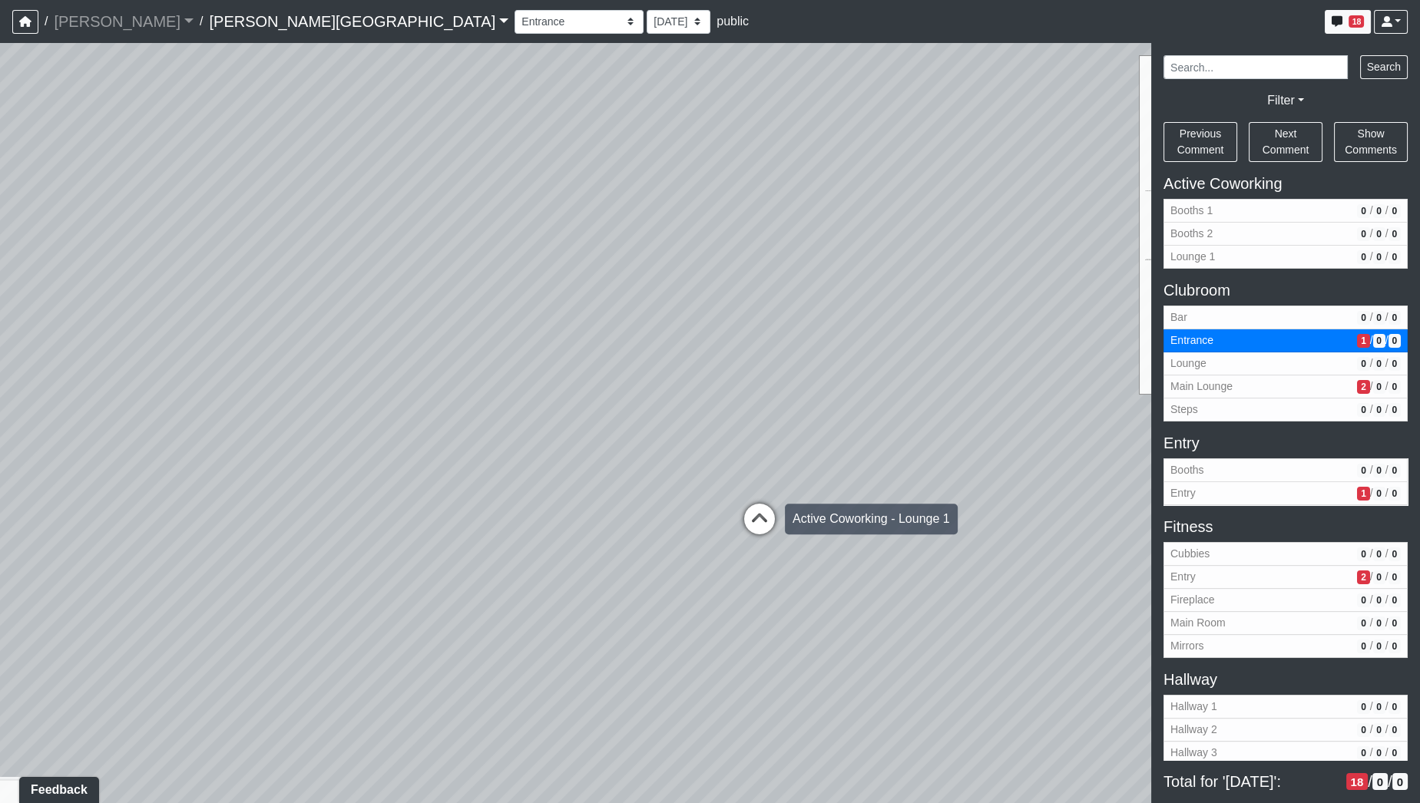
click at [765, 512] on icon at bounding box center [759, 527] width 46 height 46
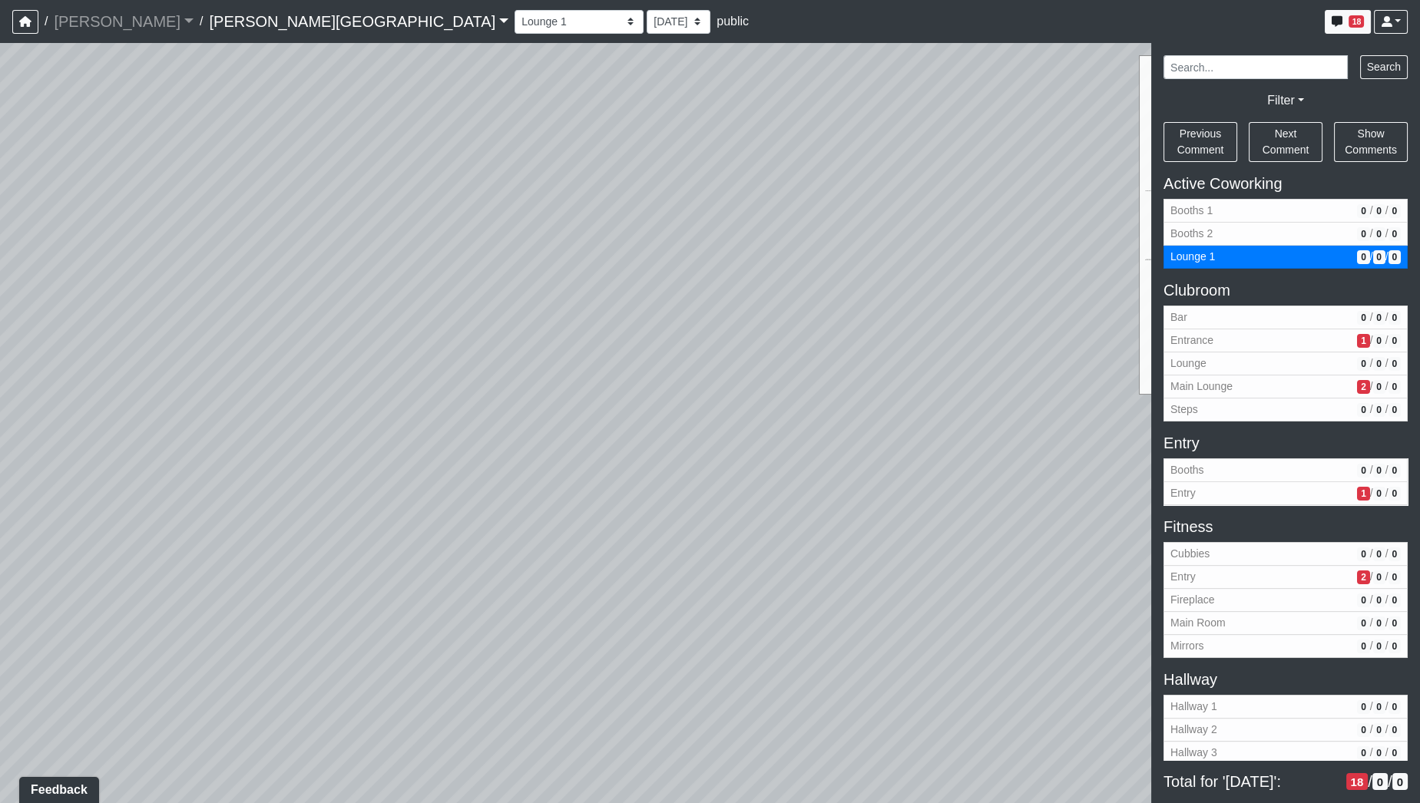
click at [154, 291] on div "Loading... Hallway - Hallway 2 Loading... Entry Loading... Clubroom - Entrance …" at bounding box center [710, 423] width 1420 height 760
click at [135, 385] on div "Loading... Hallway - Hallway 2 Loading... Entry Loading... Clubroom - Entrance …" at bounding box center [710, 423] width 1420 height 760
click at [468, 306] on icon at bounding box center [463, 315] width 46 height 46
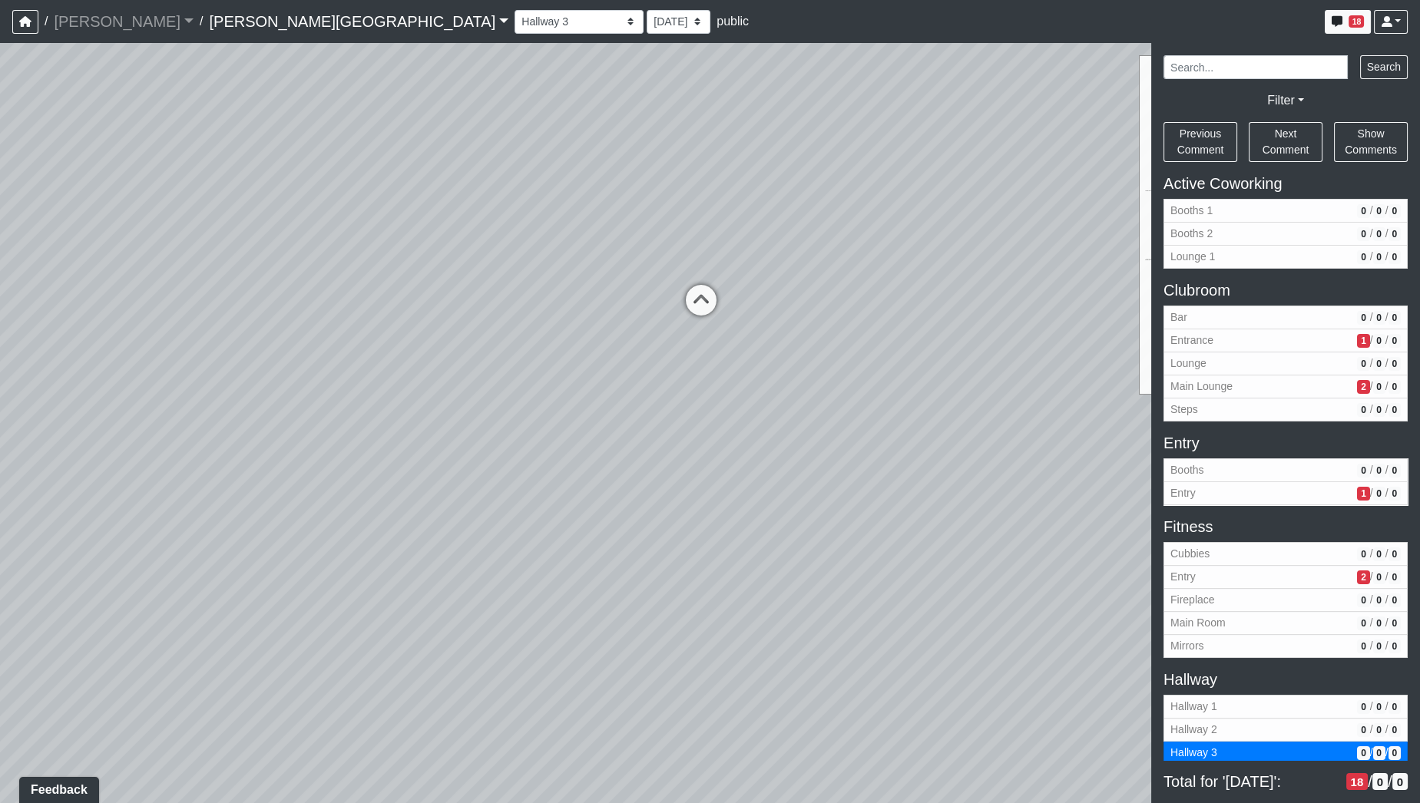
click at [1053, 321] on div "Loading... Hallway - Hallway 2 Loading... Entry Loading... Clubroom - Entrance …" at bounding box center [710, 423] width 1420 height 760
click at [1119, 465] on div "Loading... Hallway - Hallway 2 Loading... Entry Loading... Clubroom - Entrance …" at bounding box center [710, 423] width 1420 height 760
click at [884, 407] on div "Loading... Hallway - Hallway 2 Loading... Entry Loading... Clubroom - Entrance …" at bounding box center [710, 423] width 1420 height 760
click at [757, 382] on icon at bounding box center [761, 395] width 46 height 46
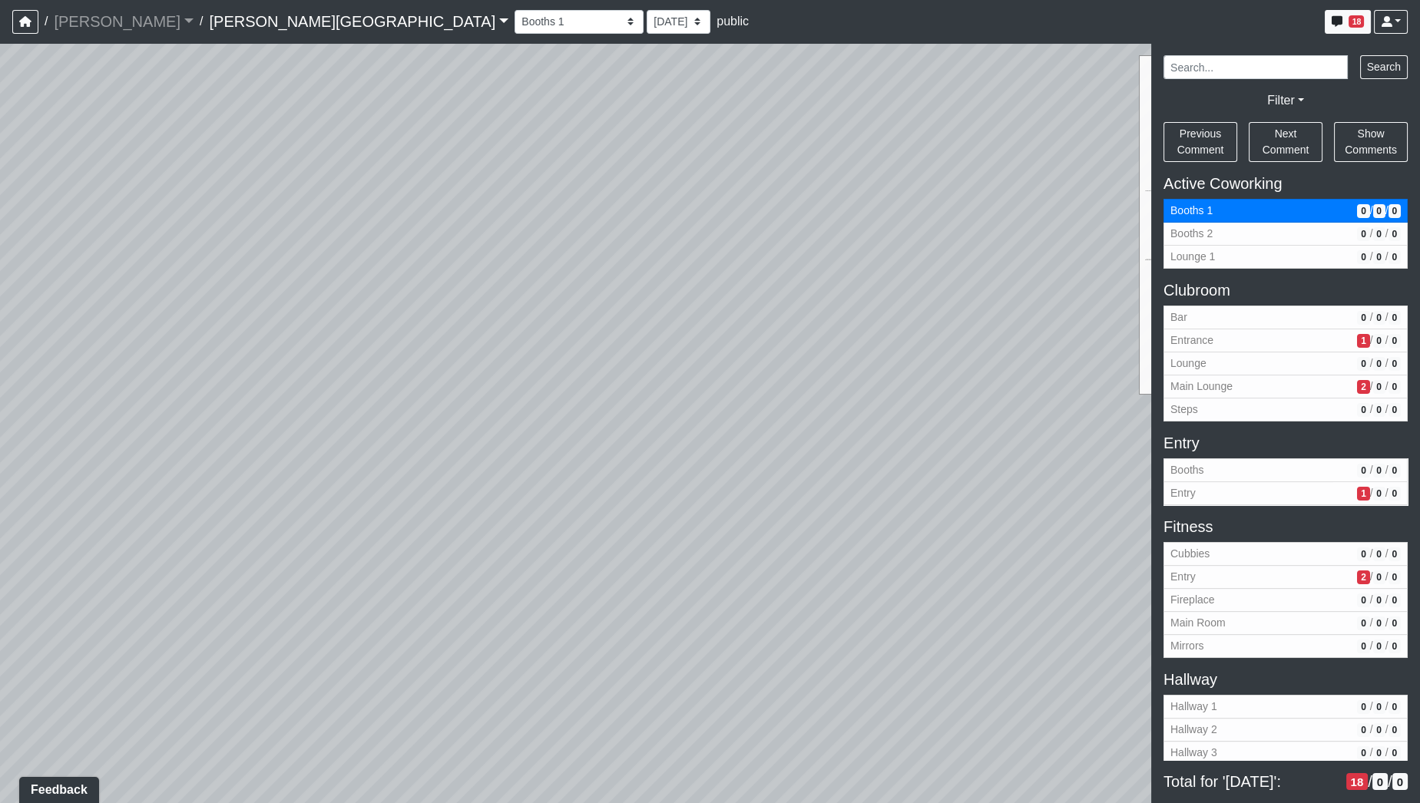
click at [1013, 490] on div "Loading... Hallway - Hallway 2 Loading... Entry Loading... Clubroom - Entrance …" at bounding box center [710, 423] width 1420 height 760
click at [875, 501] on div "Loading... Hallway - Hallway 2 Loading... Entry Loading... Clubroom - Entrance …" at bounding box center [710, 423] width 1420 height 760
click at [269, 512] on div "Loading... Hallway - Hallway 2 Loading... Entry Loading... Clubroom - Entrance …" at bounding box center [710, 423] width 1420 height 760
click at [293, 532] on div "Loading... Hallway - Hallway 2 Loading... Entry Loading... Clubroom - Entrance …" at bounding box center [710, 423] width 1420 height 760
click at [375, 483] on div "Loading... Hallway - Hallway 2 Loading... Entry Loading... Clubroom - Entrance …" at bounding box center [710, 423] width 1420 height 760
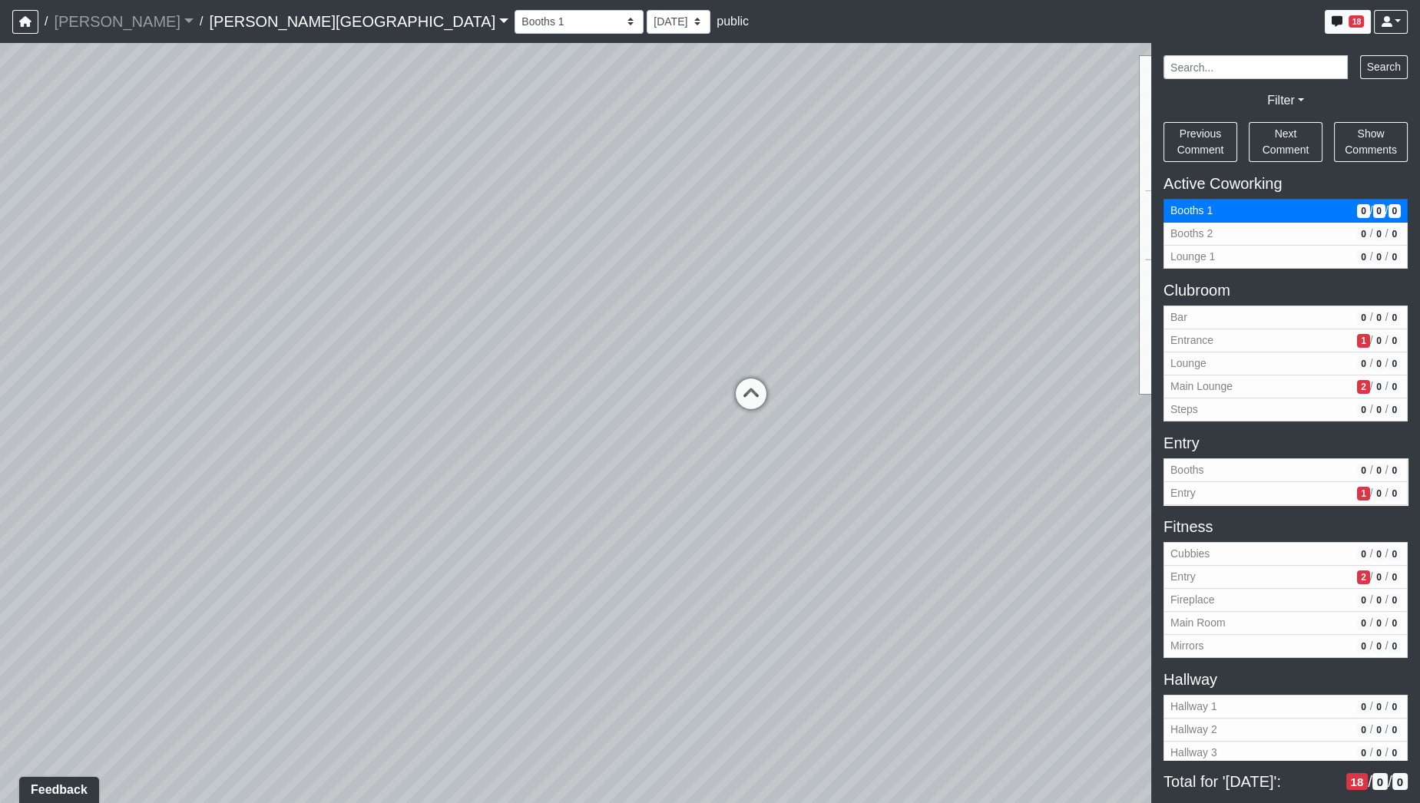
click at [418, 485] on div "Loading... Hallway - Hallway 2 Loading... Entry Loading... Clubroom - Entrance …" at bounding box center [710, 423] width 1420 height 760
click at [572, 448] on div "Loading... Hallway - Hallway 2 Loading... Entry Loading... Clubroom - Entrance …" at bounding box center [710, 423] width 1420 height 760
click at [605, 639] on div "Loading... Hallway - Hallway 2 Loading... Entry Loading... Clubroom - Entrance …" at bounding box center [710, 423] width 1420 height 760
click at [480, 562] on div "Loading... Hallway - Hallway 2 Loading... Entry Loading... Clubroom - Entrance …" at bounding box center [710, 423] width 1420 height 760
click at [282, 395] on div "Loading... Hallway - Hallway 2 Loading... Entry Loading... Clubroom - Entrance …" at bounding box center [710, 423] width 1420 height 760
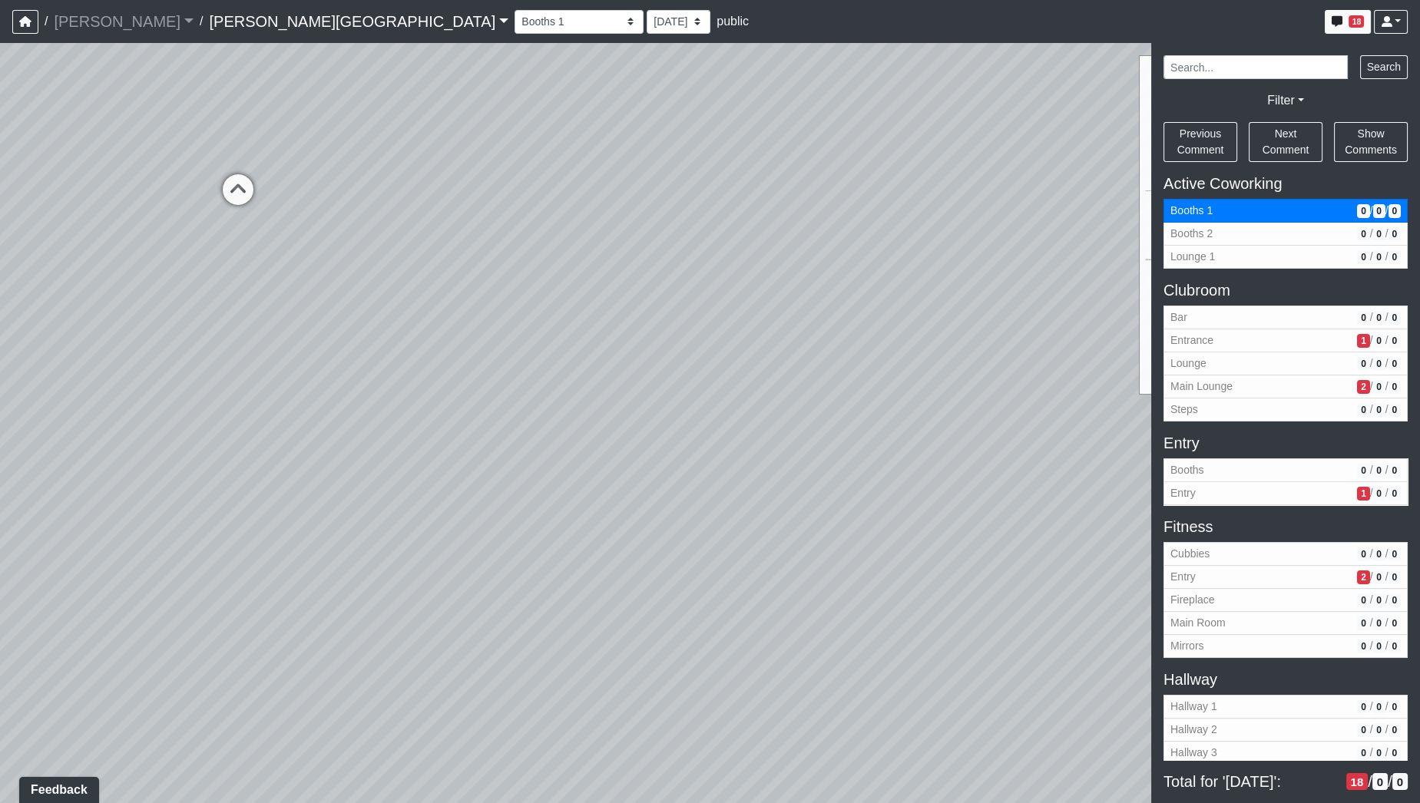
click at [189, 497] on div "Loading... Hallway - Hallway 2 Loading... Entry Loading... Clubroom - Entrance …" at bounding box center [710, 423] width 1420 height 760
click at [94, 418] on div "Loading... Hallway - Hallway 2 Loading... Entry Loading... Clubroom - Entrance …" at bounding box center [710, 423] width 1420 height 760
click at [458, 654] on div "Loading... Hallway - Hallway 2 Loading... Entry Loading... Clubroom - Entrance …" at bounding box center [710, 423] width 1420 height 760
click at [934, 680] on div "Loading... Hallway - Hallway 2 Loading... Entry Loading... Clubroom - Entrance …" at bounding box center [710, 423] width 1420 height 760
click at [633, 378] on icon at bounding box center [641, 387] width 46 height 46
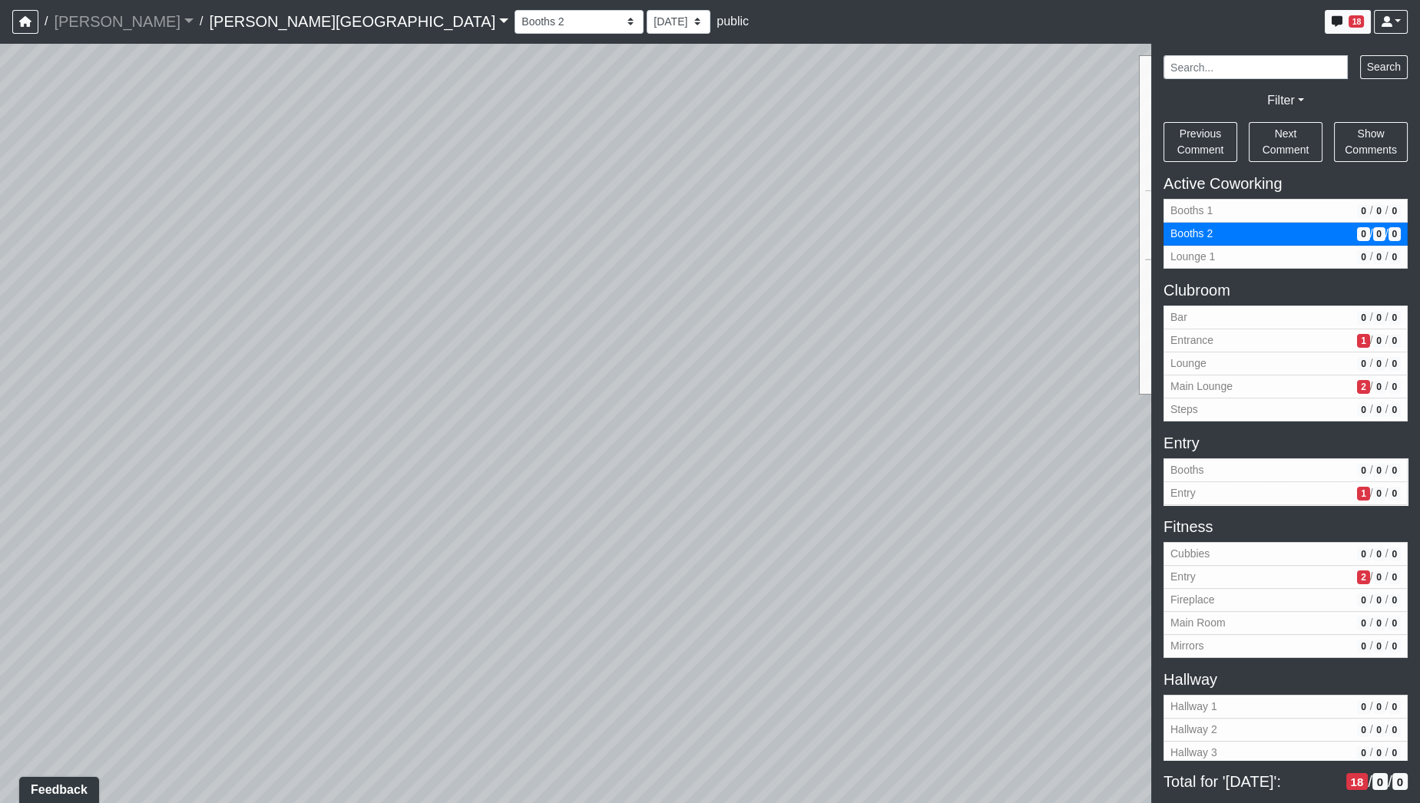
click at [149, 484] on div "Loading... Hallway - Hallway 2 Loading... Entry Loading... Clubroom - Entrance …" at bounding box center [710, 423] width 1420 height 760
click at [200, 517] on div "Loading... Hallway - Hallway 2 Loading... Entry Loading... Clubroom - Entrance …" at bounding box center [710, 423] width 1420 height 760
click at [98, 448] on div "Loading... Hallway - Hallway 2 Loading... Entry Loading... Clubroom - Entrance …" at bounding box center [710, 423] width 1420 height 760
click at [455, 484] on div "Loading... Hallway - Hallway 2 Loading... Entry Loading... Clubroom - Entrance …" at bounding box center [710, 423] width 1420 height 760
click at [808, 544] on div "Loading... Hallway - Hallway 2 Loading... Entry Loading... Clubroom - Entrance …" at bounding box center [710, 423] width 1420 height 760
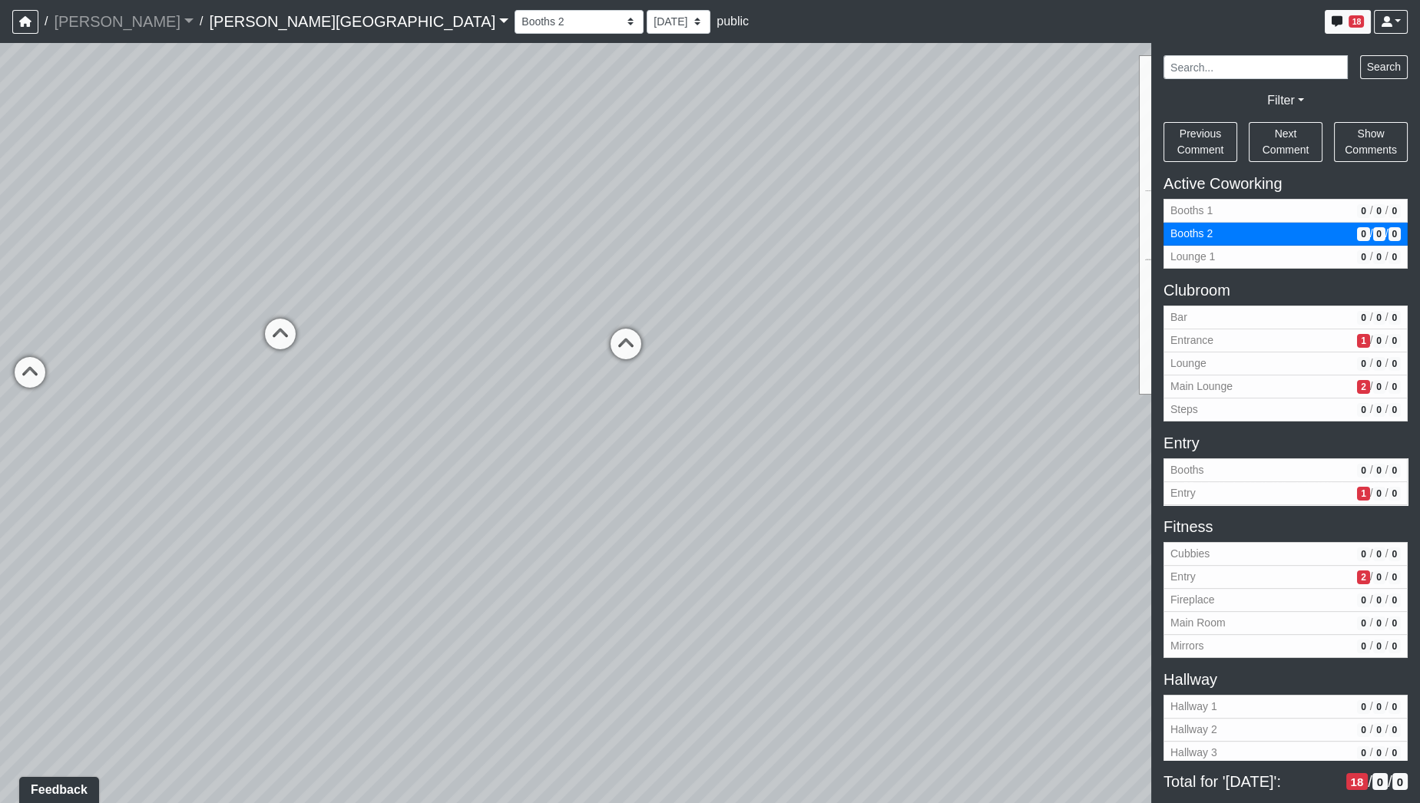
click at [313, 721] on div "Loading... Hallway - Hallway 2 Loading... Entry Loading... Clubroom - Entrance …" at bounding box center [710, 423] width 1420 height 760
click at [342, 639] on div "Loading... Hallway - Hallway 2 Loading... Entry Loading... Clubroom - Entrance …" at bounding box center [710, 423] width 1420 height 760
click at [650, 601] on div "Loading... Hallway - Hallway 2 Loading... Entry Loading... Clubroom - Entrance …" at bounding box center [710, 423] width 1420 height 760
click at [119, 466] on div "Loading... Hallway - Hallway 2 Loading... Entry Loading... Clubroom - Entrance …" at bounding box center [710, 423] width 1420 height 760
click at [0, 517] on div "Loading... Hallway - Hallway 2 Loading... Entry Loading... Clubroom - Entrance …" at bounding box center [710, 423] width 1420 height 760
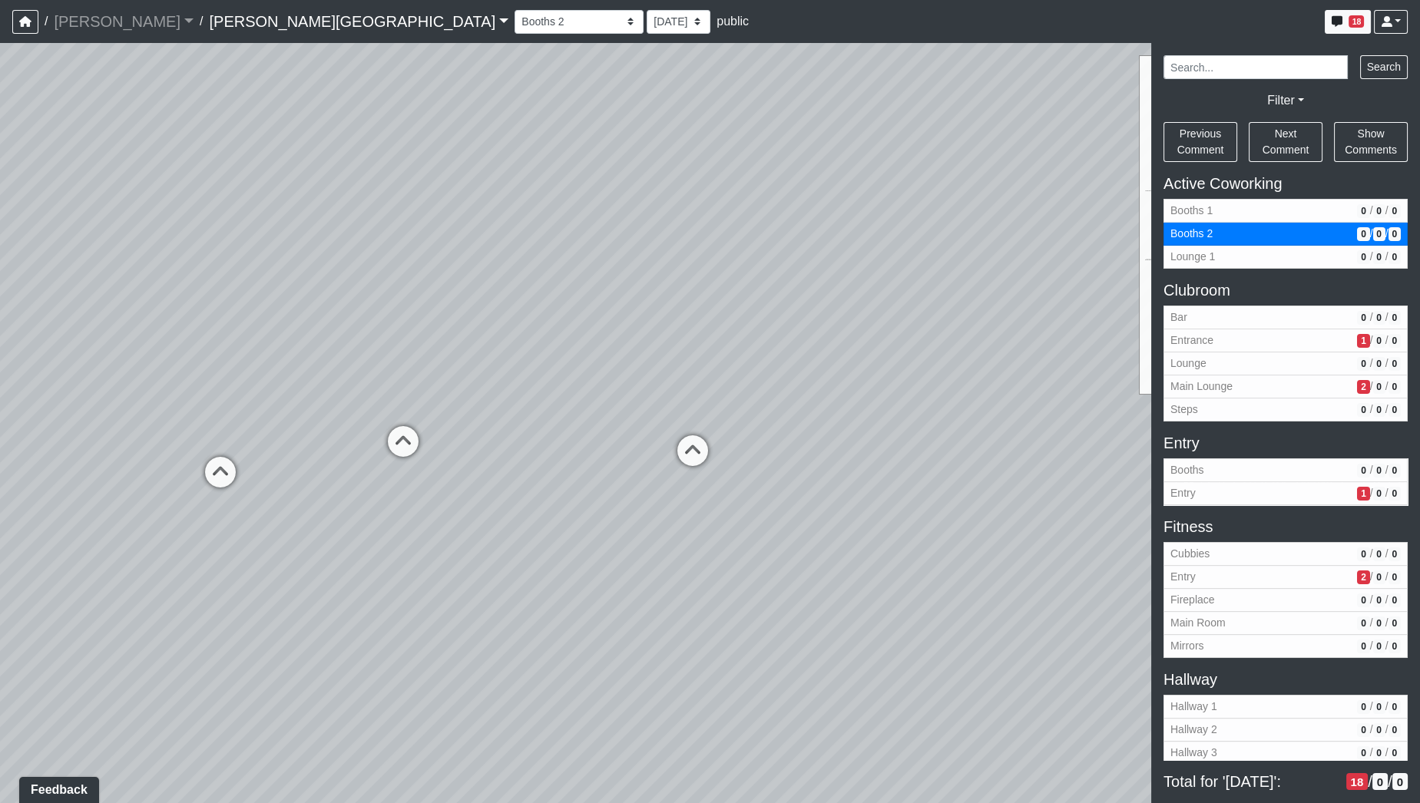
click at [570, 641] on div "Loading... Hallway - Hallway 2 Loading... Entry Loading... Clubroom - Entrance …" at bounding box center [710, 423] width 1420 height 760
click at [377, 455] on icon at bounding box center [374, 458] width 46 height 46
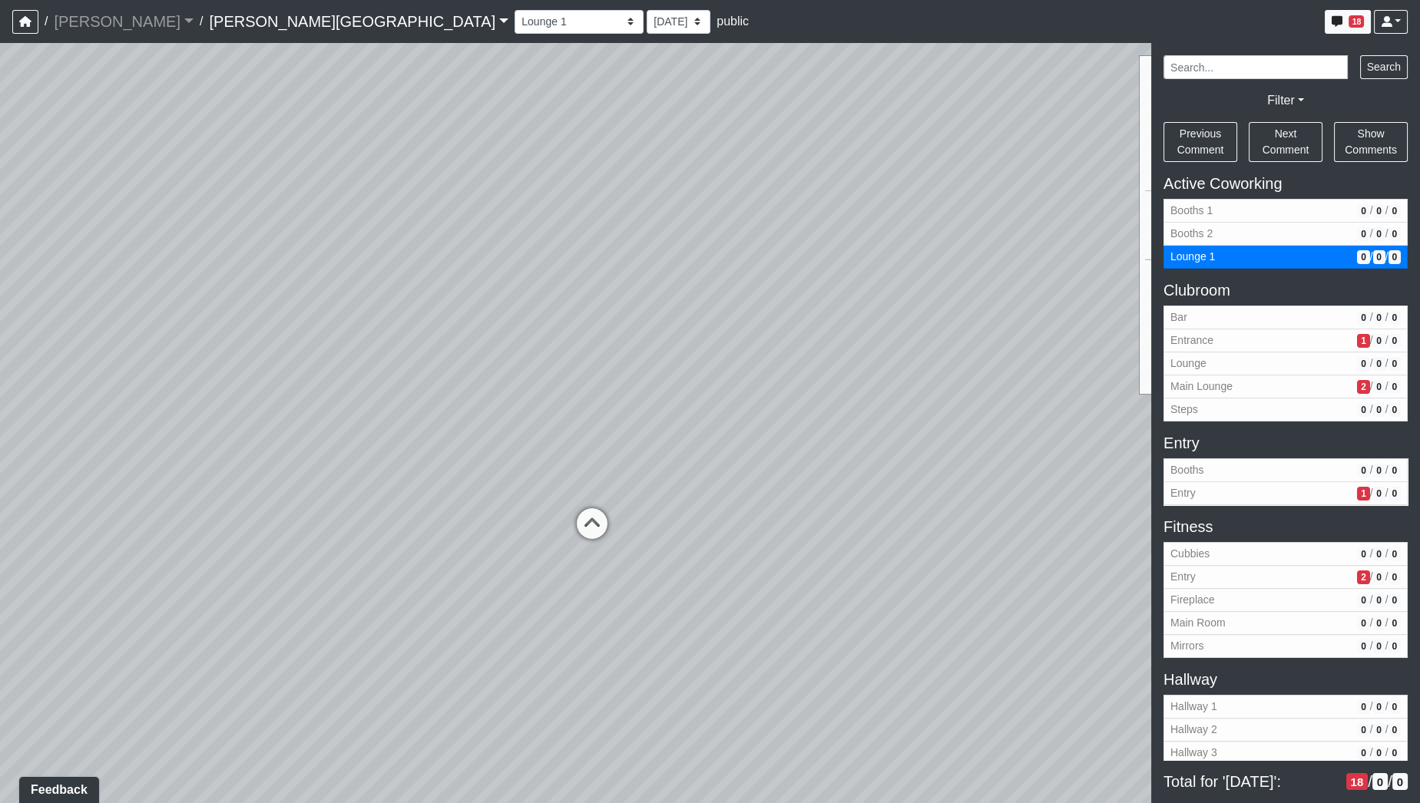
click at [94, 382] on div "Loading... Hallway - Hallway 2 Loading... Entry Loading... Clubroom - Entrance …" at bounding box center [710, 423] width 1420 height 760
click at [78, 412] on div "Loading... Hallway - Hallway 2 Loading... Entry Loading... Clubroom - Entrance …" at bounding box center [710, 423] width 1420 height 760
click at [919, 471] on div "Loading... Hallway - Hallway 2 Loading... Entry Loading... Clubroom - Entrance …" at bounding box center [710, 423] width 1420 height 760
click at [752, 676] on div "Loading... Hallway - Hallway 2 Loading... Entry Loading... Clubroom - Entrance …" at bounding box center [710, 423] width 1420 height 760
click at [1303, 565] on div "NON-CURRENT REVISION Loading... Hallway - Hallway 2 Loading... Entry Loading...…" at bounding box center [710, 423] width 1420 height 760
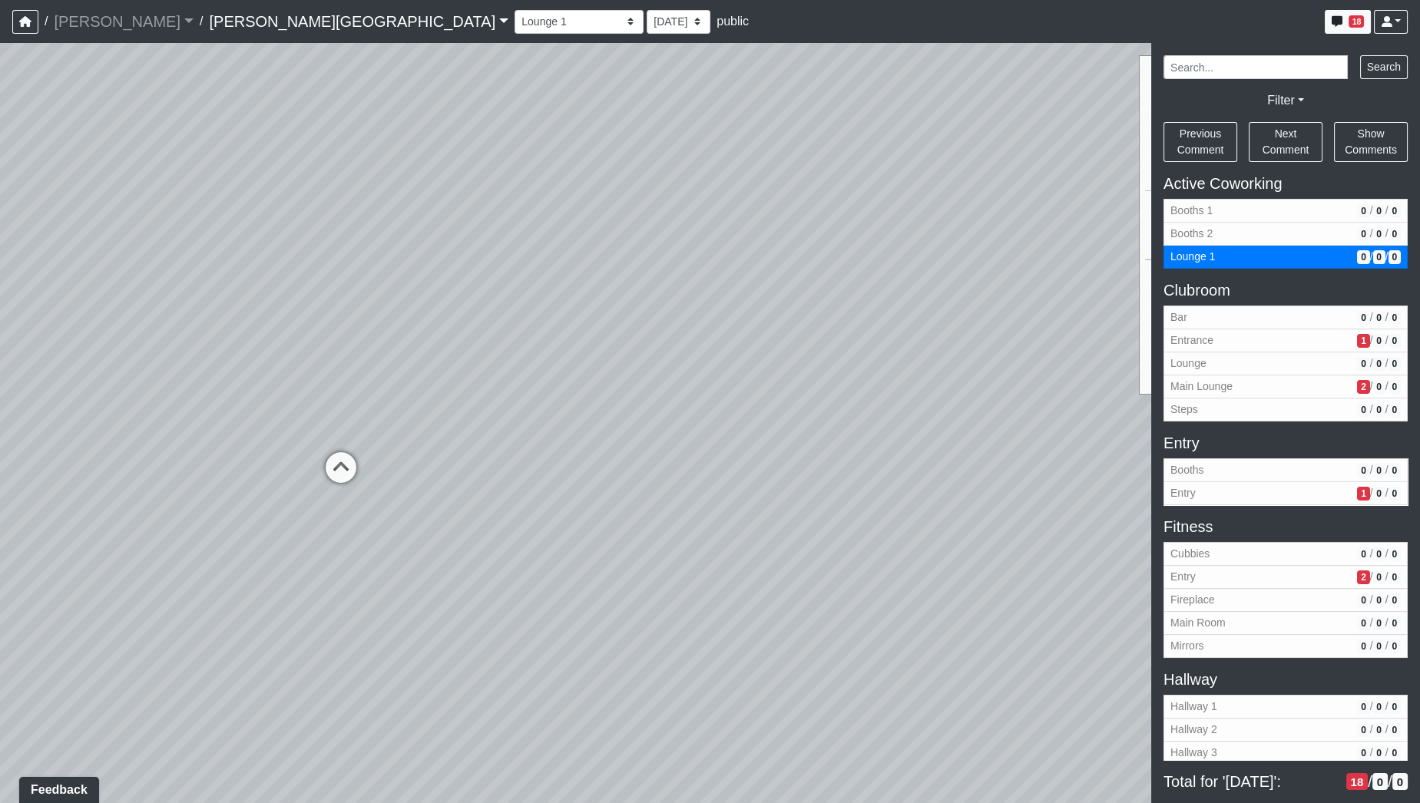
click at [946, 354] on div "Loading... Hallway - Hallway 2 Loading... Entry Loading... Clubroom - Entrance …" at bounding box center [710, 423] width 1420 height 760
click at [1133, 612] on div "Loading... Hallway - Hallway 2 Loading... Entry Loading... Clubroom - Entrance …" at bounding box center [710, 423] width 1420 height 760
click at [292, 145] on div "Loading... Hallway - Hallway 2 Loading... Entry Loading... Clubroom - Entrance …" at bounding box center [710, 423] width 1420 height 760
click at [0, 359] on div "Loading... Hallway - Hallway 2 Loading... Entry Loading... Clubroom - Entrance …" at bounding box center [710, 423] width 1420 height 760
click at [261, 569] on div "Loading... Hallway - Hallway 2 Loading... Entry Loading... Clubroom - Entrance …" at bounding box center [710, 423] width 1420 height 760
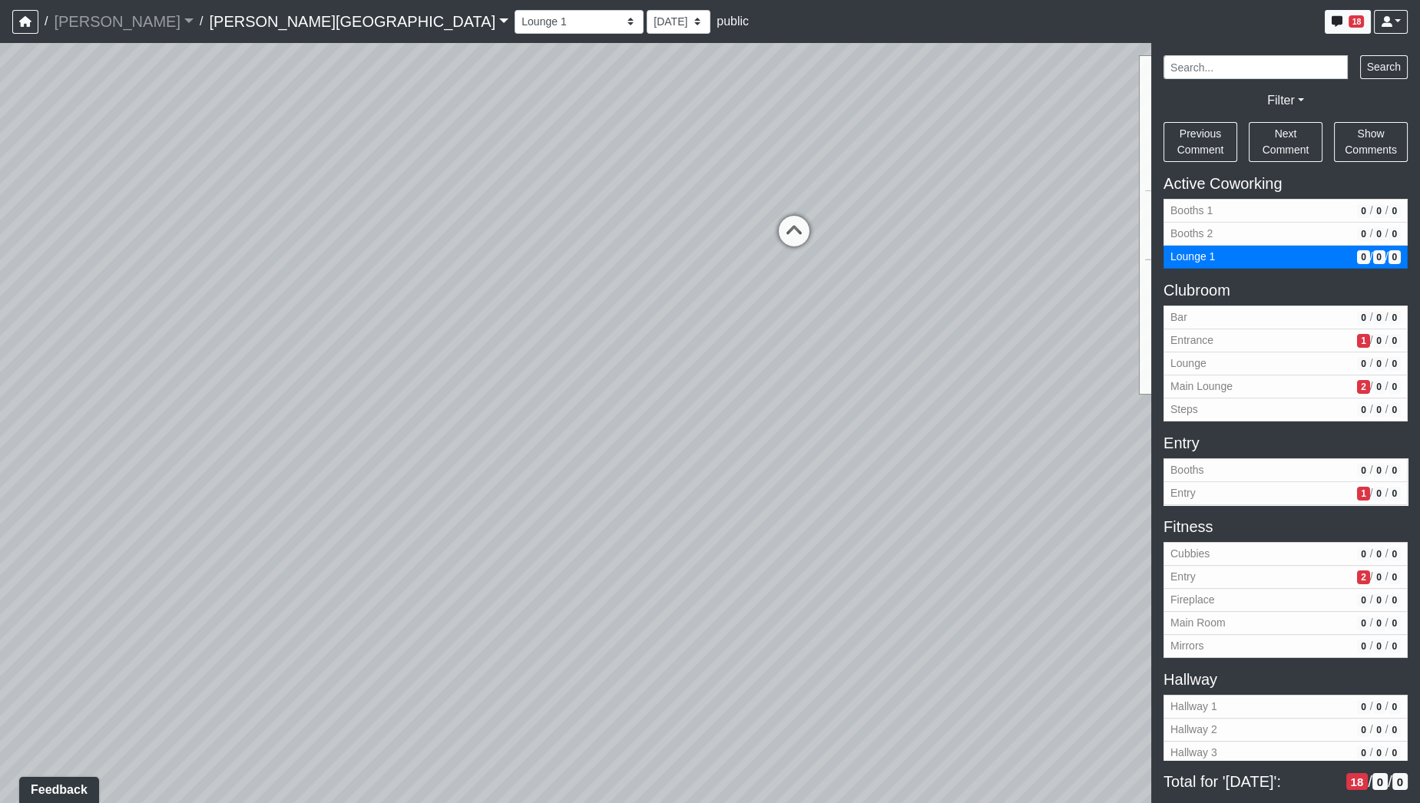
click at [785, 233] on icon at bounding box center [794, 239] width 46 height 46
select select "2p1LcMW7A2doxWKe2HrzBw"
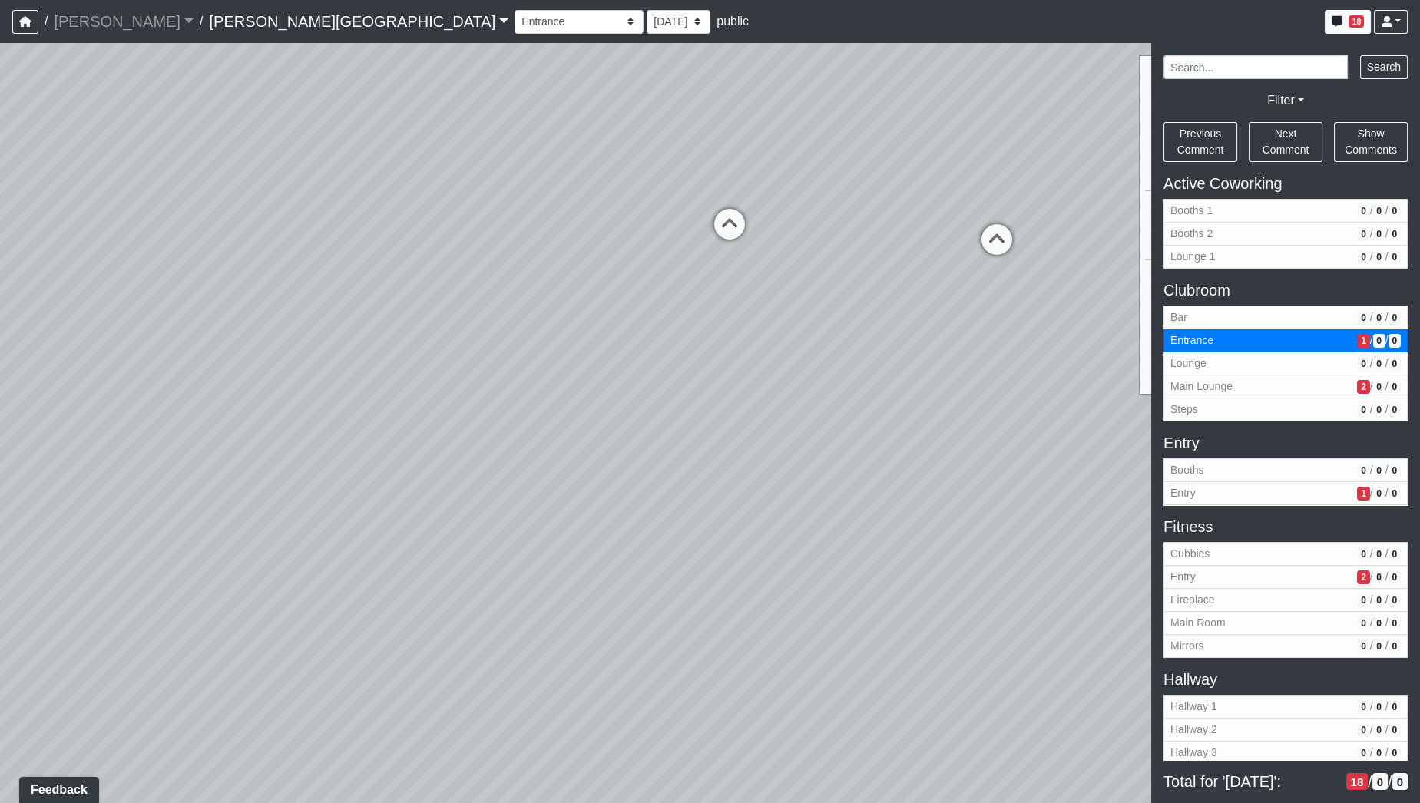
click at [289, 543] on div "Loading... Hallway - Hallway 2 Loading... Entry Loading... Clubroom - Entrance …" at bounding box center [710, 423] width 1420 height 760
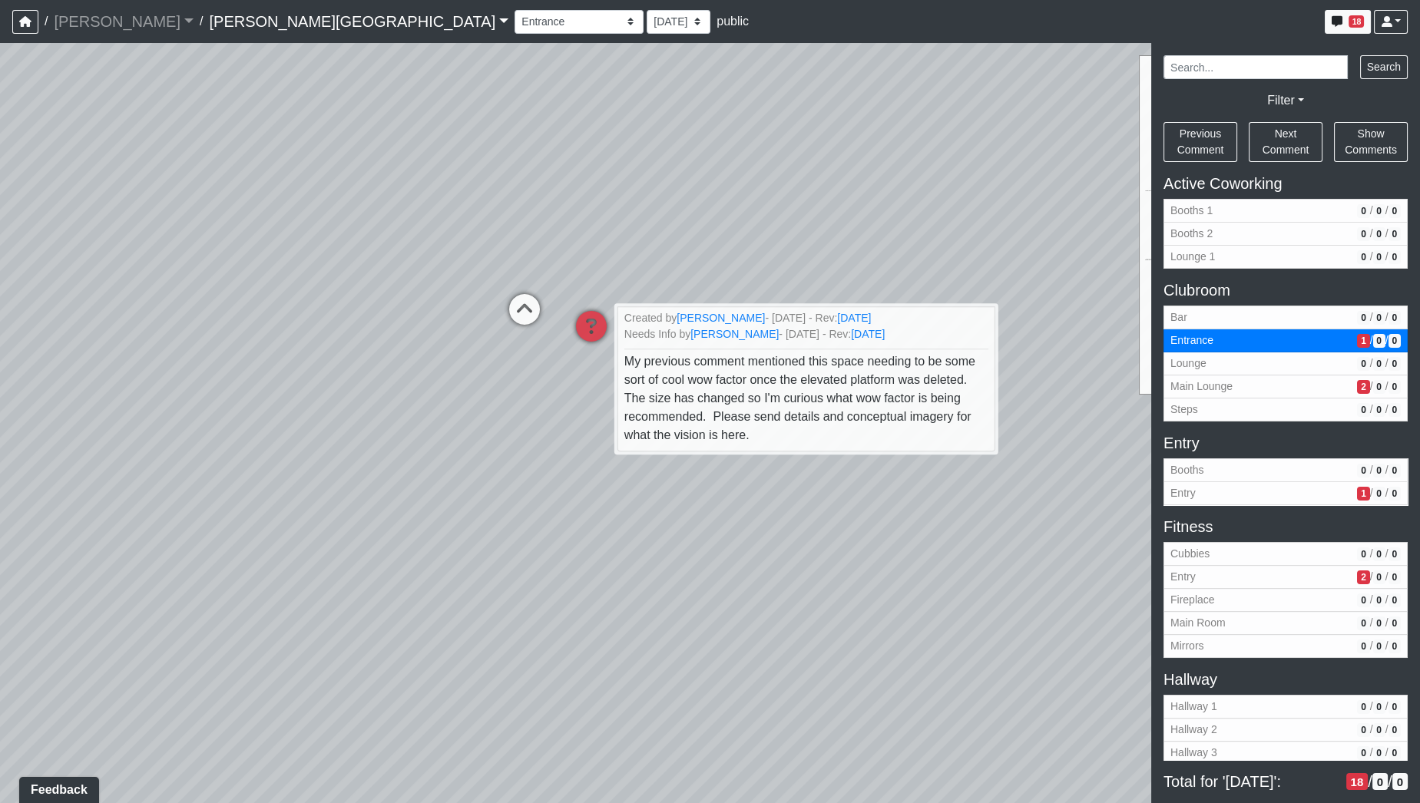
click at [151, 564] on div "Loading... Hallway - Hallway 2 Loading... Entry Loading... Clubroom - Entrance …" at bounding box center [710, 423] width 1420 height 760
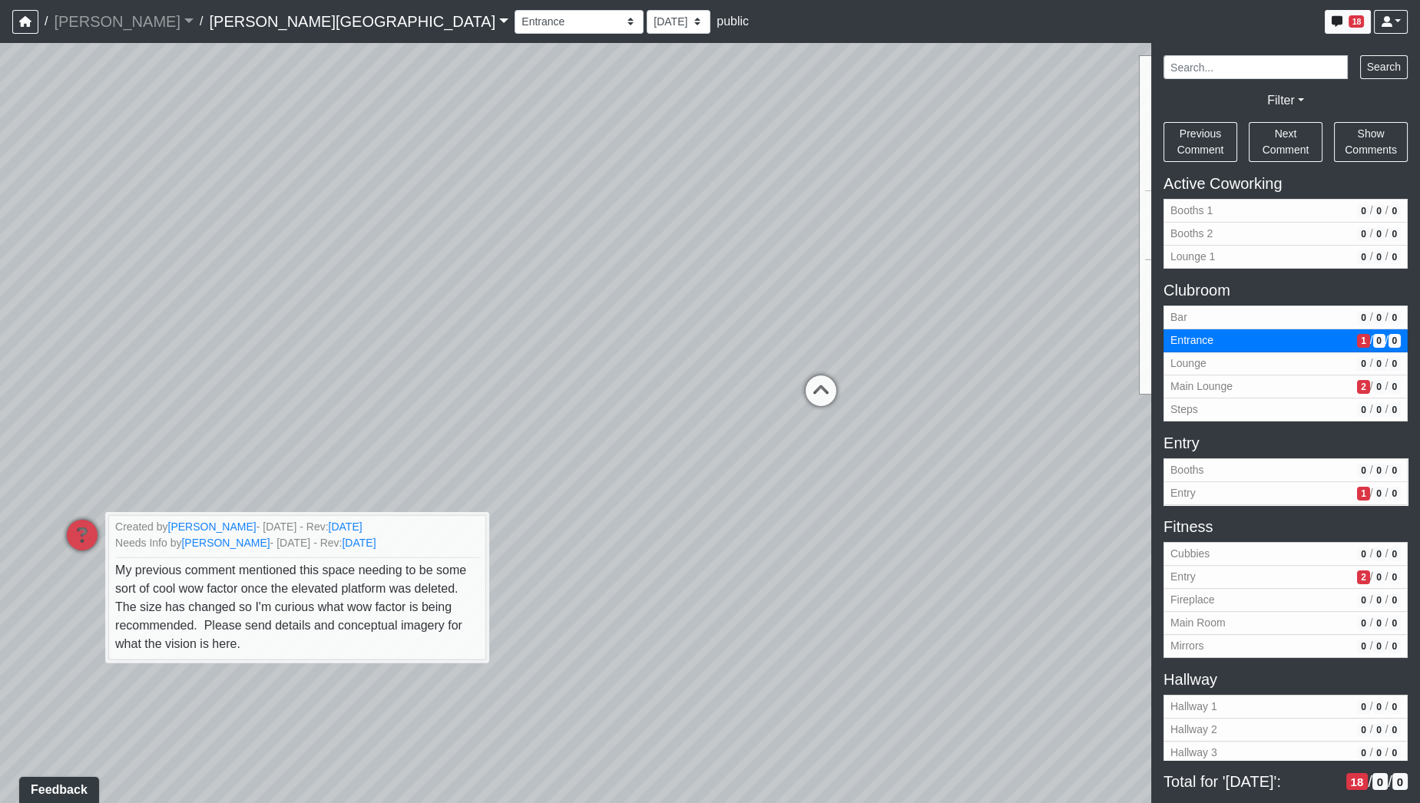
click at [309, 641] on div "Loading... Hallway - Hallway 2 Loading... Entry Loading... Clubroom - Entrance …" at bounding box center [710, 423] width 1420 height 760
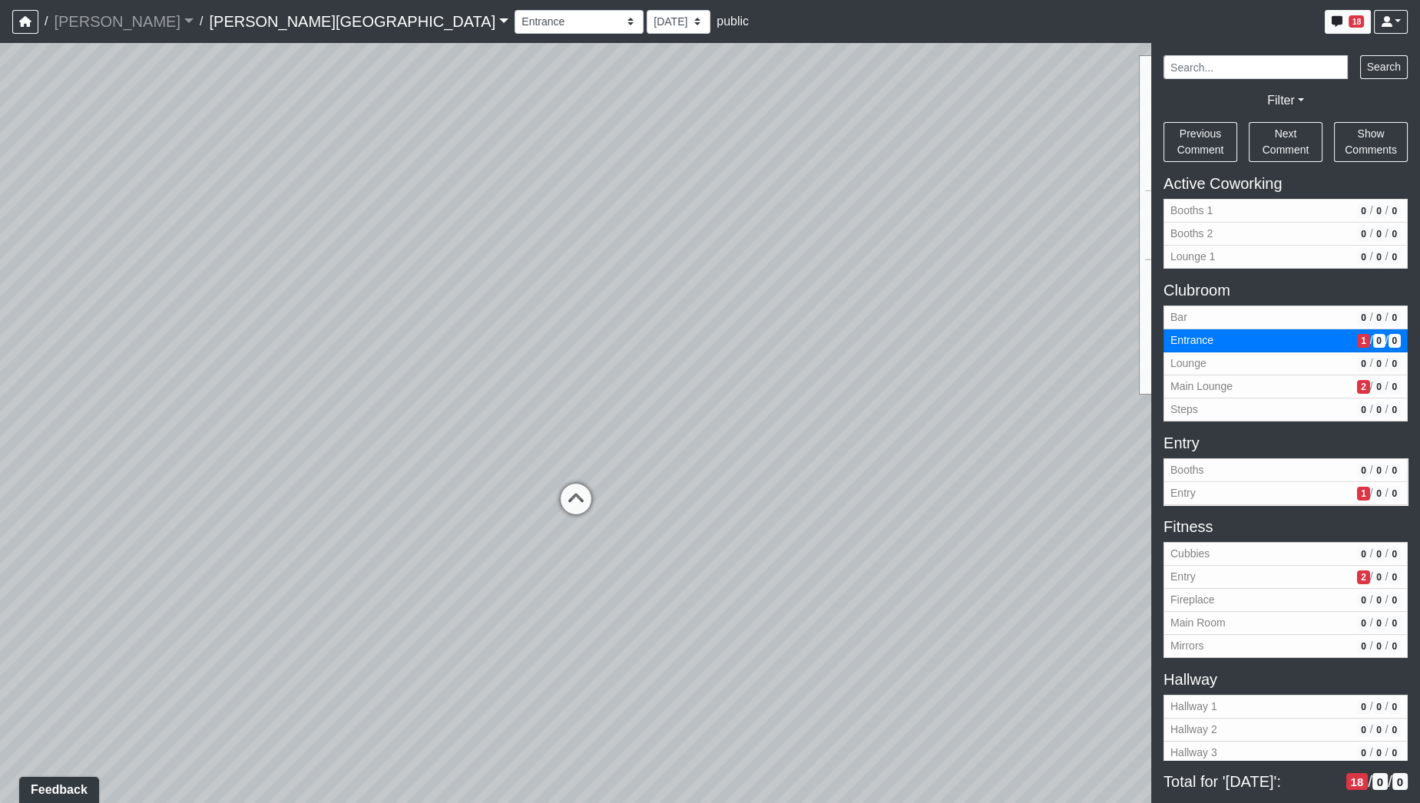
click at [369, 612] on div "Loading... Hallway - Hallway 2 Loading... Entry Loading... Clubroom - Entrance …" at bounding box center [710, 423] width 1420 height 760
click at [900, 645] on div "Loading... Hallway - Hallway 2 Loading... Entry Loading... Clubroom - Entrance …" at bounding box center [710, 423] width 1420 height 760
click at [815, 213] on div "Loading... Hallway - Hallway 2 Loading... Entry Loading... Clubroom - Entrance …" at bounding box center [710, 423] width 1420 height 760
click at [743, 391] on div "Loading... Hallway - Hallway 2 Loading... Entry Loading... Clubroom - Entrance …" at bounding box center [710, 423] width 1420 height 760
click at [1046, 389] on div "Loading... Hallway - Hallway 2 Loading... Entry Loading... Clubroom - Entrance …" at bounding box center [710, 423] width 1420 height 760
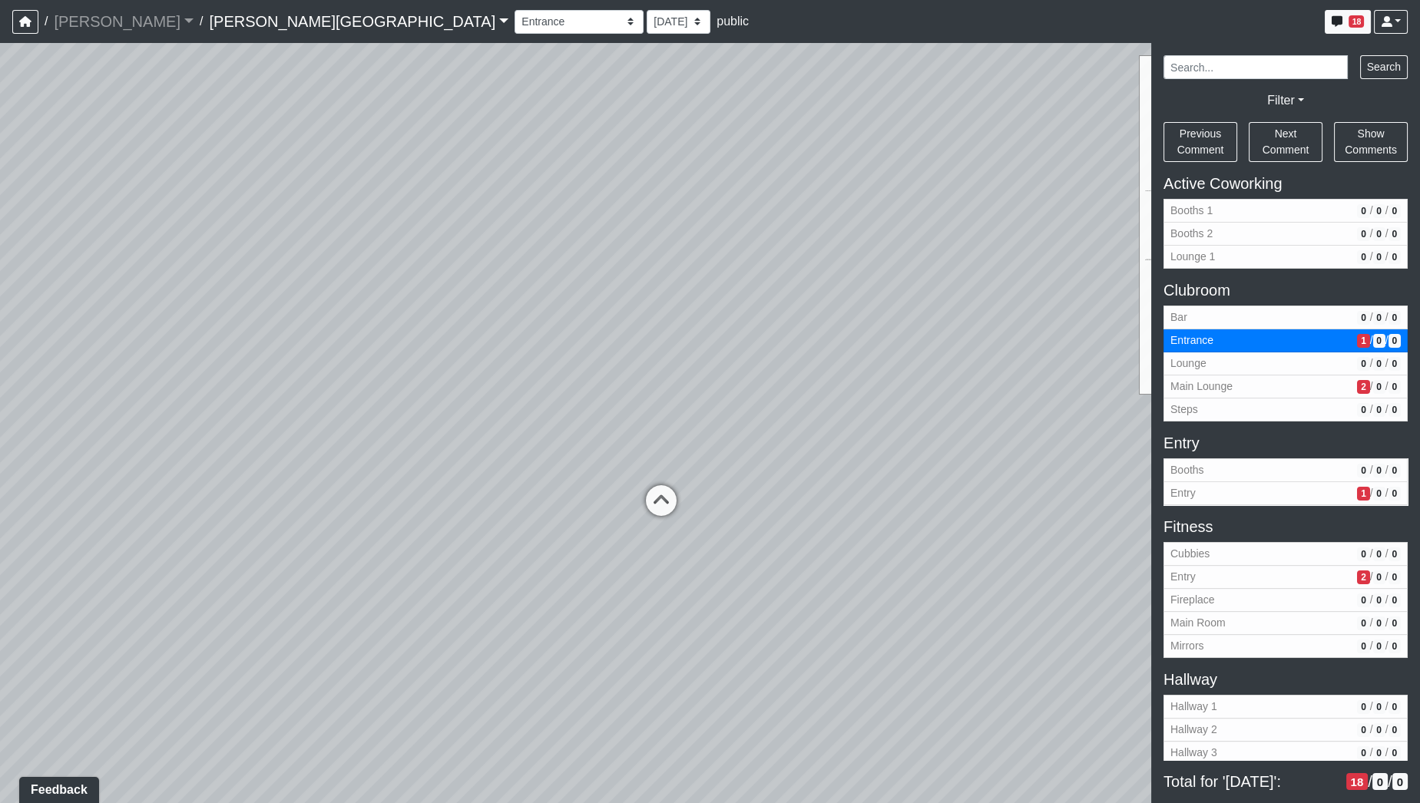
click at [583, 431] on div "Loading... Hallway - Hallway 2 Loading... Entry Loading... Clubroom - Entrance …" at bounding box center [710, 423] width 1420 height 760
click at [712, 339] on div "Loading... Hallway - Hallway 2 Loading... Entry Loading... Clubroom - Entrance …" at bounding box center [710, 423] width 1420 height 760
click at [620, 399] on div "Loading... Hallway - Hallway 2 Loading... Entry Loading... Clubroom - Entrance …" at bounding box center [710, 423] width 1420 height 760
click at [838, 365] on div "Loading... Hallway - Hallway 2 Loading... Entry Loading... Clubroom - Entrance …" at bounding box center [710, 423] width 1420 height 760
click at [408, 246] on div "Loading... Hallway - Hallway 2 Loading... Entry Loading... Clubroom - Entrance …" at bounding box center [710, 423] width 1420 height 760
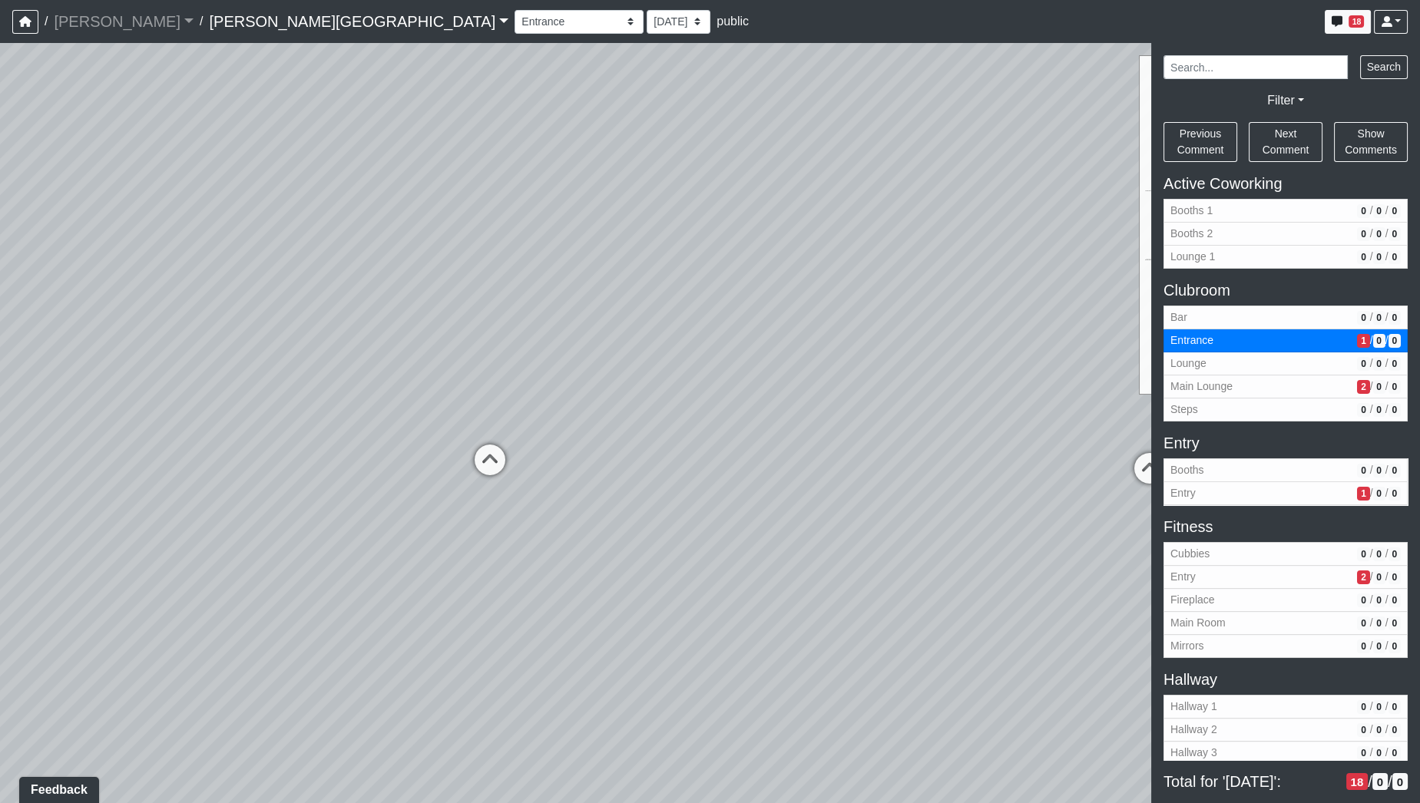
click at [417, 296] on div "Loading... Hallway - Hallway 2 Loading... Entry Loading... Clubroom - Entrance …" at bounding box center [710, 423] width 1420 height 760
click at [372, 279] on div "Loading... Hallway - Hallway 2 Loading... Entry Loading... Clubroom - Entrance …" at bounding box center [710, 423] width 1420 height 760
click at [303, 260] on div "Loading... Hallway - Hallway 2 Loading... Entry Loading... Clubroom - Entrance …" at bounding box center [710, 423] width 1420 height 760
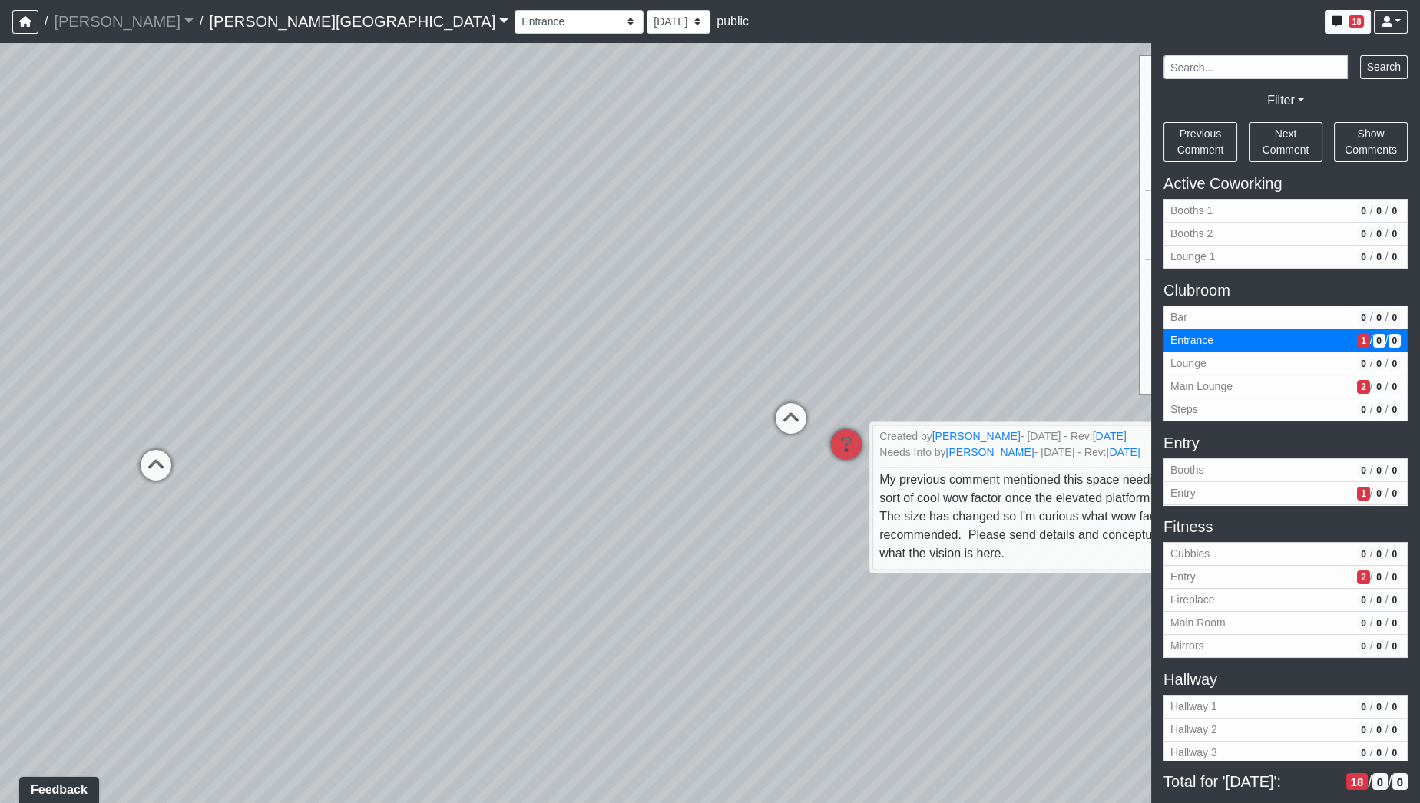
click at [446, 369] on div "Loading... Hallway - Hallway 2 Loading... Entry Loading... Clubroom - Entrance …" at bounding box center [710, 423] width 1420 height 760
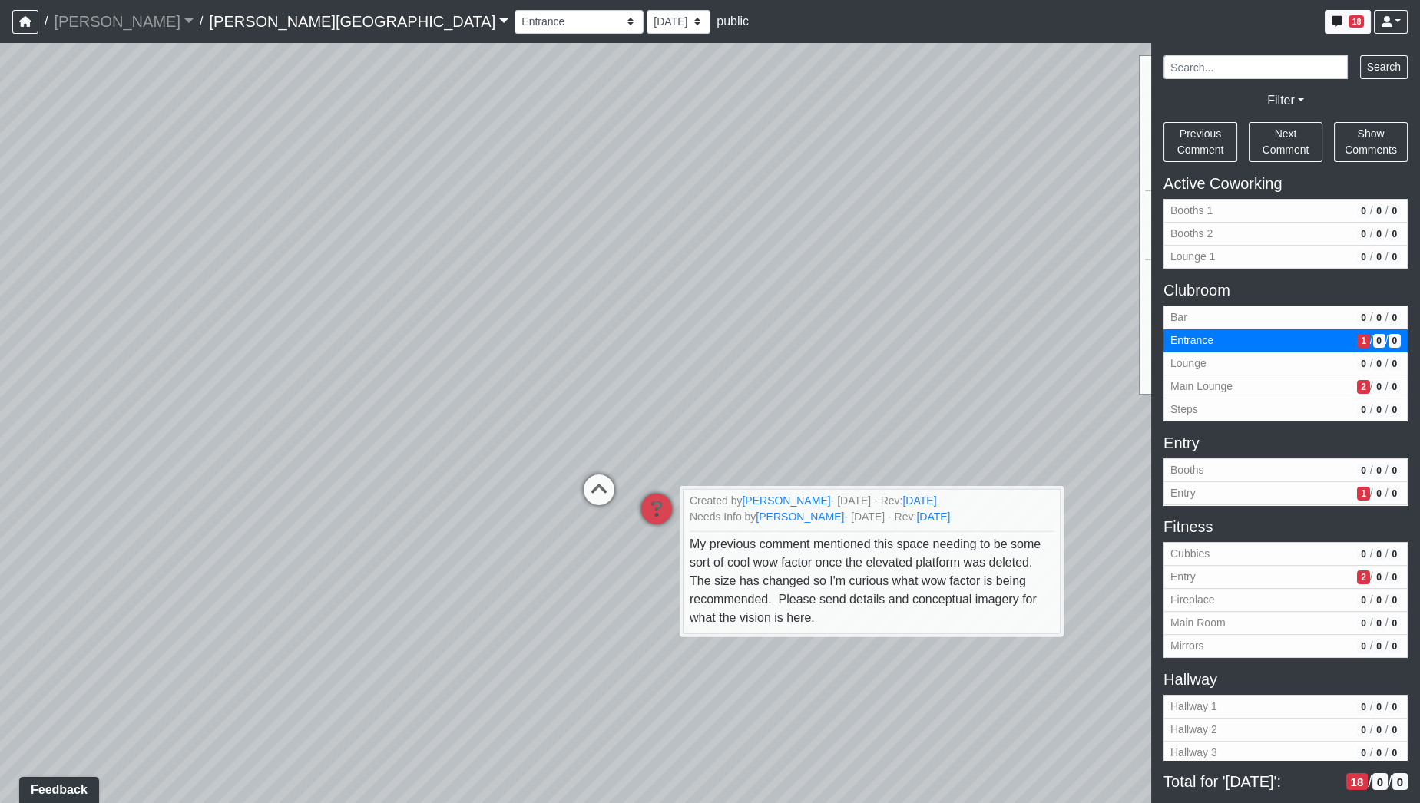
click at [150, 402] on div "Loading... Hallway - Hallway 2 Loading... Entry Loading... Clubroom - Entrance …" at bounding box center [710, 423] width 1420 height 760
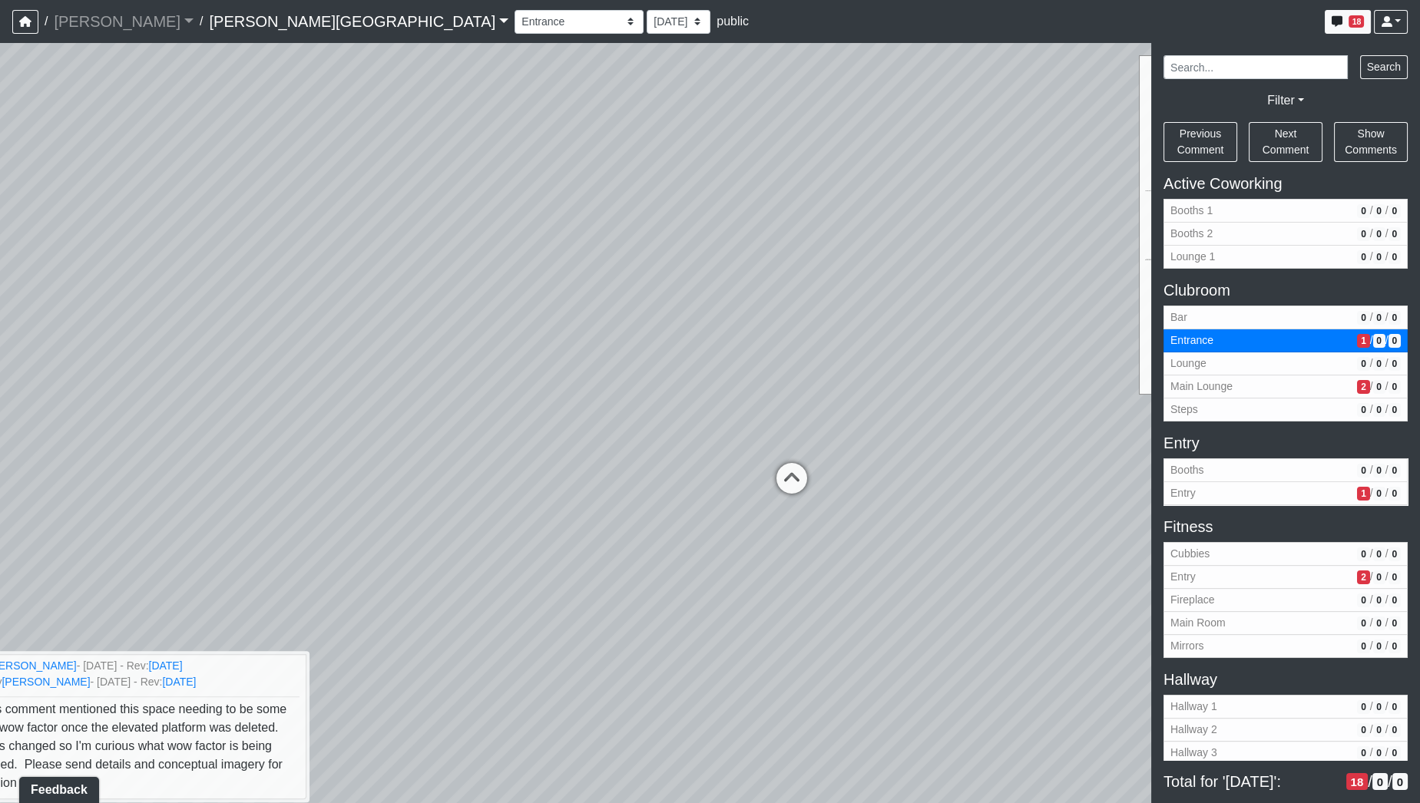
click at [713, 374] on div "Loading... Hallway - Hallway 2 Loading... Entry Loading... Clubroom - Entrance …" at bounding box center [710, 423] width 1420 height 760
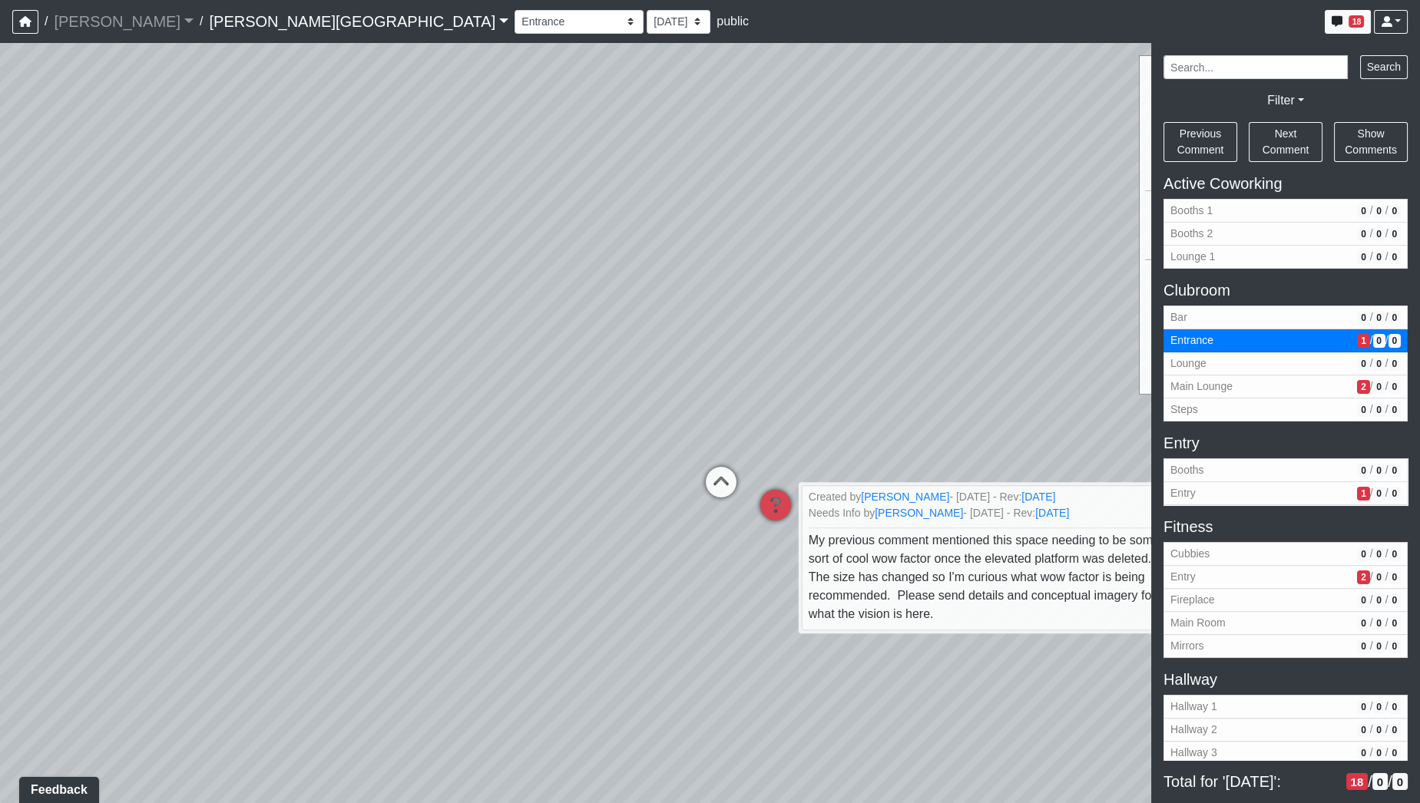
click at [307, 356] on div "Loading... Hallway - Hallway 2 Loading... Entry Loading... Clubroom - Entrance …" at bounding box center [710, 423] width 1420 height 760
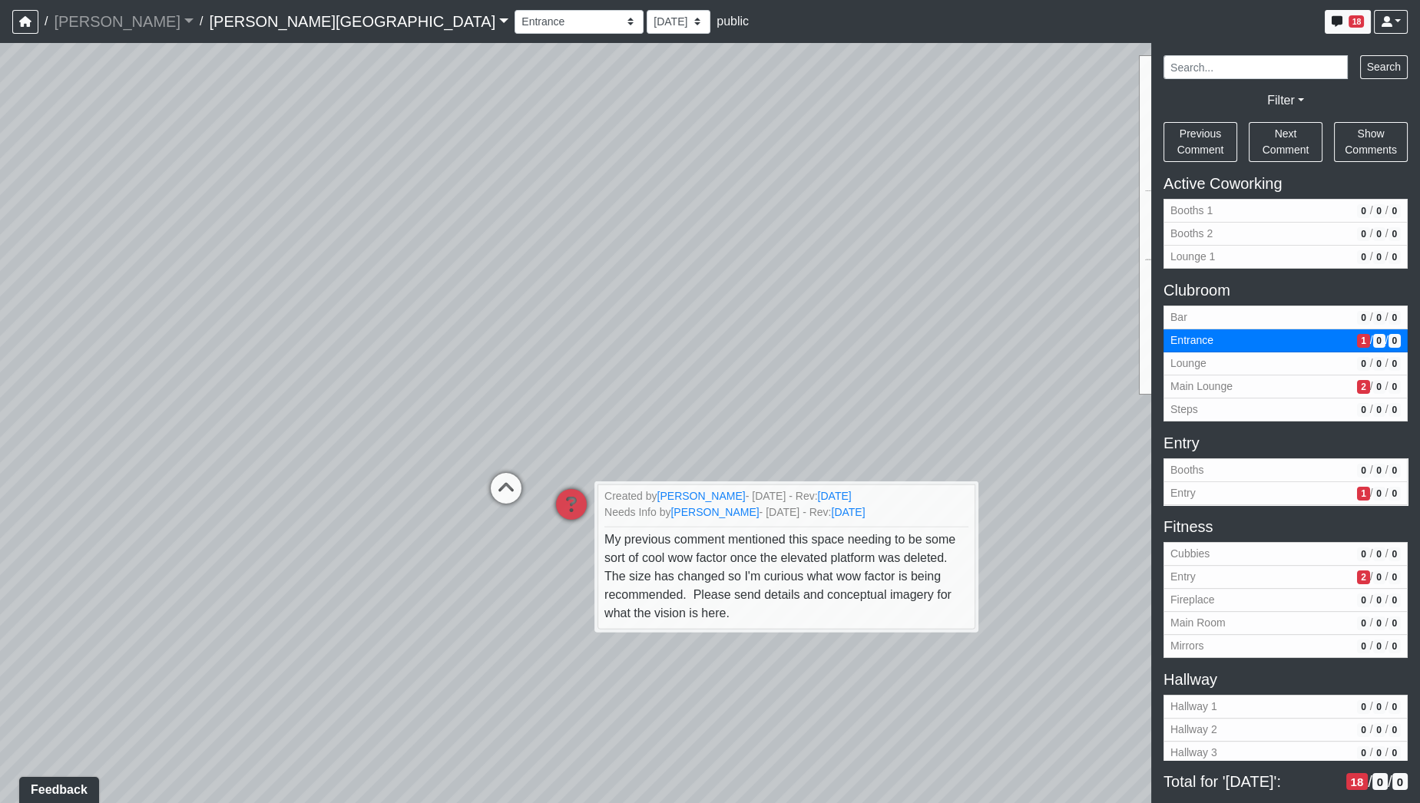
click at [276, 295] on div "Loading... Hallway - Hallway 2 Loading... Entry Loading... Clubroom - Entrance …" at bounding box center [710, 423] width 1420 height 760
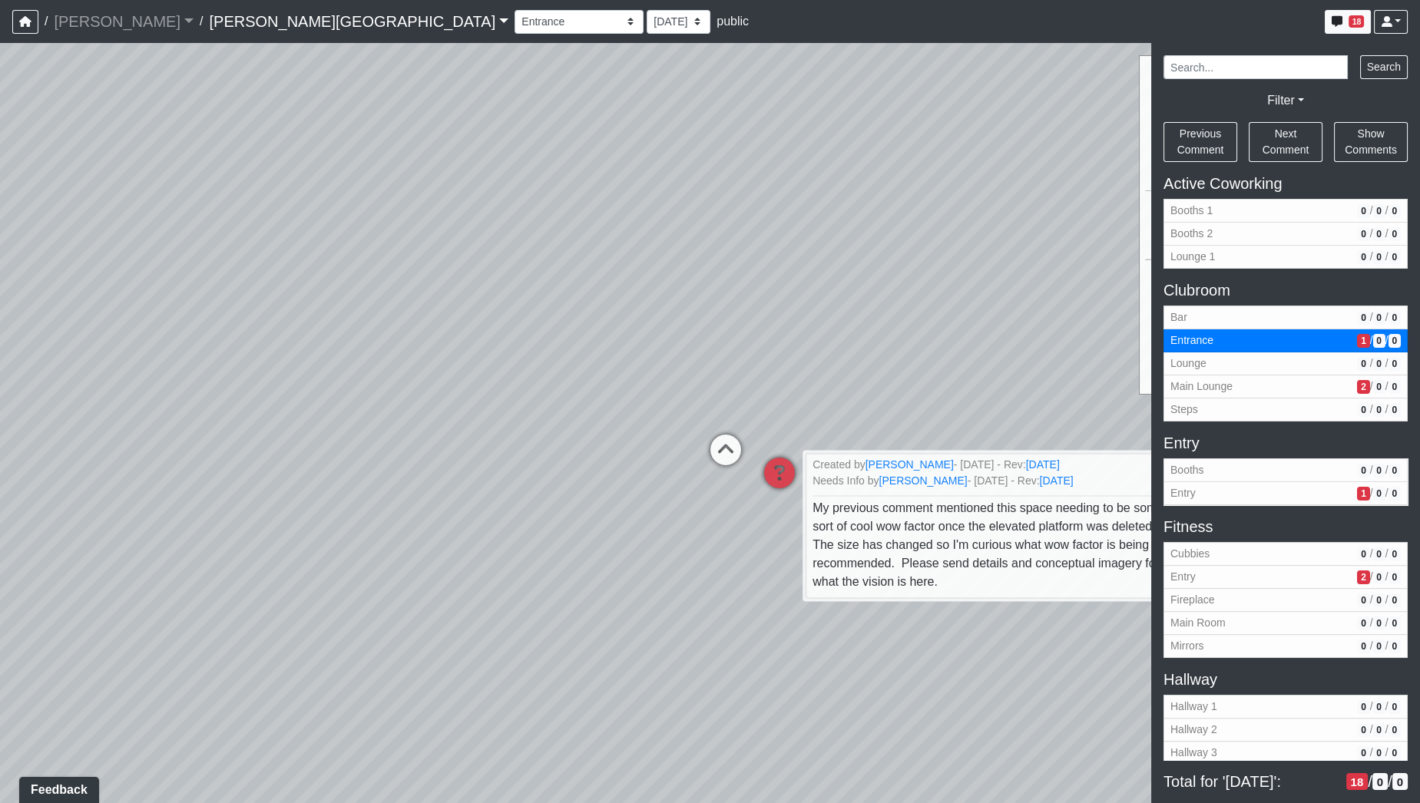
click at [976, 295] on div "Loading... Hallway - Hallway 2 Loading... Entry Loading... Clubroom - Entrance …" at bounding box center [710, 423] width 1420 height 760
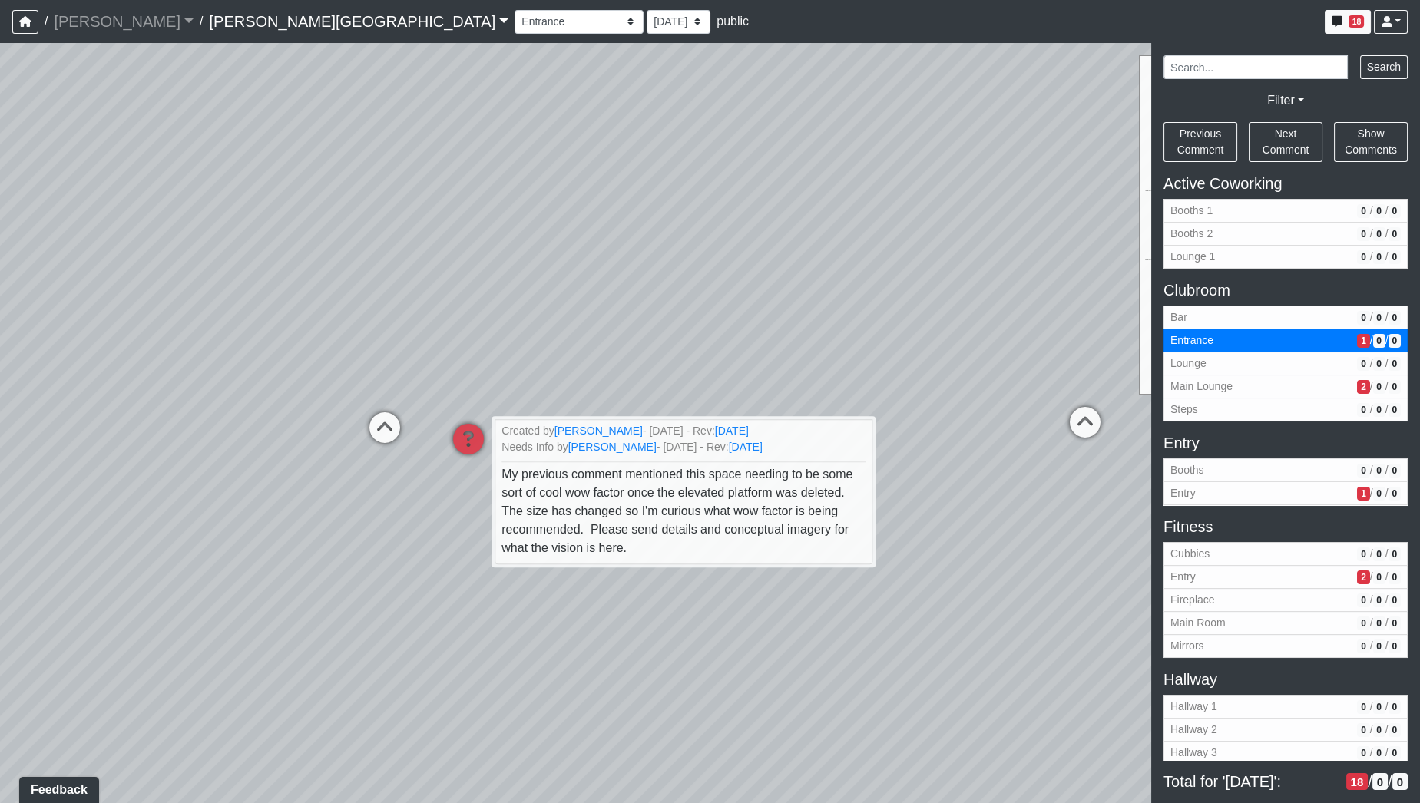
click at [0, 245] on div "Loading... Hallway - Hallway 2 Loading... Entry Loading... Clubroom - Entrance …" at bounding box center [710, 423] width 1420 height 760
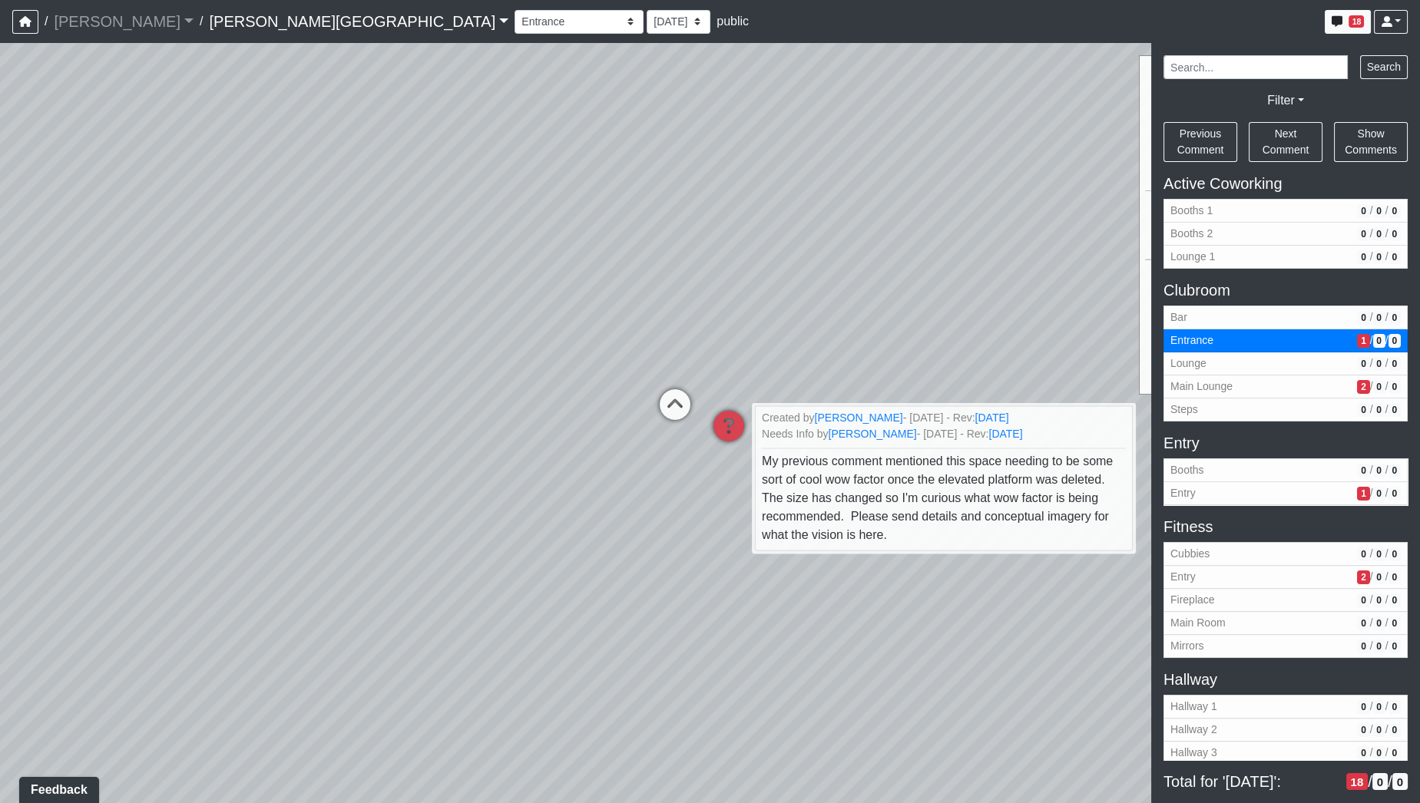
click at [1007, 299] on div "Loading... Hallway - Hallway 2 Loading... Entry Loading... Clubroom - Entrance …" at bounding box center [710, 423] width 1420 height 760
